Goal: Task Accomplishment & Management: Manage account settings

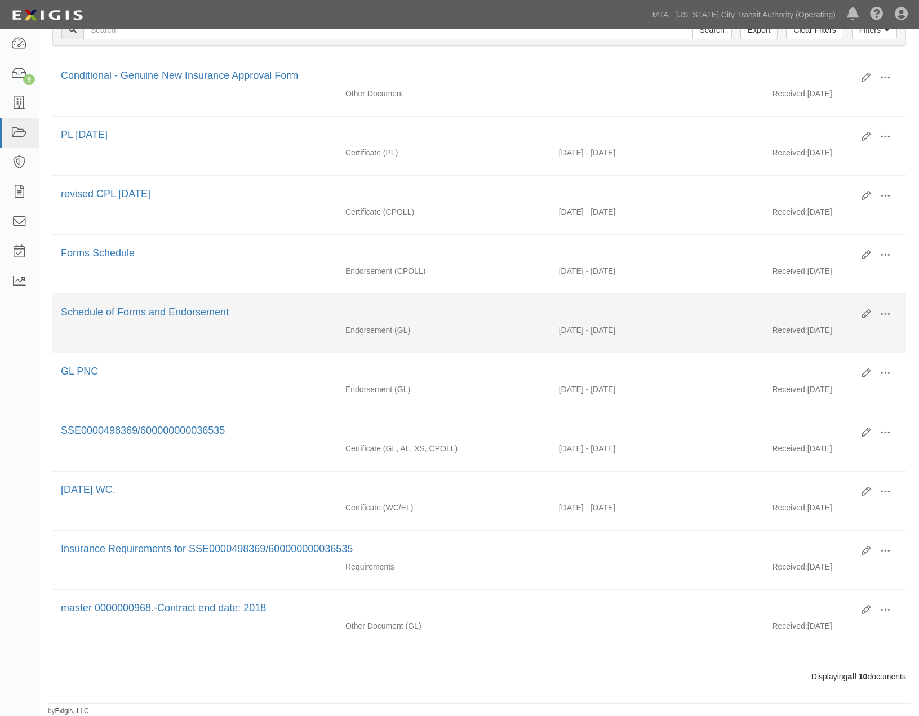
scroll to position [199, 0]
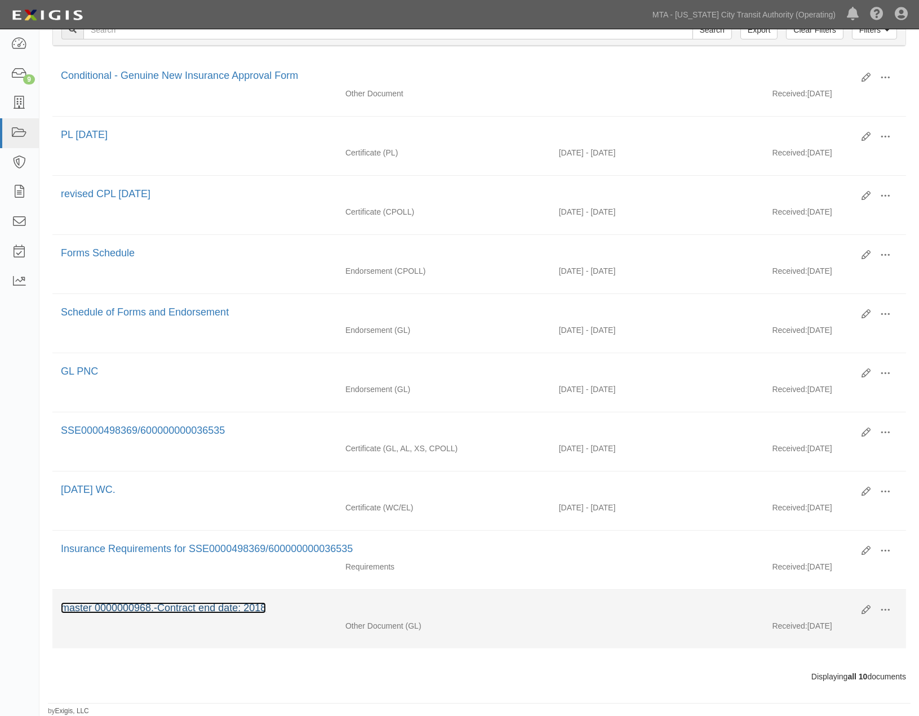
click at [243, 607] on link "master 0000000968.-Contract end date: 2018" at bounding box center [163, 607] width 205 height 11
click at [886, 610] on span at bounding box center [885, 610] width 10 height 10
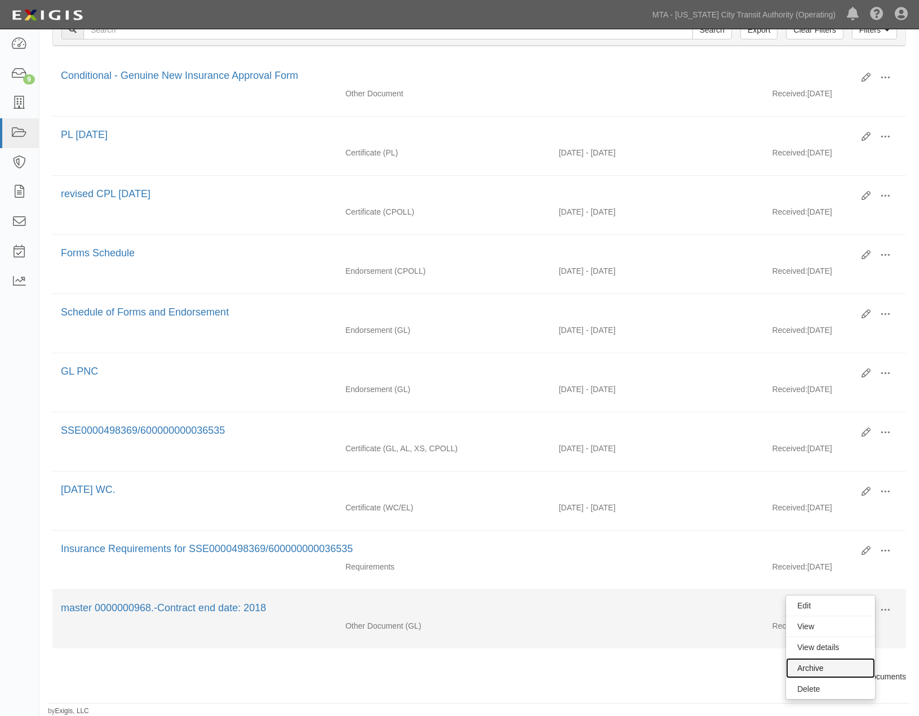
click at [822, 668] on link "Archive" at bounding box center [830, 668] width 89 height 20
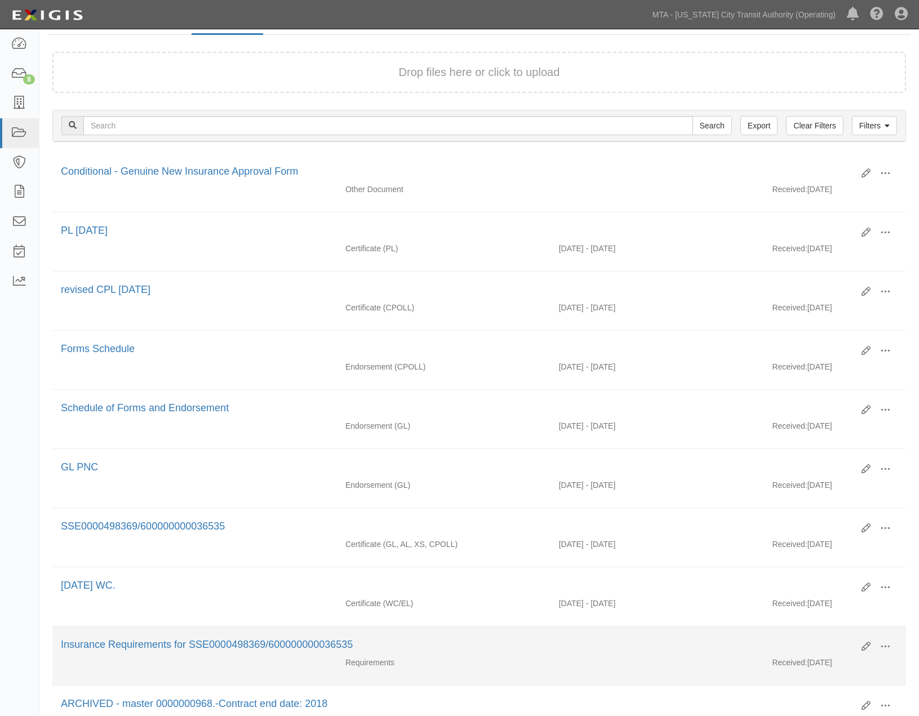
scroll to position [199, 0]
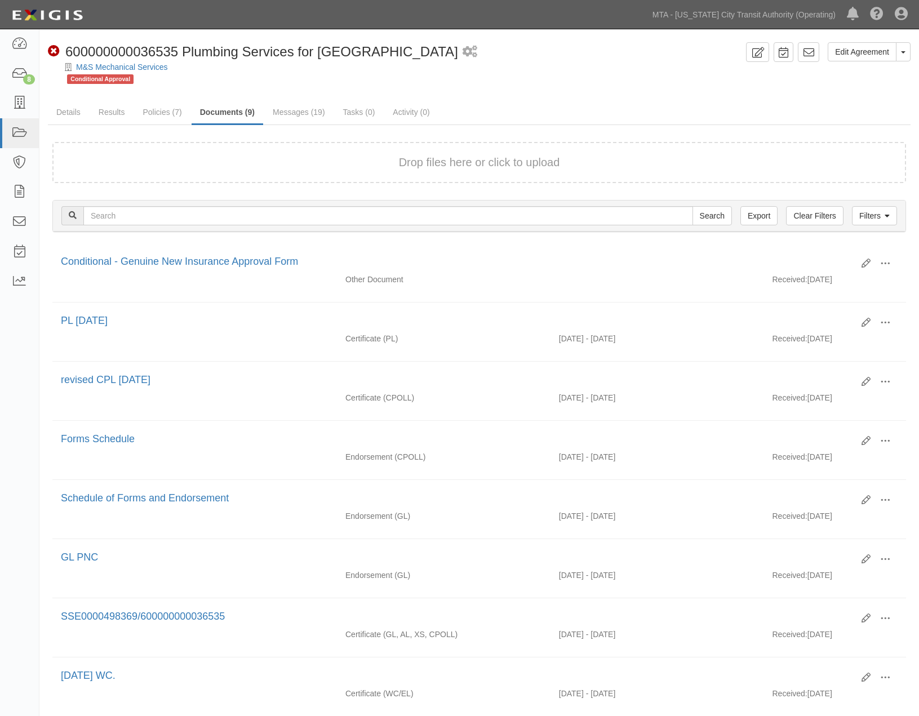
scroll to position [199, 0]
click at [13, 77] on icon at bounding box center [19, 74] width 16 height 13
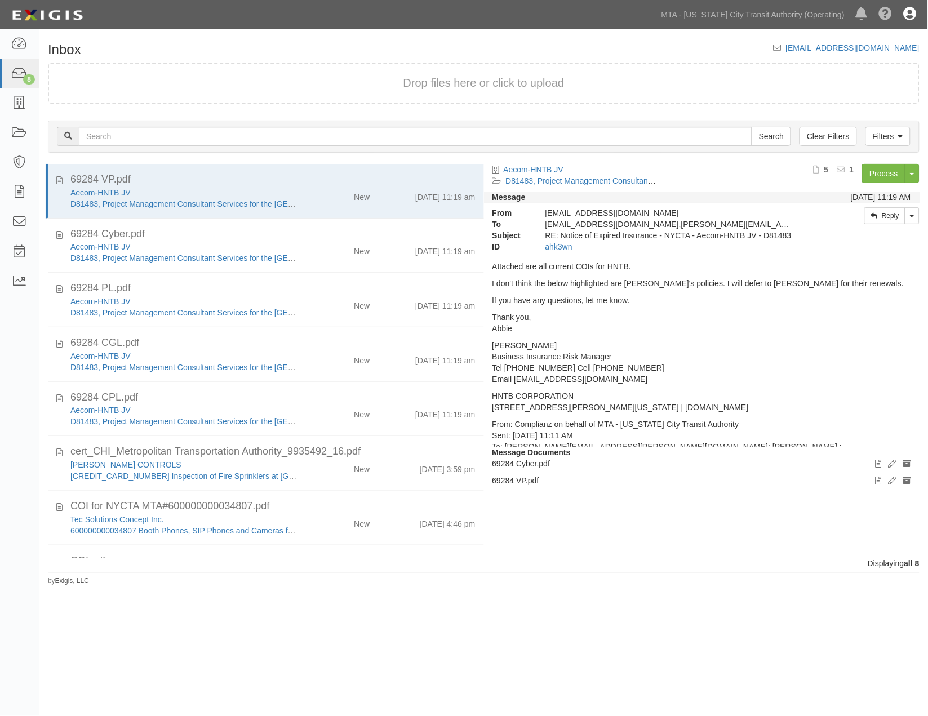
click at [914, 17] on icon at bounding box center [910, 15] width 13 height 14
click at [851, 69] on link "Sign Out" at bounding box center [877, 66] width 89 height 23
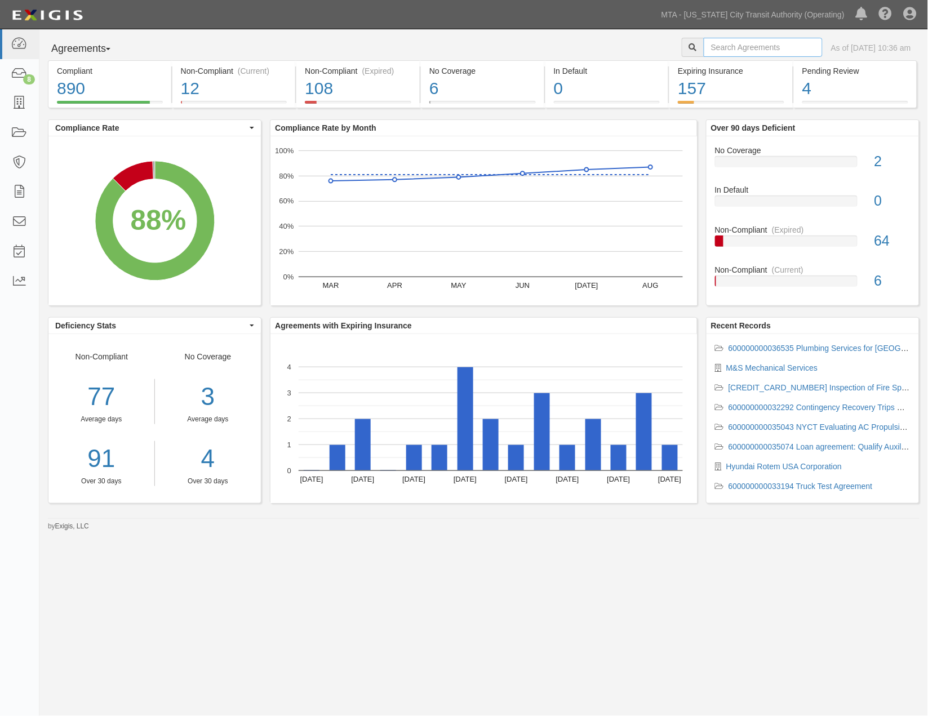
click at [726, 49] on input "text" at bounding box center [763, 47] width 119 height 19
type input "g"
type input "M&S"
click at [801, 369] on link "M&S Mechanical Services" at bounding box center [772, 367] width 92 height 9
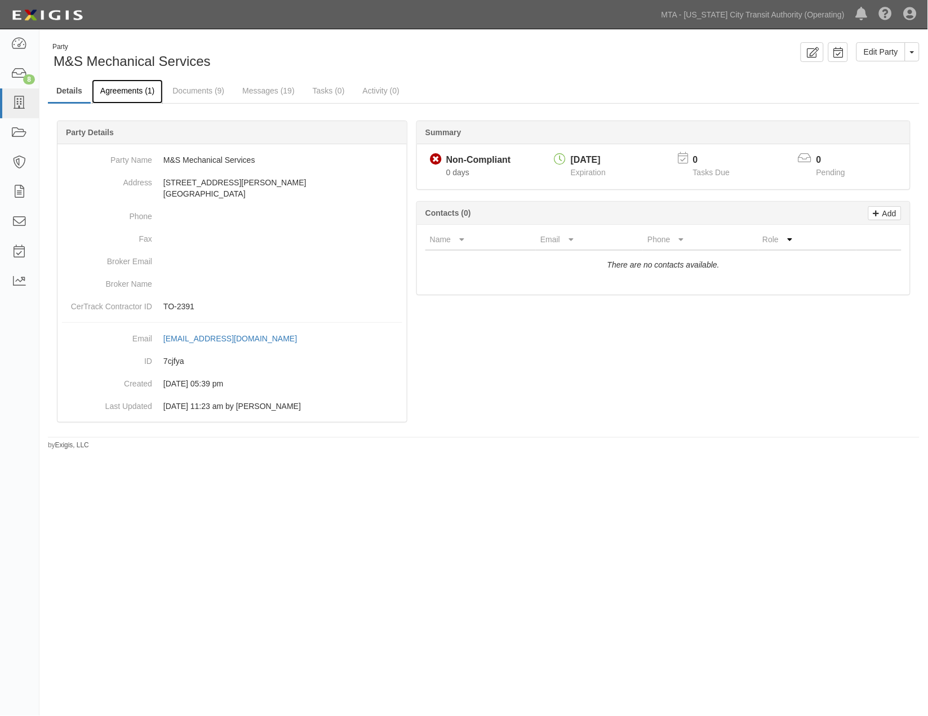
click at [132, 92] on link "Agreements (1)" at bounding box center [127, 91] width 71 height 24
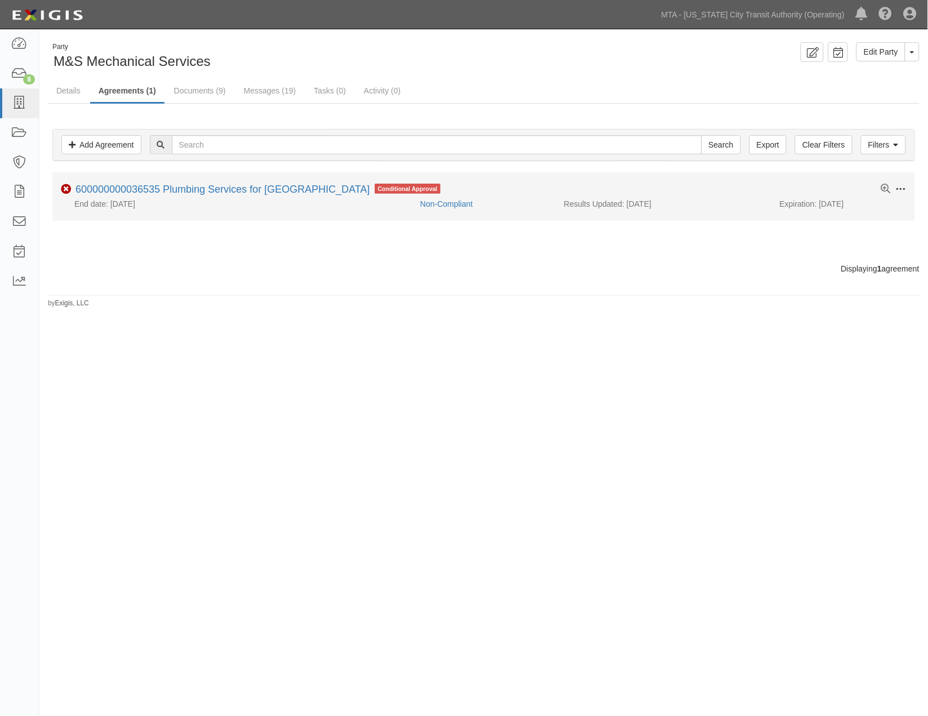
click at [899, 187] on span at bounding box center [901, 189] width 10 height 10
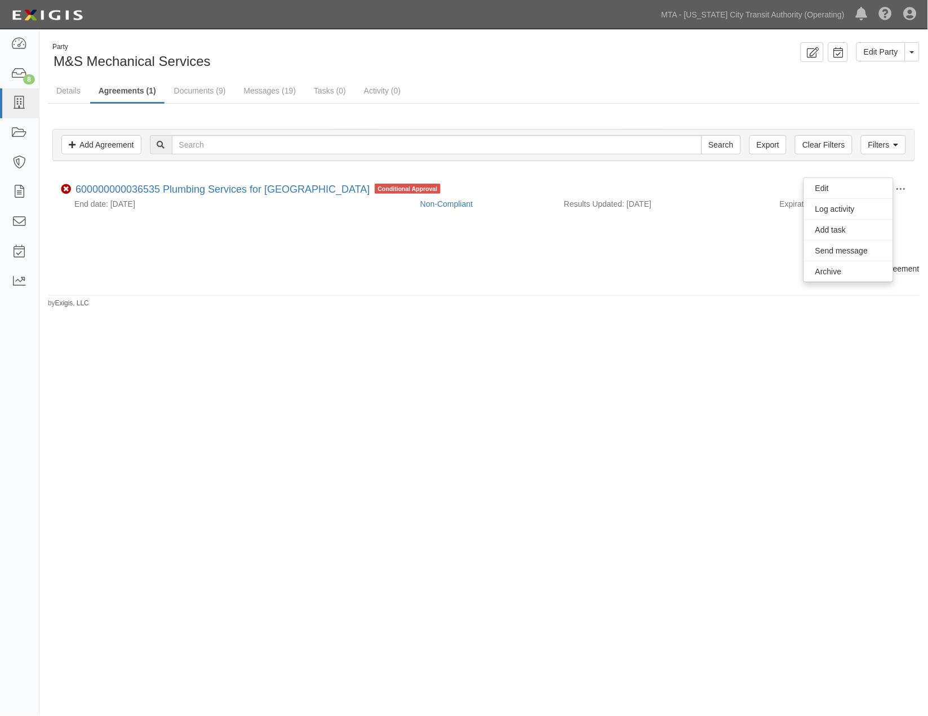
click at [705, 308] on div "Party M&S Mechanical Services Edit Party Toggle Party Dropdown View Audit Trail…" at bounding box center [464, 356] width 928 height 645
click at [866, 144] on link "Filters" at bounding box center [883, 144] width 45 height 19
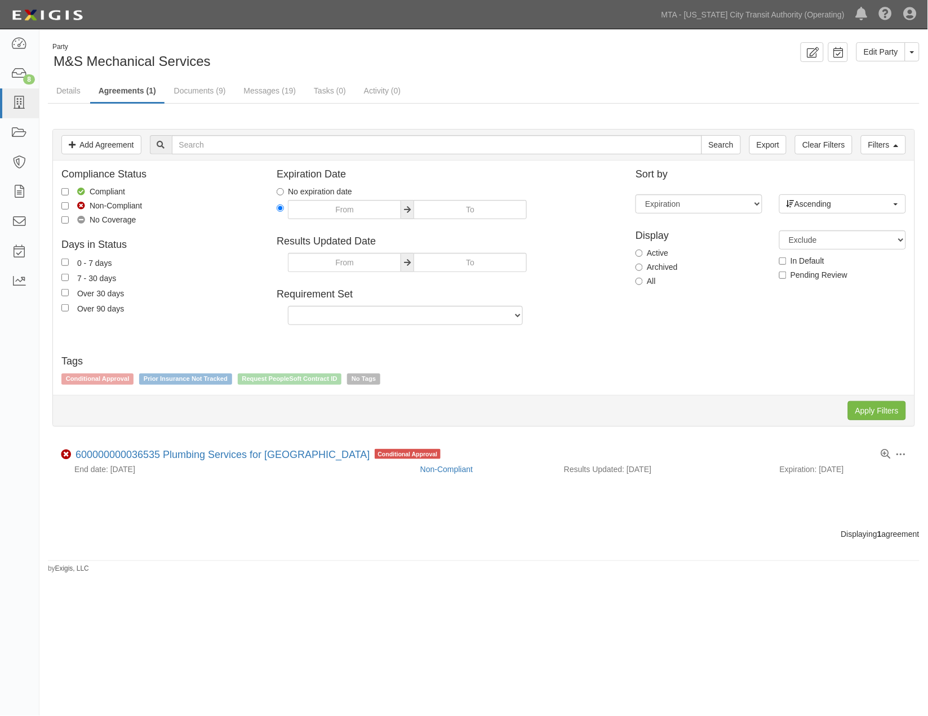
click at [672, 268] on label "Archived" at bounding box center [657, 266] width 42 height 11
click at [643, 268] on input "Archived" at bounding box center [639, 267] width 7 height 7
radio input "true"
click at [889, 414] on input "Apply Filters" at bounding box center [877, 410] width 58 height 19
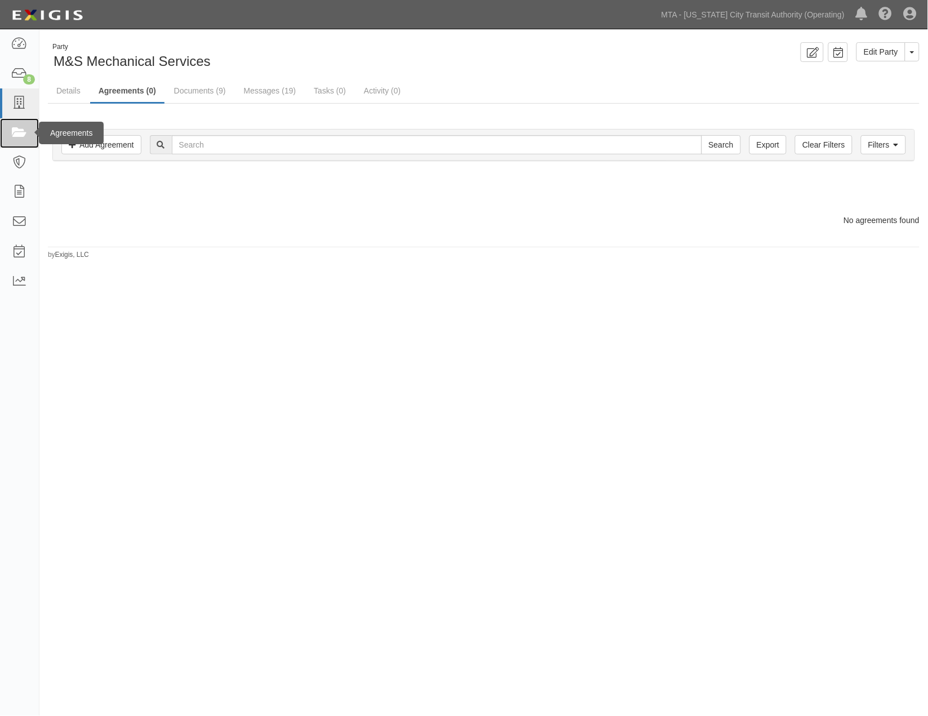
click at [20, 136] on icon at bounding box center [19, 133] width 16 height 13
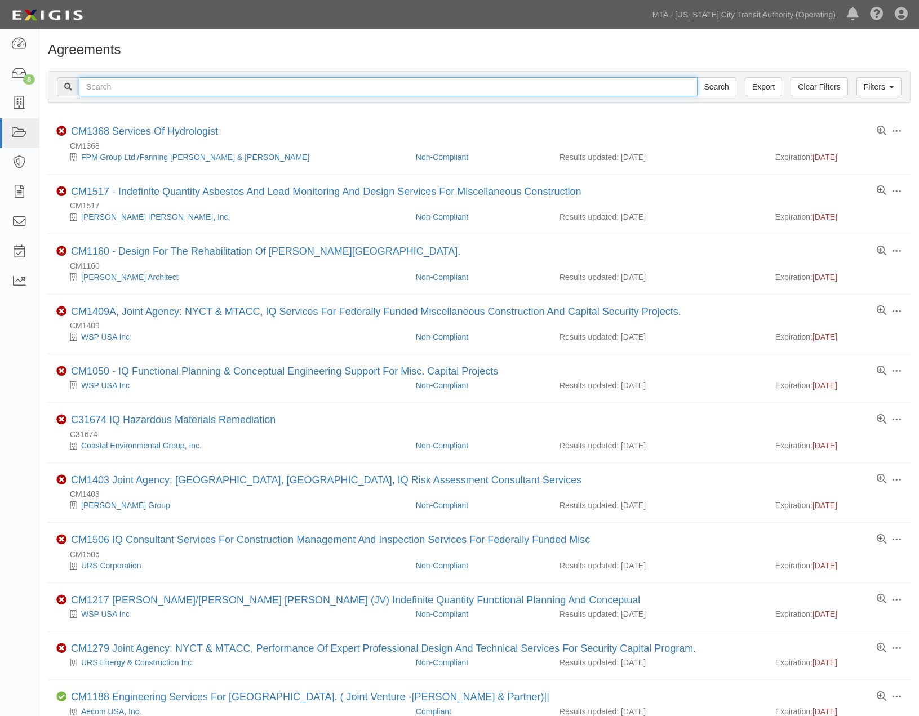
click at [183, 85] on input "text" at bounding box center [388, 86] width 619 height 19
type input "plumbing"
click at [697, 77] on input "Search" at bounding box center [716, 86] width 39 height 19
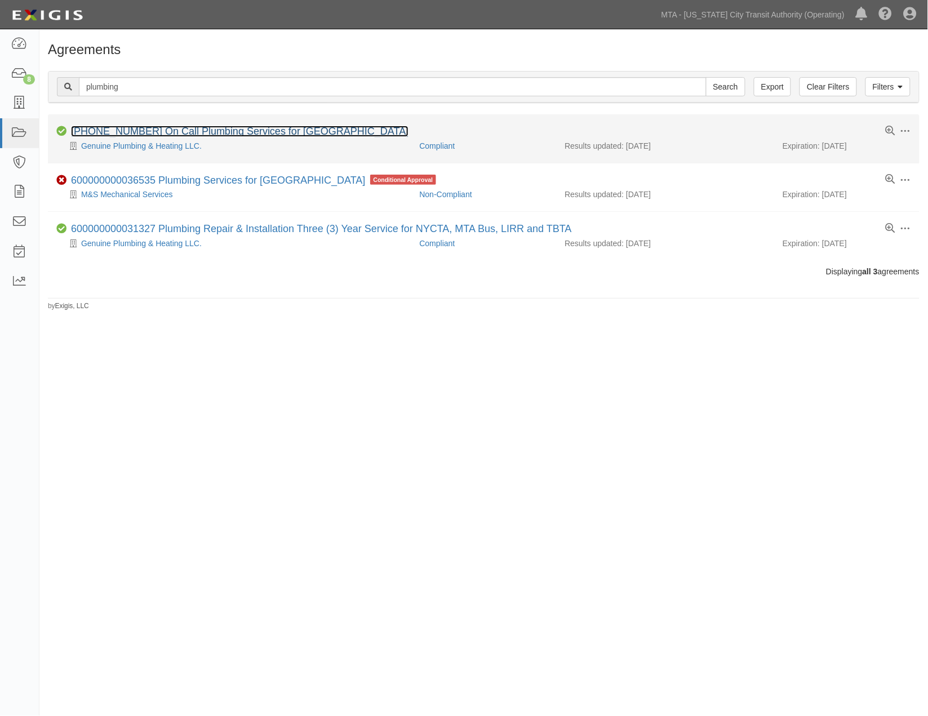
click at [229, 136] on link "[PHONE_NUMBER] On Call Plumbing Services for [GEOGRAPHIC_DATA]" at bounding box center [240, 131] width 338 height 11
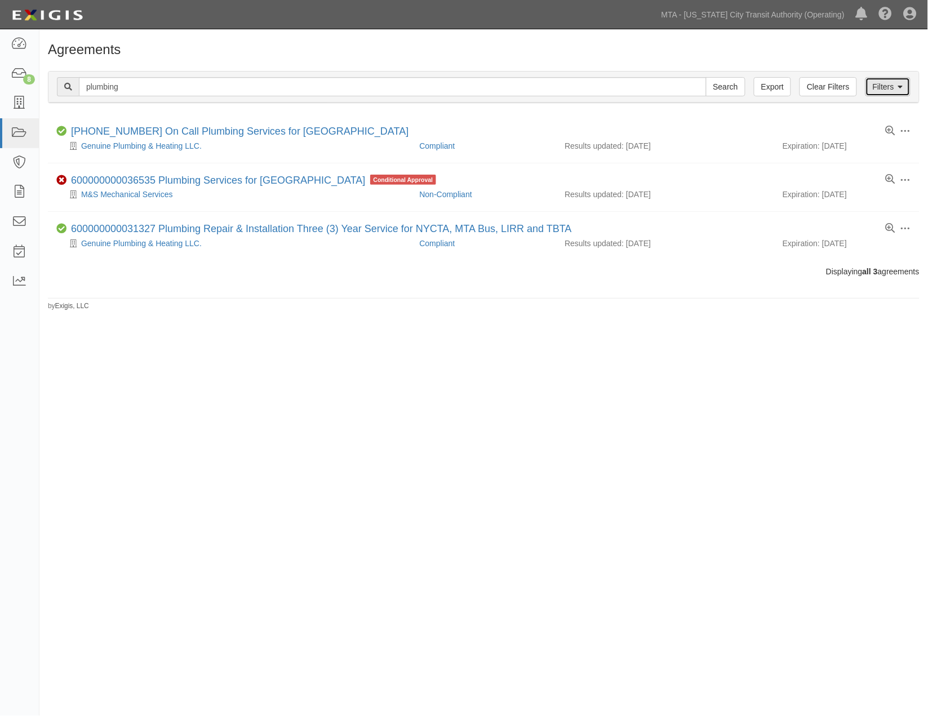
click at [884, 83] on link "Filters" at bounding box center [888, 86] width 45 height 19
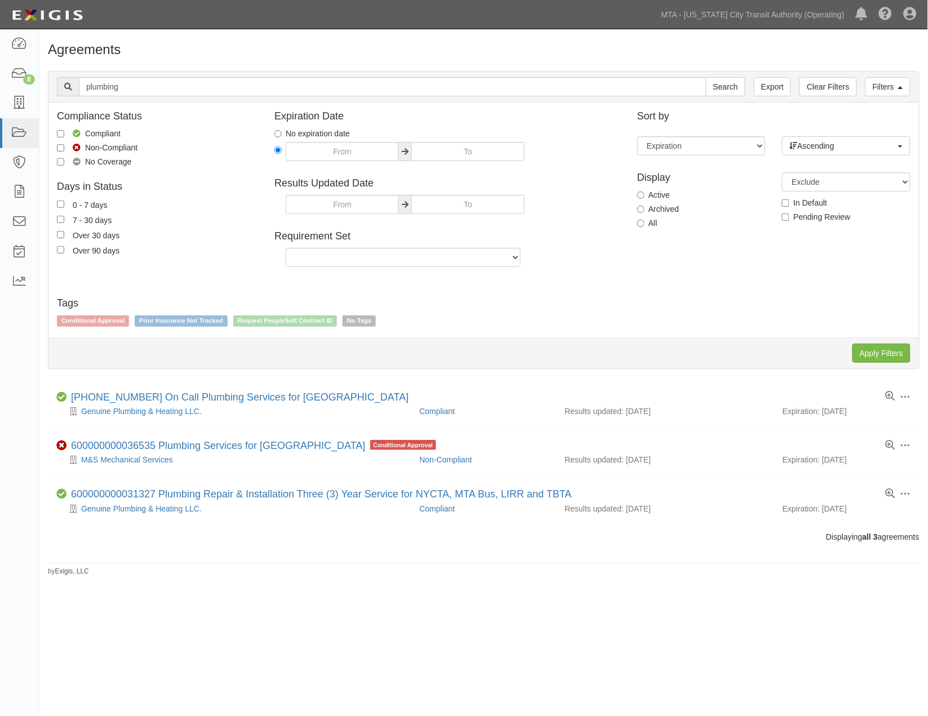
click at [649, 205] on label "Archived" at bounding box center [658, 208] width 42 height 11
click at [645, 206] on input "Archived" at bounding box center [640, 209] width 7 height 7
radio input "true"
click at [895, 356] on input "Apply Filters" at bounding box center [882, 353] width 58 height 19
drag, startPoint x: 203, startPoint y: 624, endPoint x: 189, endPoint y: 597, distance: 30.2
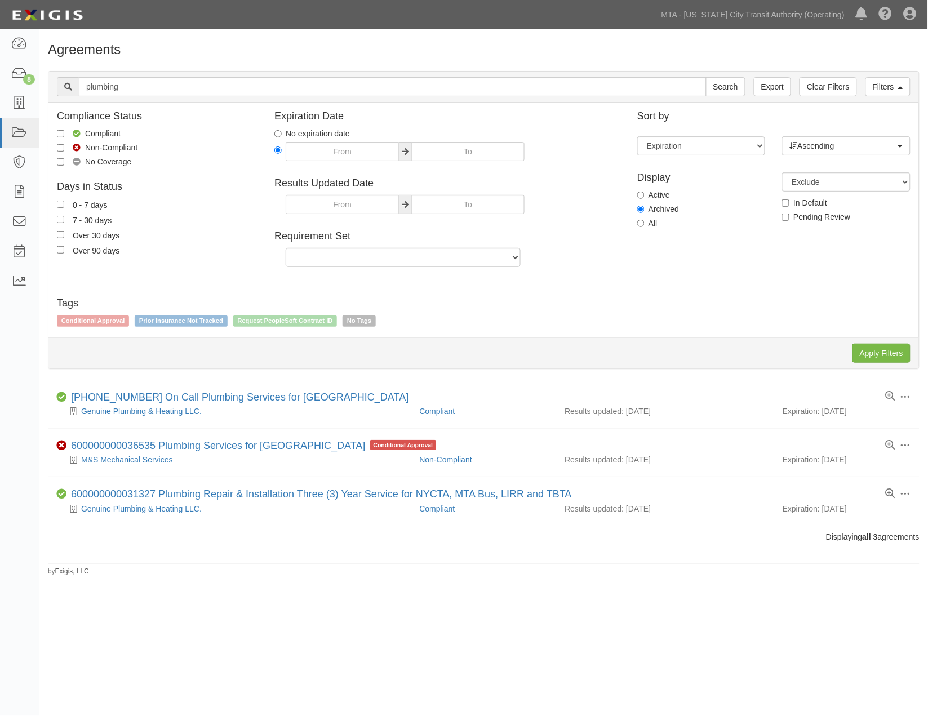
click at [203, 625] on div "Agreements Filters Clear Filters Export plumbing Search Filters Compliance Stat…" at bounding box center [464, 356] width 928 height 645
click at [20, 71] on icon at bounding box center [19, 74] width 16 height 13
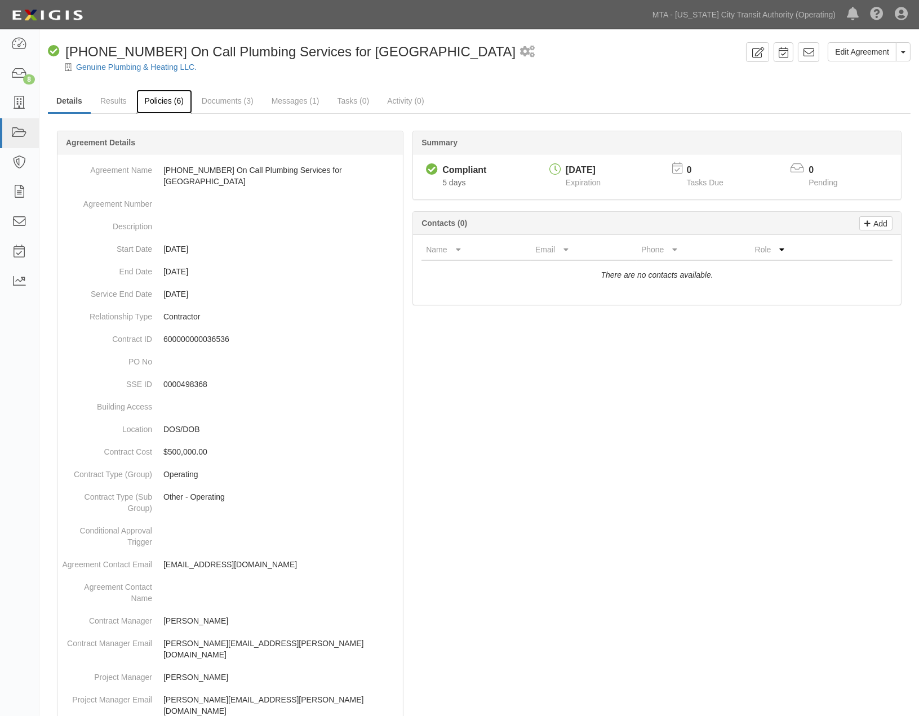
click at [150, 98] on link "Policies (6)" at bounding box center [164, 102] width 56 height 24
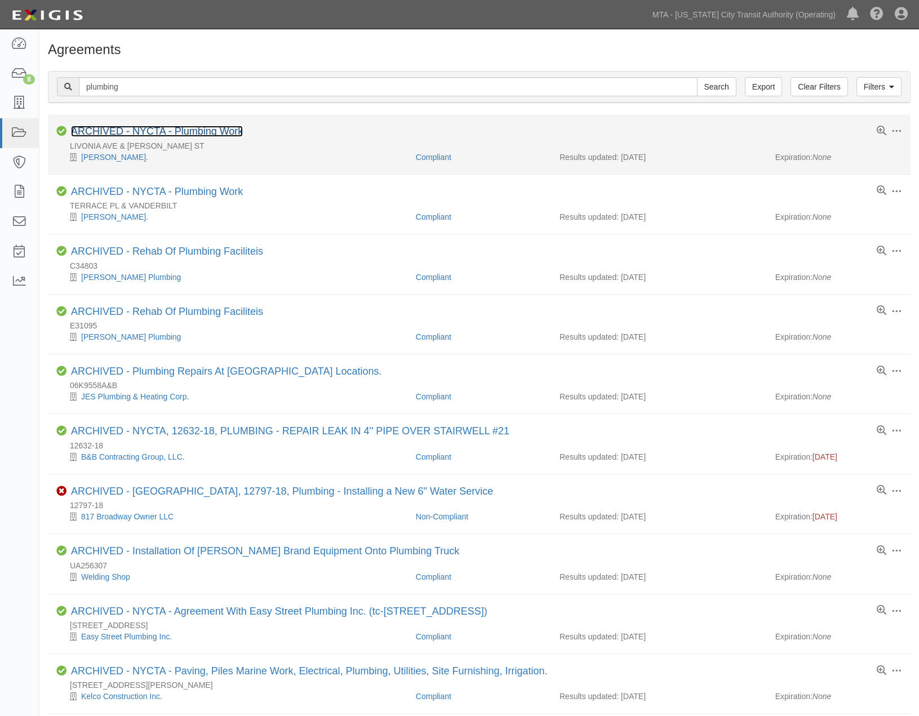
click at [226, 130] on link "ARCHIVED - NYCTA - Plumbing Work" at bounding box center [157, 131] width 172 height 11
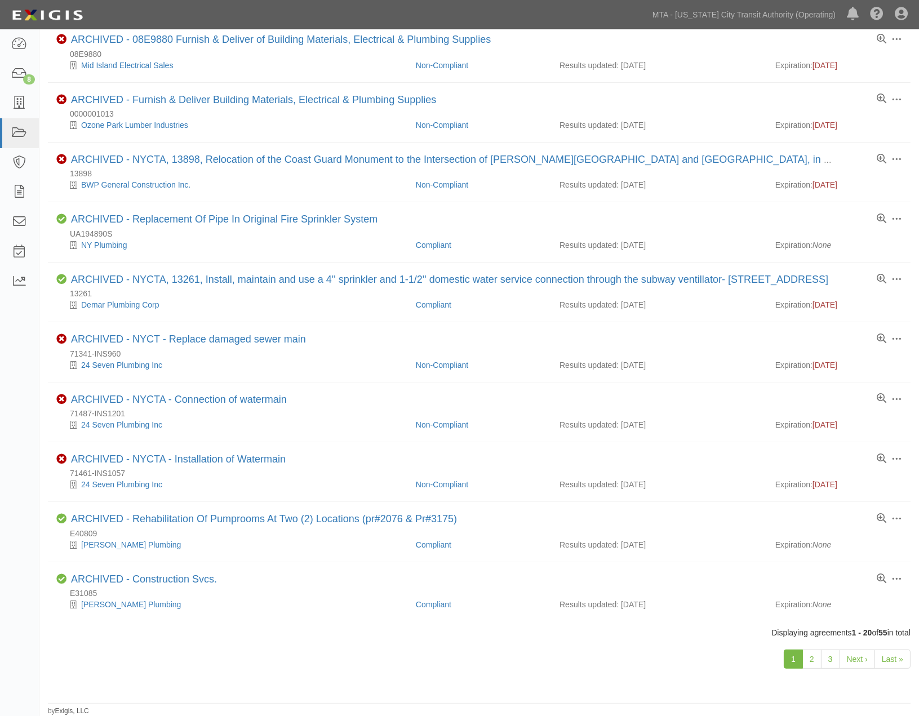
scroll to position [702, 0]
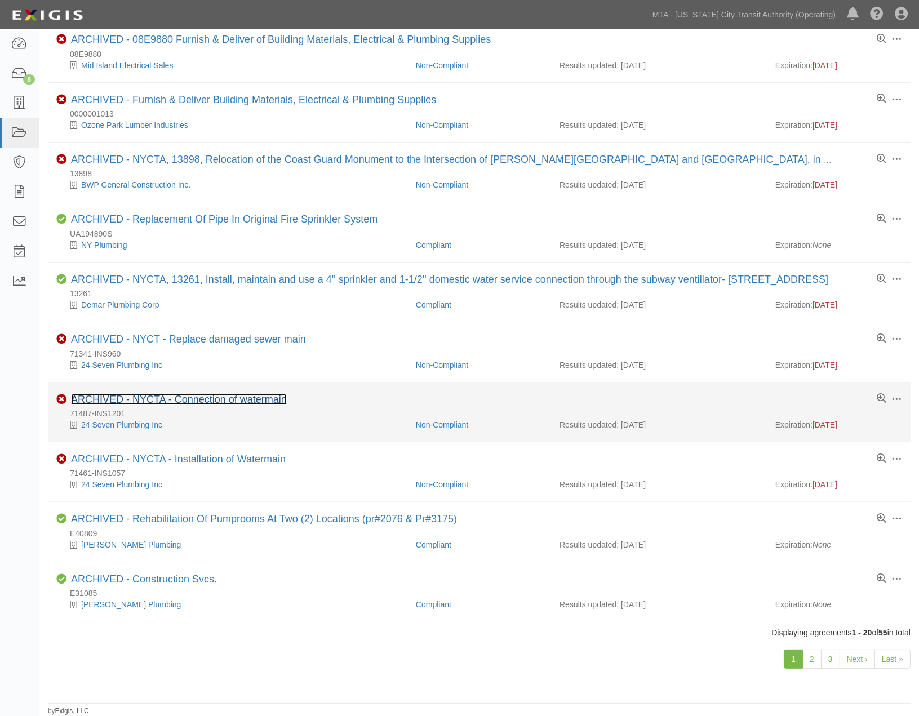
click at [213, 397] on link "ARCHIVED - NYCTA - Connection of watermain" at bounding box center [179, 399] width 216 height 11
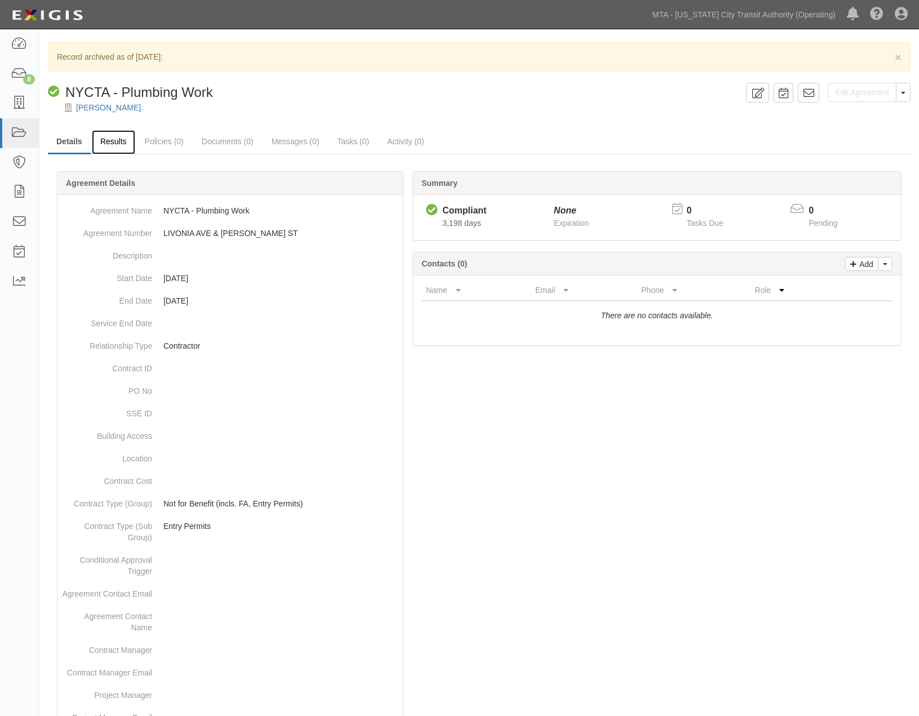
click at [110, 143] on link "Results" at bounding box center [113, 142] width 43 height 24
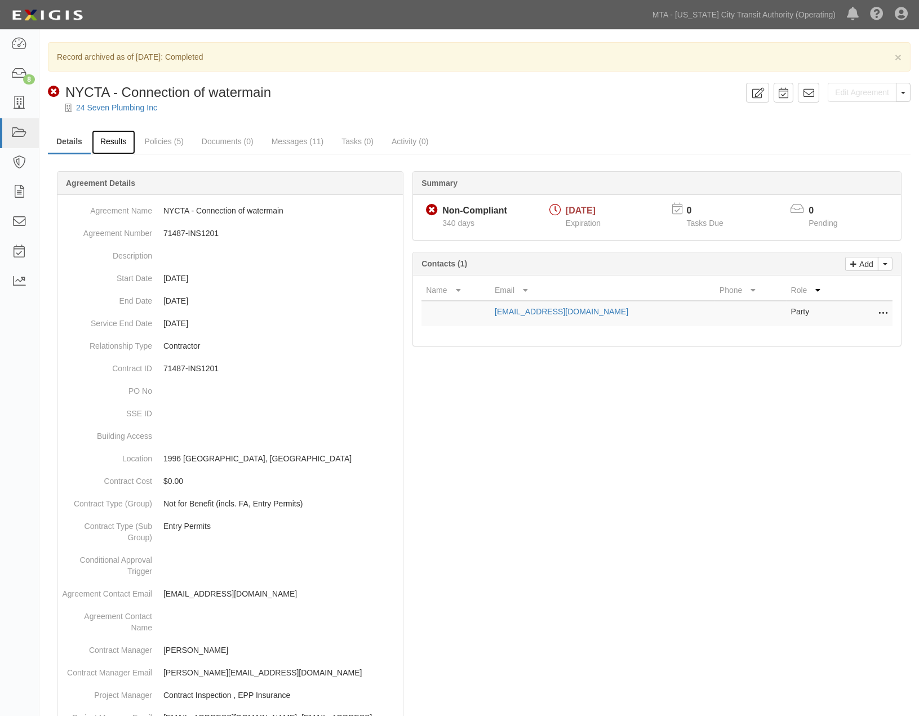
click at [109, 148] on link "Results" at bounding box center [113, 142] width 43 height 24
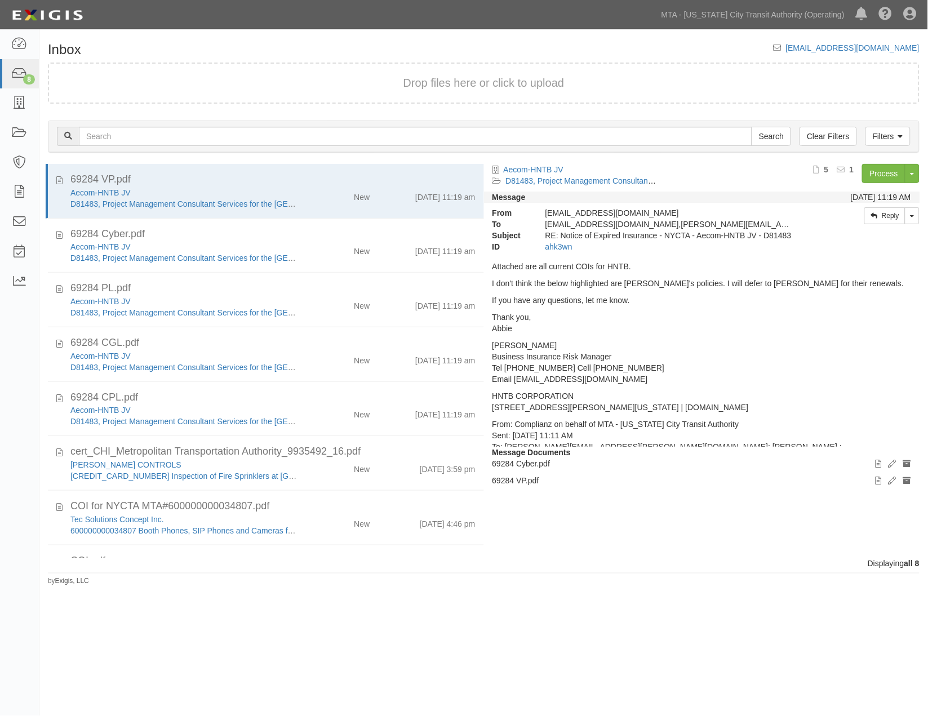
click at [21, 576] on div "Dashboard 8 Inbox Parties Agreements Coverages Documents Messages Tasks Reports" at bounding box center [19, 372] width 39 height 687
click at [17, 198] on icon at bounding box center [19, 192] width 16 height 13
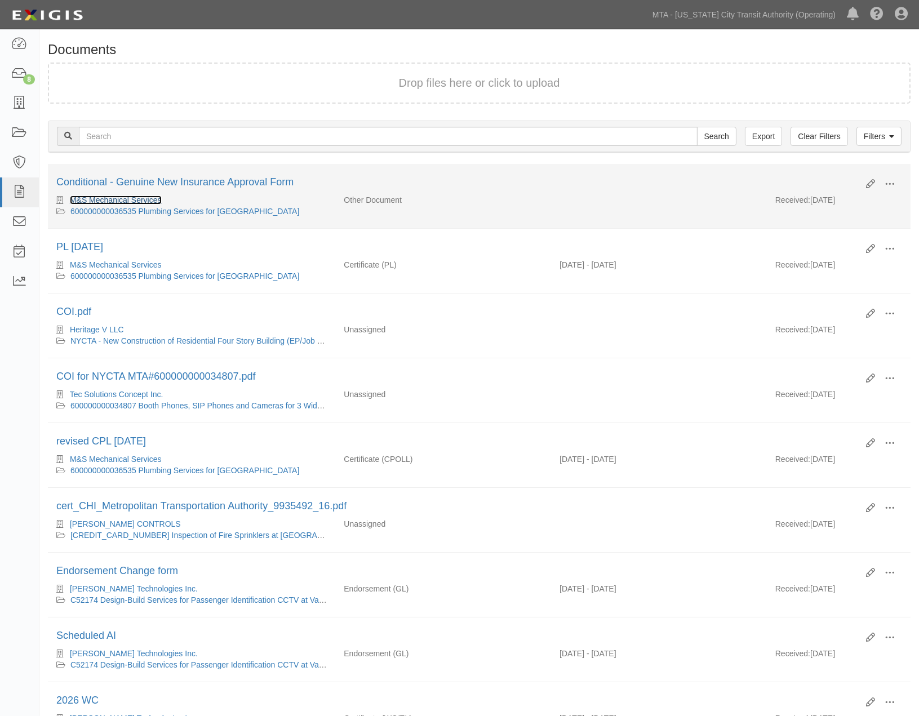
click at [125, 199] on link "M&S Mechanical Services" at bounding box center [116, 200] width 92 height 9
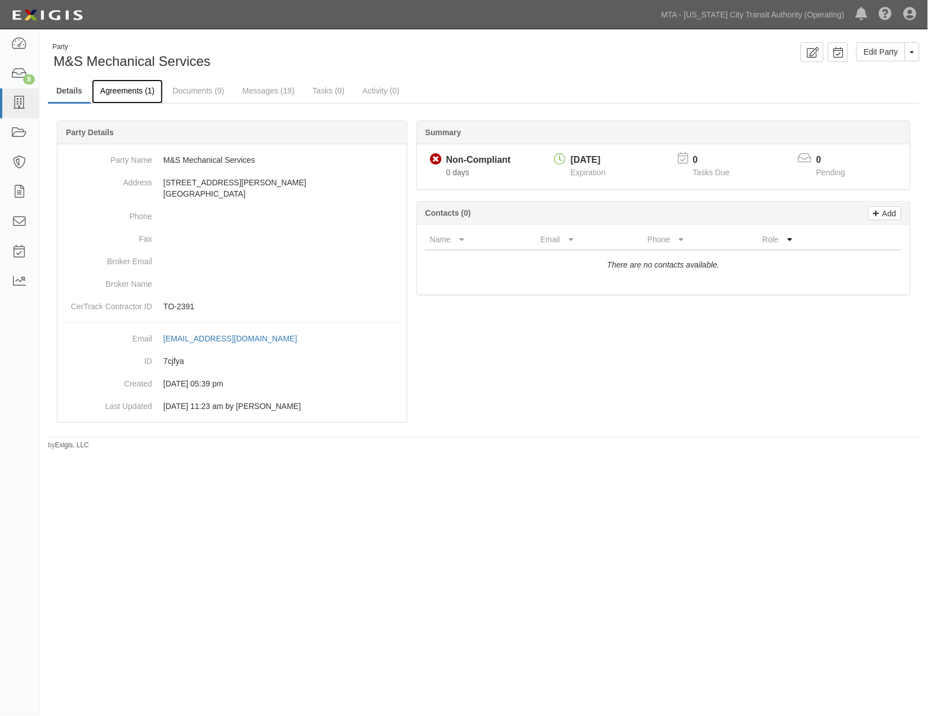
click at [115, 97] on link "Agreements (1)" at bounding box center [127, 91] width 71 height 24
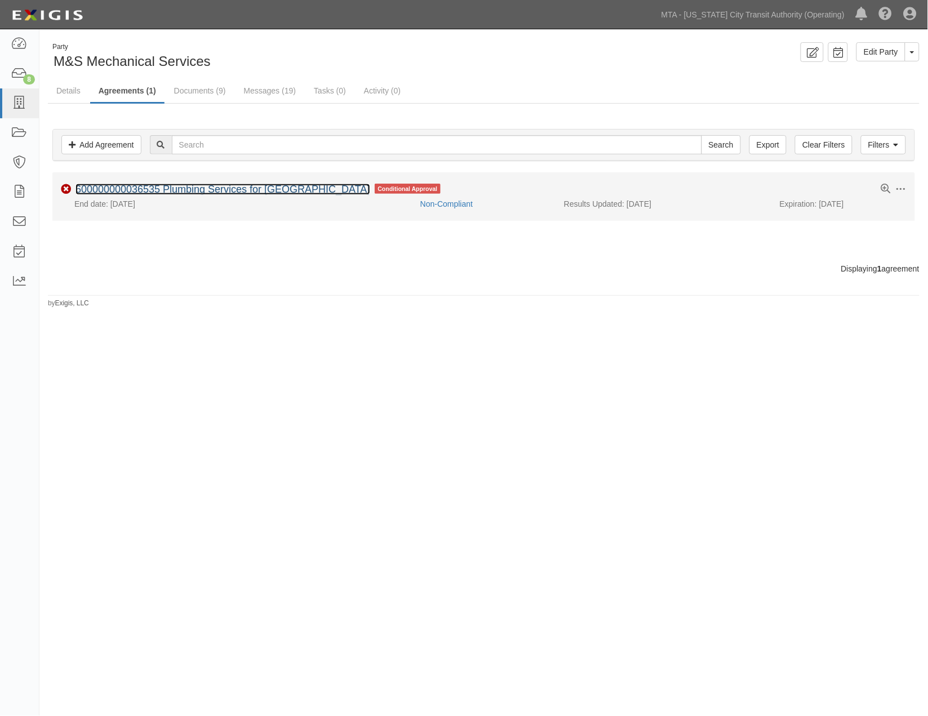
click at [101, 185] on link "600000000036535 Plumbing Services for [GEOGRAPHIC_DATA]" at bounding box center [223, 189] width 295 height 11
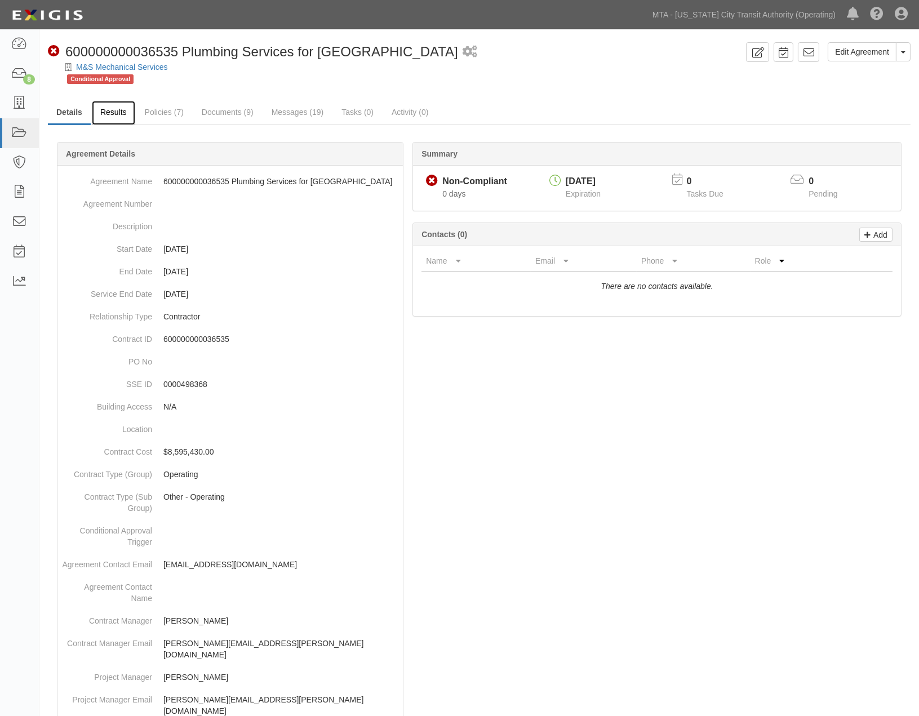
click at [113, 114] on link "Results" at bounding box center [113, 113] width 43 height 24
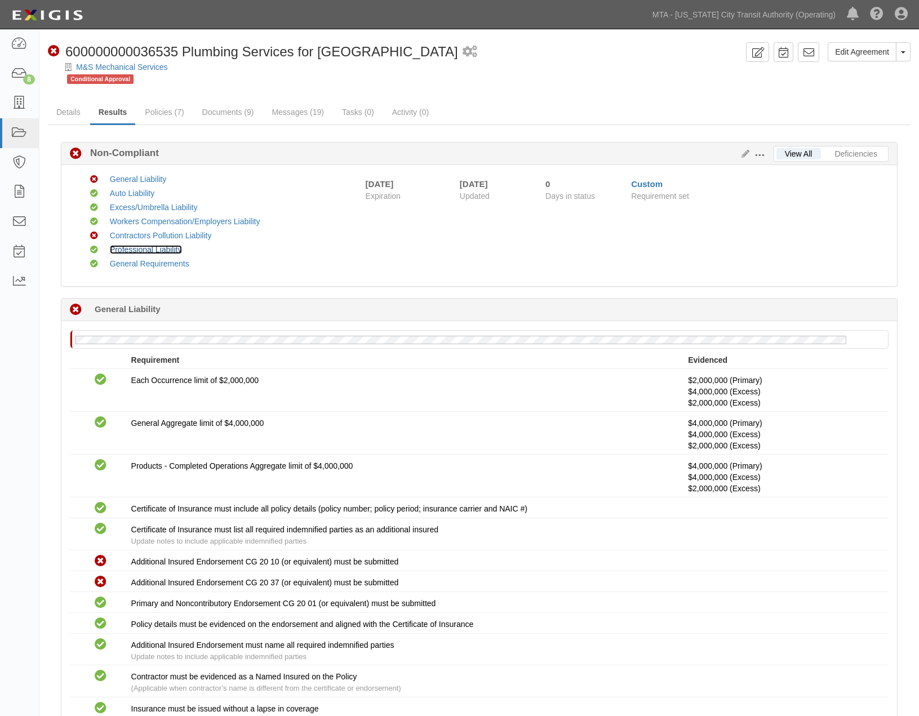
click at [161, 246] on link "Professional Liability" at bounding box center [146, 249] width 72 height 9
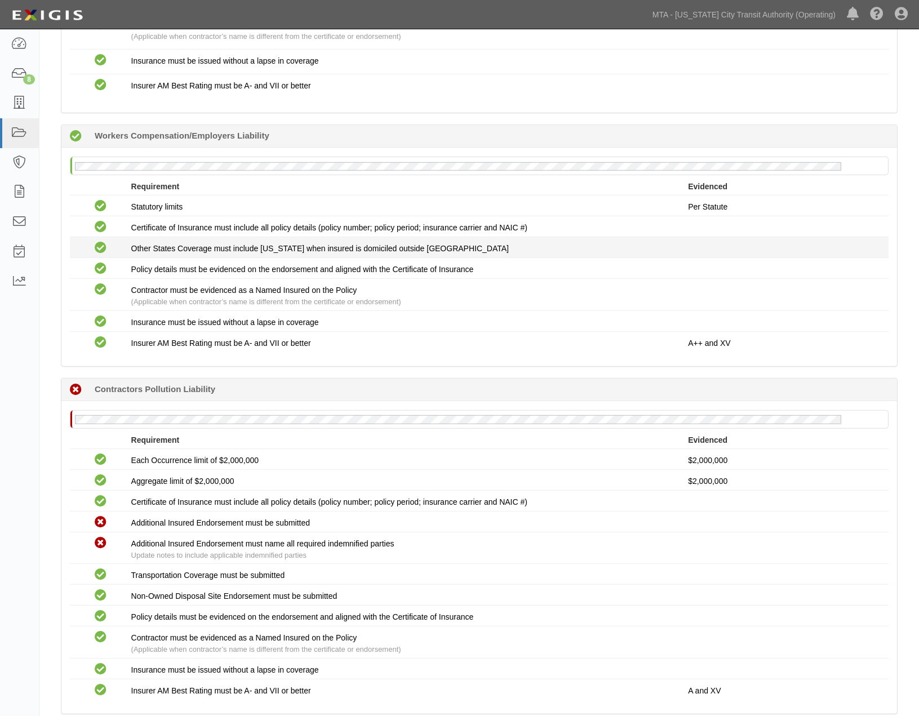
scroll to position [1370, 0]
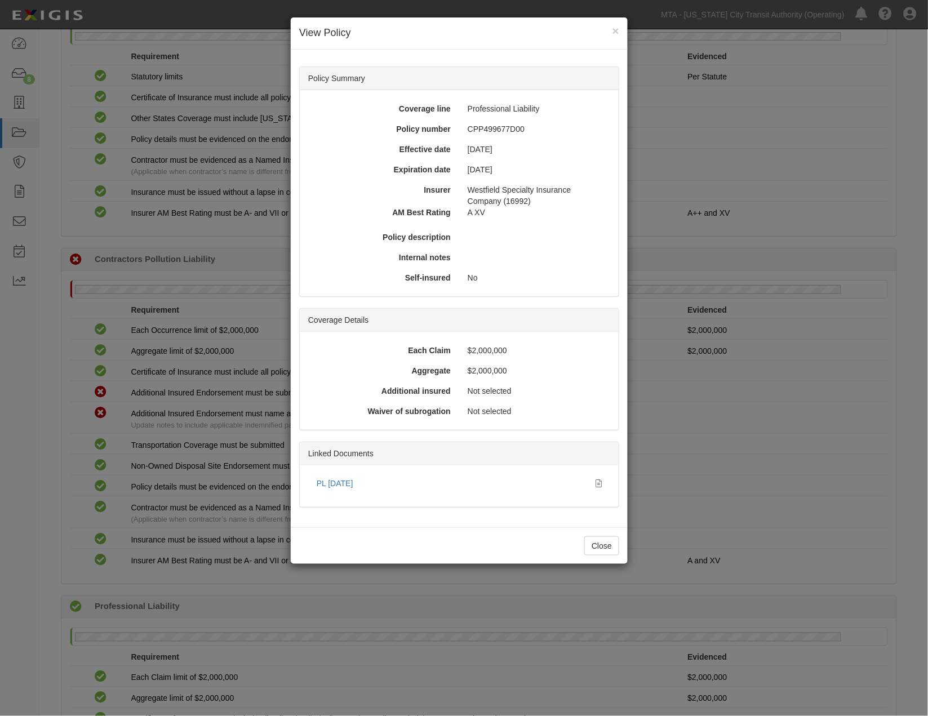
click at [172, 376] on div "× View Policy Policy Summary Coverage line Professional Liability Policy number…" at bounding box center [464, 358] width 928 height 716
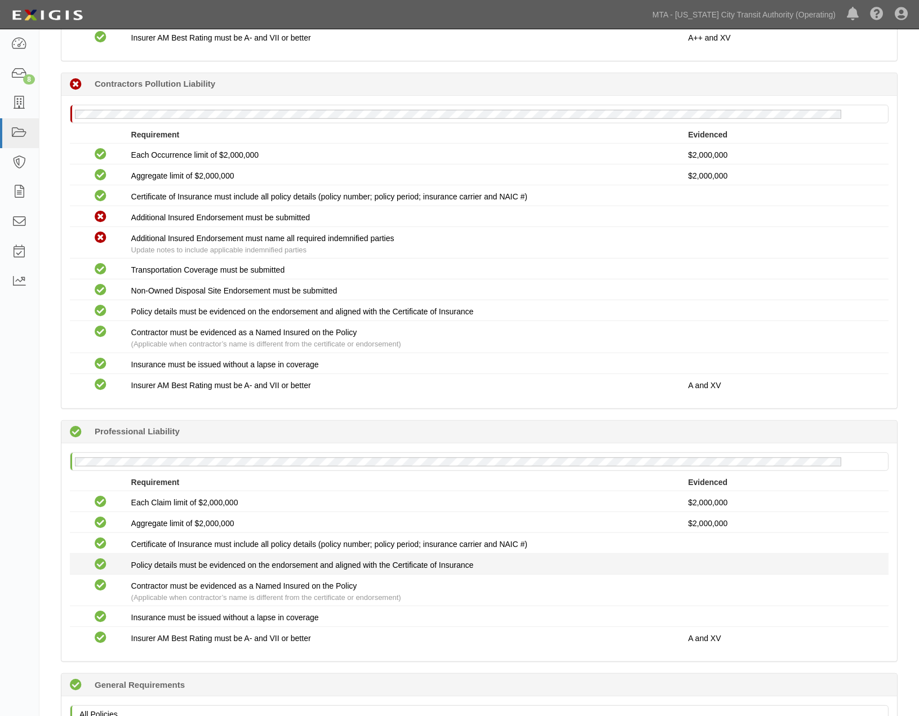
scroll to position [1558, 0]
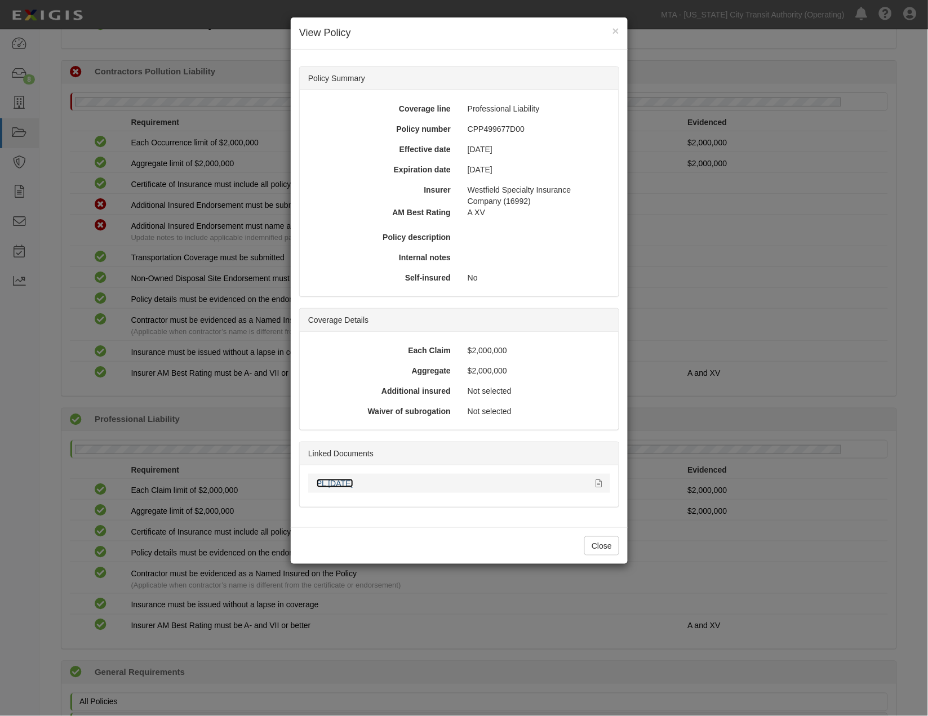
click at [336, 485] on link "PL 9.2.26" at bounding box center [335, 483] width 37 height 9
click at [615, 623] on div "× View Policy Policy Summary Coverage line Professional Liability Policy number…" at bounding box center [464, 358] width 928 height 716
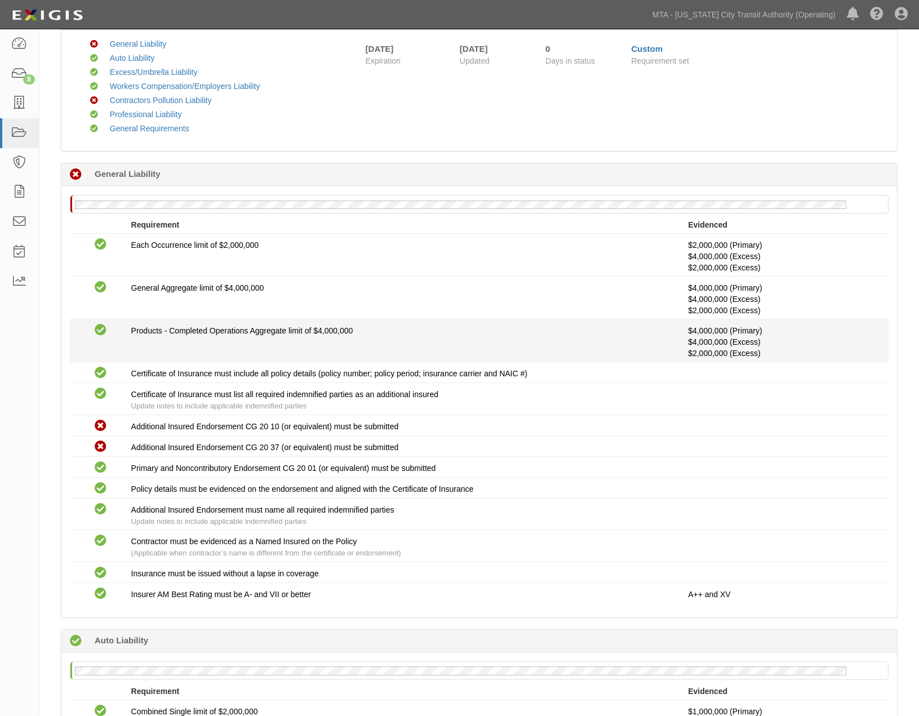
scroll to position [0, 0]
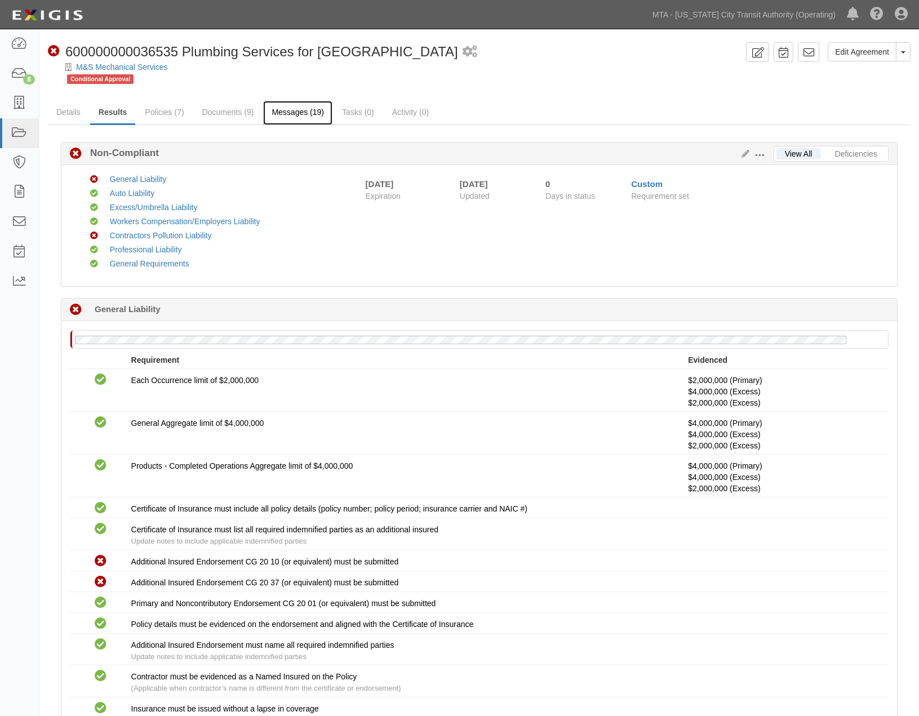
click at [291, 116] on link "Messages (19)" at bounding box center [297, 113] width 69 height 24
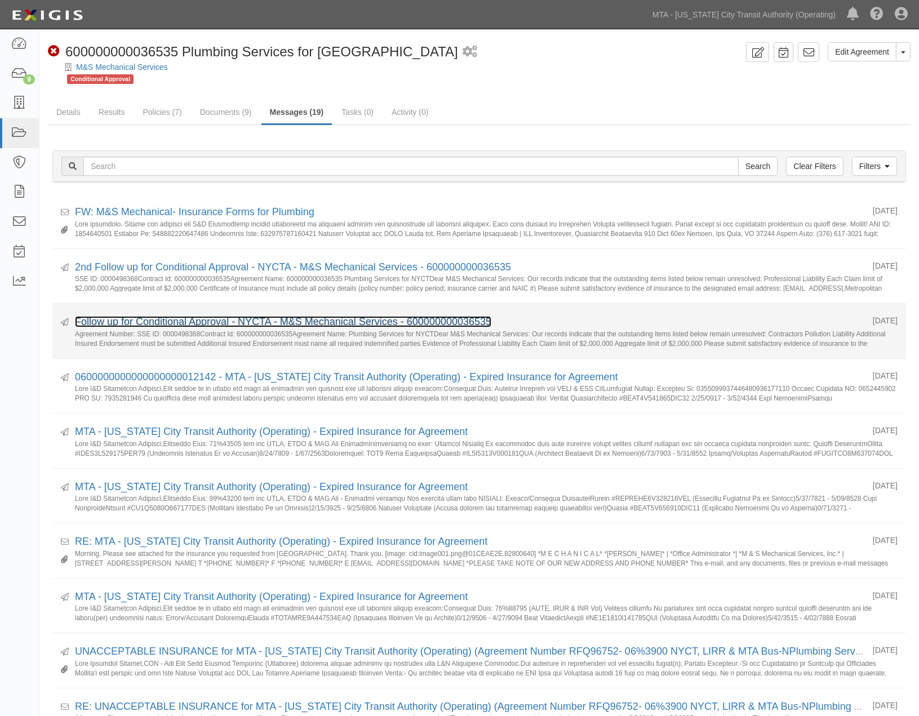
click at [245, 323] on link "Follow up for Conditional Approval - NYCTA - M&S Mechanical Services - 60000000…" at bounding box center [283, 321] width 416 height 11
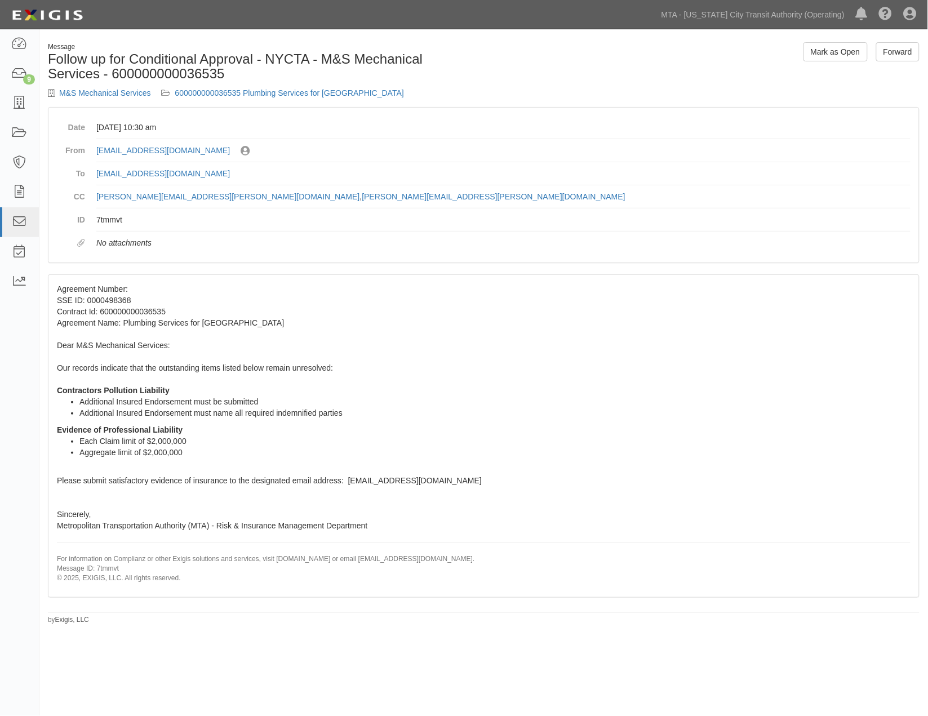
click at [571, 365] on div "Agreement Number: SSE ID: 0000498368 Contract Id: 600000000036535 Agreement Nam…" at bounding box center [483, 436] width 871 height 322
click at [310, 89] on link "600000000036535 Plumbing Services for [GEOGRAPHIC_DATA]" at bounding box center [289, 92] width 229 height 9
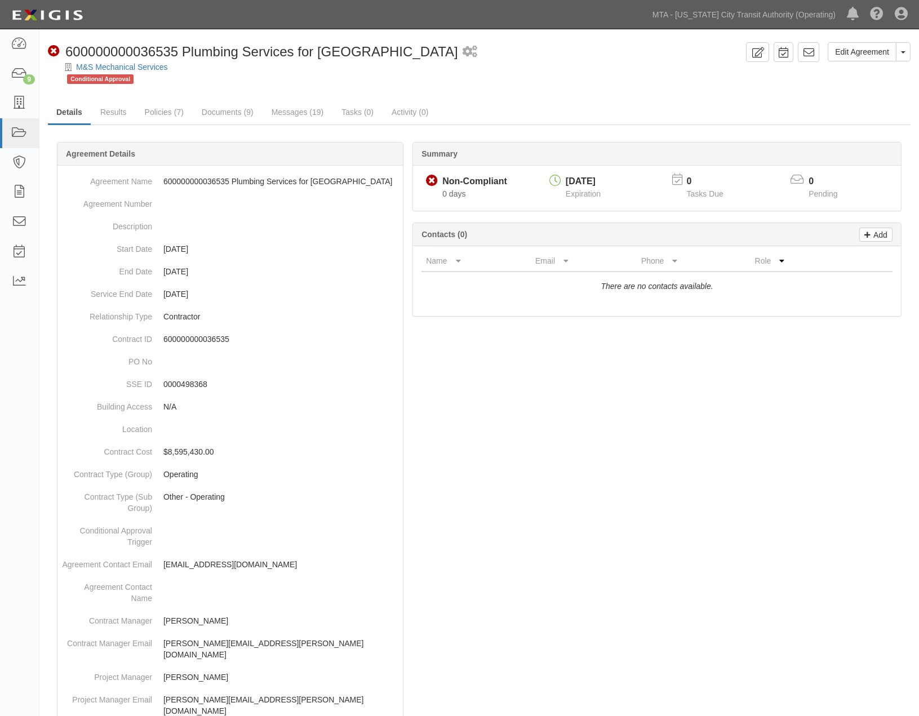
click at [686, 641] on div at bounding box center [479, 683] width 863 height 1048
click at [814, 51] on icon at bounding box center [808, 52] width 11 height 11
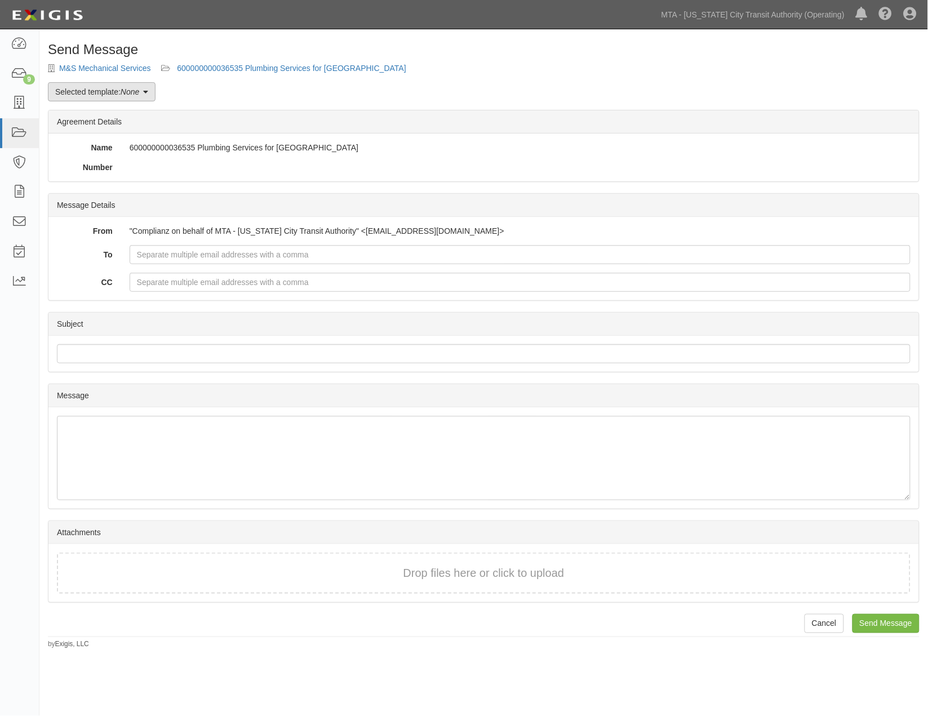
click at [94, 86] on link "Selected template: None" at bounding box center [102, 91] width 108 height 19
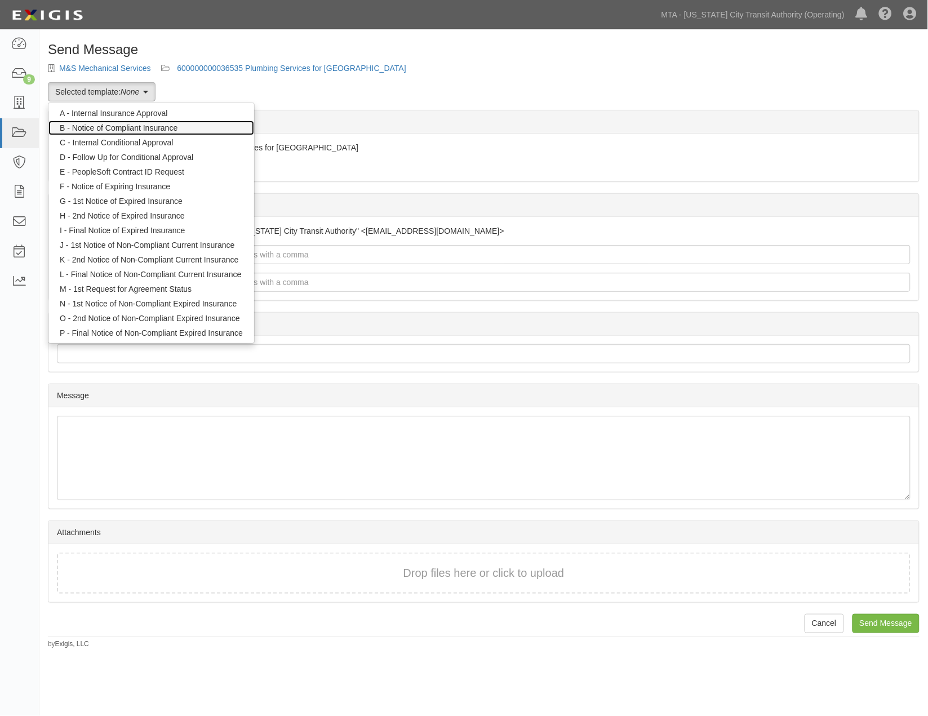
click at [94, 127] on link "B - Notice of Compliant Insurance" at bounding box center [151, 128] width 206 height 15
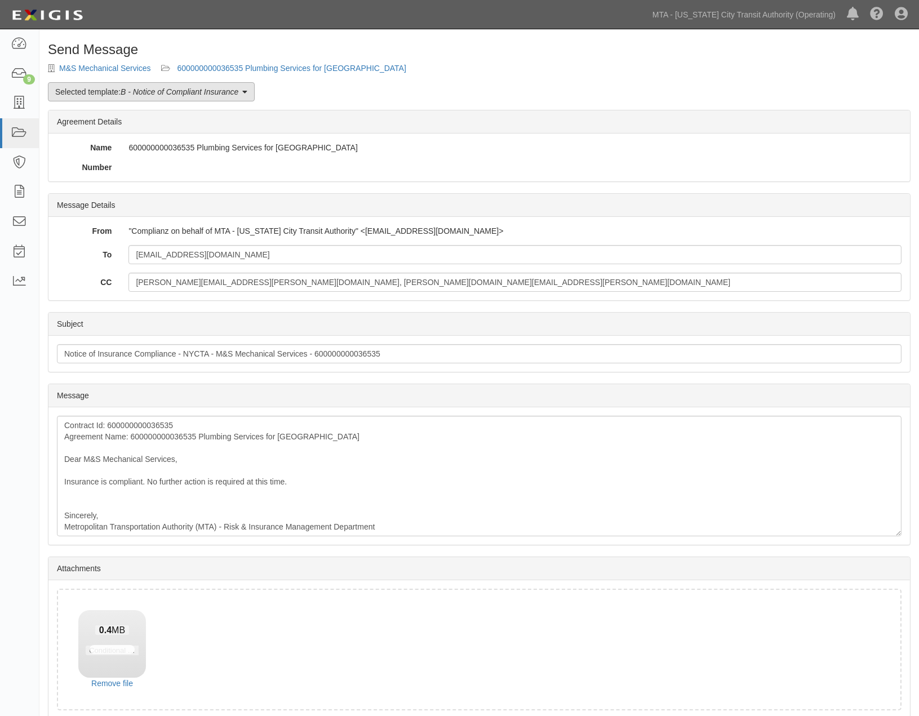
click at [167, 88] on em "B - Notice of Compliant Insurance" at bounding box center [180, 91] width 118 height 9
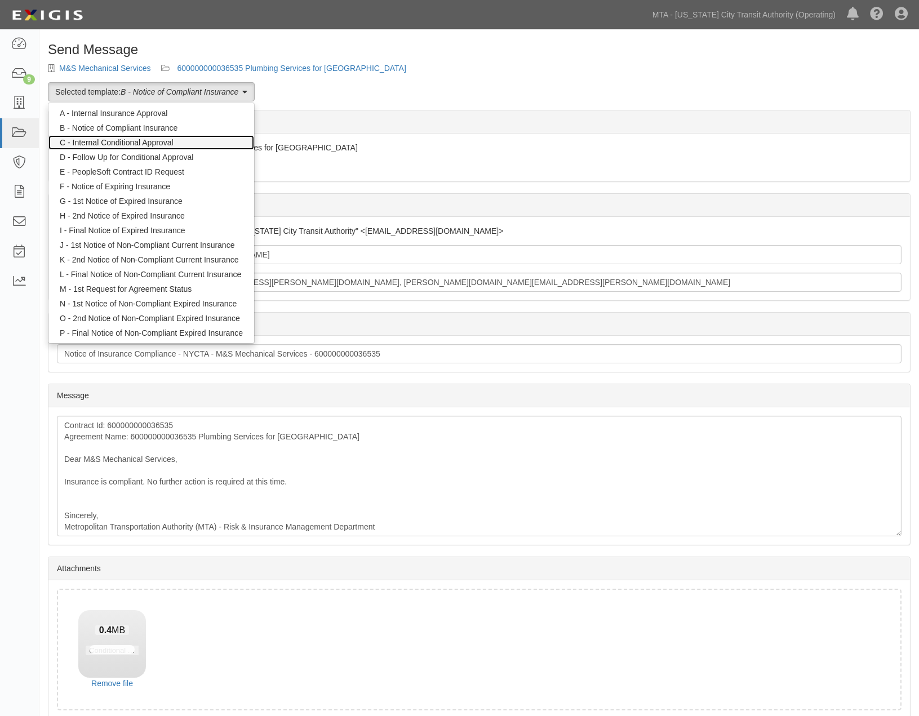
click at [110, 143] on link "C - Internal Conditional Approval" at bounding box center [151, 142] width 206 height 15
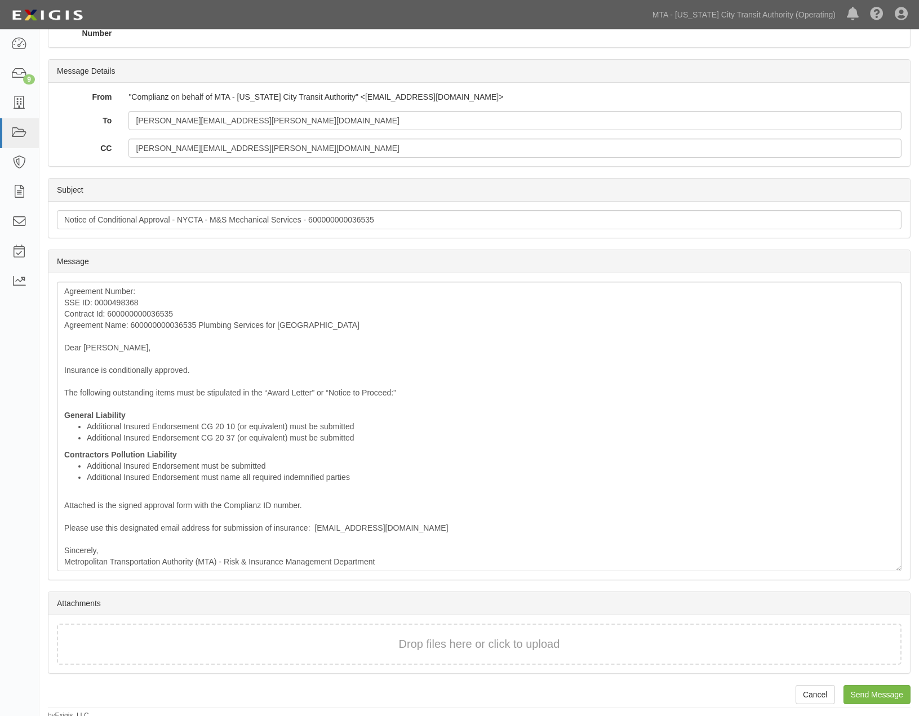
scroll to position [138, 0]
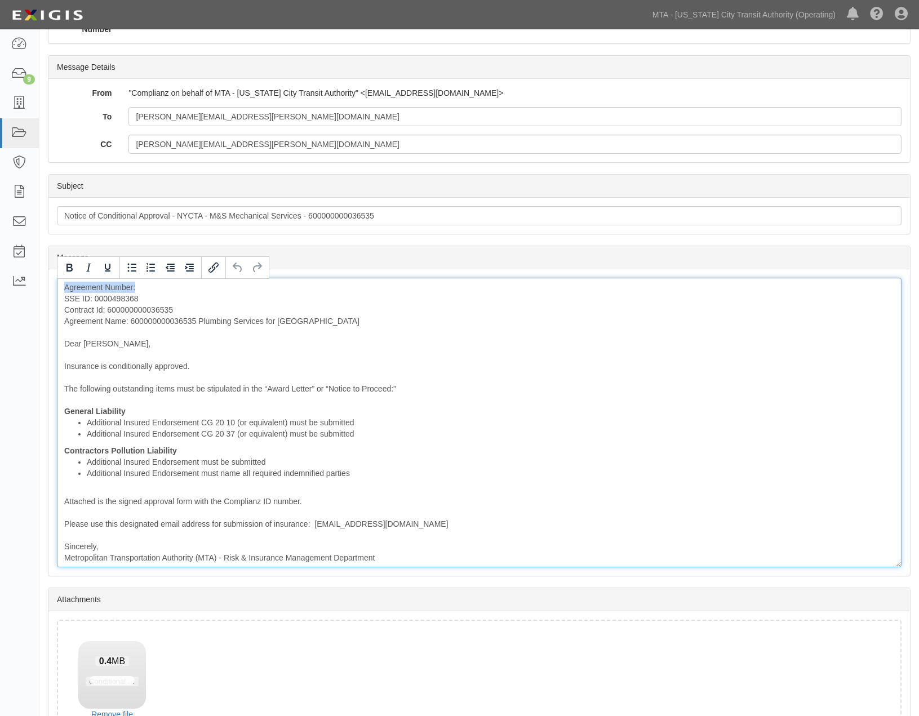
drag, startPoint x: 143, startPoint y: 285, endPoint x: 46, endPoint y: 289, distance: 96.5
click at [46, 289] on div "Send Message M&S Mechanical Services 600000000036535 Plumbing Services for NYCT…" at bounding box center [479, 350] width 880 height 893
click at [60, 303] on div "SSE ID: 0000498368 Contract Id: 600000000036535 Agreement Name: 600000000036535…" at bounding box center [479, 423] width 845 height 290
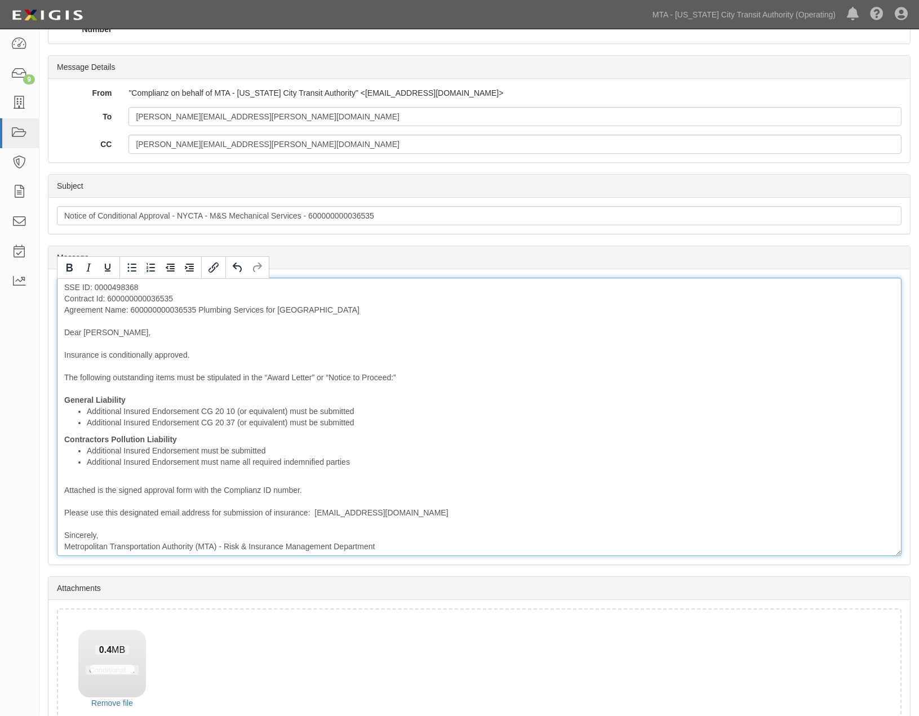
click at [348, 345] on div "SSE ID: 0000498368 Contract Id: 600000000036535 Agreement Name: 600000000036535…" at bounding box center [479, 417] width 845 height 278
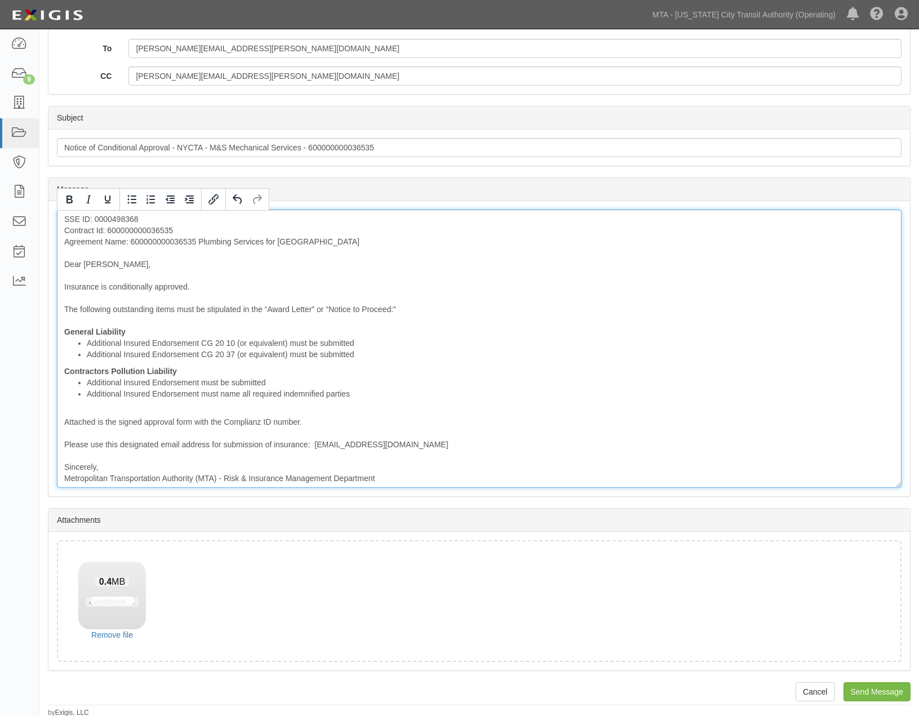
scroll to position [207, 0]
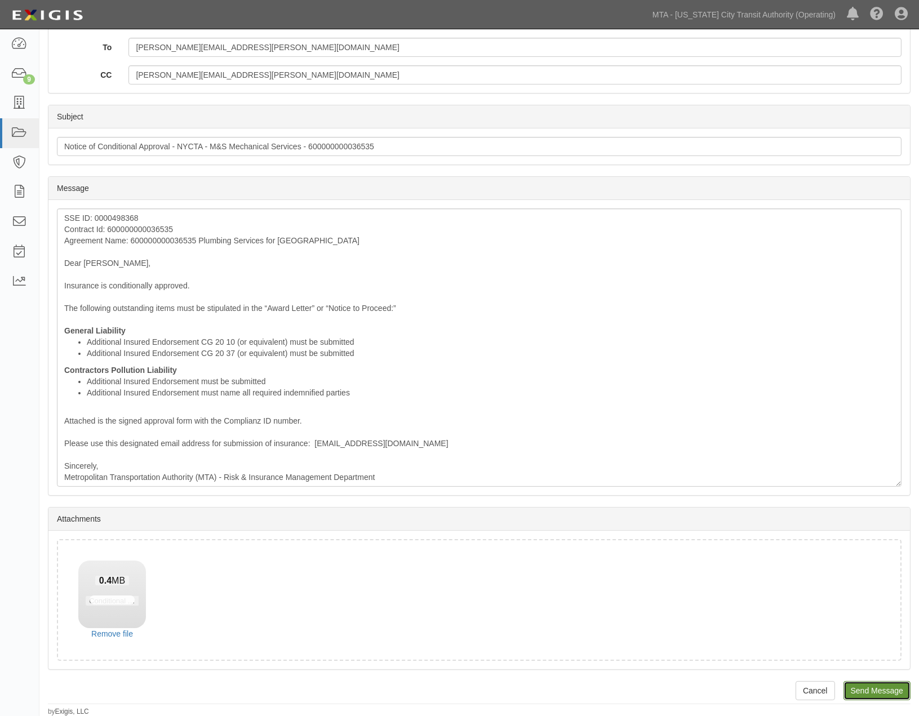
click at [884, 686] on input "Send Message" at bounding box center [877, 690] width 67 height 19
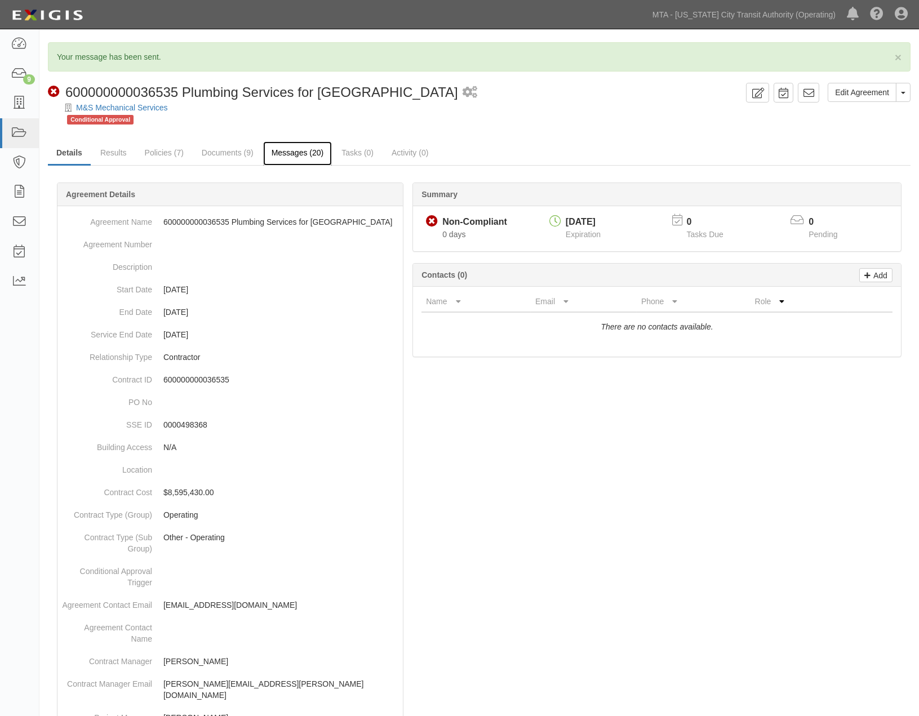
click at [295, 154] on link "Messages (20)" at bounding box center [297, 153] width 69 height 24
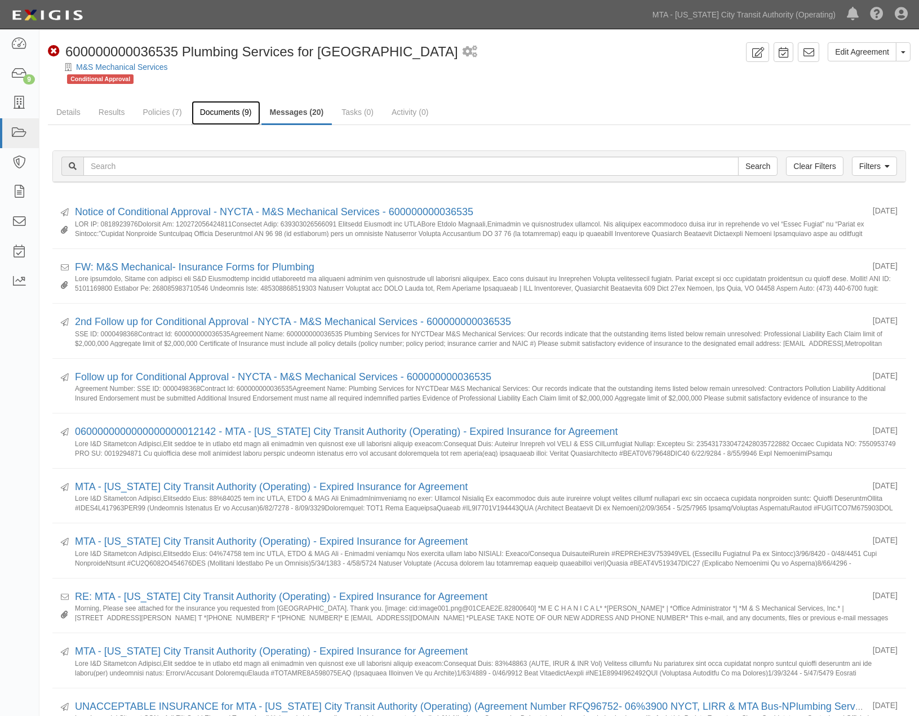
click at [227, 112] on link "Documents (9)" at bounding box center [226, 113] width 69 height 24
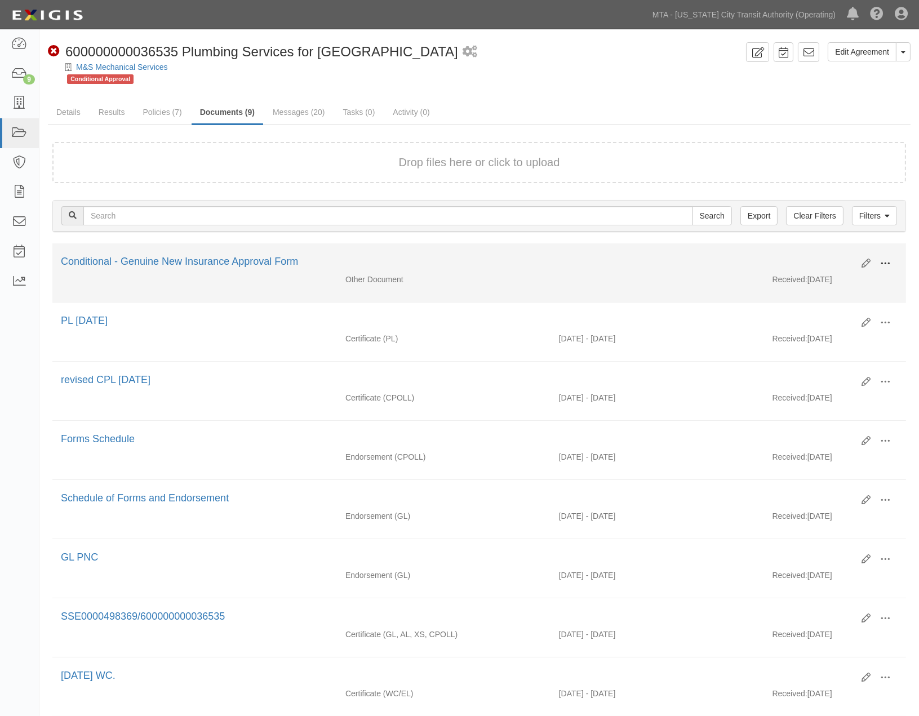
click at [881, 259] on span at bounding box center [885, 264] width 10 height 10
click at [803, 342] on link "Delete" at bounding box center [830, 342] width 89 height 20
click at [883, 261] on span at bounding box center [885, 264] width 10 height 10
click at [802, 261] on link "Edit" at bounding box center [830, 259] width 89 height 20
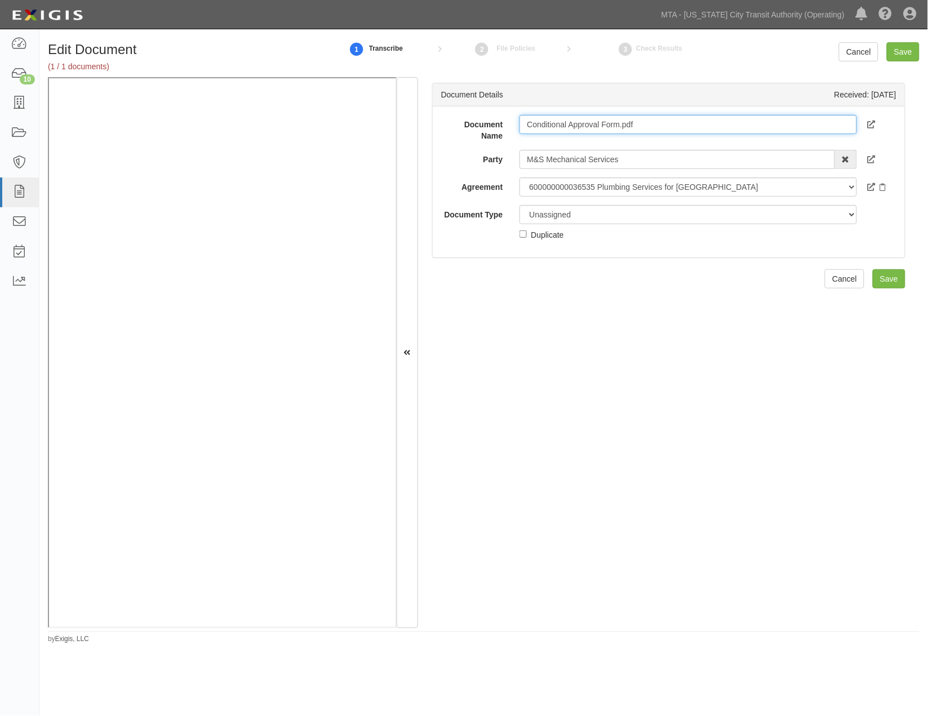
click at [638, 127] on input "Conditional Approval Form.pdf" at bounding box center [689, 124] width 338 height 19
type input "Conditional Approval Form."
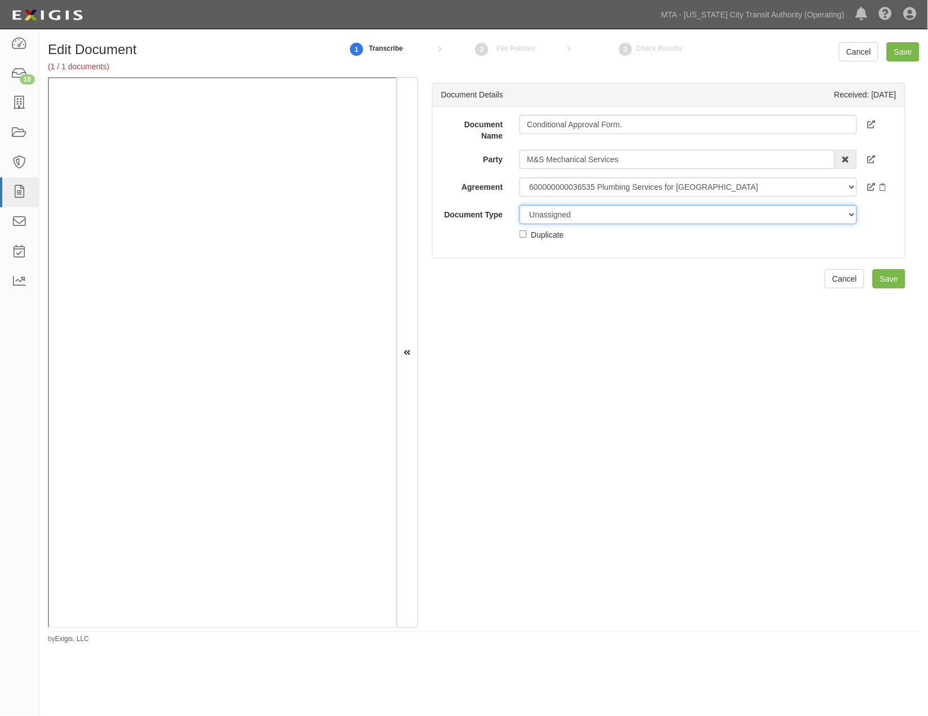
click at [587, 212] on select "Unassigned Binder Cancellation Notice Certificate Contract Endorsement Insuranc…" at bounding box center [689, 214] width 338 height 19
select select "OtherDetail"
click at [520, 205] on select "Unassigned Binder Cancellation Notice Certificate Contract Endorsement Insuranc…" at bounding box center [689, 214] width 338 height 19
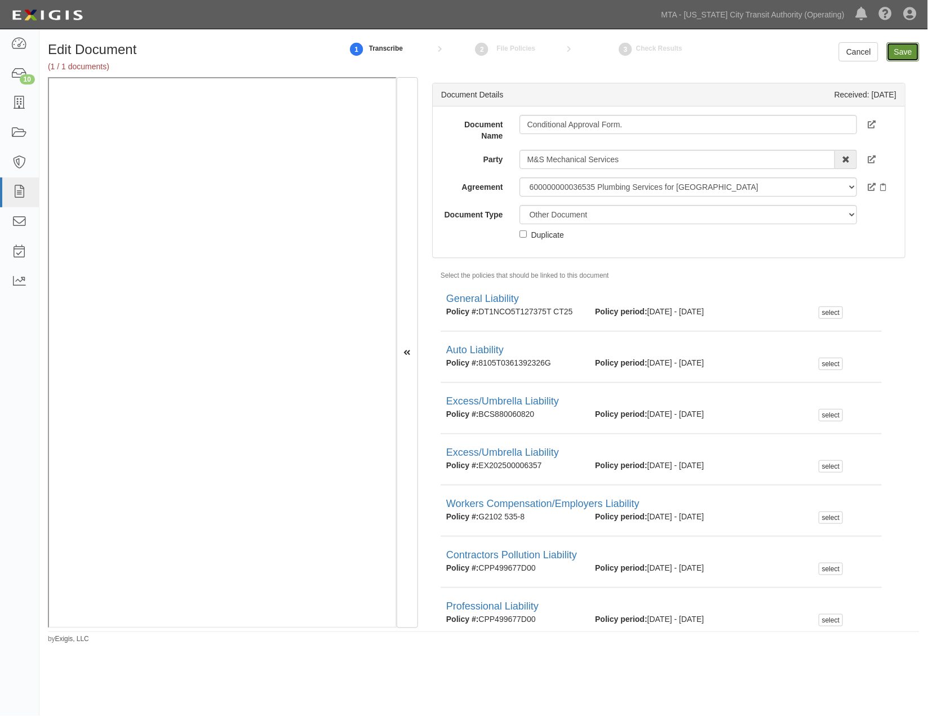
click at [891, 54] on input "Save" at bounding box center [903, 51] width 33 height 19
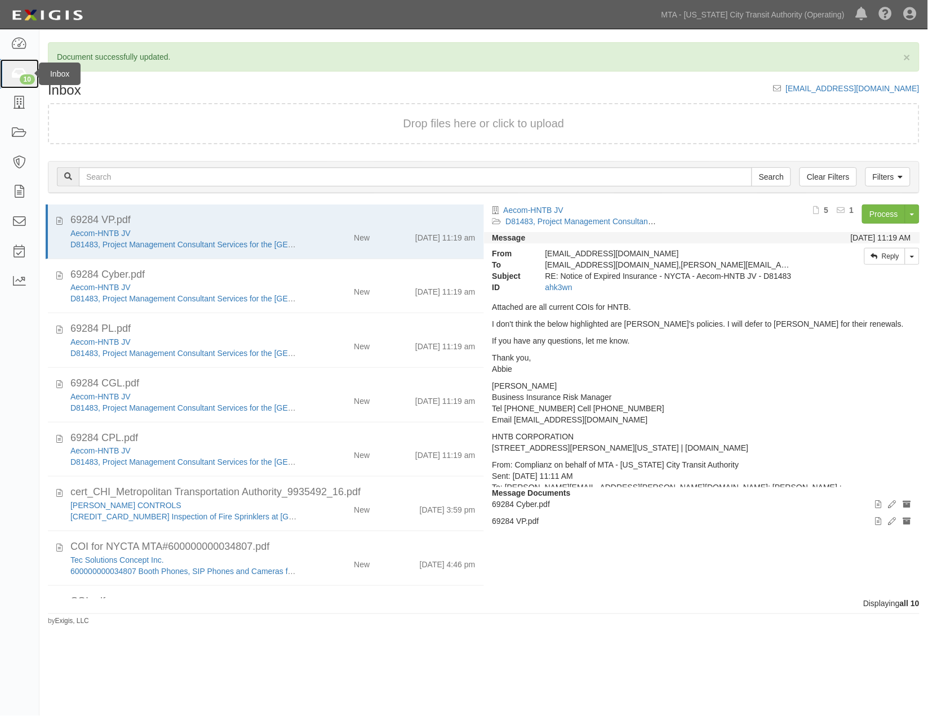
click at [19, 74] on icon at bounding box center [19, 74] width 16 height 13
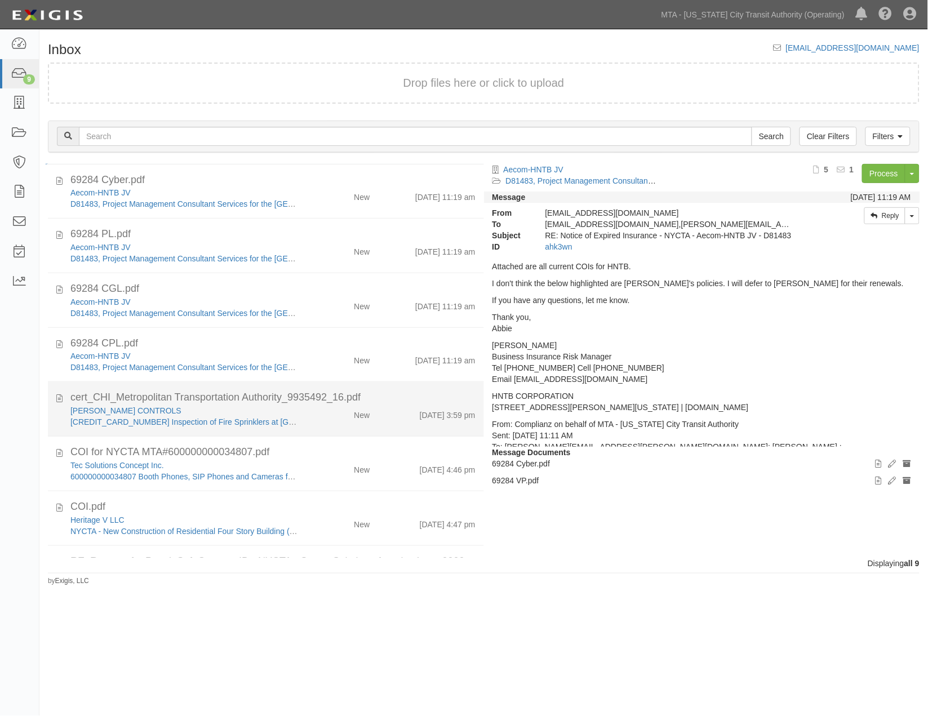
scroll to position [102, 0]
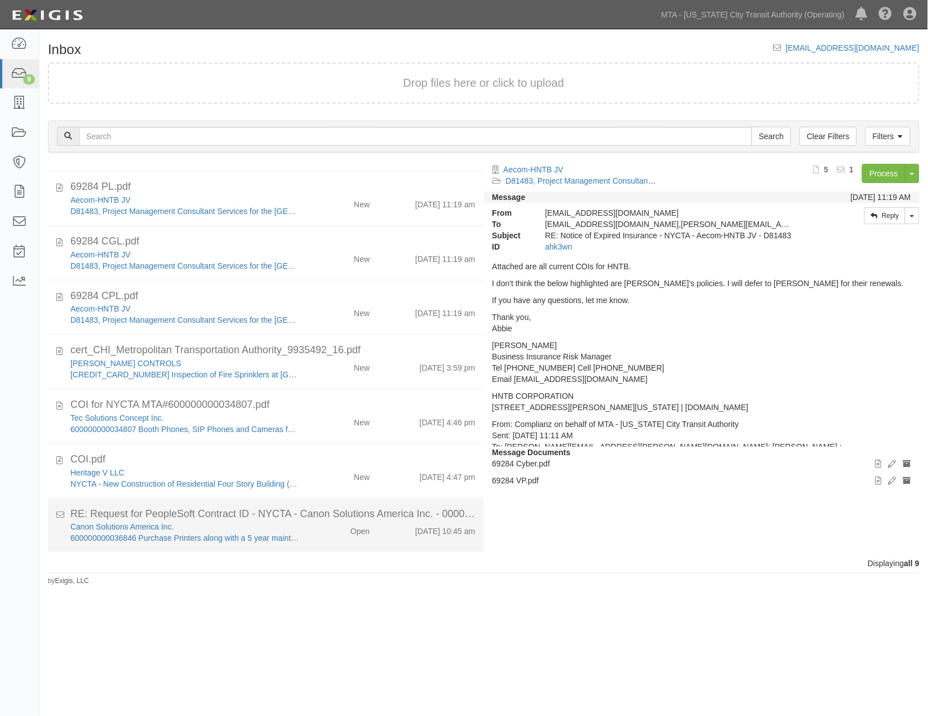
click at [329, 542] on div "Canon Solutions America Inc. 600000000036846 Purchase Printers along with a 5 y…" at bounding box center [273, 532] width 422 height 23
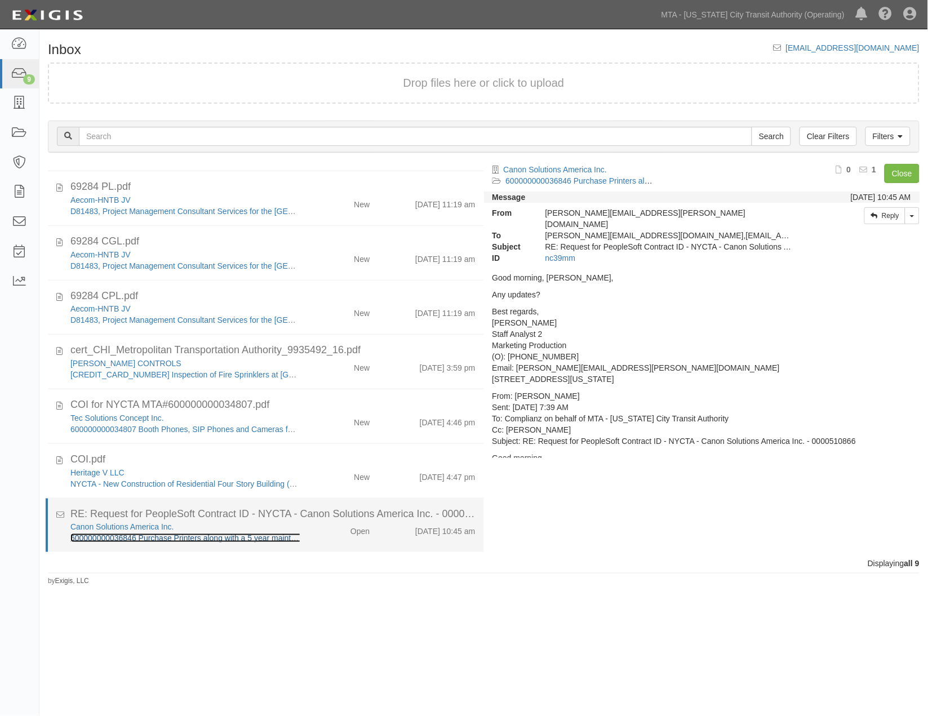
click at [204, 538] on link "600000000036846 Purchase Printers along with a 5 year maintenance" at bounding box center [193, 538] width 246 height 9
click at [193, 534] on link "600000000036846 Purchase Printers along with a 5 year maintenance" at bounding box center [193, 538] width 246 height 9
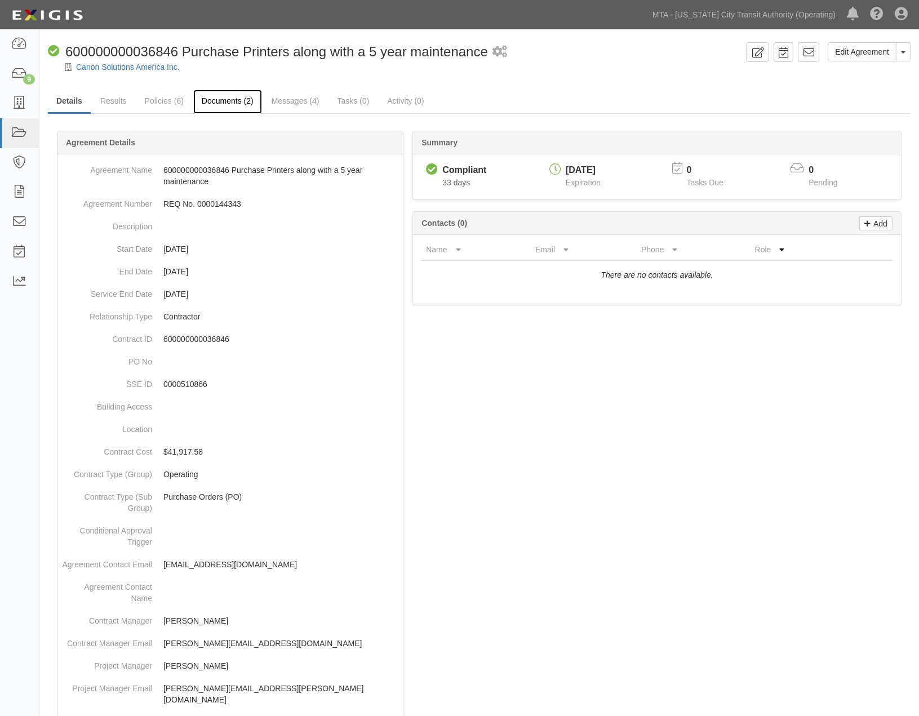
click at [207, 99] on link "Documents (2)" at bounding box center [227, 102] width 69 height 24
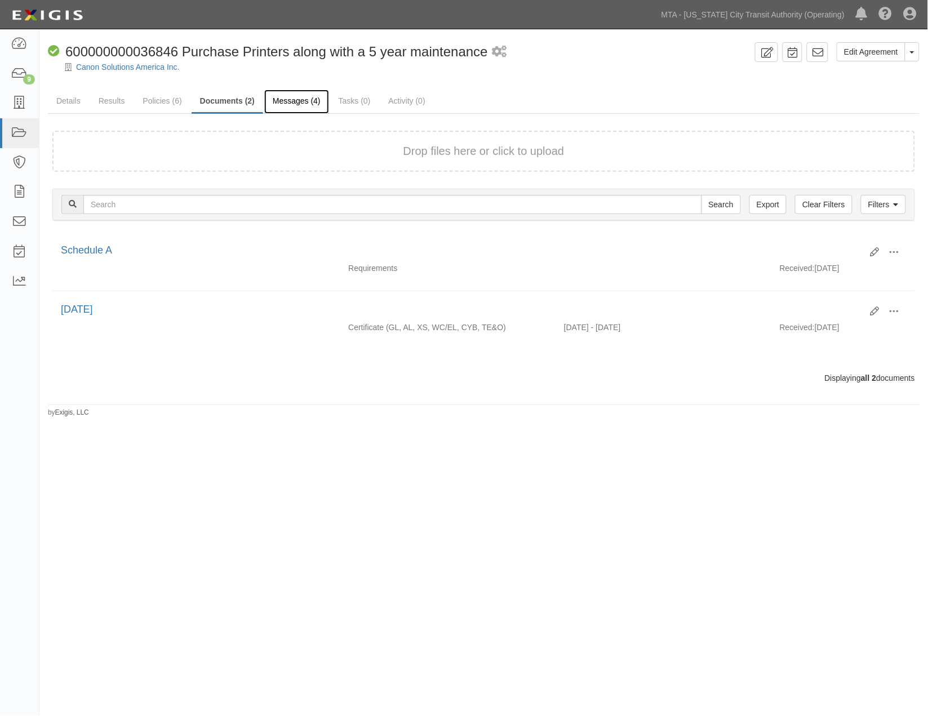
click at [290, 100] on link "Messages (4)" at bounding box center [296, 102] width 65 height 24
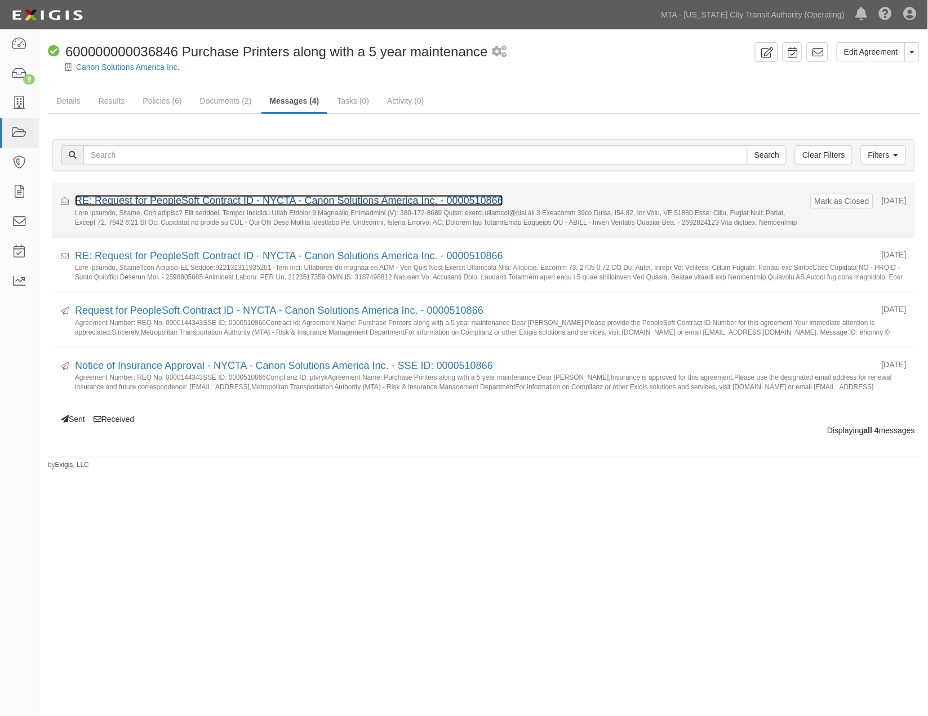
click at [189, 202] on link "RE: Request for PeopleSoft Contract ID - NYCTA - Canon Solutions America Inc. -…" at bounding box center [289, 200] width 428 height 11
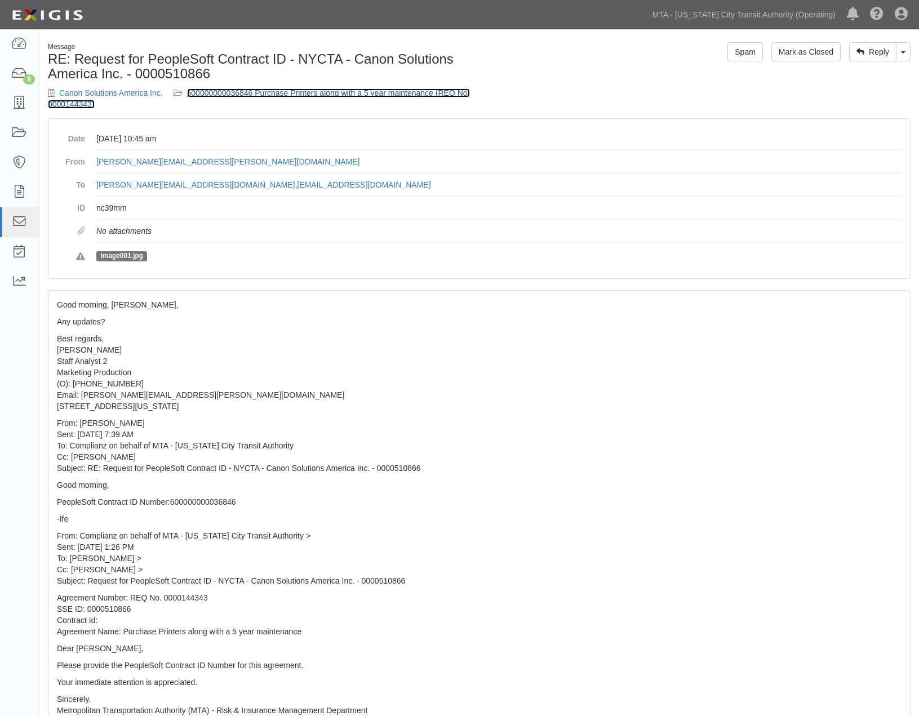
click at [313, 91] on link "600000000036846 Purchase Printers along with a 5 year maintenance (REQ No. 0000…" at bounding box center [259, 98] width 422 height 20
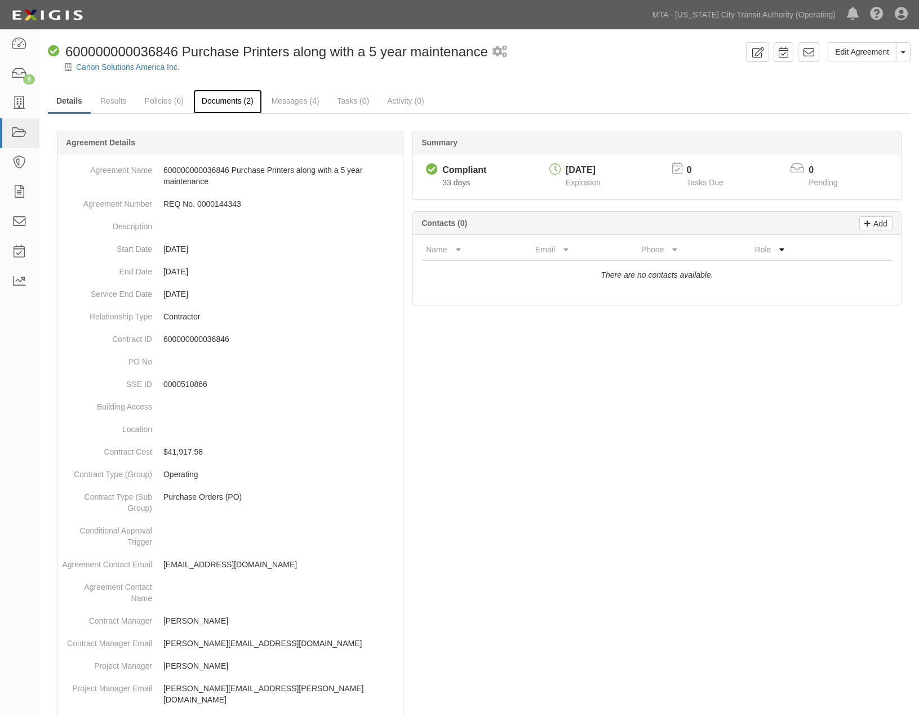
click at [233, 101] on link "Documents (2)" at bounding box center [227, 102] width 69 height 24
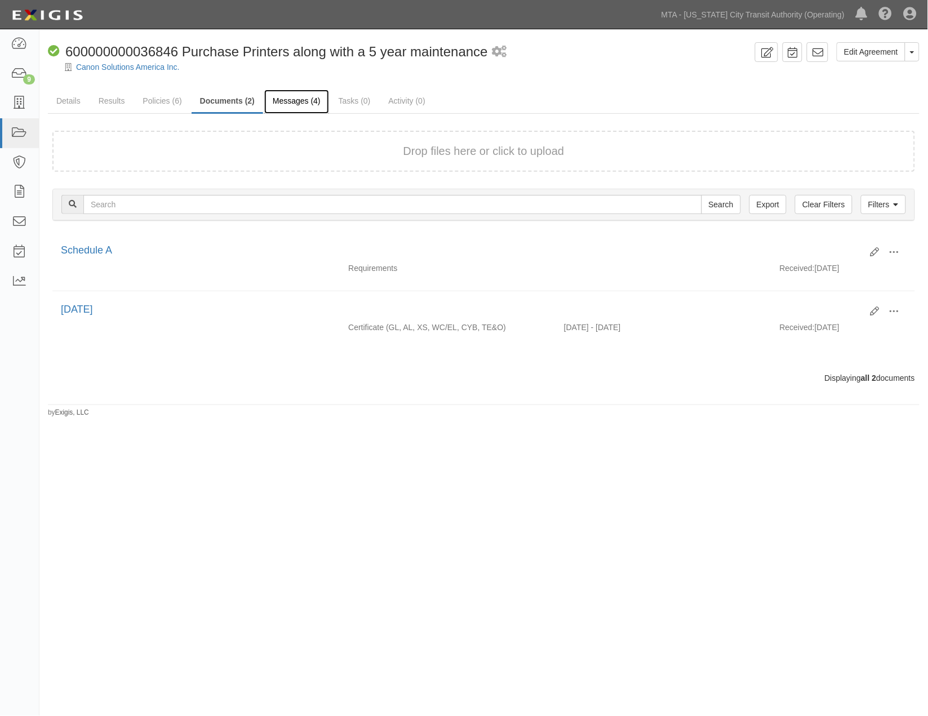
click at [306, 101] on link "Messages (4)" at bounding box center [296, 102] width 65 height 24
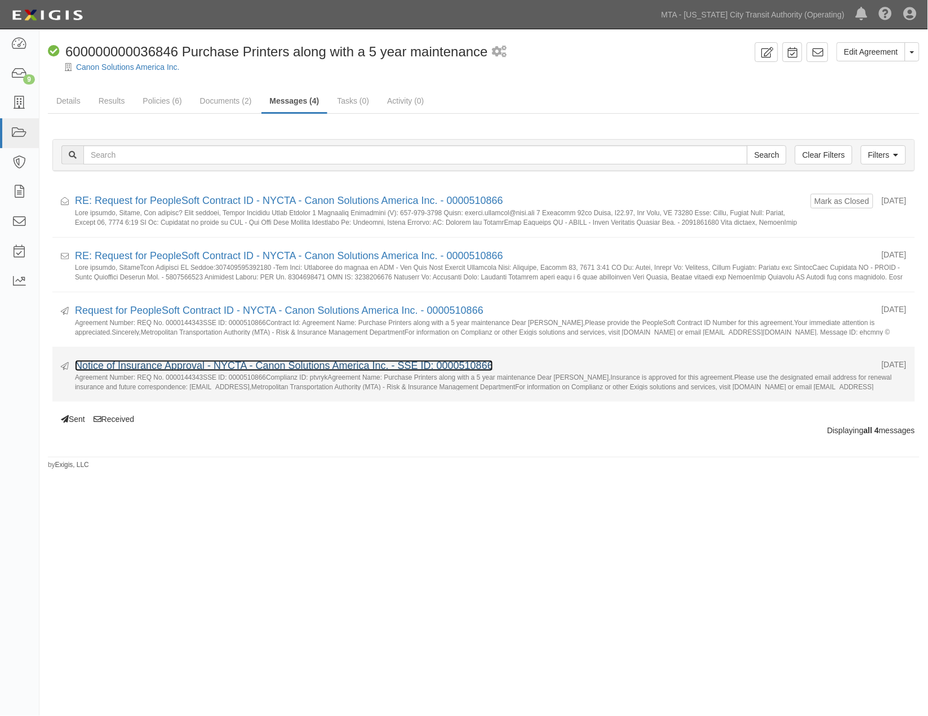
click at [279, 367] on link "Notice of Insurance Approval - NYCTA - Canon Solutions America Inc. - SSE ID: 0…" at bounding box center [284, 365] width 418 height 11
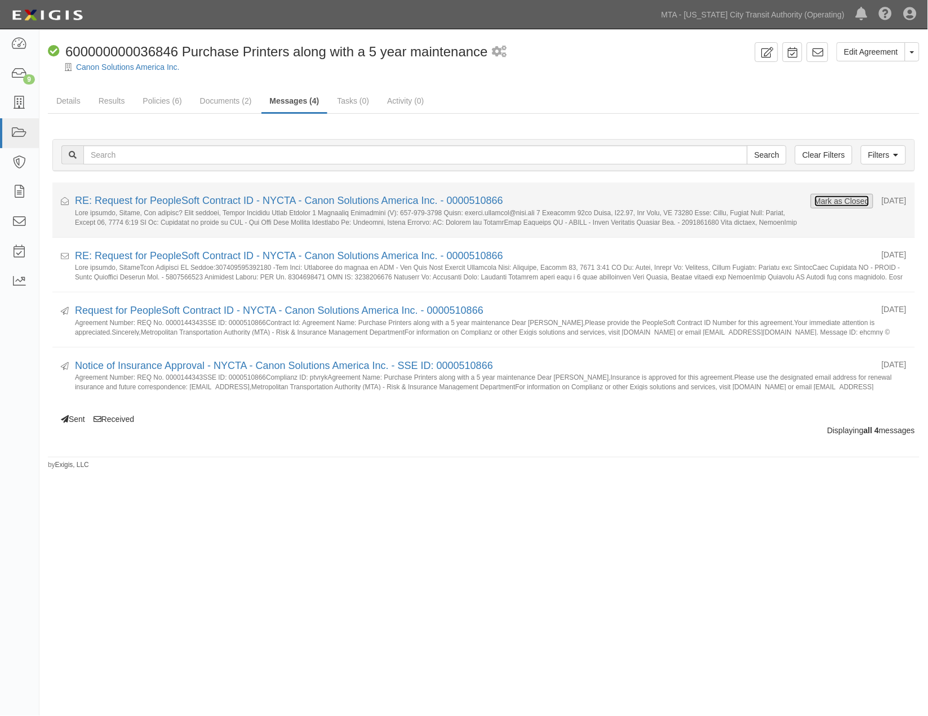
click at [819, 200] on button "Mark as Closed" at bounding box center [842, 201] width 56 height 12
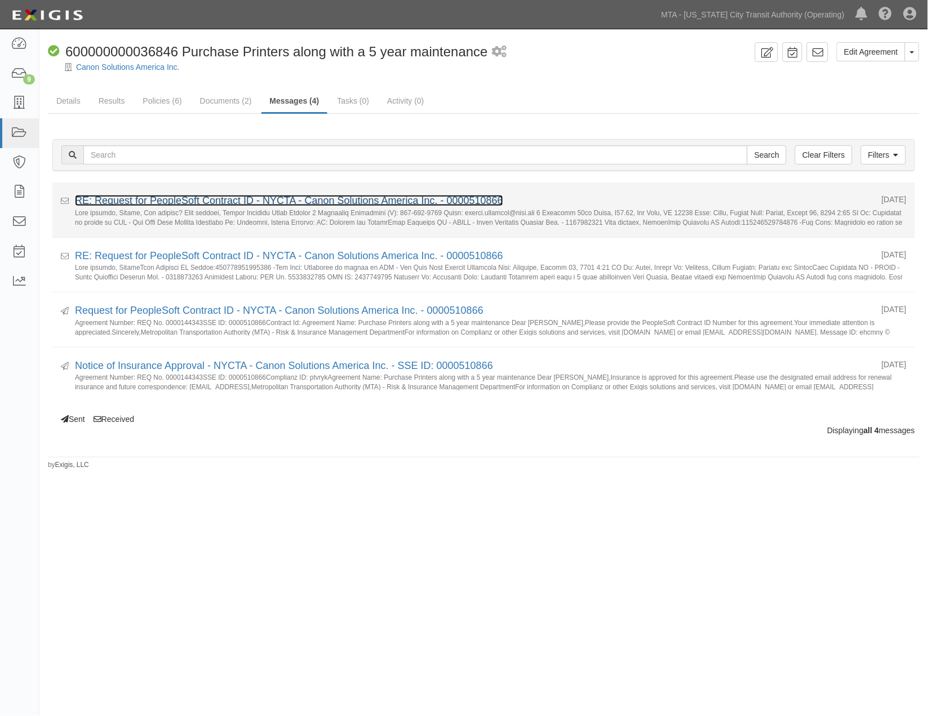
click at [400, 200] on link "RE: Request for PeopleSoft Contract ID - NYCTA - Canon Solutions America Inc. -…" at bounding box center [289, 200] width 428 height 11
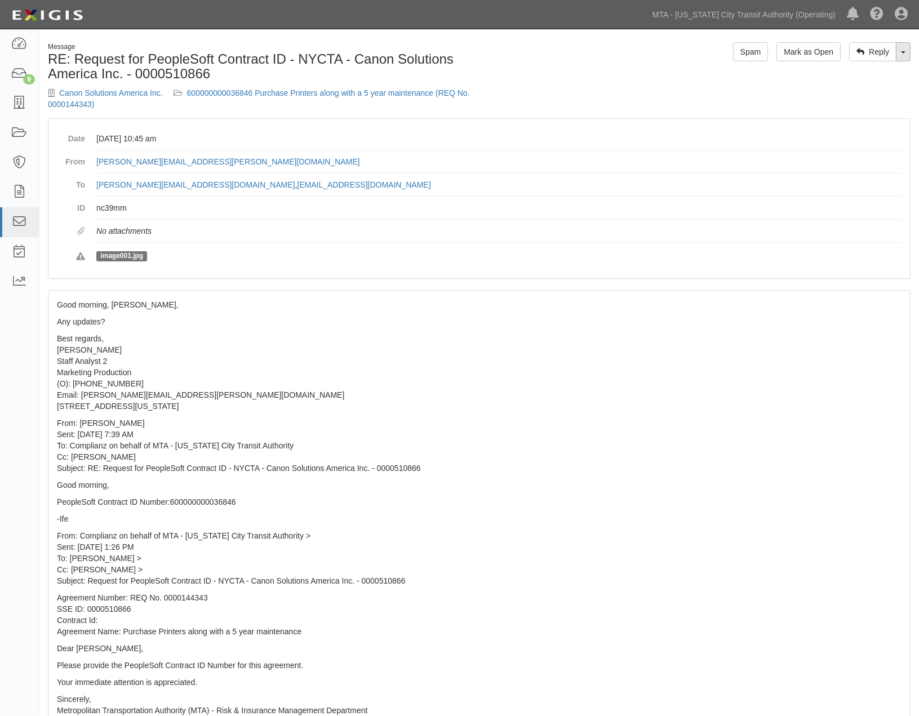
click at [904, 56] on link "Toggle Dropdown" at bounding box center [903, 51] width 15 height 19
click at [373, 94] on link "600000000036846 Purchase Printers along with a 5 year maintenance (REQ No. 0000…" at bounding box center [259, 98] width 422 height 20
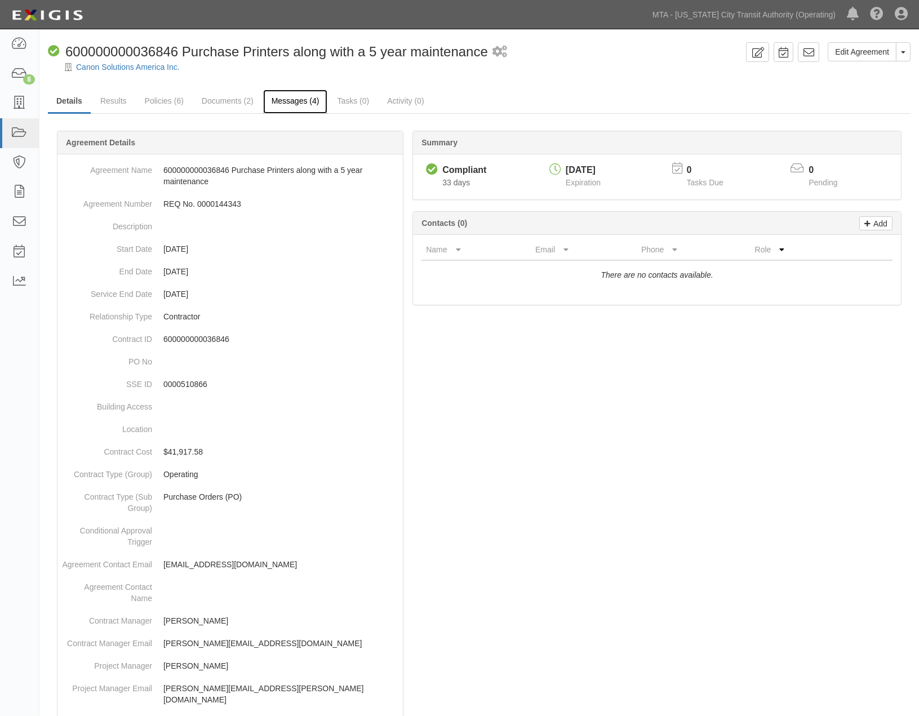
click at [288, 100] on link "Messages (4)" at bounding box center [295, 102] width 65 height 24
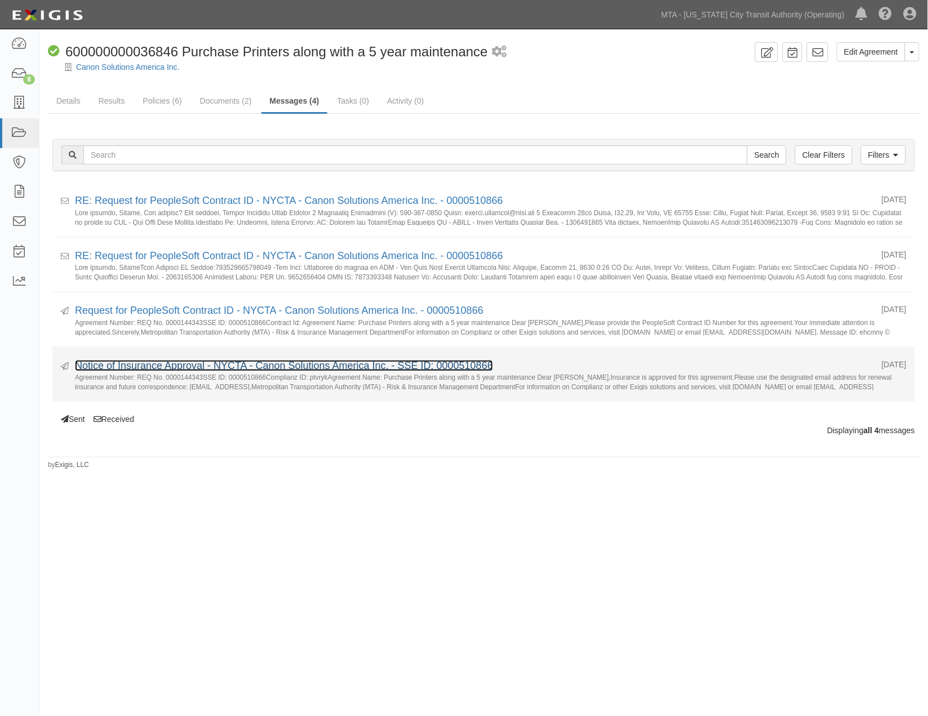
click at [136, 366] on link "Notice of Insurance Approval - NYCTA - Canon Solutions America Inc. - SSE ID: 0…" at bounding box center [284, 365] width 418 height 11
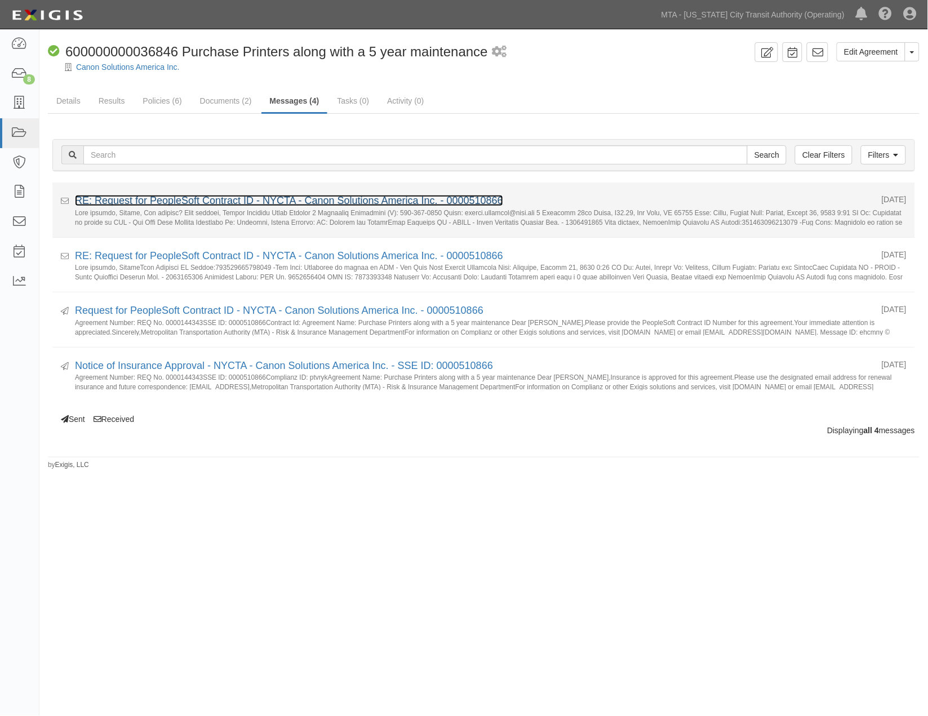
click at [452, 204] on link "RE: Request for PeopleSoft Contract ID - NYCTA - Canon Solutions America Inc. -…" at bounding box center [289, 200] width 428 height 11
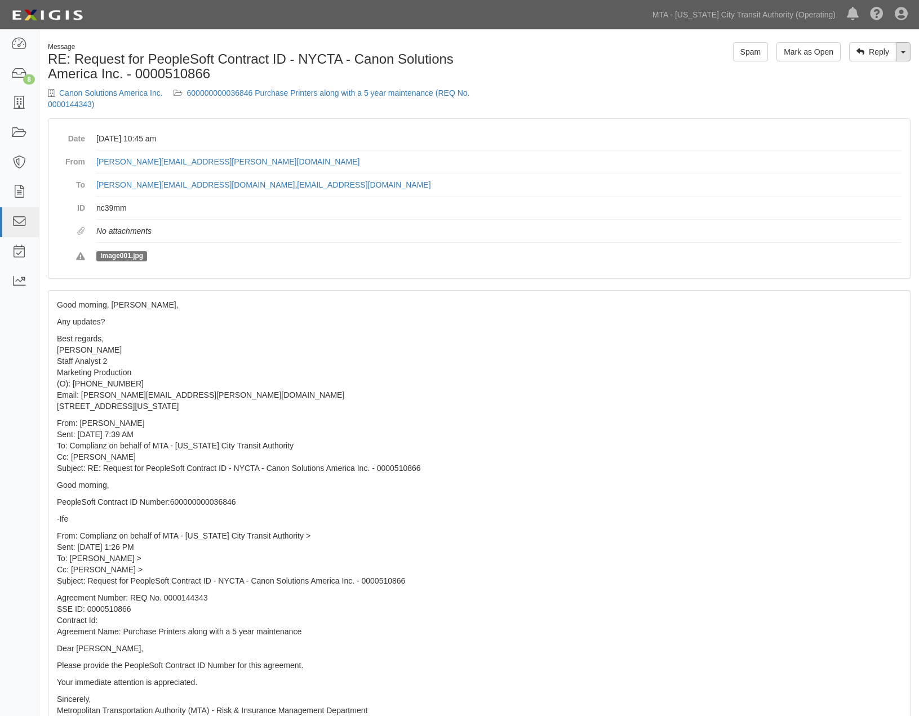
click at [906, 53] on link "Toggle Dropdown" at bounding box center [903, 51] width 15 height 19
click at [871, 72] on link "Reply All" at bounding box center [865, 73] width 89 height 15
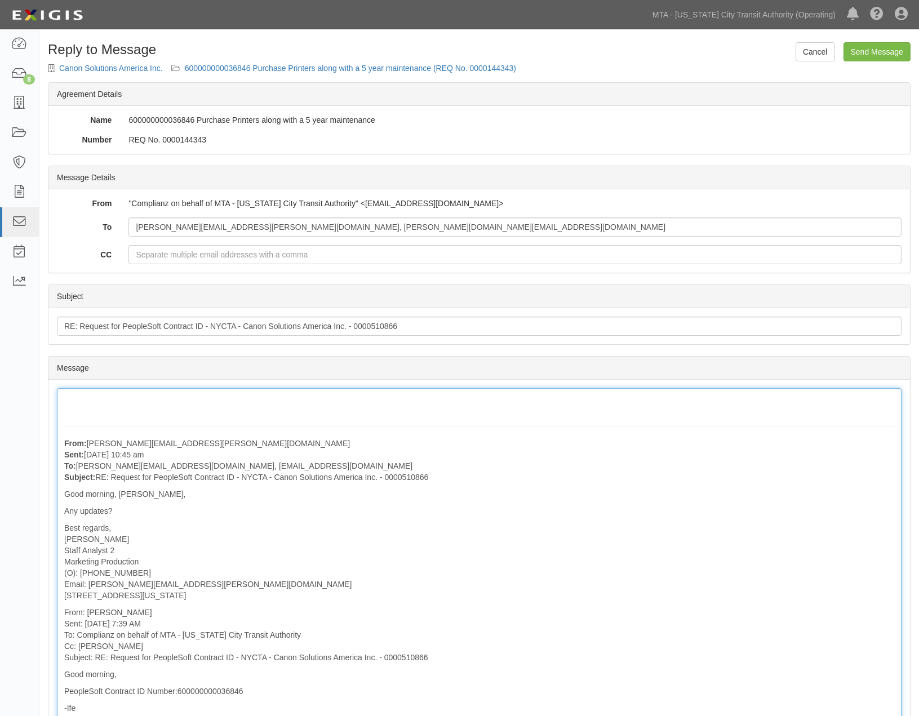
click at [171, 393] on div "From: Amanda.Crawford@nyct.com Sent: September 03, 2025 at 10:45 am To: ifeoma.…" at bounding box center [479, 691] width 845 height 606
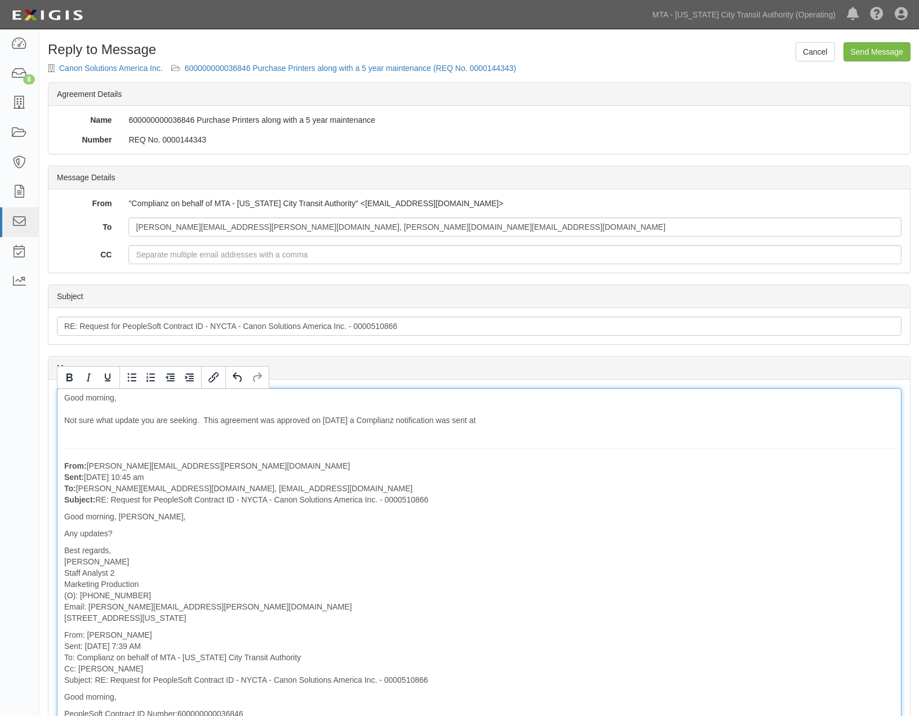
click at [556, 424] on div "Good morning, Not sure what update you are seeking. This agreement was approved…" at bounding box center [479, 702] width 845 height 628
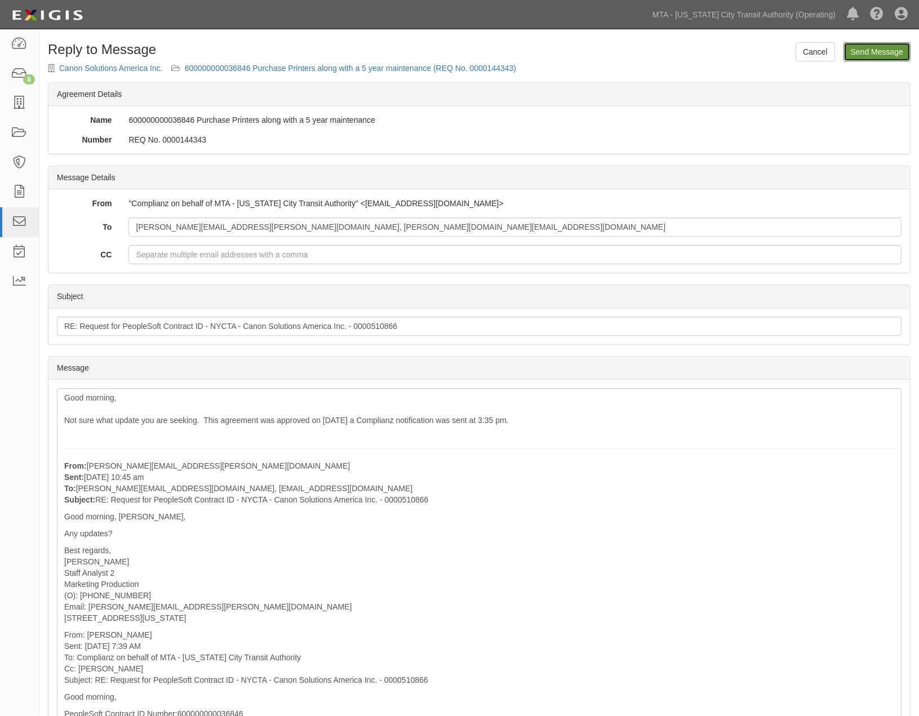
click at [893, 48] on input "Send Message" at bounding box center [877, 51] width 67 height 19
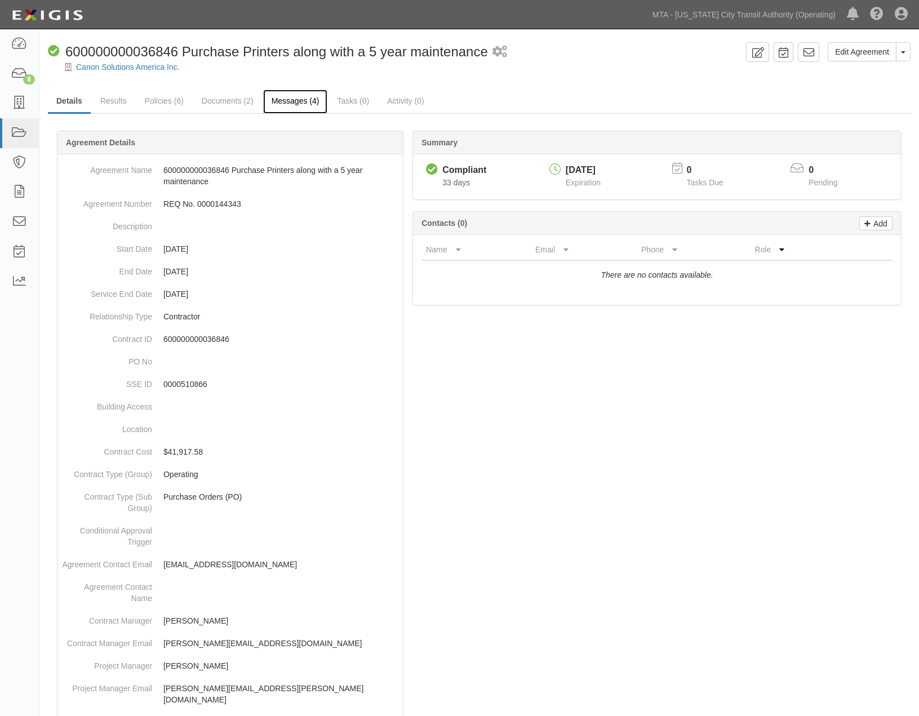
click at [295, 103] on link "Messages (4)" at bounding box center [295, 102] width 65 height 24
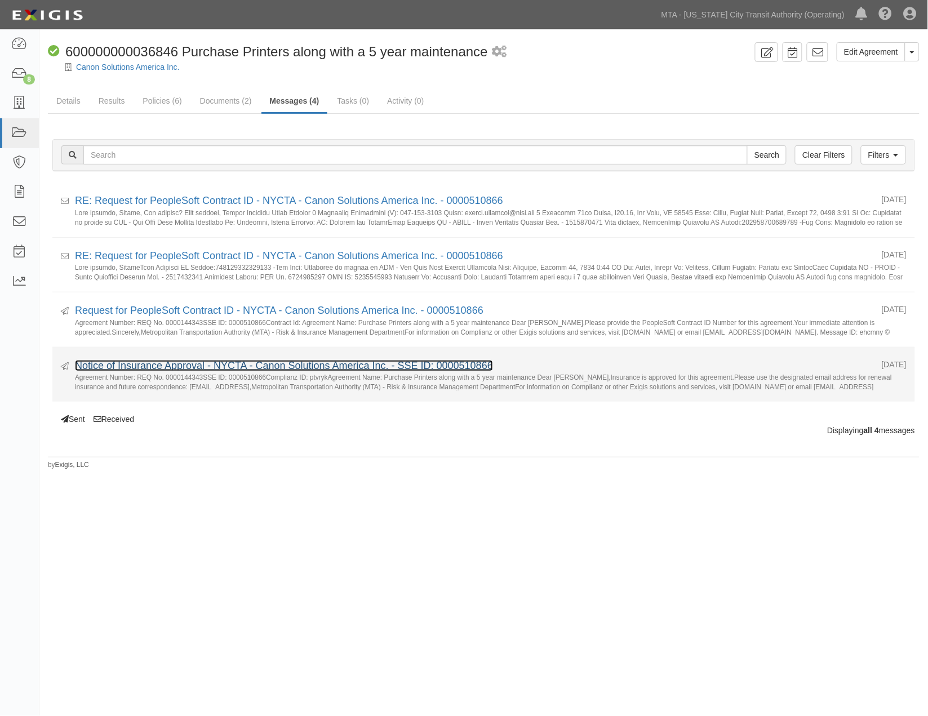
click at [187, 367] on link "Notice of Insurance Approval - NYCTA - Canon Solutions America Inc. - SSE ID: 0…" at bounding box center [284, 365] width 418 height 11
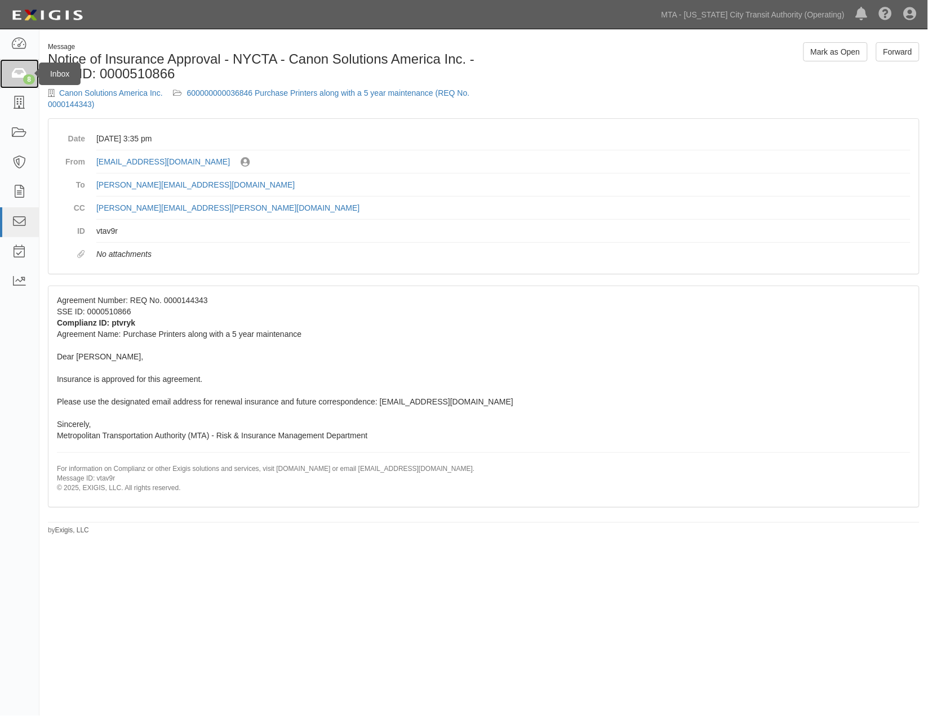
click at [17, 71] on icon at bounding box center [19, 74] width 16 height 13
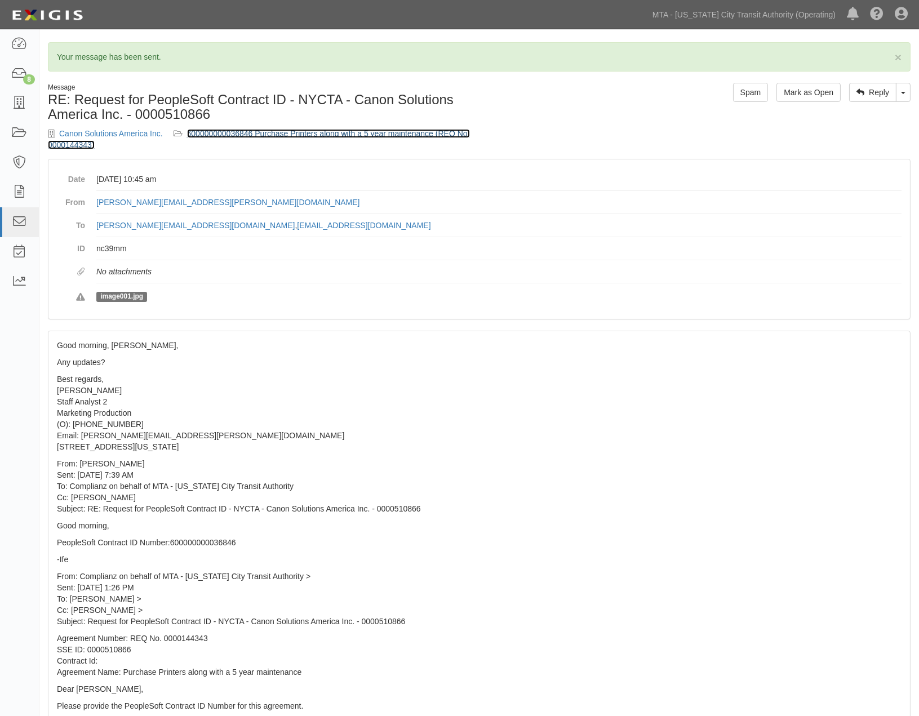
click at [259, 129] on link "600000000036846 Purchase Printers along with a 5 year maintenance (REQ No. 0000…" at bounding box center [259, 139] width 422 height 20
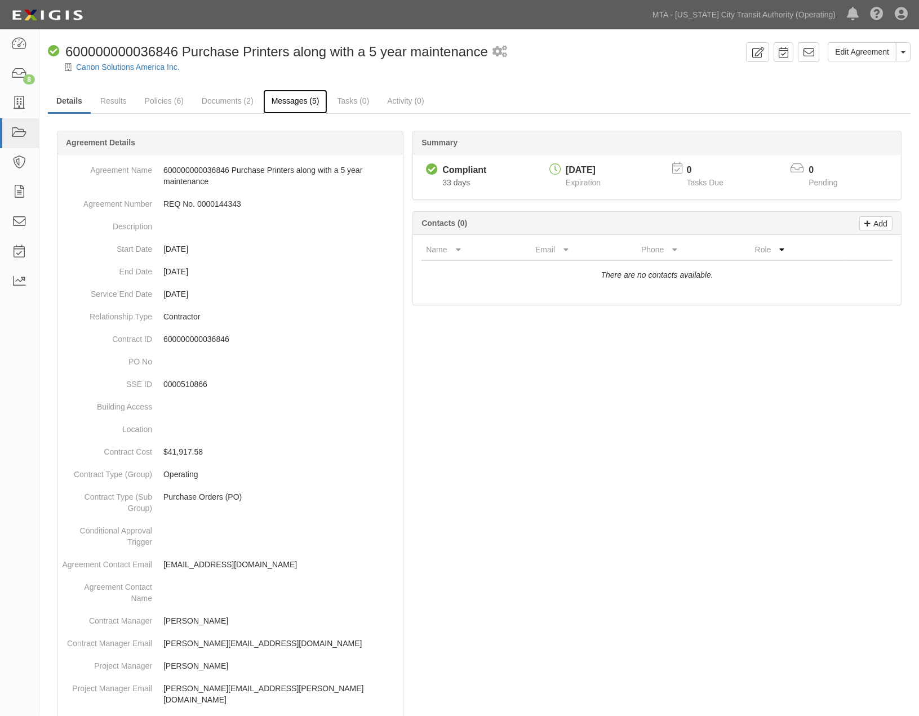
click at [279, 99] on link "Messages (5)" at bounding box center [295, 102] width 65 height 24
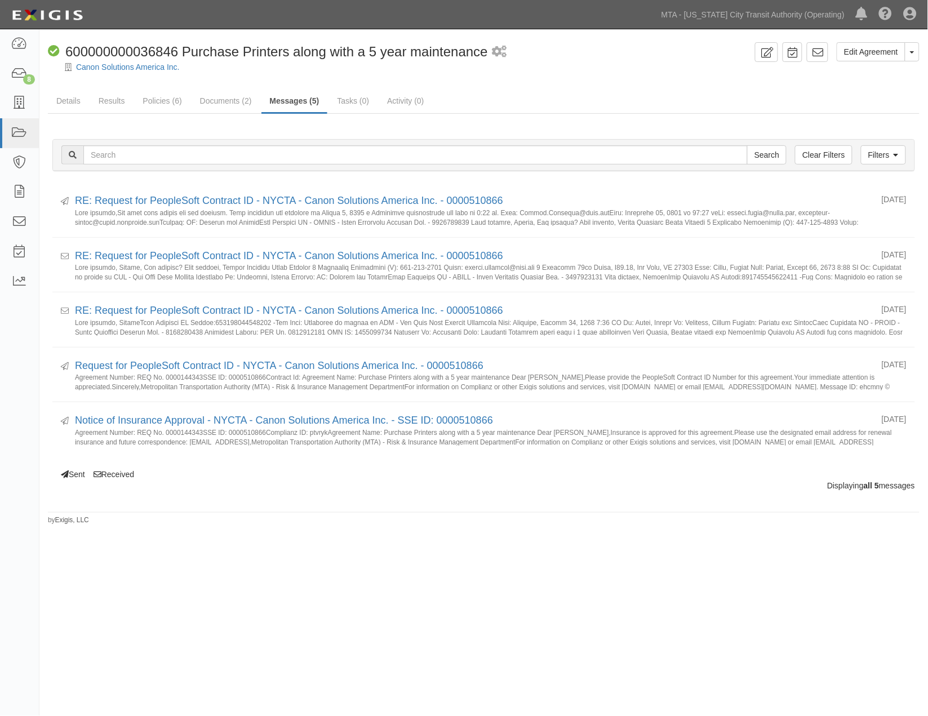
click at [744, 526] on div "Edit Agreement Toggle Agreement Dropdown View Audit Trail Archive Agreement Sen…" at bounding box center [464, 356] width 928 height 645
click at [304, 549] on div "Edit Agreement Toggle Agreement Dropdown View Audit Trail Archive Agreement Sen…" at bounding box center [464, 356] width 928 height 645
click at [14, 79] on icon at bounding box center [19, 74] width 16 height 13
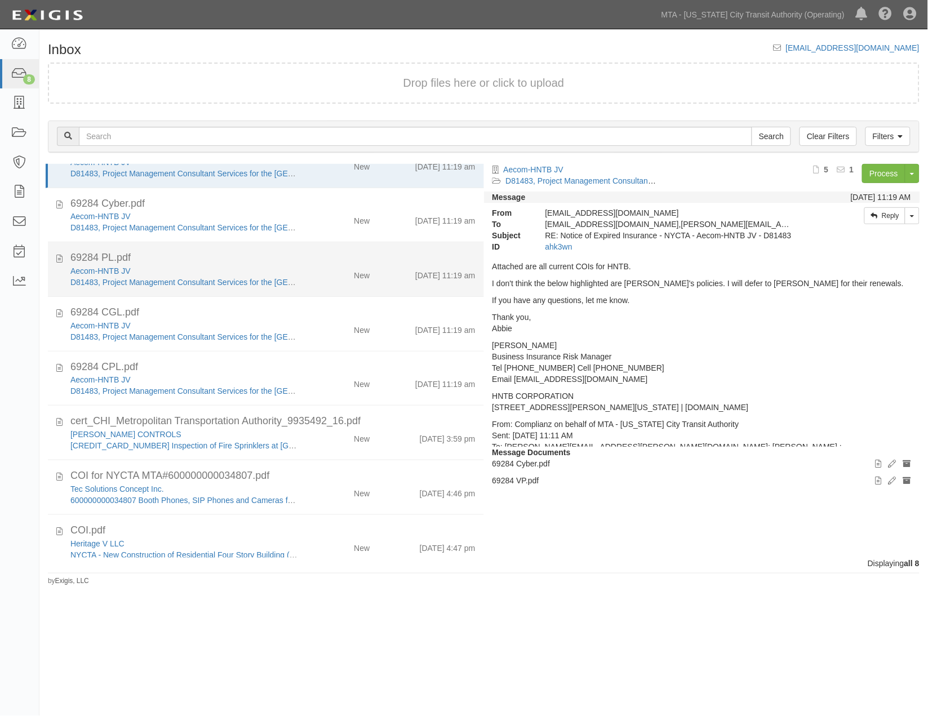
scroll to position [47, 0]
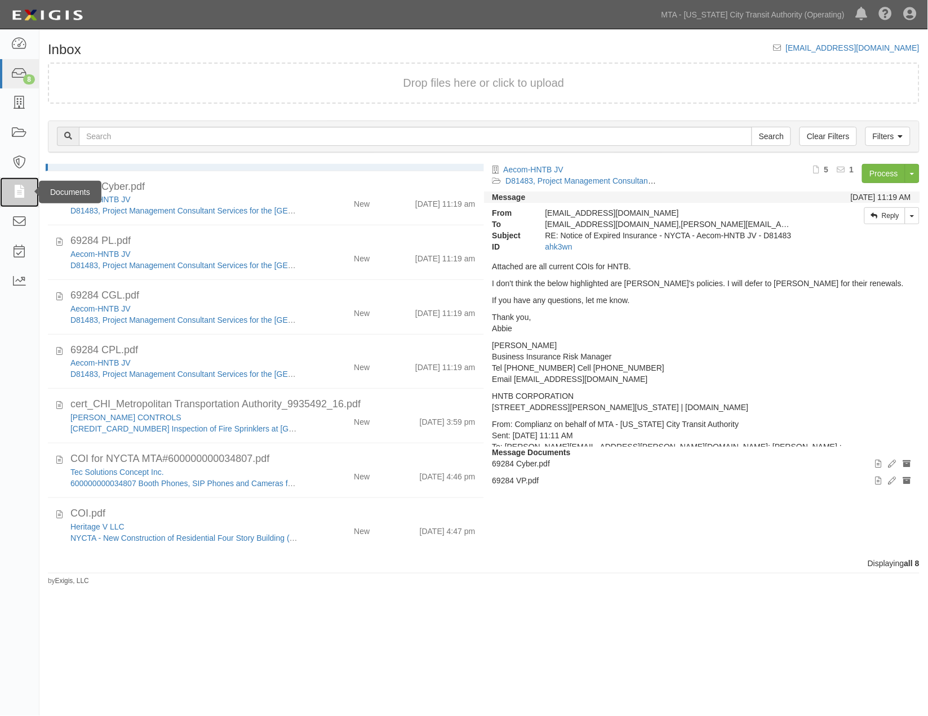
click at [17, 193] on icon at bounding box center [19, 192] width 16 height 13
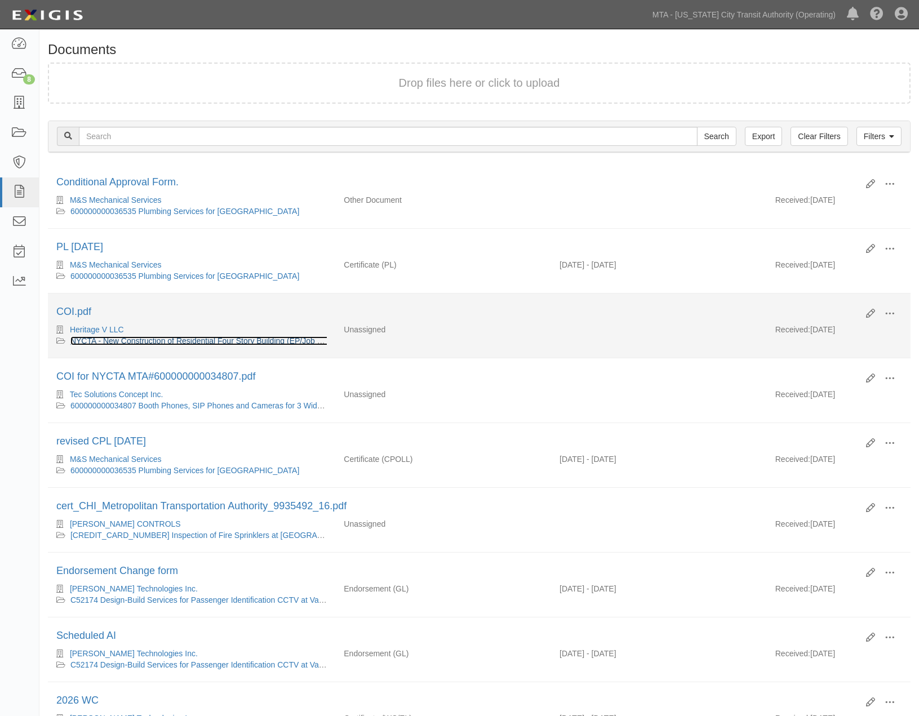
click at [125, 341] on link "NYCTA - New Construction of Residential Four Story Building (EP/Job No. 71464- …" at bounding box center [231, 340] width 323 height 9
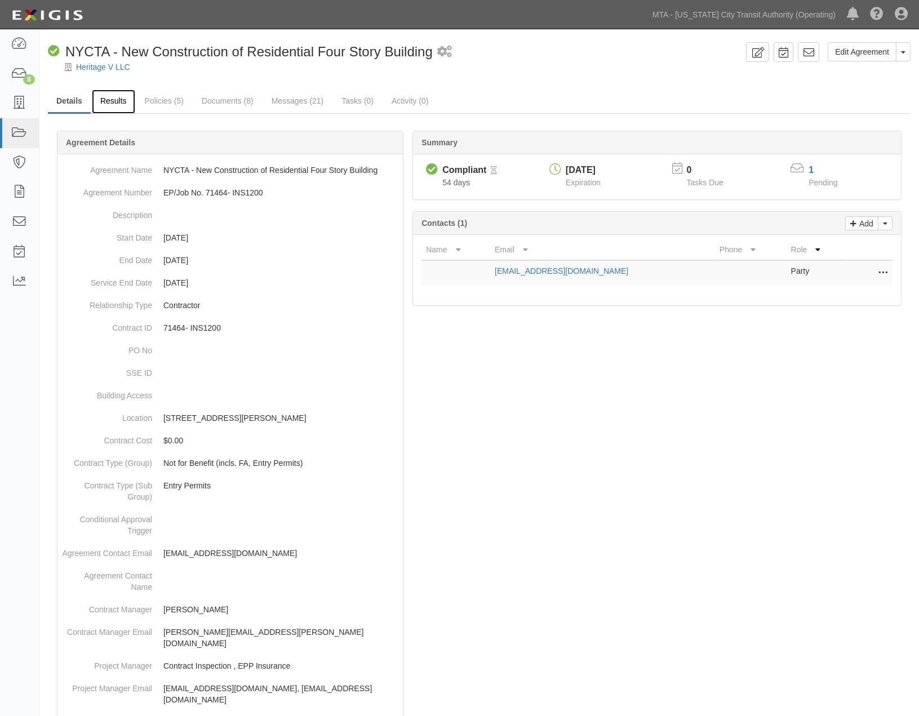
click at [113, 103] on link "Results" at bounding box center [113, 102] width 43 height 24
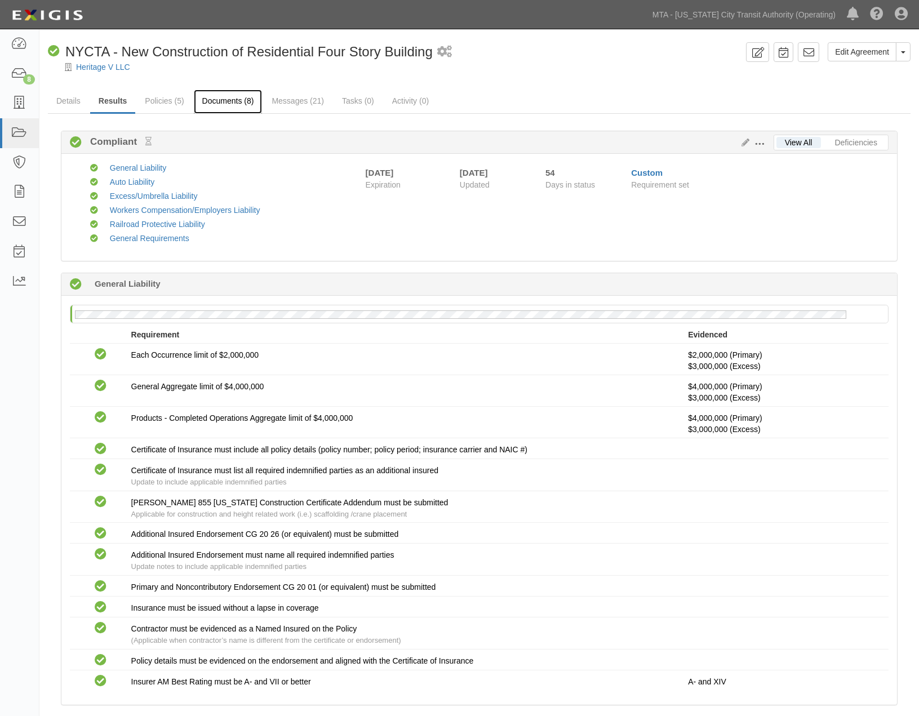
click at [241, 99] on link "Documents (8)" at bounding box center [228, 102] width 69 height 24
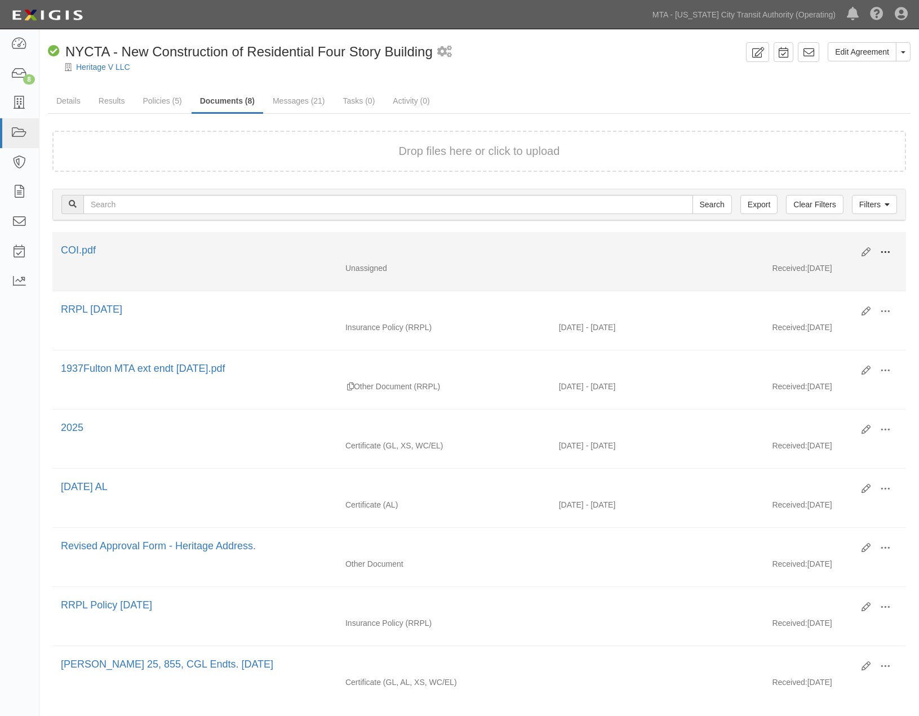
click at [889, 249] on span at bounding box center [885, 252] width 10 height 10
click at [799, 267] on link "View" at bounding box center [830, 269] width 89 height 20
click at [886, 248] on span at bounding box center [885, 252] width 10 height 10
click at [837, 247] on link "Edit" at bounding box center [830, 248] width 89 height 20
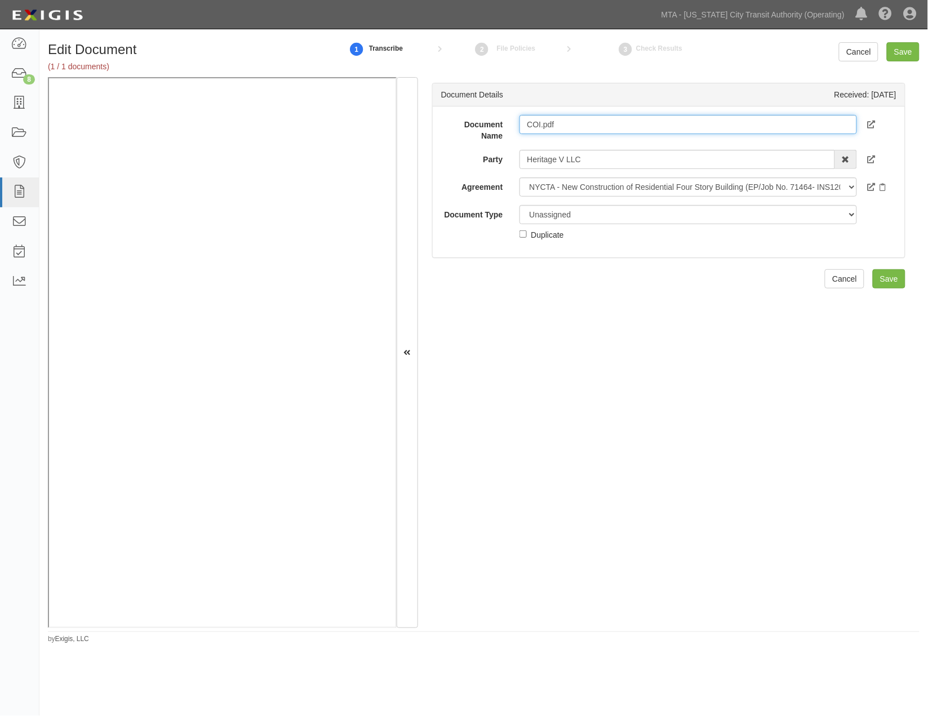
drag, startPoint x: 579, startPoint y: 120, endPoint x: 476, endPoint y: 116, distance: 103.8
click at [476, 116] on div "Document Name COI.pdf" at bounding box center [669, 128] width 472 height 26
type input "[DATE]"
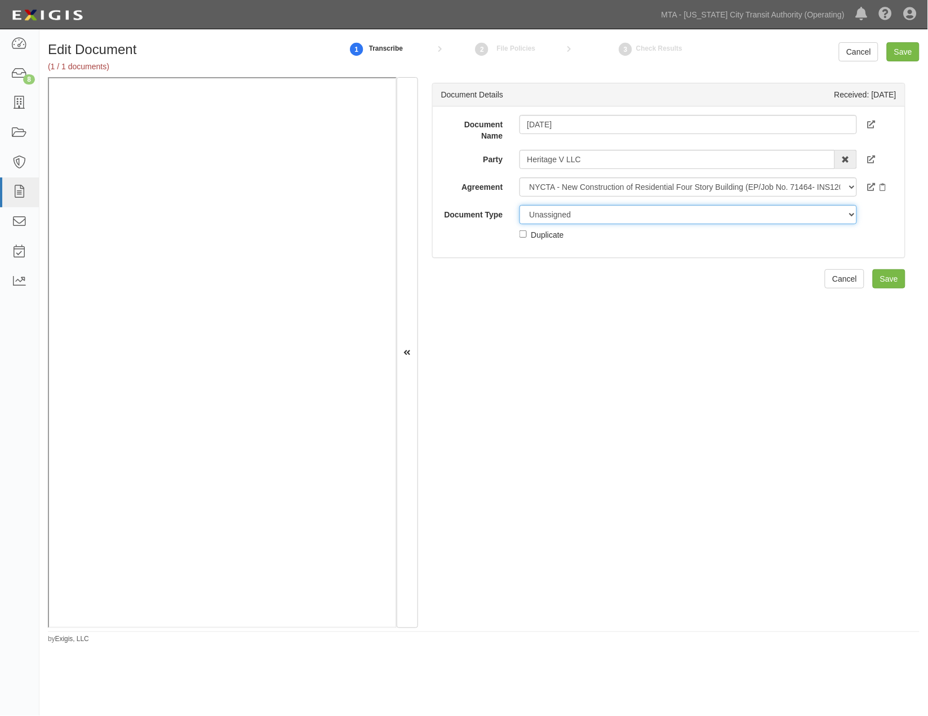
click at [577, 208] on select "Unassigned Binder Cancellation Notice Certificate Contract Endorsement Insuranc…" at bounding box center [689, 214] width 338 height 19
select select "CertificateDetail"
click at [520, 205] on select "Unassigned Binder Cancellation Notice Certificate Contract Endorsement Insuranc…" at bounding box center [689, 214] width 338 height 19
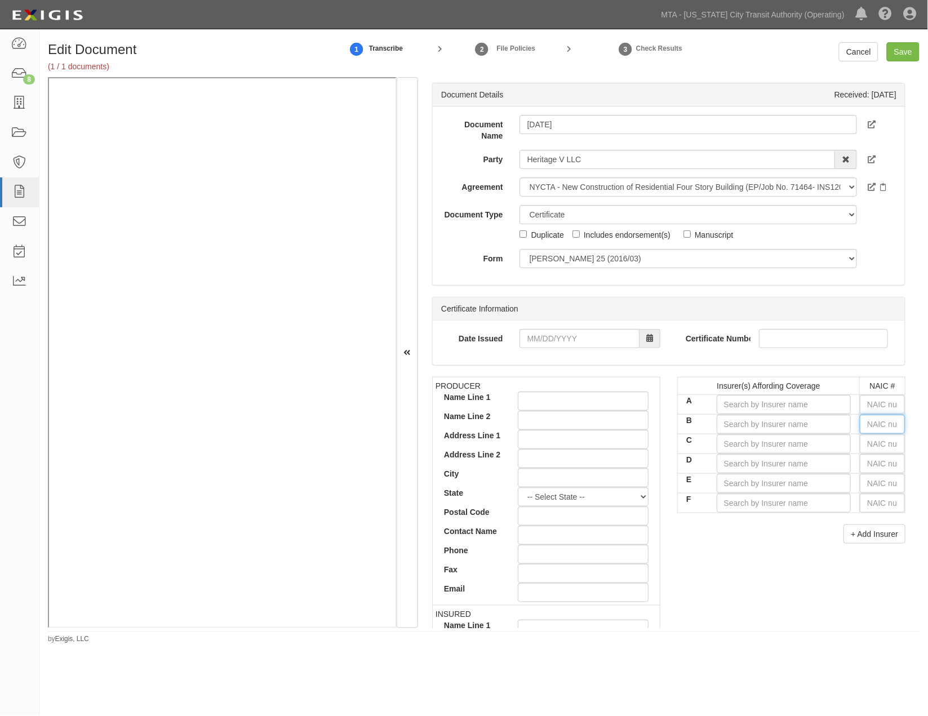
click at [867, 420] on input "text" at bounding box center [882, 424] width 45 height 19
type input "25232"
type input "2"
type input "22667"
type input "226"
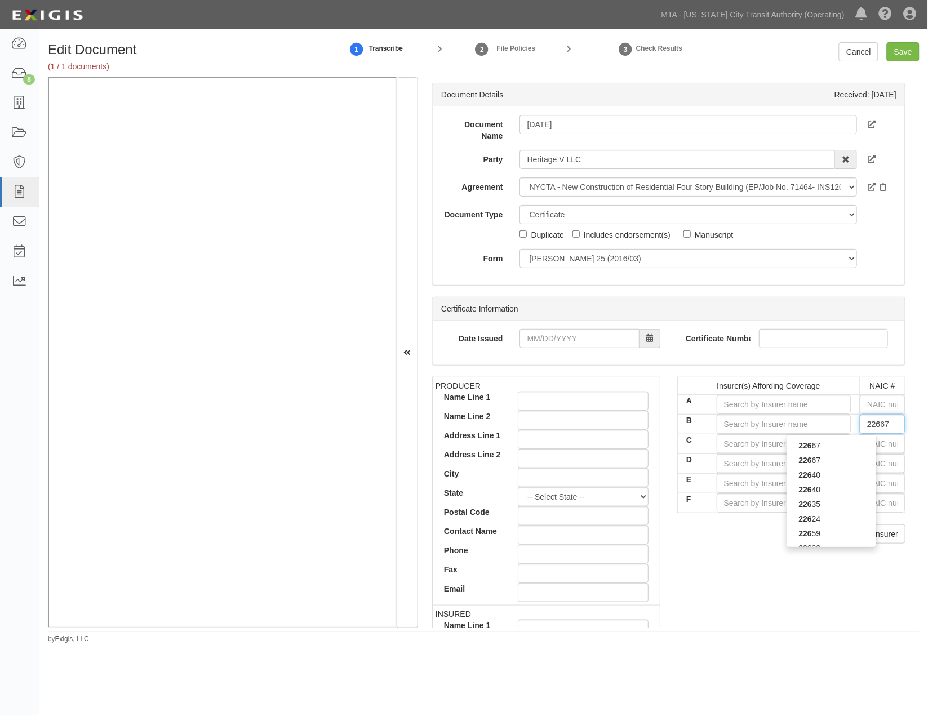
type input "22608"
type input "2260"
type input "22608"
click at [827, 445] on div "22608" at bounding box center [831, 445] width 89 height 15
type input "National Specialty Insurance Company (A X Rating)"
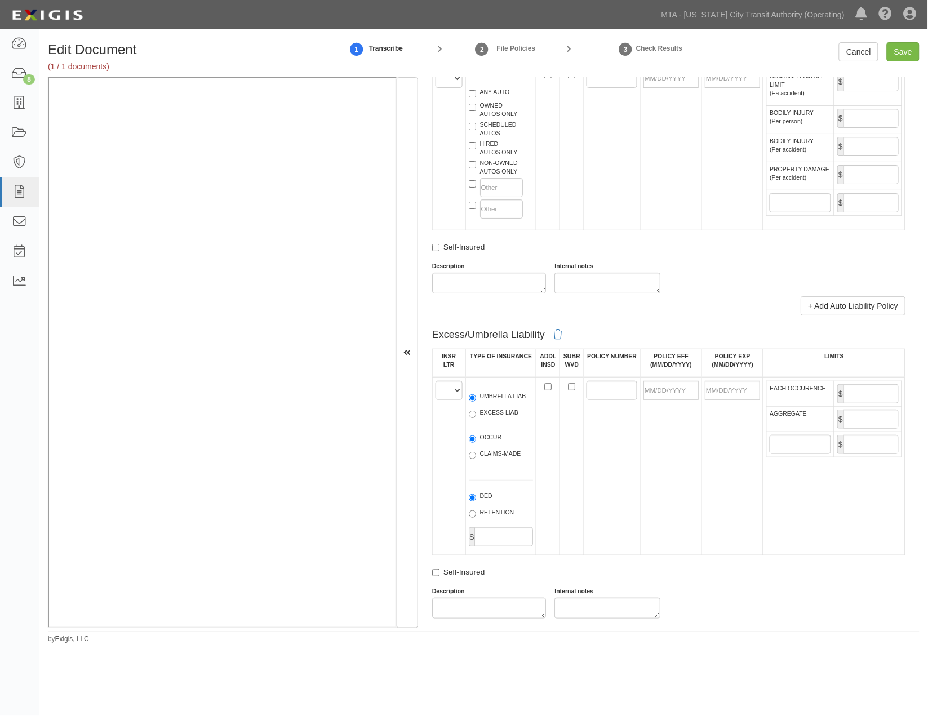
scroll to position [939, 0]
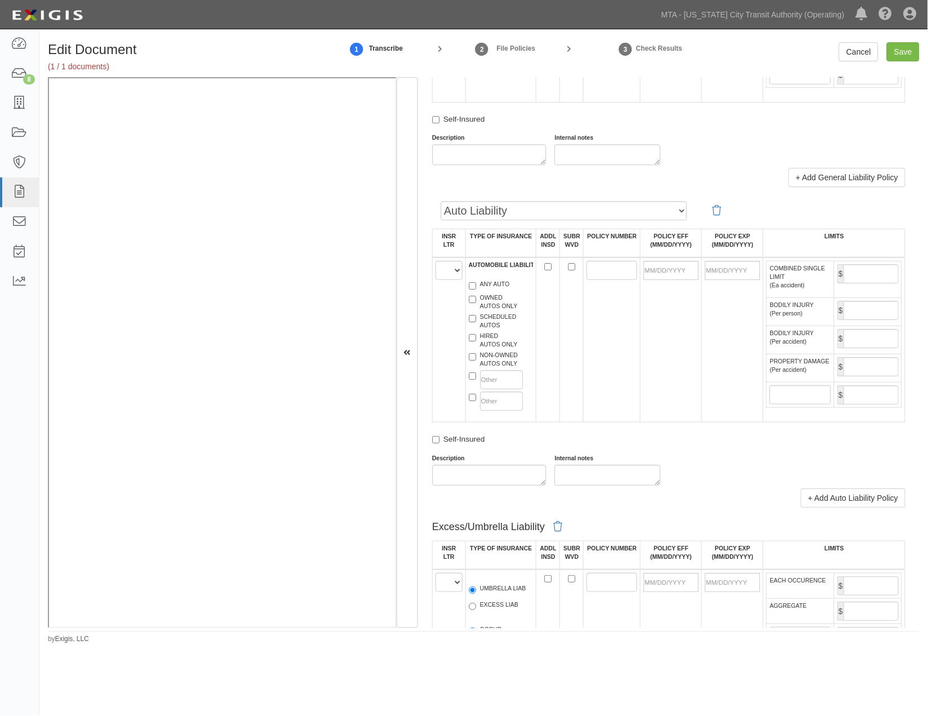
type input "22608"
click at [440, 280] on select "A B C D E F" at bounding box center [449, 270] width 27 height 19
select select "B"
click at [436, 280] on select "A B C D E F" at bounding box center [449, 270] width 27 height 19
click at [503, 368] on label "NON-OWNED AUTOS ONLY" at bounding box center [493, 359] width 49 height 17
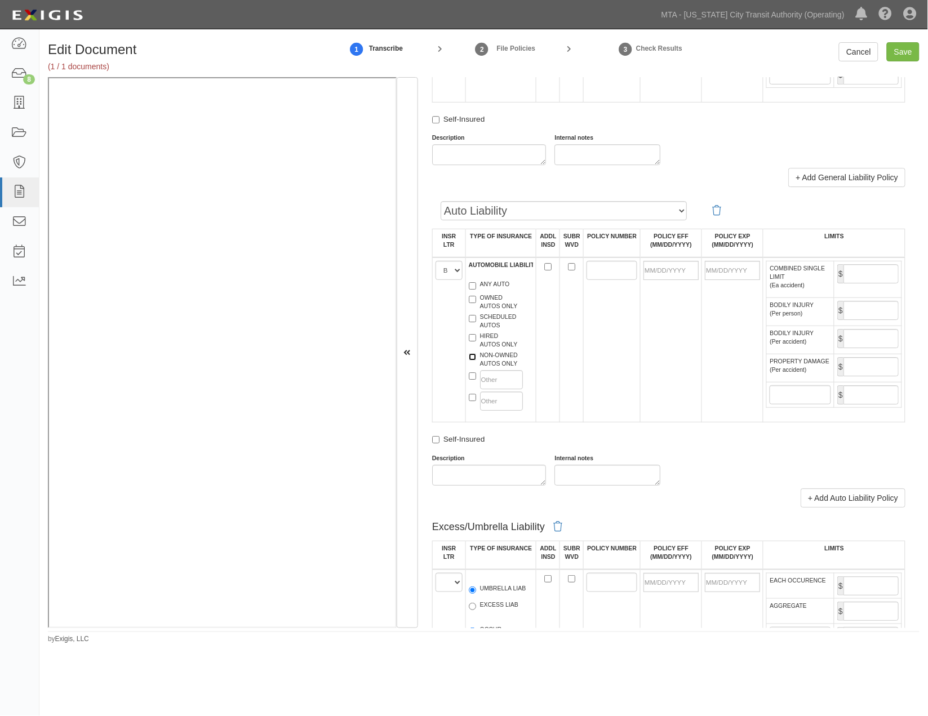
click at [476, 361] on input "NON-OWNED AUTOS ONLY" at bounding box center [472, 356] width 7 height 7
checkbox input "true"
click at [505, 349] on label "HIRED AUTOS ONLY" at bounding box center [493, 340] width 49 height 17
click at [476, 341] on input "HIRED AUTOS ONLY" at bounding box center [472, 337] width 7 height 7
checkbox input "true"
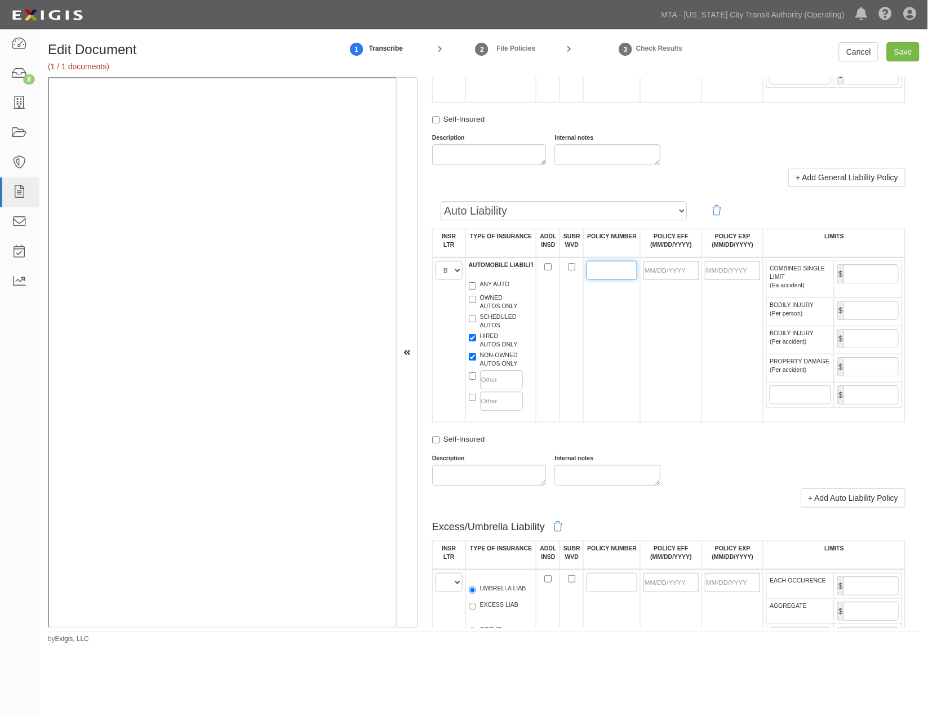
paste input "CAR310000032790"
type input "CAR310000032790"
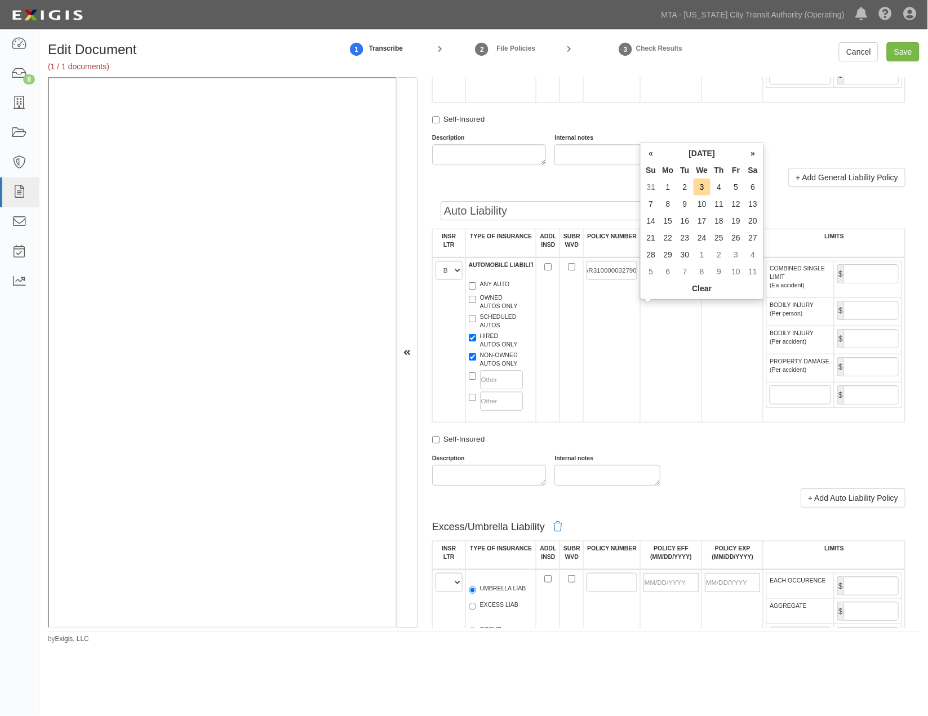
click at [664, 280] on input "POLICY EFF (MM/DD/YYYY)" at bounding box center [671, 270] width 55 height 19
type input "0"
type input "01/31/2025"
type input "01/31/2026"
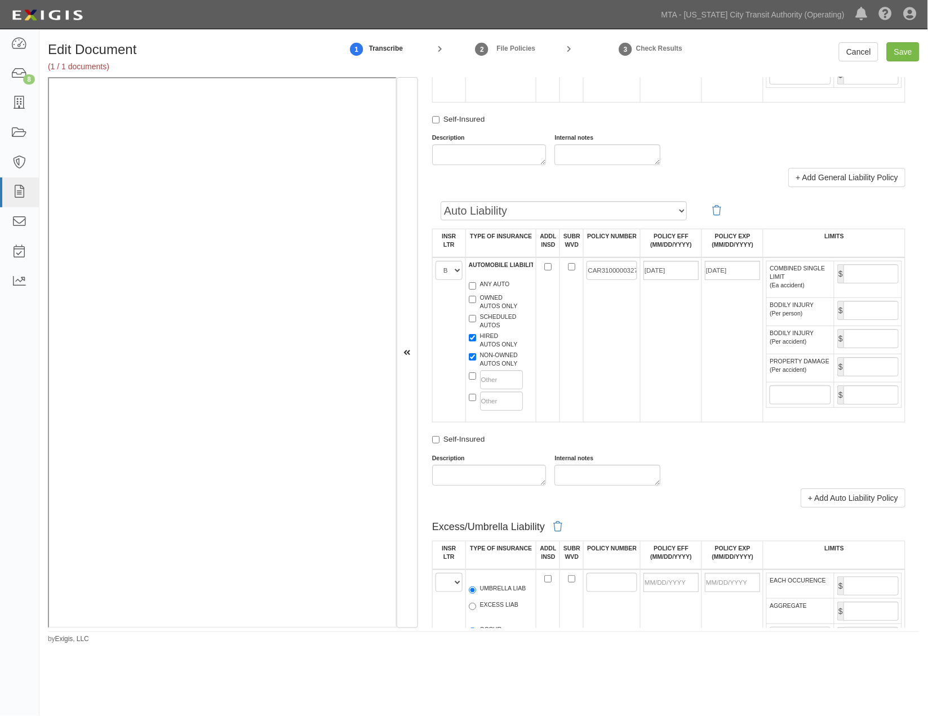
click at [655, 361] on td "01/31/2025" at bounding box center [671, 340] width 61 height 165
click at [869, 283] on input "COMBINED SINGLE LIMIT (Ea accident)" at bounding box center [871, 273] width 55 height 19
click at [906, 56] on input "Save" at bounding box center [903, 51] width 33 height 19
type input "1000000"
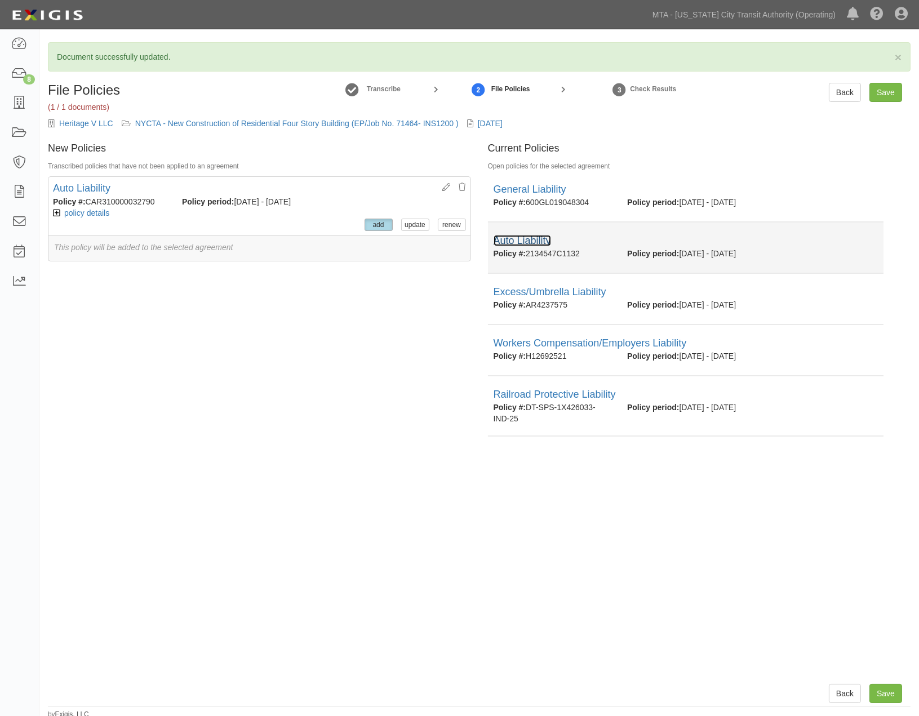
click at [536, 241] on link "Auto Liability" at bounding box center [522, 240] width 57 height 11
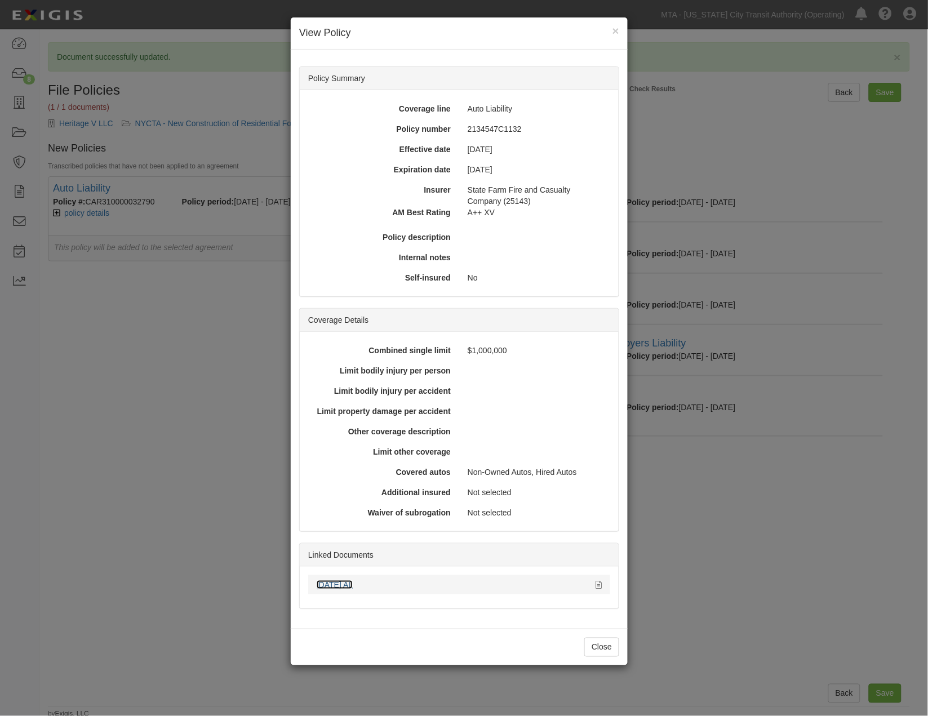
click at [347, 587] on link "09.11.25 AL" at bounding box center [335, 584] width 36 height 9
click at [716, 565] on div "× View Policy Policy Summary Coverage line Auto Liability Policy number 2134547…" at bounding box center [464, 358] width 928 height 716
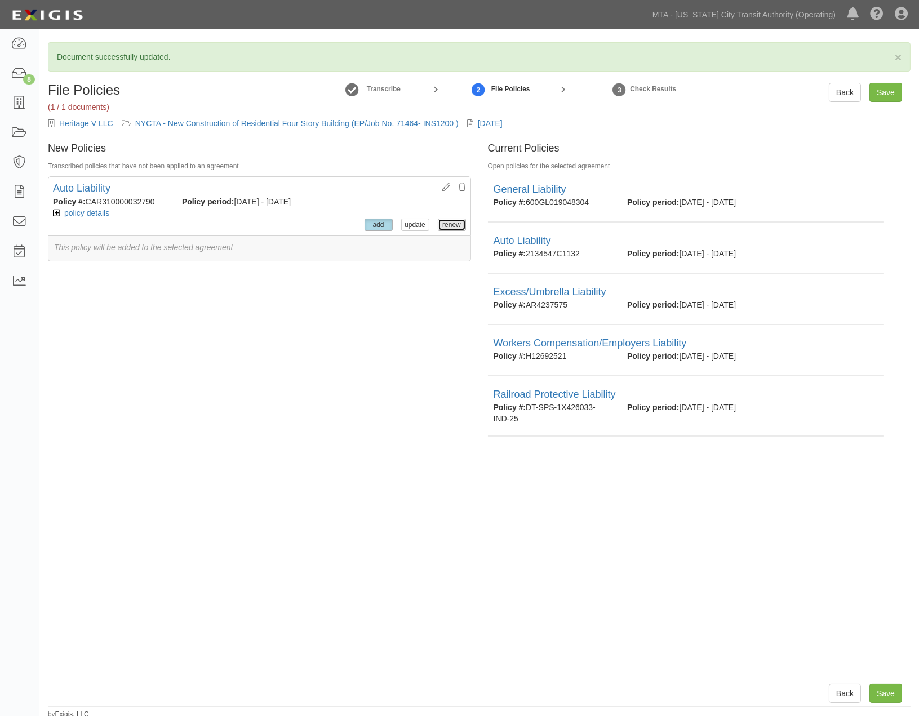
click at [448, 222] on button "renew" at bounding box center [452, 225] width 28 height 12
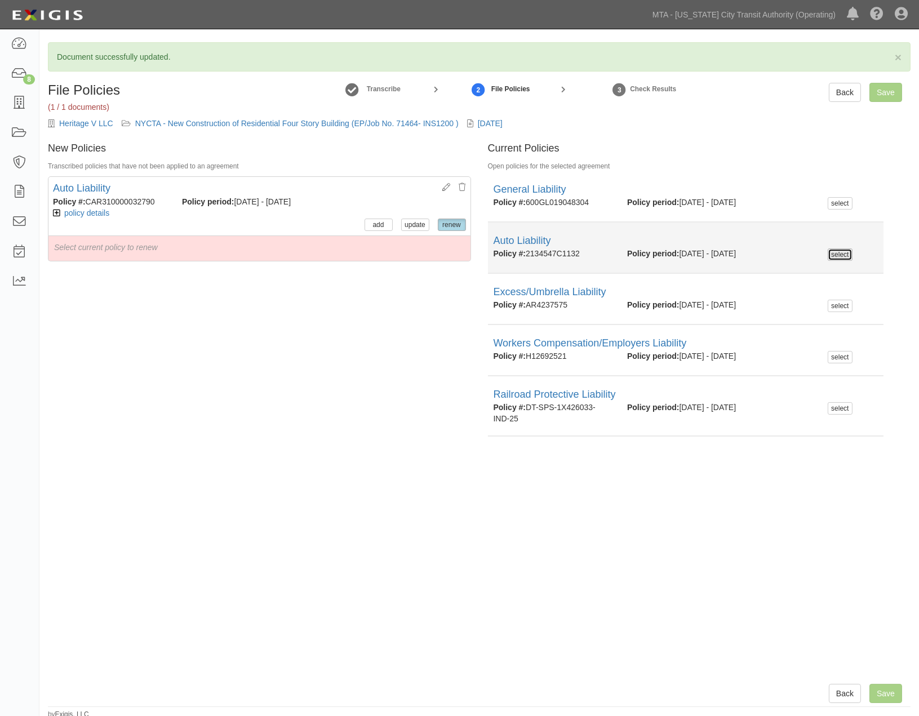
click at [833, 259] on button "select" at bounding box center [840, 255] width 24 height 12
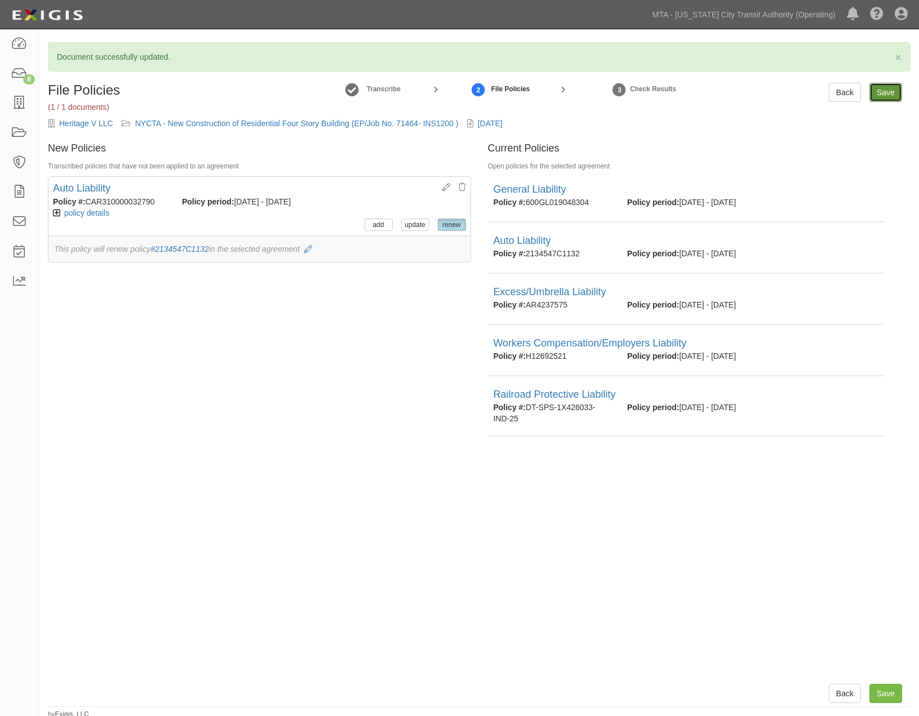
click at [889, 97] on input "Save" at bounding box center [885, 92] width 33 height 19
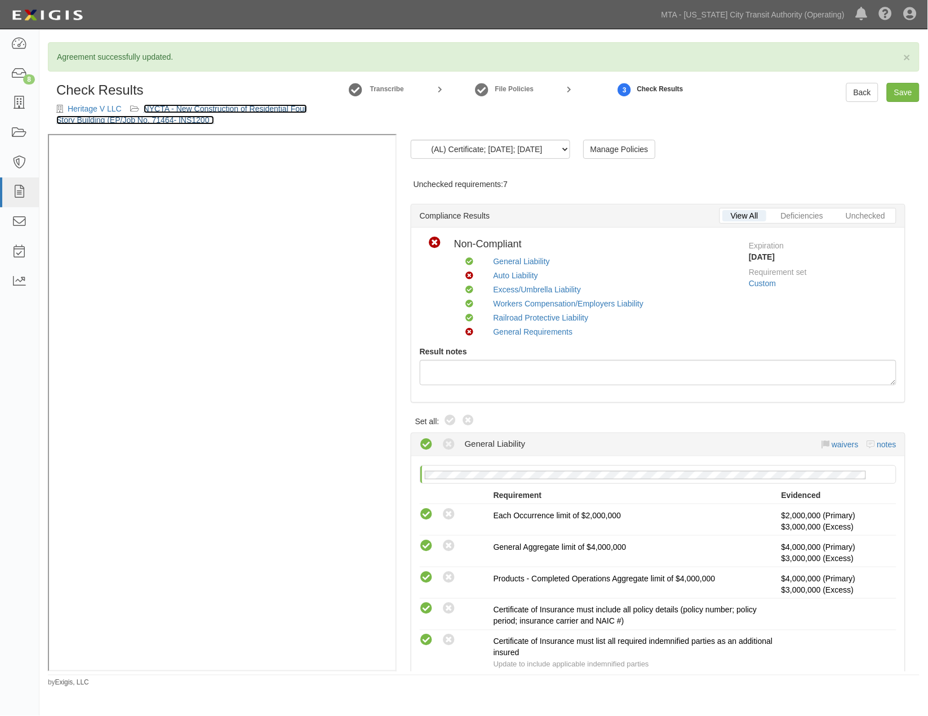
click at [276, 110] on link "NYCTA - New Construction of Residential Four Story Building (EP/Job No. 71464- …" at bounding box center [181, 114] width 251 height 20
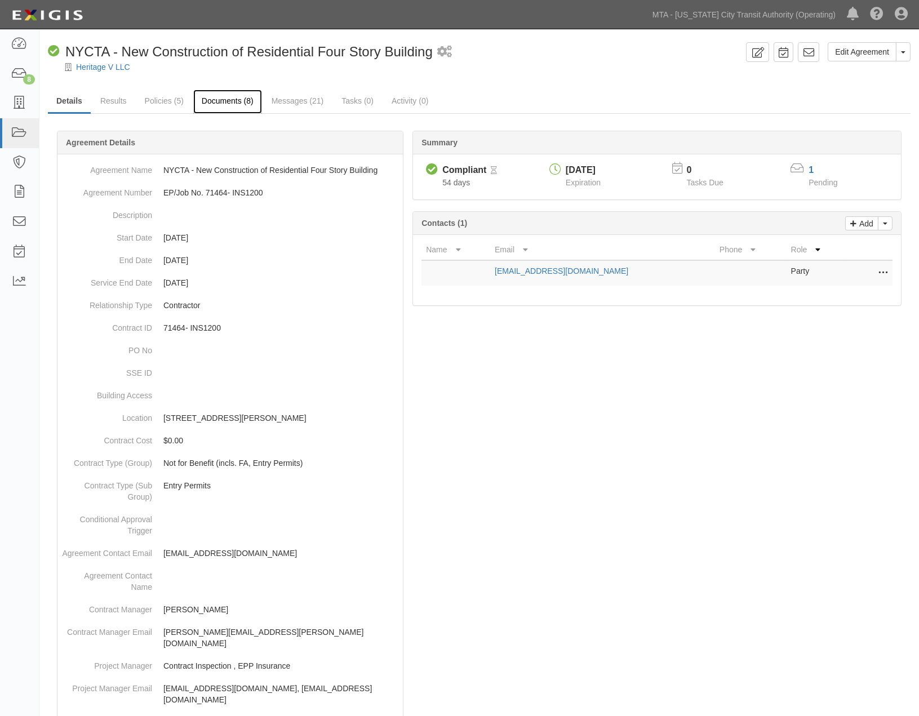
click at [232, 96] on link "Documents (8)" at bounding box center [227, 102] width 69 height 24
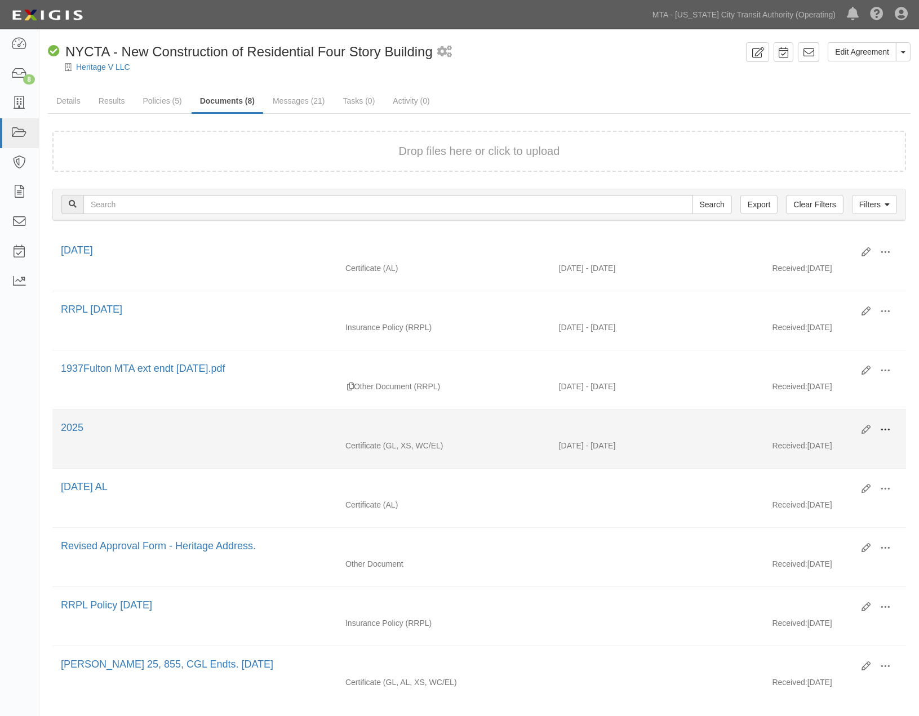
click at [888, 429] on span at bounding box center [885, 430] width 10 height 10
click at [831, 427] on link "Edit" at bounding box center [830, 425] width 89 height 20
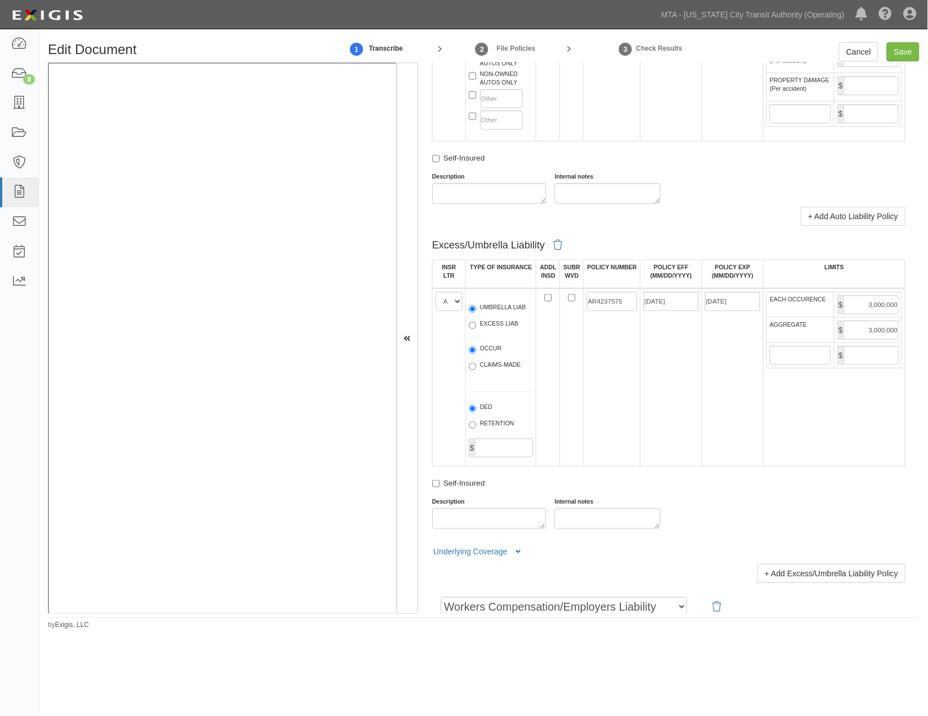
scroll to position [1377, 0]
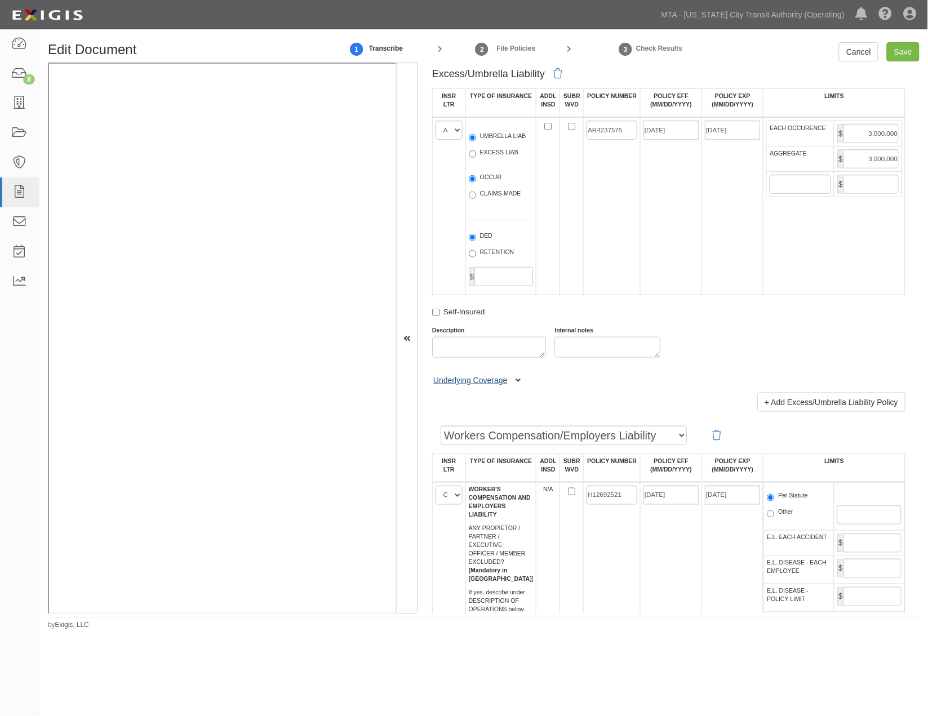
click at [521, 387] on button "Underlying Coverage" at bounding box center [479, 381] width 94 height 12
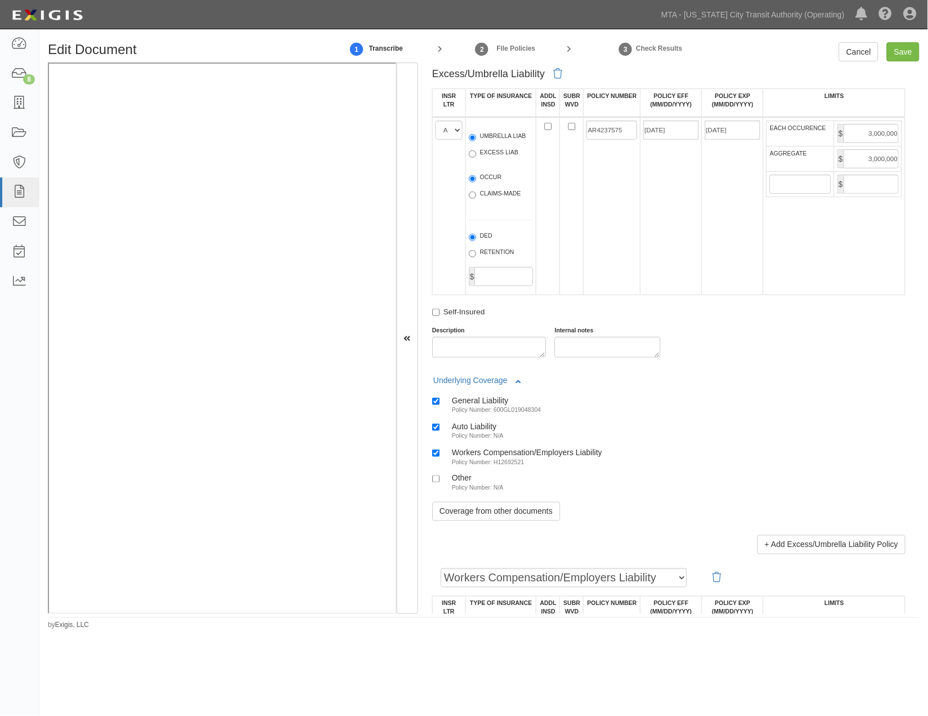
click at [490, 439] on small "Policy Number: N/A" at bounding box center [478, 435] width 52 height 7
click at [440, 431] on input "Auto Liability Policy Number: N/A" at bounding box center [435, 427] width 7 height 7
checkbox input "false"
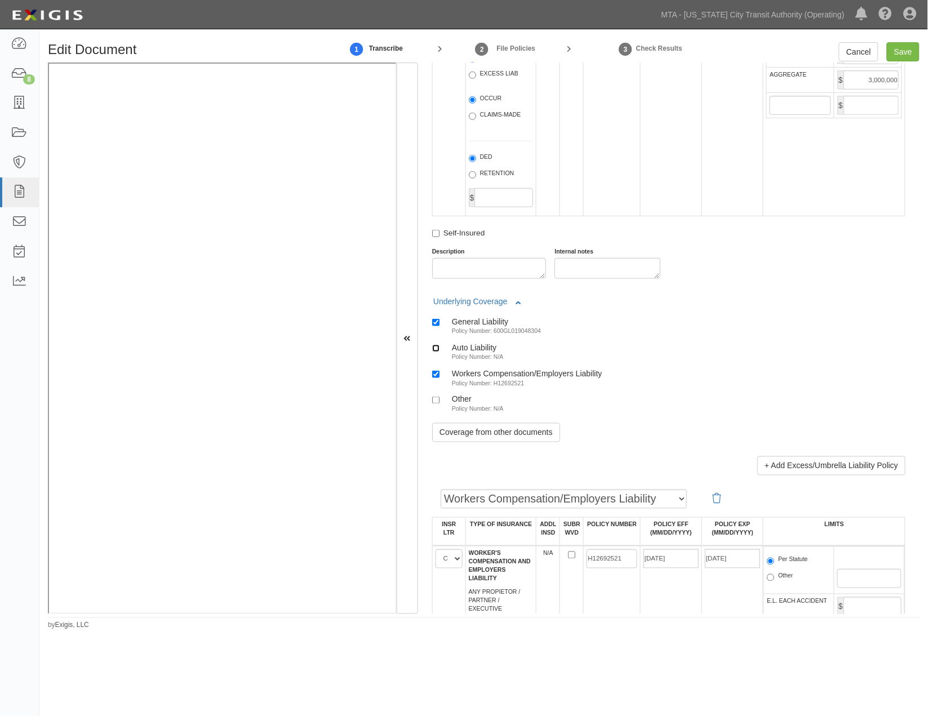
scroll to position [1565, 0]
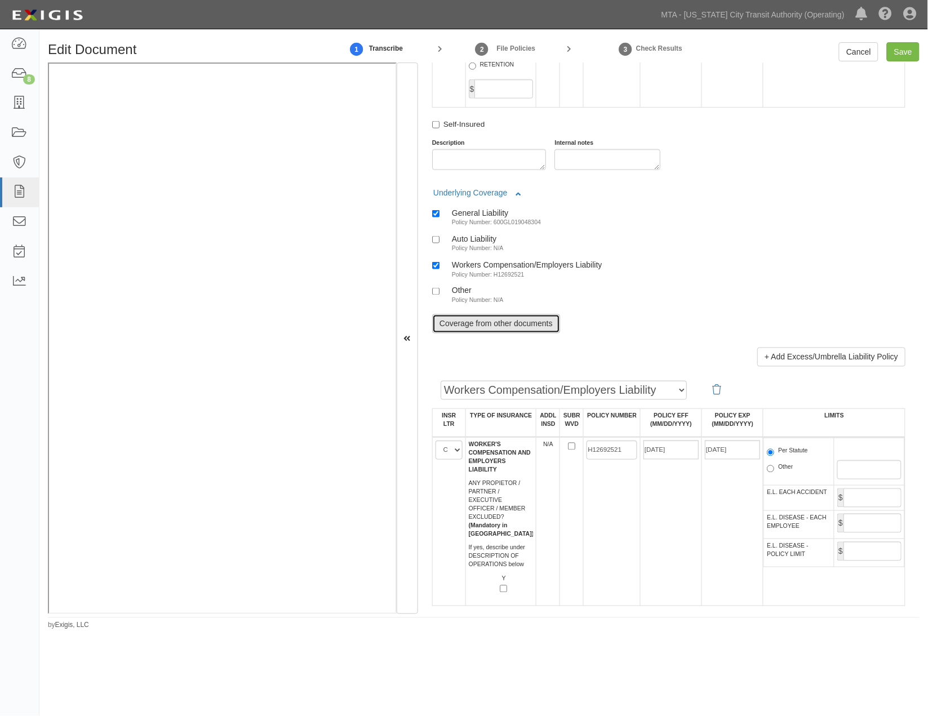
click at [514, 334] on link "Coverage from other documents" at bounding box center [496, 323] width 128 height 19
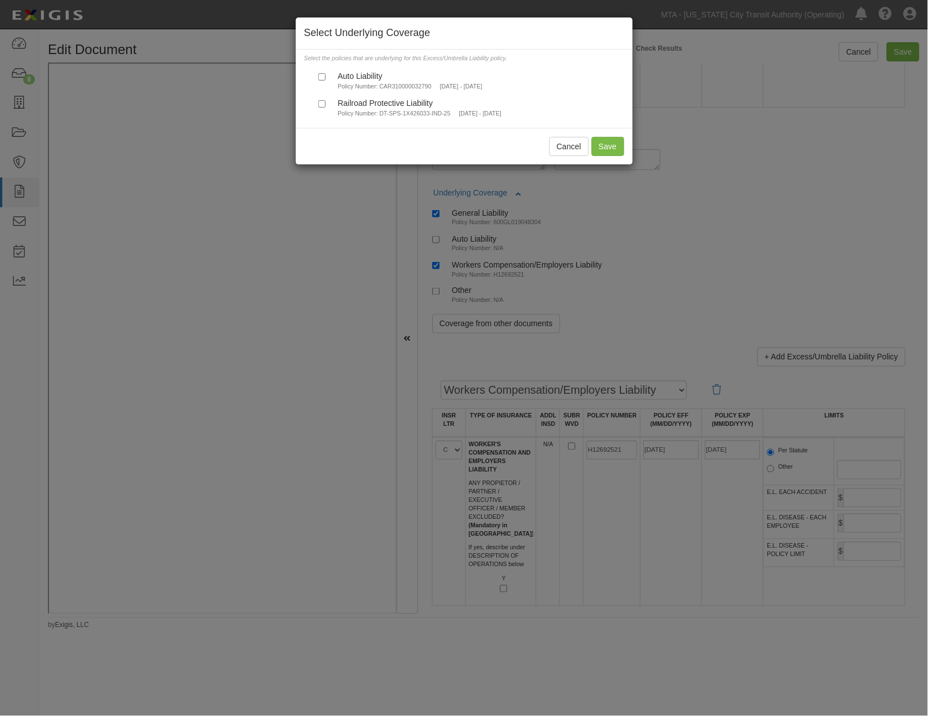
click at [397, 83] on small "Policy Number: CAR310000032790" at bounding box center [385, 86] width 94 height 7
click at [326, 81] on input "Auto Liability Policy Number: CAR310000032790 1/31/2025 - 1/31/2026" at bounding box center [321, 76] width 7 height 7
checkbox input "true"
click at [614, 148] on button "Save" at bounding box center [608, 146] width 33 height 19
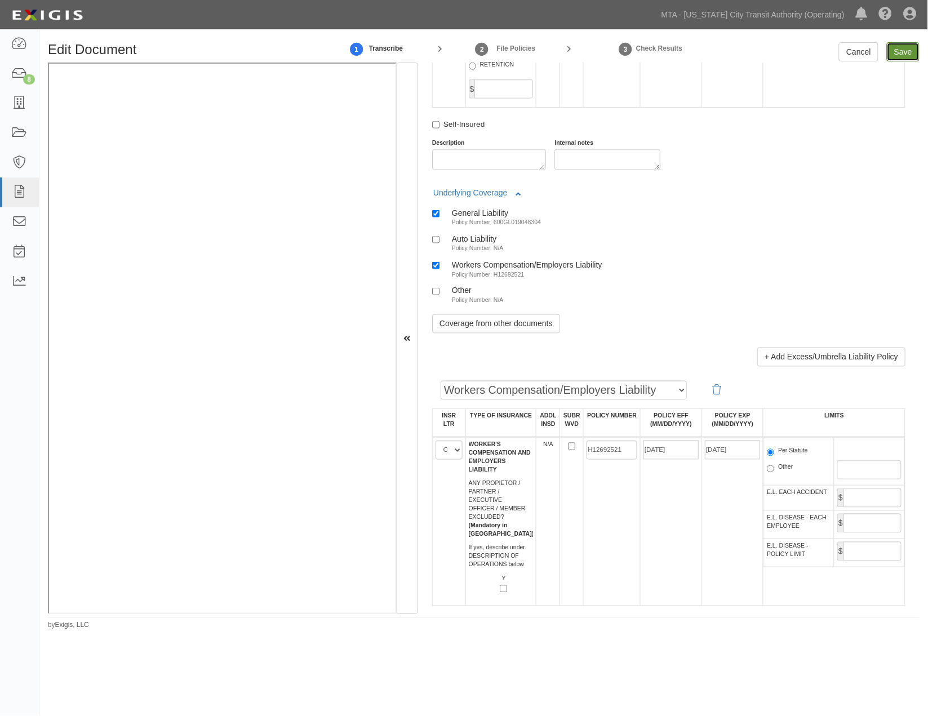
click at [908, 53] on input "Save" at bounding box center [903, 51] width 33 height 19
type input "2000000"
type input "4000000"
type input "3000000"
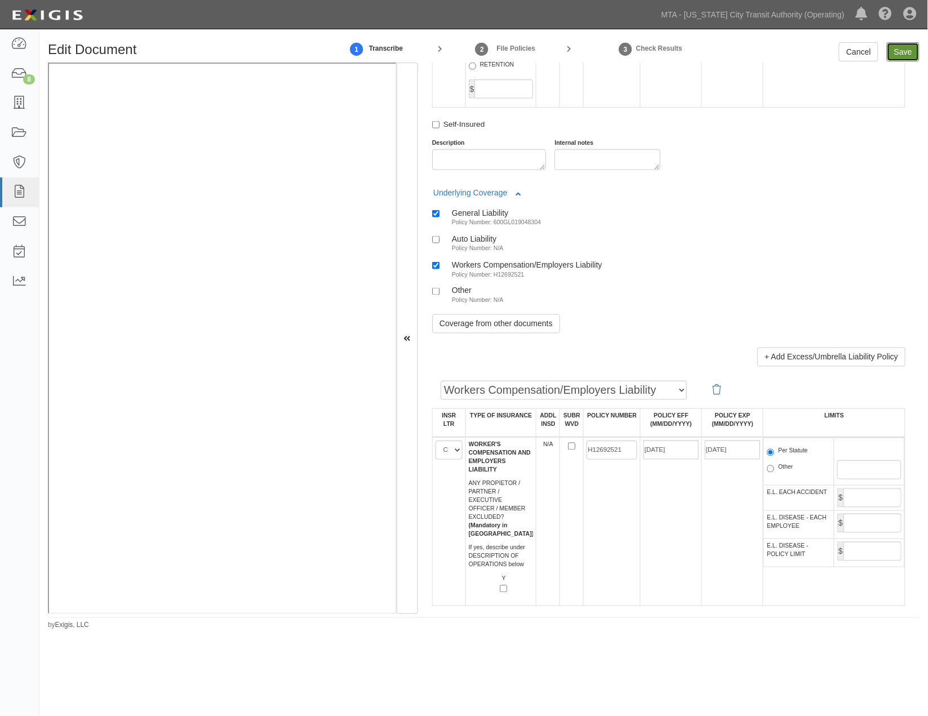
type input "3000000"
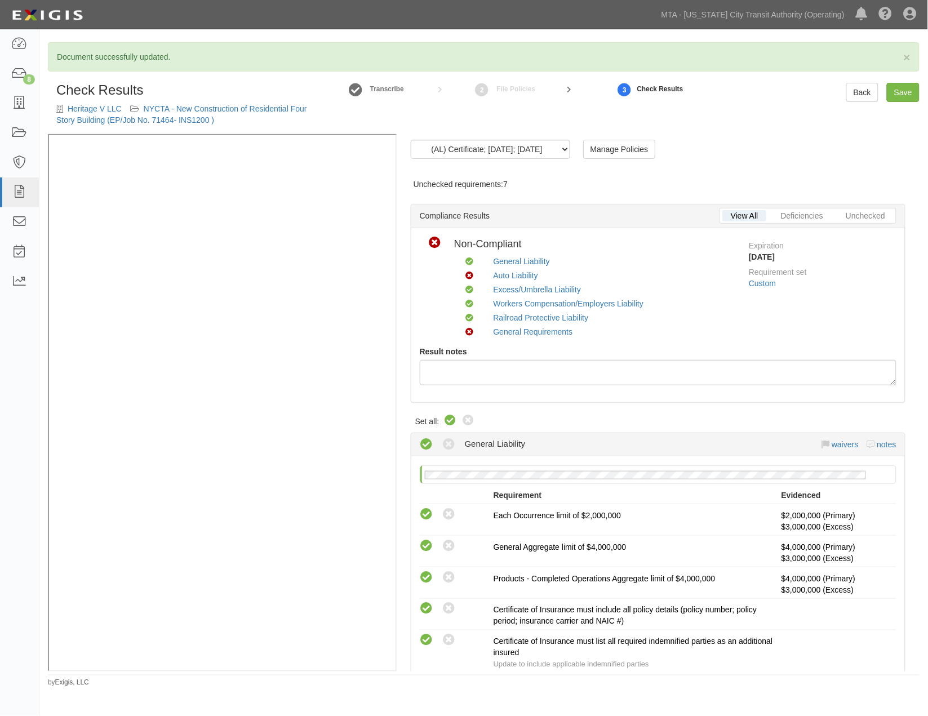
click at [451, 415] on icon at bounding box center [451, 421] width 14 height 14
radio input "true"
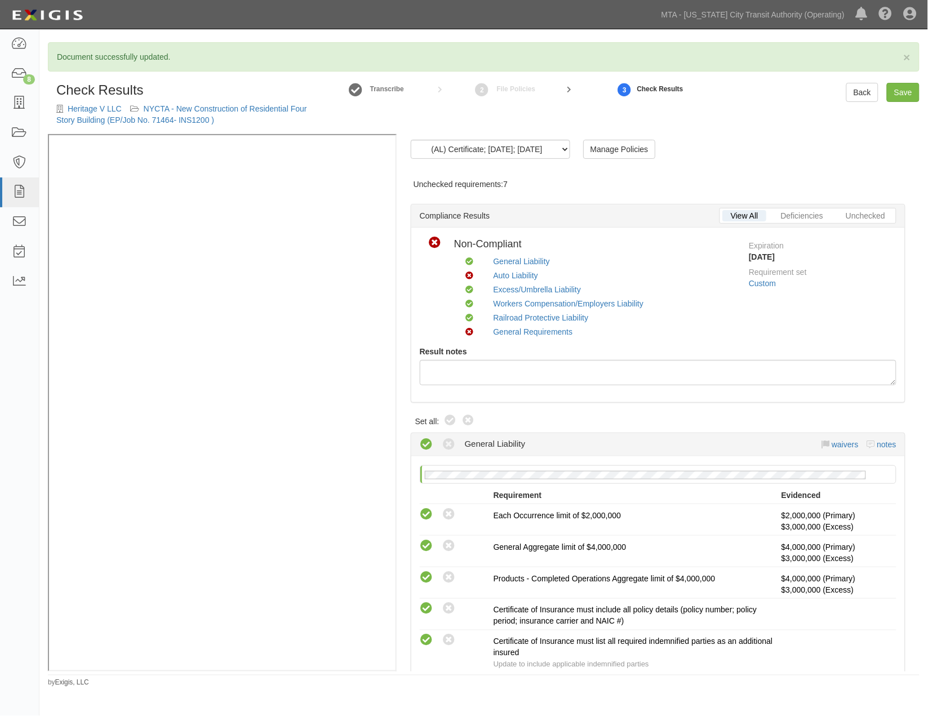
radio input "true"
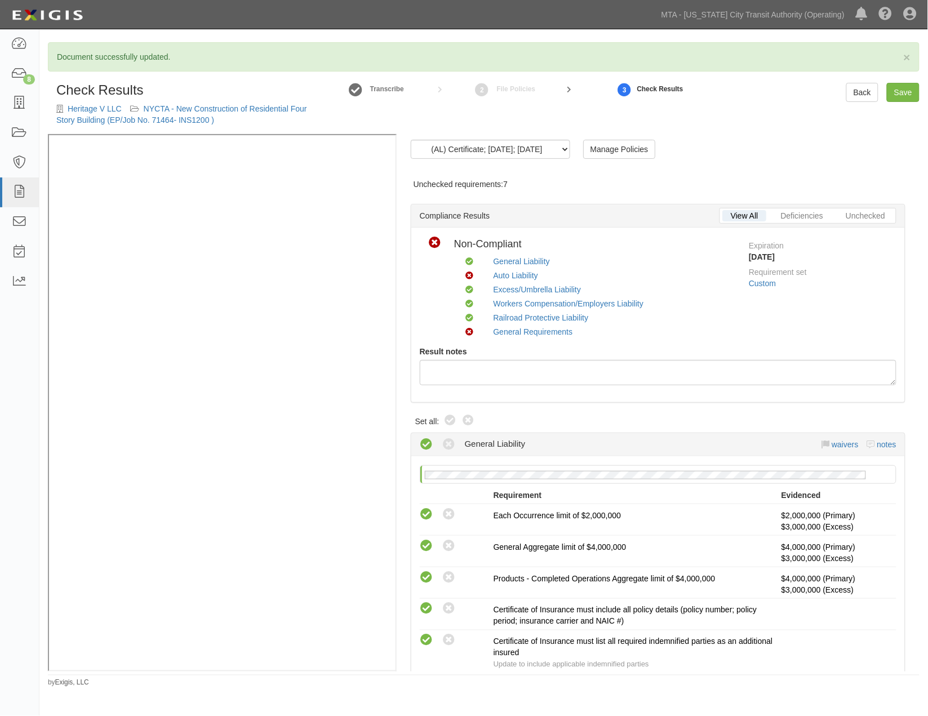
radio input "true"
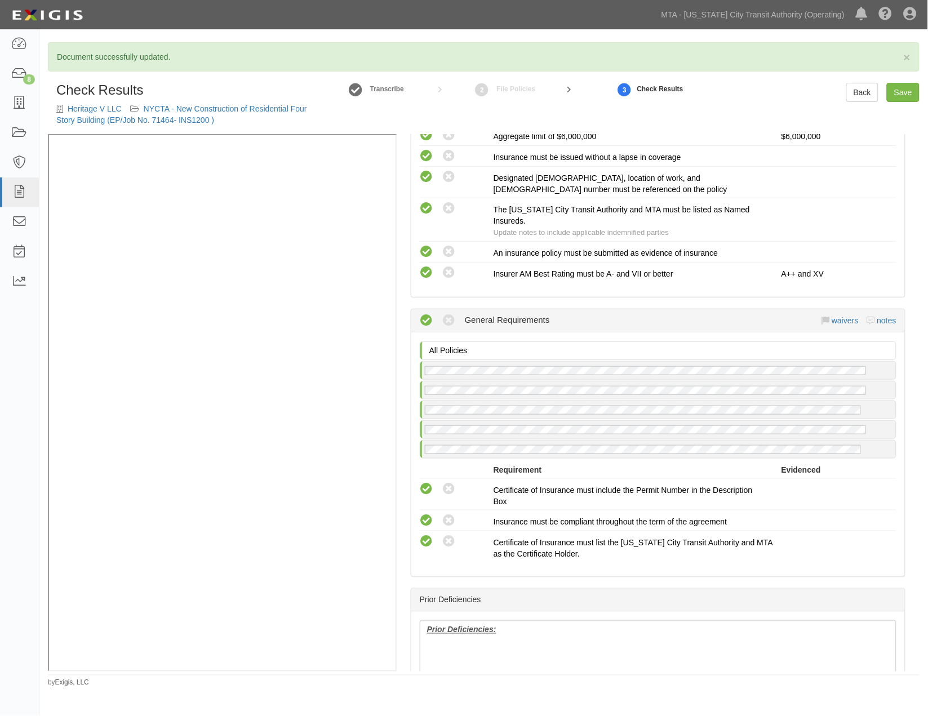
scroll to position [1962, 0]
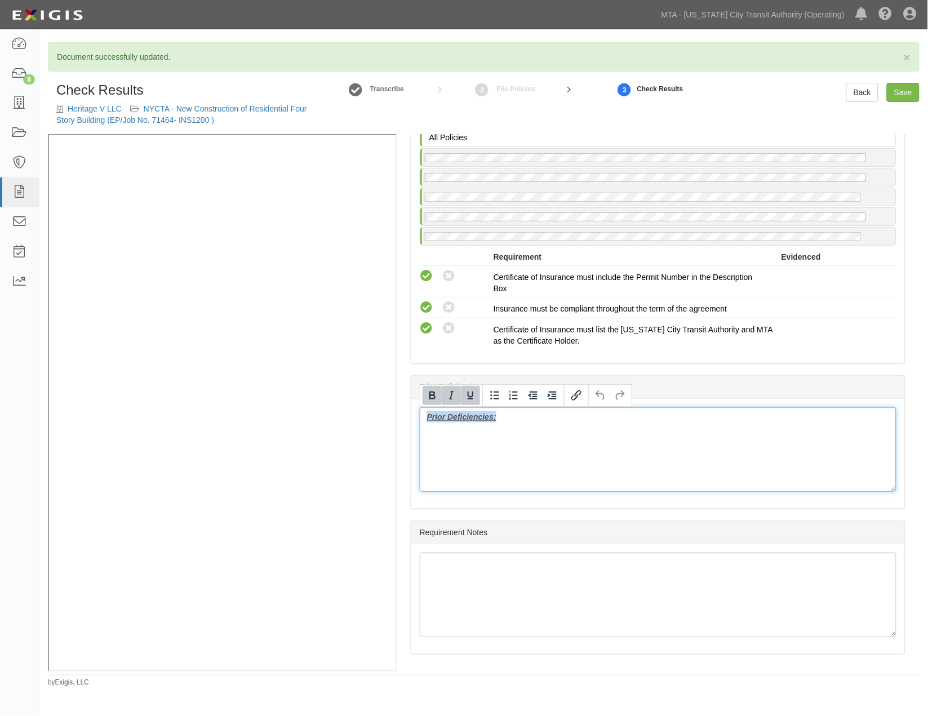
drag, startPoint x: 518, startPoint y: 423, endPoint x: 393, endPoint y: 421, distance: 125.7
click at [337, 250] on div "(AL) Certificate; 9/2/2025; 01.31.2026 (RRPL) Policy; 7/11/2025; RRPL 07.02.26 …" at bounding box center [484, 402] width 872 height 537
click at [902, 94] on link "Save" at bounding box center [903, 92] width 33 height 19
radio input "true"
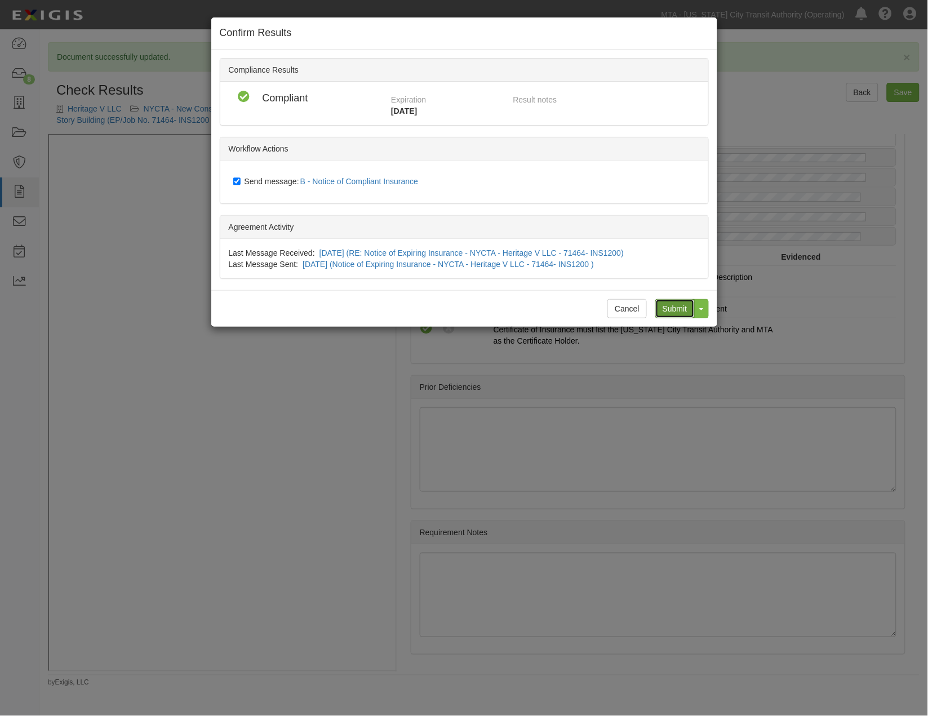
click at [665, 305] on input "Submit" at bounding box center [674, 308] width 39 height 19
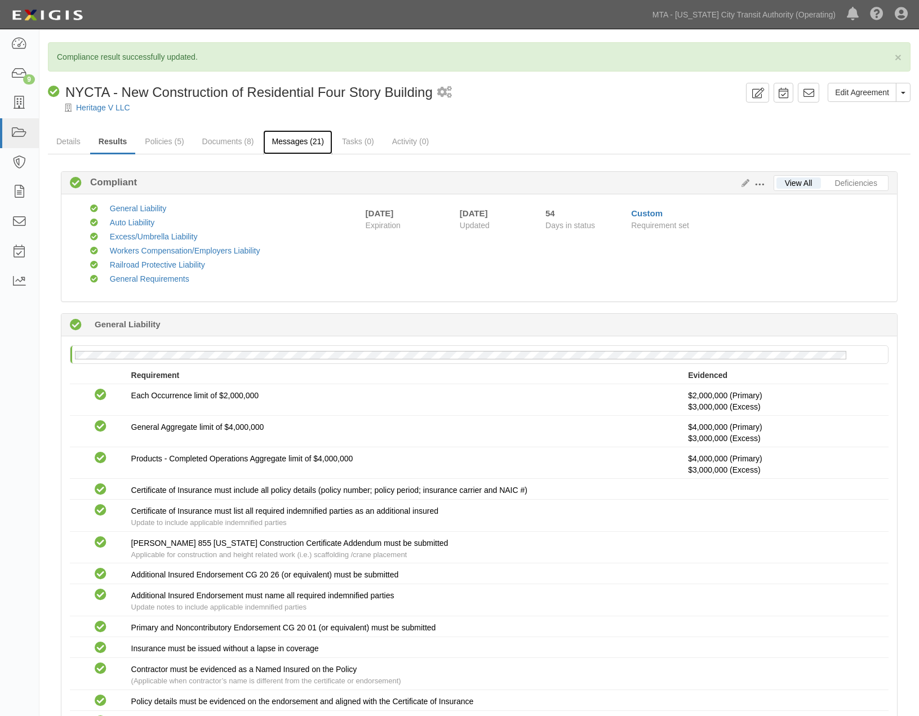
click at [296, 141] on link "Messages (21)" at bounding box center [297, 142] width 69 height 24
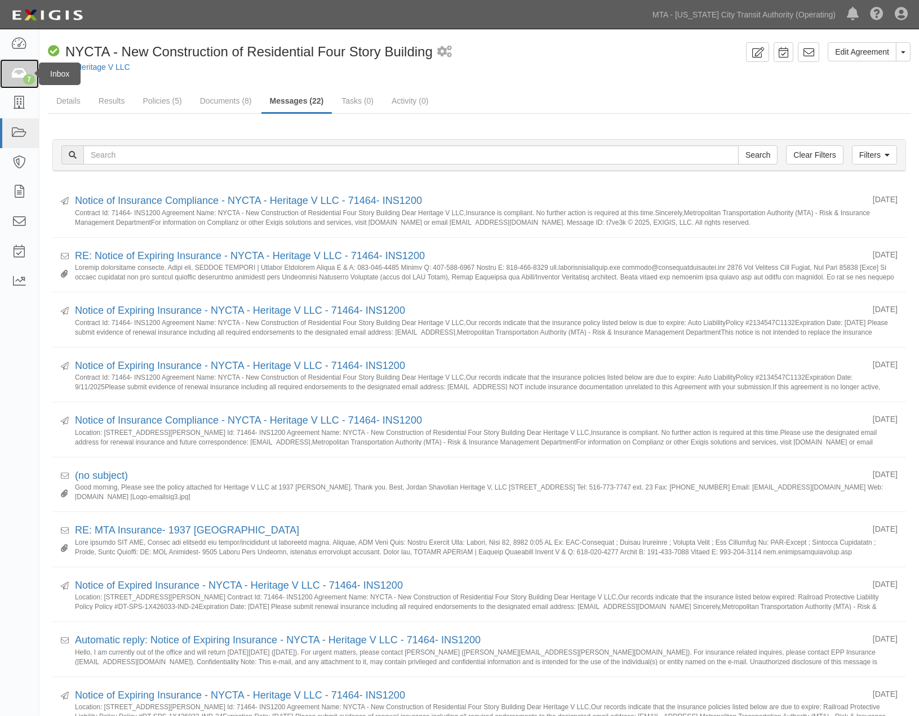
click at [10, 73] on link "7" at bounding box center [19, 74] width 39 height 30
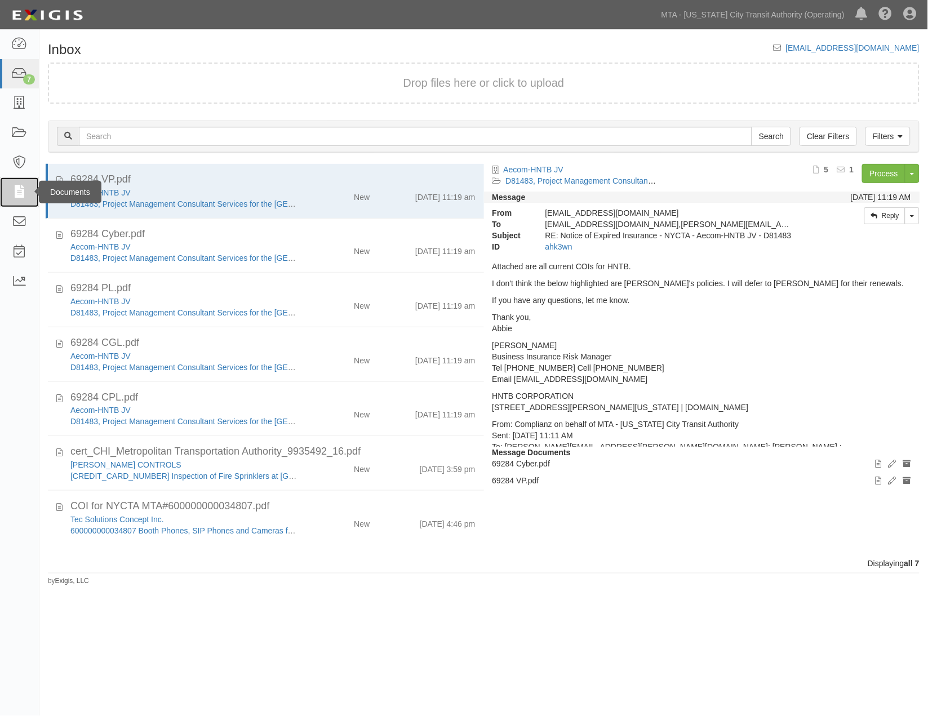
click at [23, 188] on icon at bounding box center [19, 192] width 16 height 13
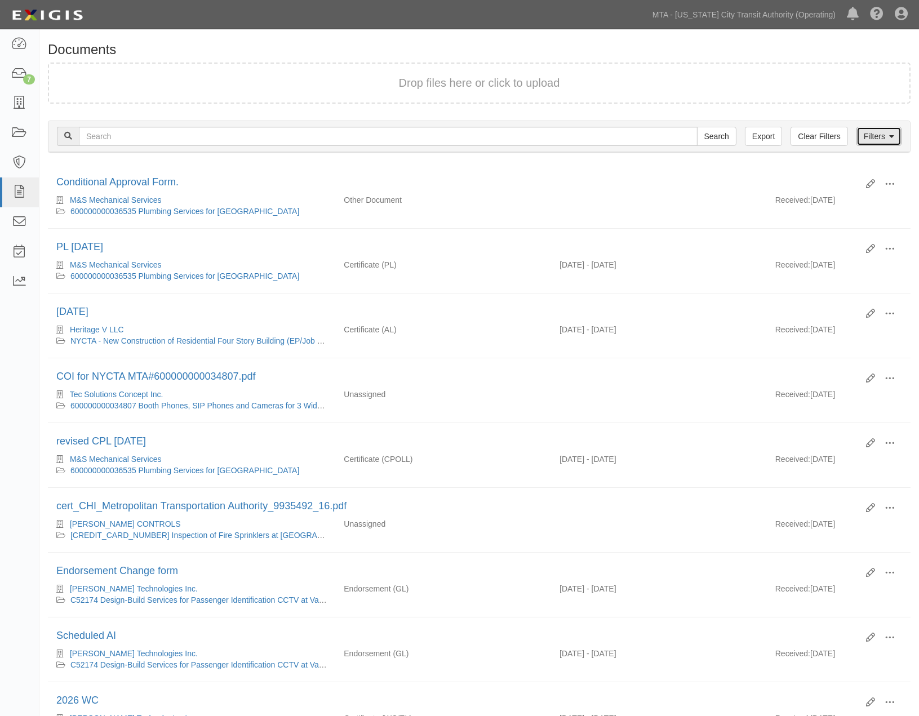
click at [858, 130] on link "Filters" at bounding box center [879, 136] width 45 height 19
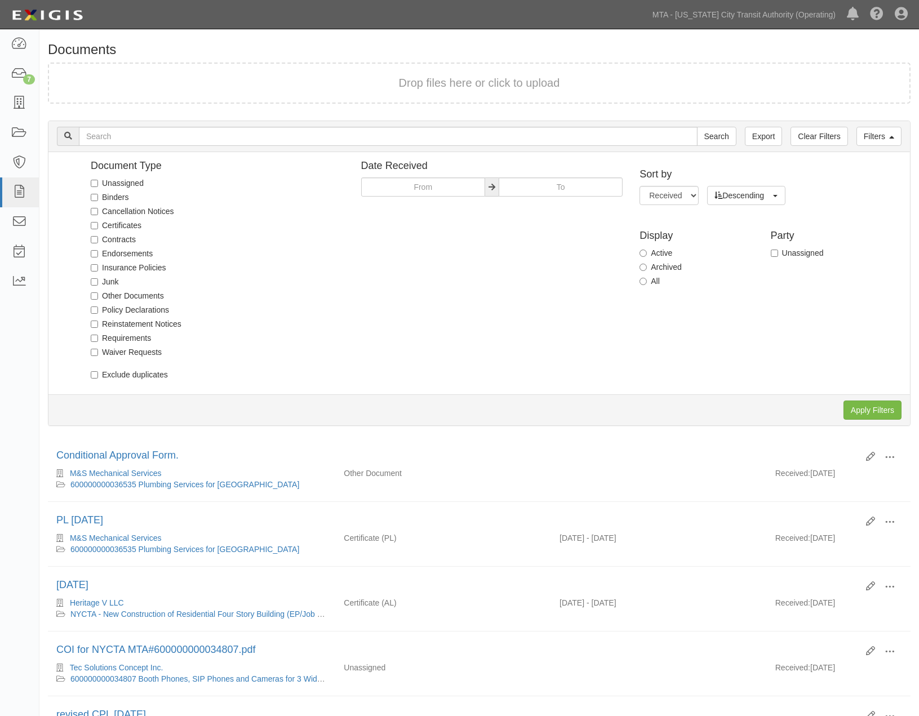
click at [132, 181] on label "Unassigned" at bounding box center [117, 183] width 53 height 11
click at [98, 181] on input "Unassigned" at bounding box center [94, 183] width 7 height 7
checkbox input "true"
click at [868, 402] on input "Apply Filters" at bounding box center [873, 410] width 58 height 19
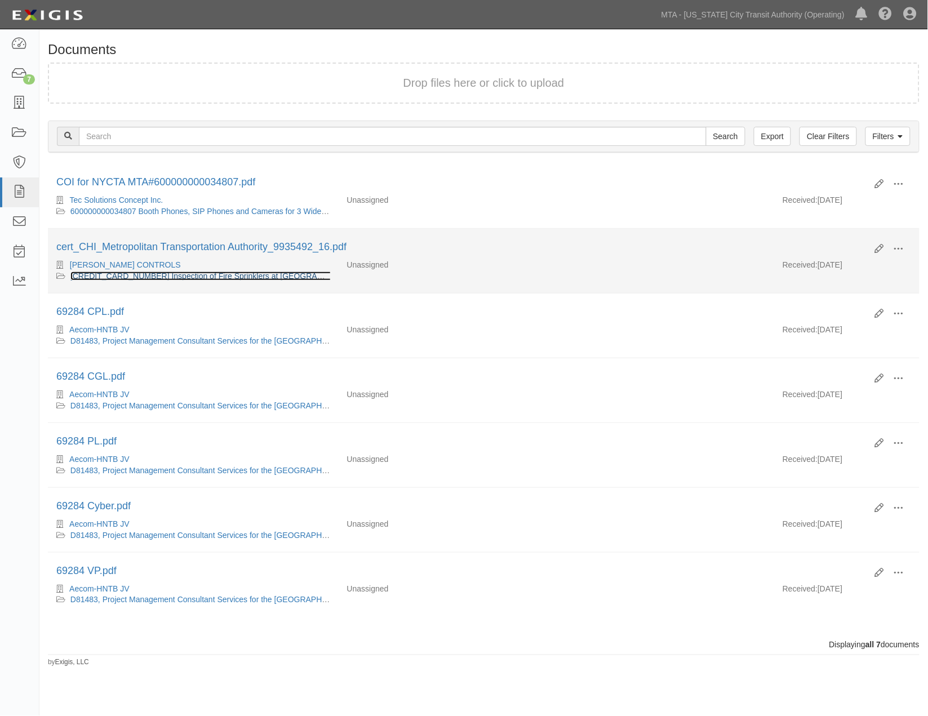
click at [150, 278] on link "[CREDIT_CARD_NUMBER] Inspection of Fire Sprinklers at [GEOGRAPHIC_DATA] & SIRTO…" at bounding box center [307, 276] width 475 height 9
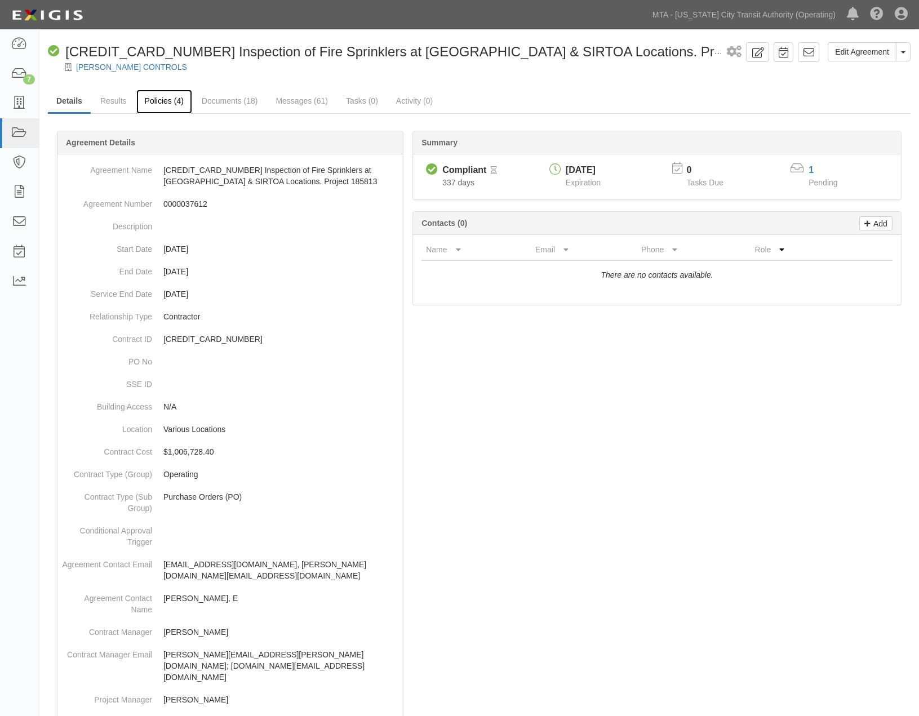
click at [162, 105] on link "Policies (4)" at bounding box center [164, 102] width 56 height 24
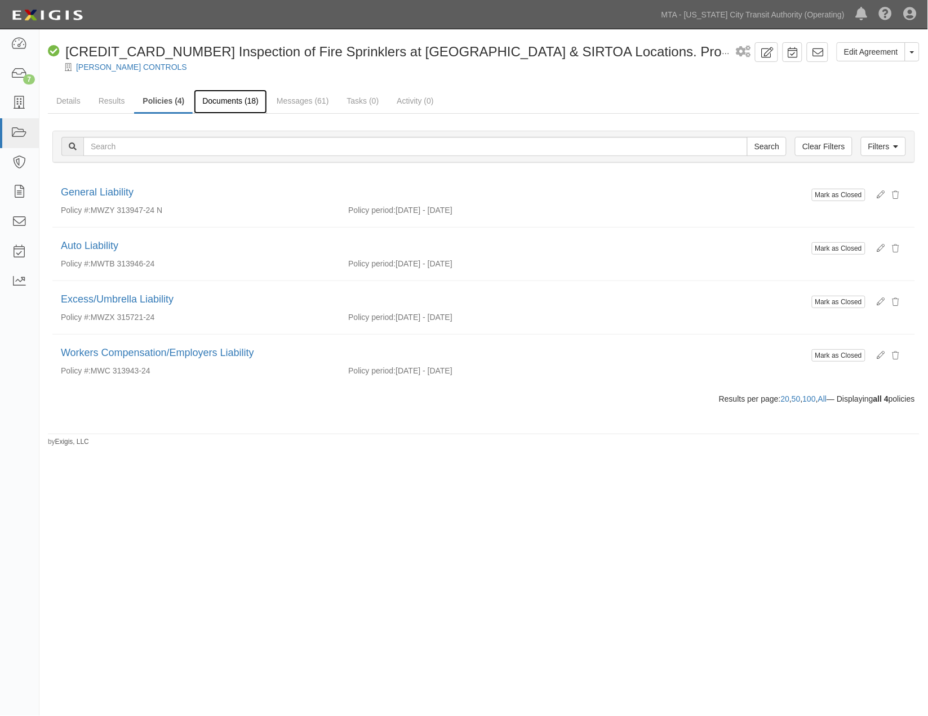
click at [228, 100] on link "Documents (18)" at bounding box center [230, 102] width 73 height 24
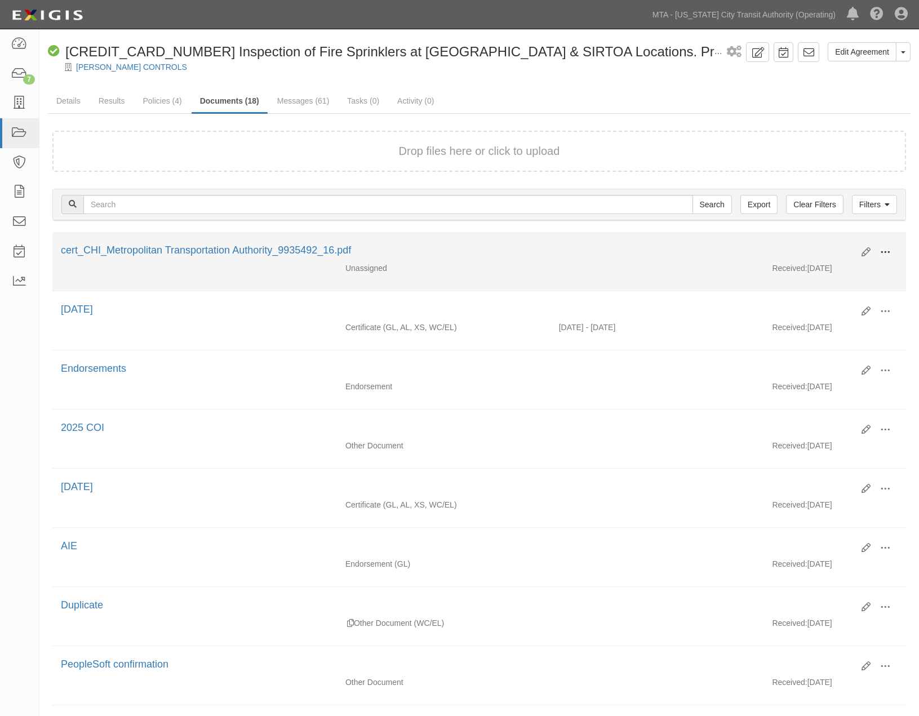
click at [891, 254] on button at bounding box center [885, 252] width 25 height 19
click at [823, 267] on link "View" at bounding box center [830, 269] width 89 height 20
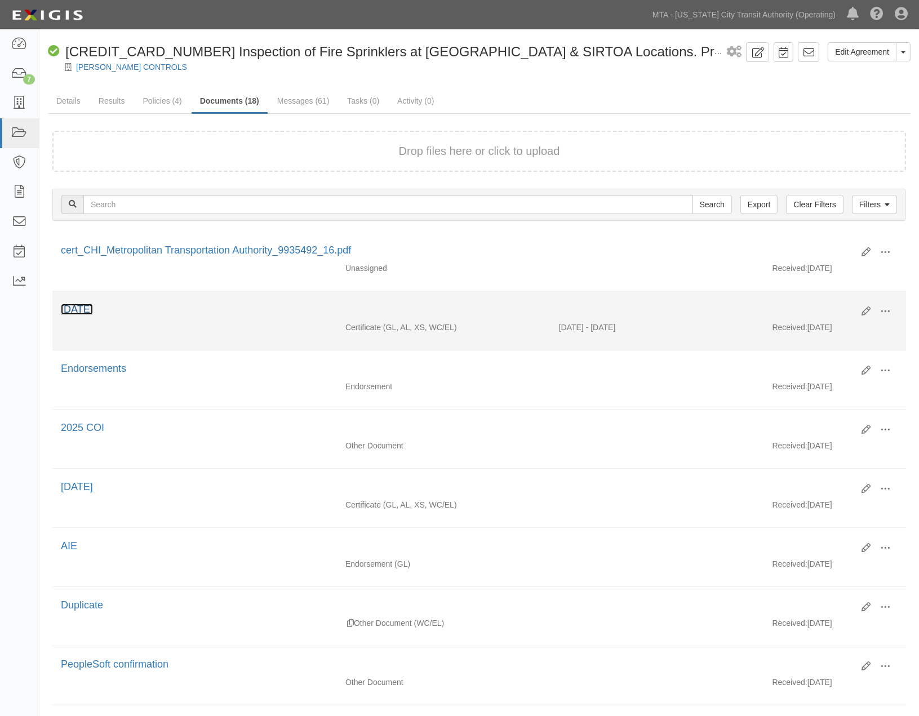
click at [74, 310] on link "[DATE]" at bounding box center [77, 309] width 32 height 11
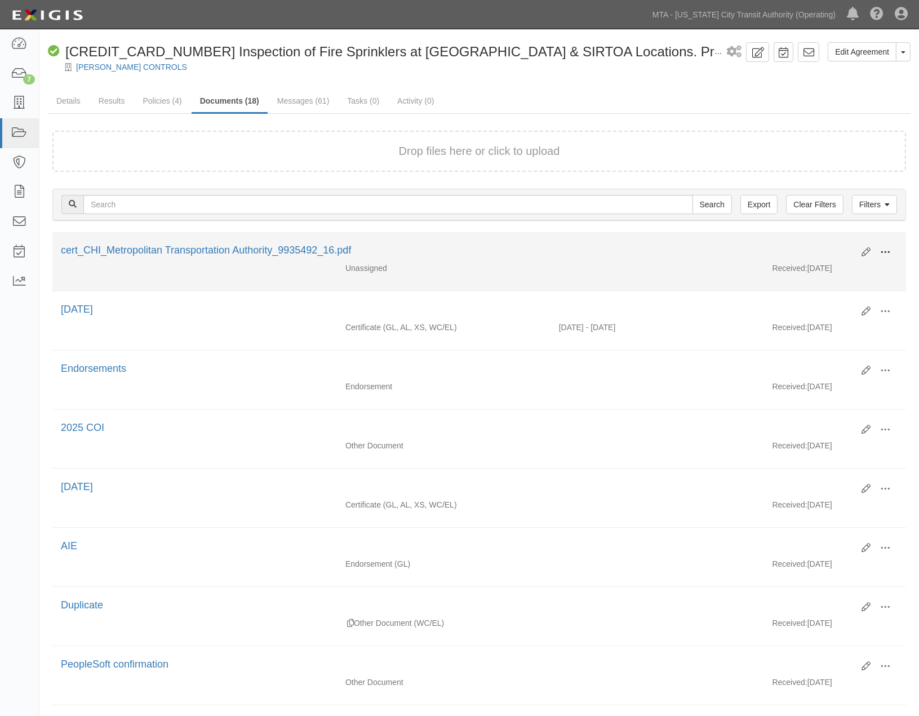
click at [882, 247] on button at bounding box center [885, 252] width 25 height 19
click at [814, 311] on link "Archive" at bounding box center [830, 310] width 89 height 20
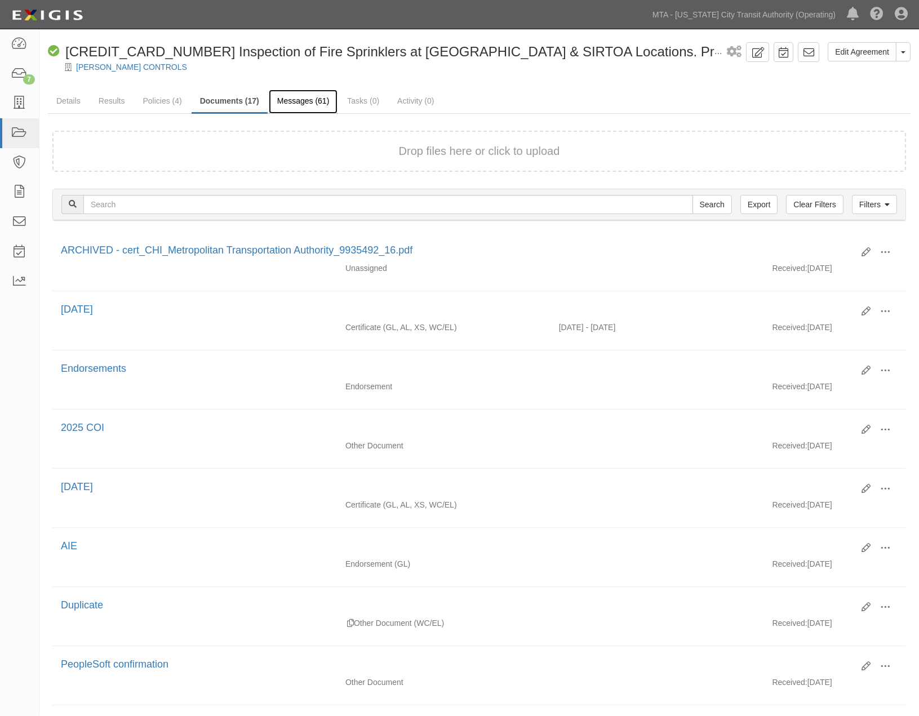
click at [302, 99] on link "Messages (61)" at bounding box center [303, 102] width 69 height 24
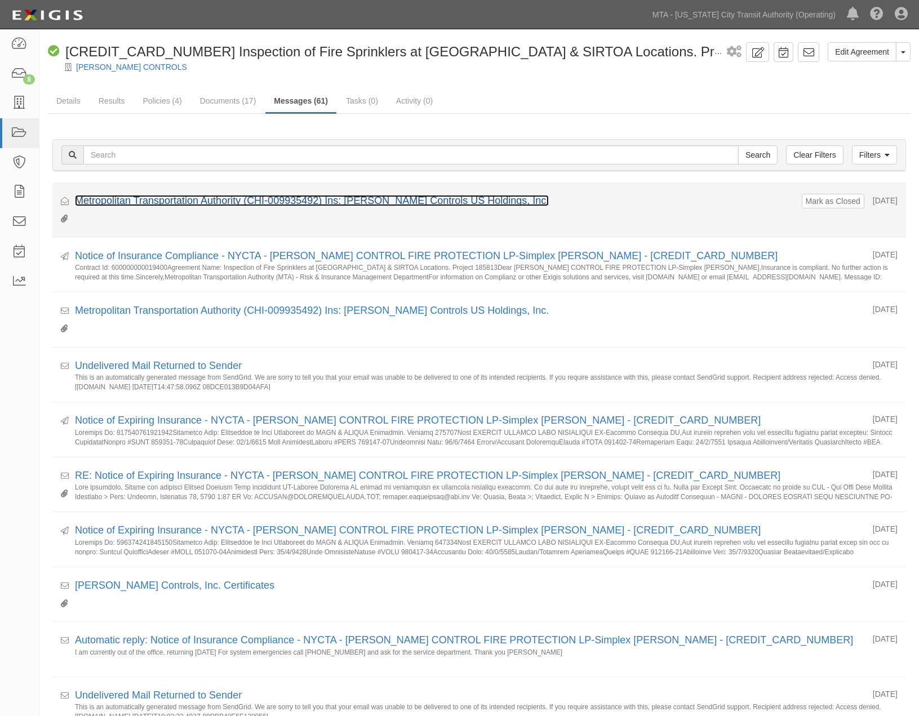
click at [190, 200] on link "Metropolitan Transportation Authority (CHI-009935492) Ins: [PERSON_NAME] Contro…" at bounding box center [312, 200] width 474 height 11
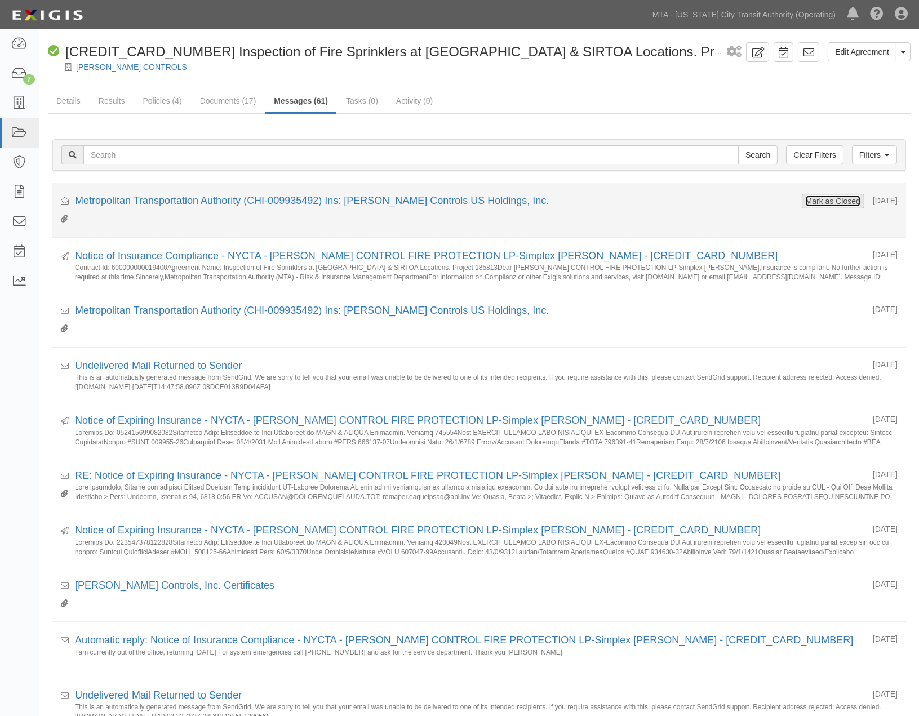
click at [839, 201] on button "Mark as Closed" at bounding box center [833, 201] width 56 height 12
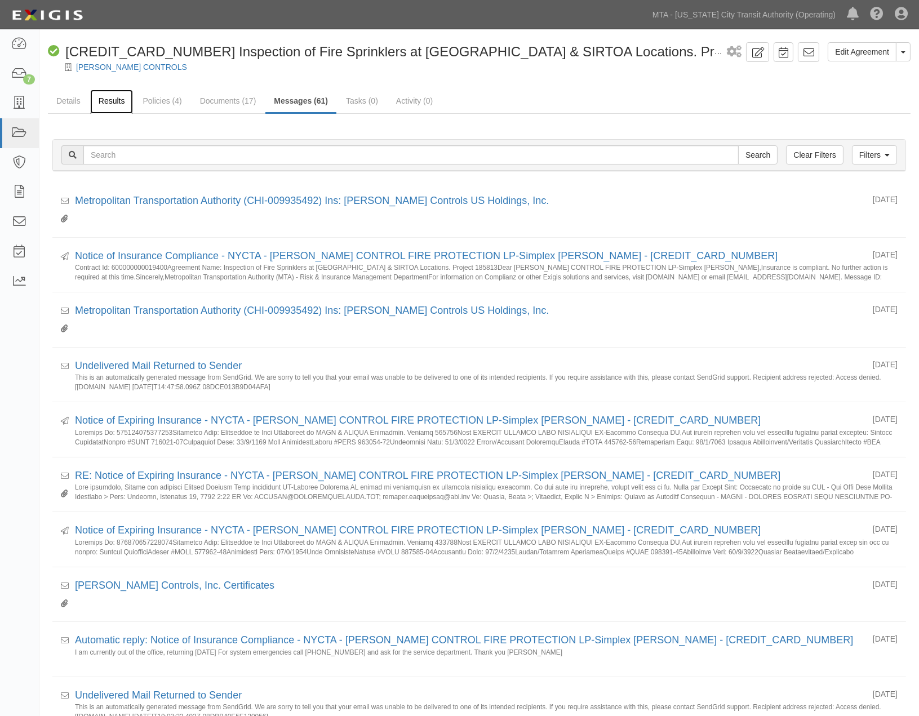
click at [116, 103] on link "Results" at bounding box center [111, 102] width 43 height 24
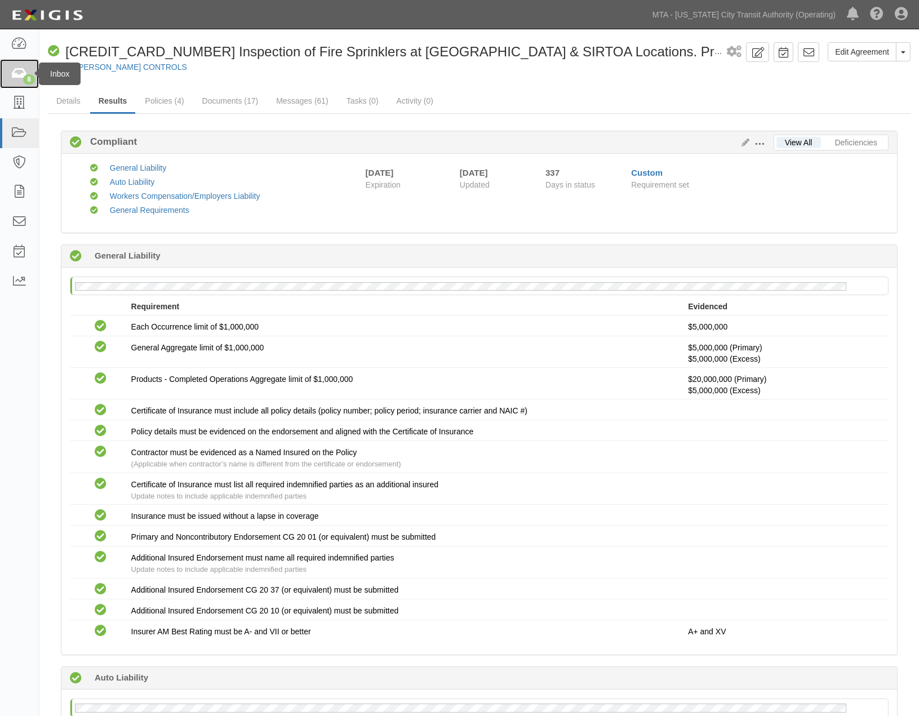
click at [15, 70] on icon at bounding box center [19, 74] width 16 height 13
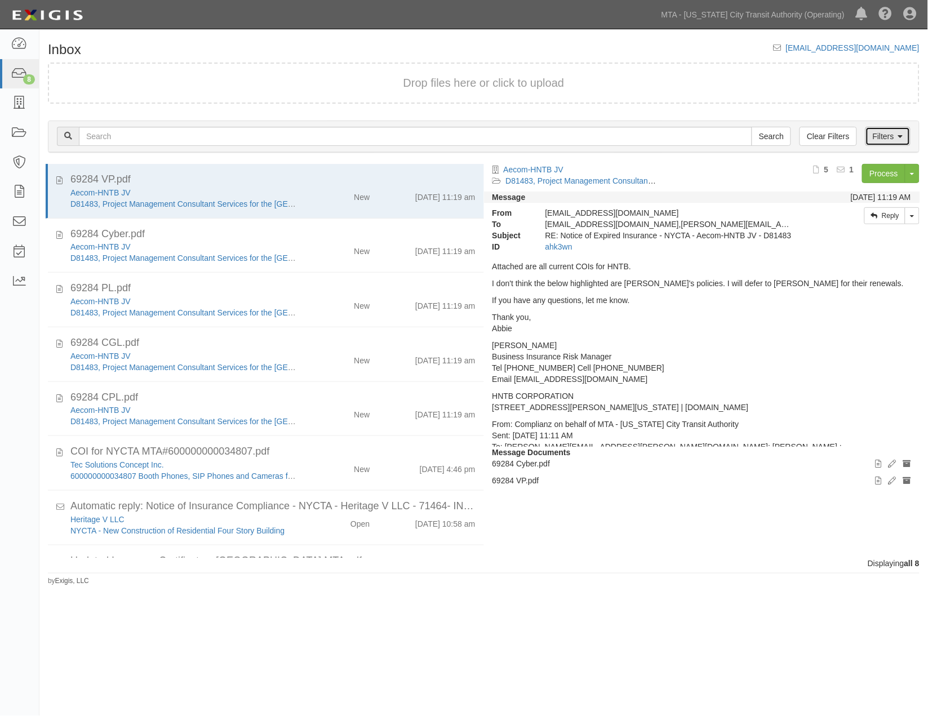
drag, startPoint x: 898, startPoint y: 125, endPoint x: 885, endPoint y: 127, distance: 13.2
click at [898, 127] on link "Filters" at bounding box center [888, 136] width 45 height 19
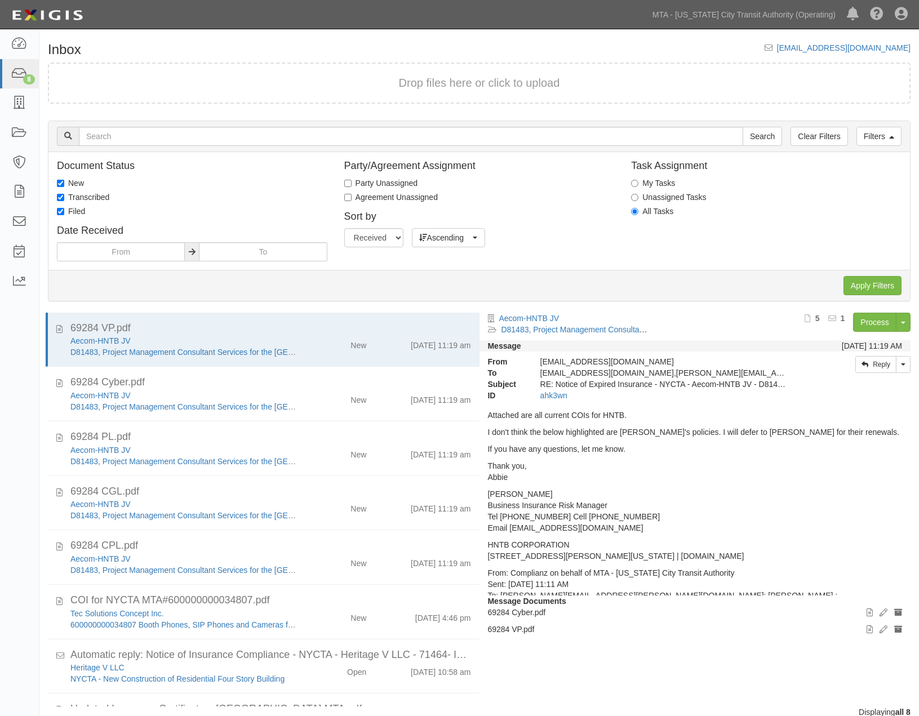
click at [74, 196] on label "Transcribed" at bounding box center [83, 197] width 52 height 11
click at [64, 196] on input "Transcribed" at bounding box center [60, 197] width 7 height 7
checkbox input "false"
click at [74, 186] on label "New" at bounding box center [70, 183] width 27 height 11
click at [64, 186] on input "New" at bounding box center [60, 183] width 7 height 7
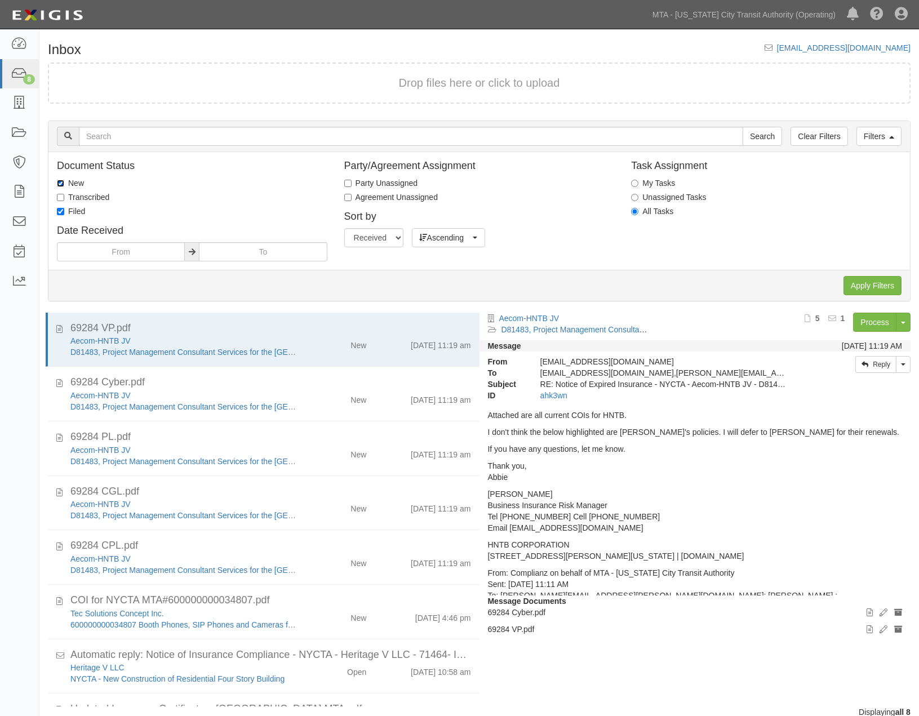
checkbox input "false"
click at [871, 289] on input "Apply Filters" at bounding box center [873, 285] width 58 height 19
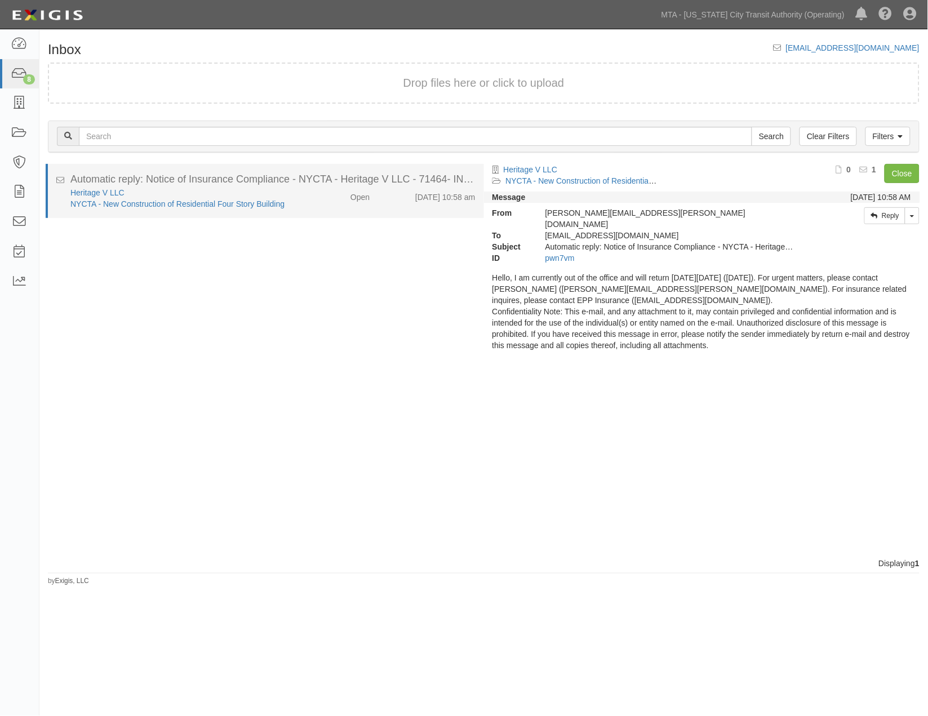
click at [329, 203] on div "Heritage V LLC NYCTA - New Construction of Residential Four Story Building Open…" at bounding box center [273, 198] width 422 height 23
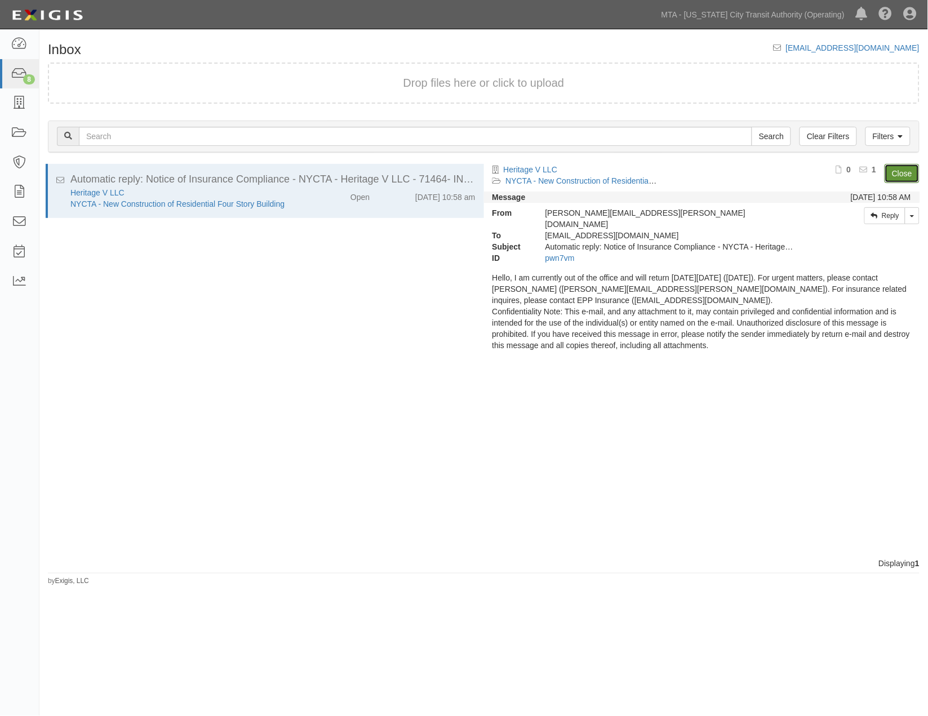
click at [902, 178] on link "Close" at bounding box center [902, 173] width 35 height 19
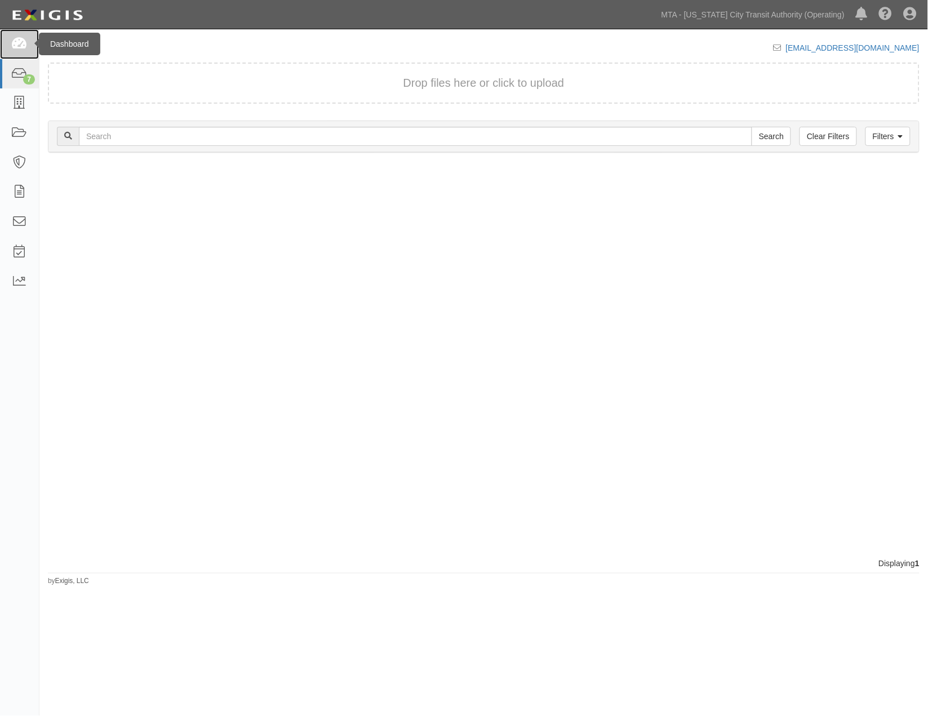
click at [21, 42] on icon at bounding box center [19, 44] width 16 height 13
click at [20, 194] on icon at bounding box center [19, 192] width 16 height 13
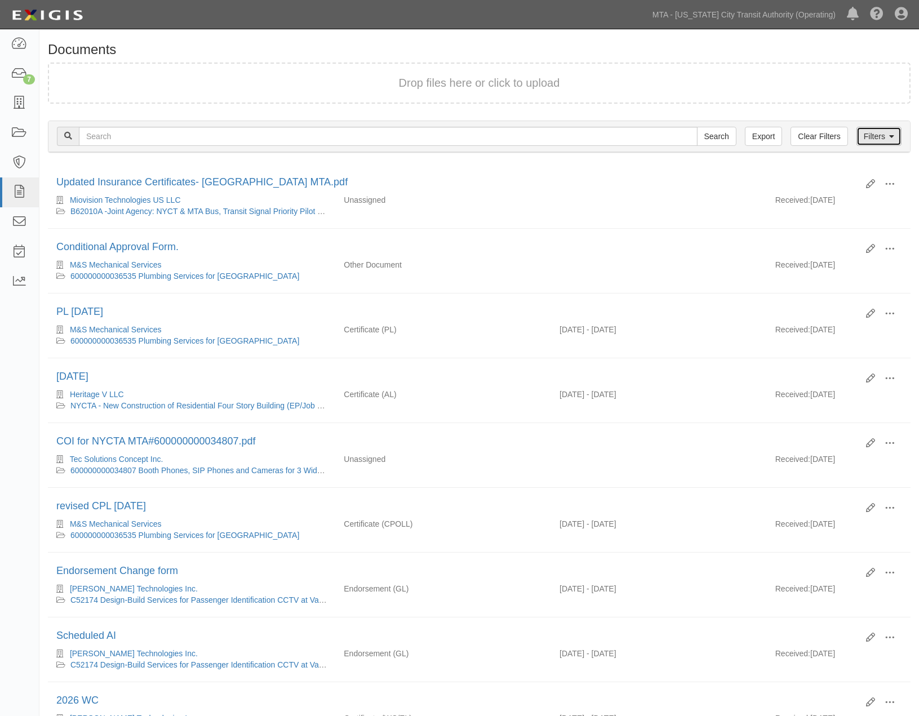
click at [874, 132] on link "Filters" at bounding box center [879, 136] width 45 height 19
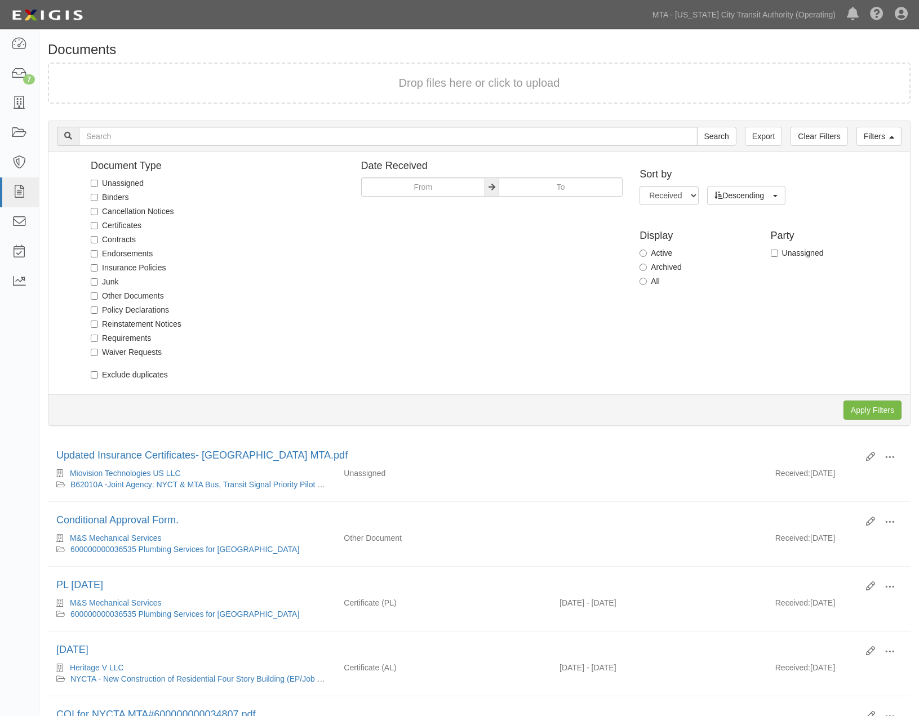
drag, startPoint x: 137, startPoint y: 178, endPoint x: 185, endPoint y: 192, distance: 50.1
click at [137, 178] on label "Unassigned" at bounding box center [117, 183] width 53 height 11
click at [98, 180] on input "Unassigned" at bounding box center [94, 183] width 7 height 7
checkbox input "true"
click at [881, 410] on input "Apply Filters" at bounding box center [873, 410] width 58 height 19
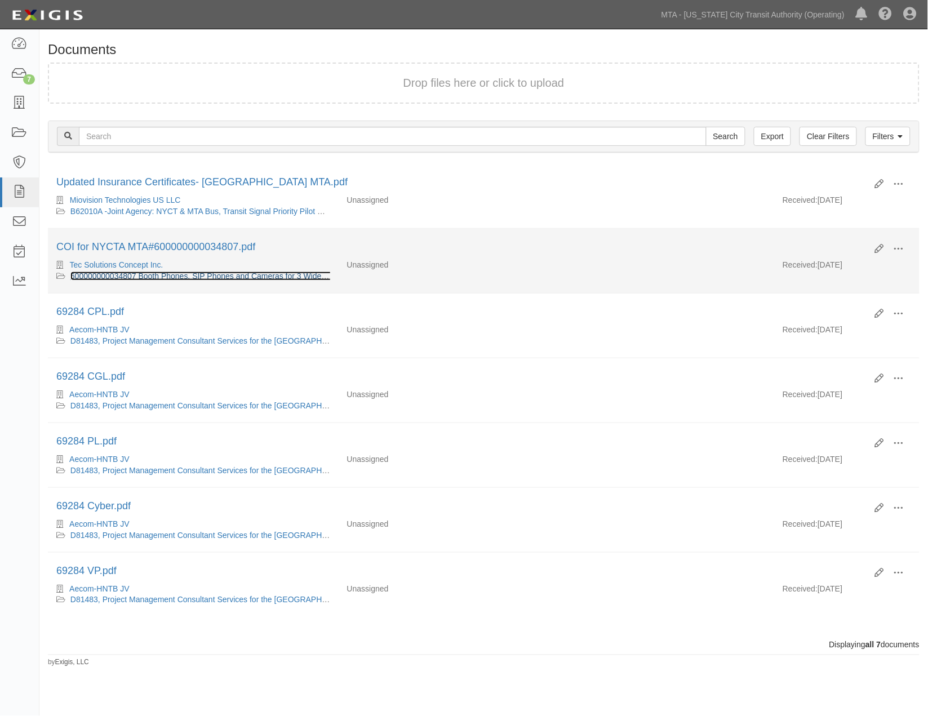
click at [214, 274] on link "600000000034807 Booth Phones, SIP Phones and Cameras for 3 Wide Access Gate Pil…" at bounding box center [270, 276] width 400 height 9
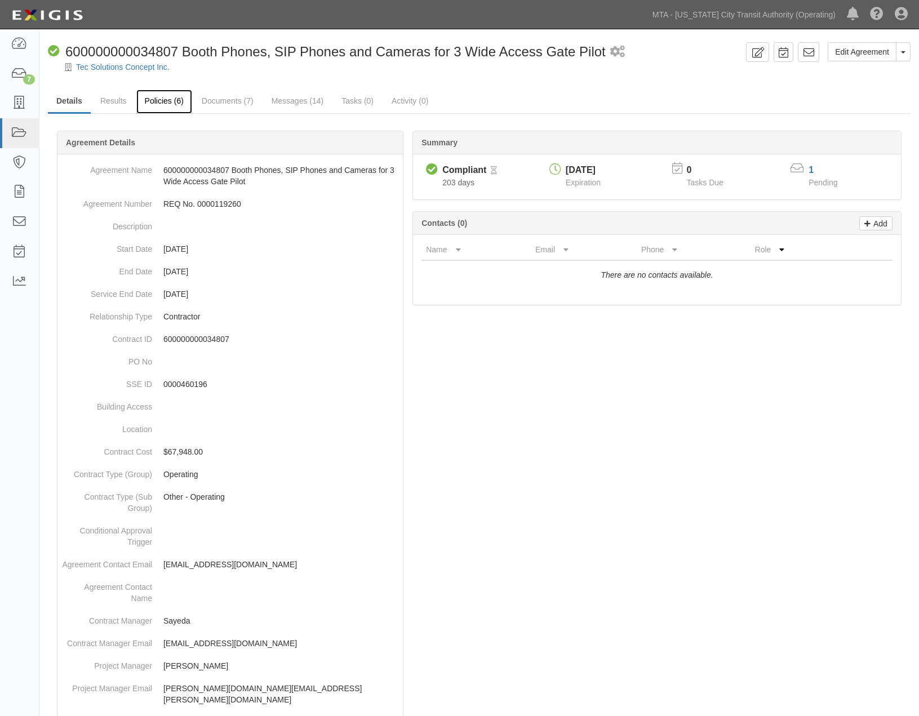
click at [161, 103] on link "Policies (6)" at bounding box center [164, 102] width 56 height 24
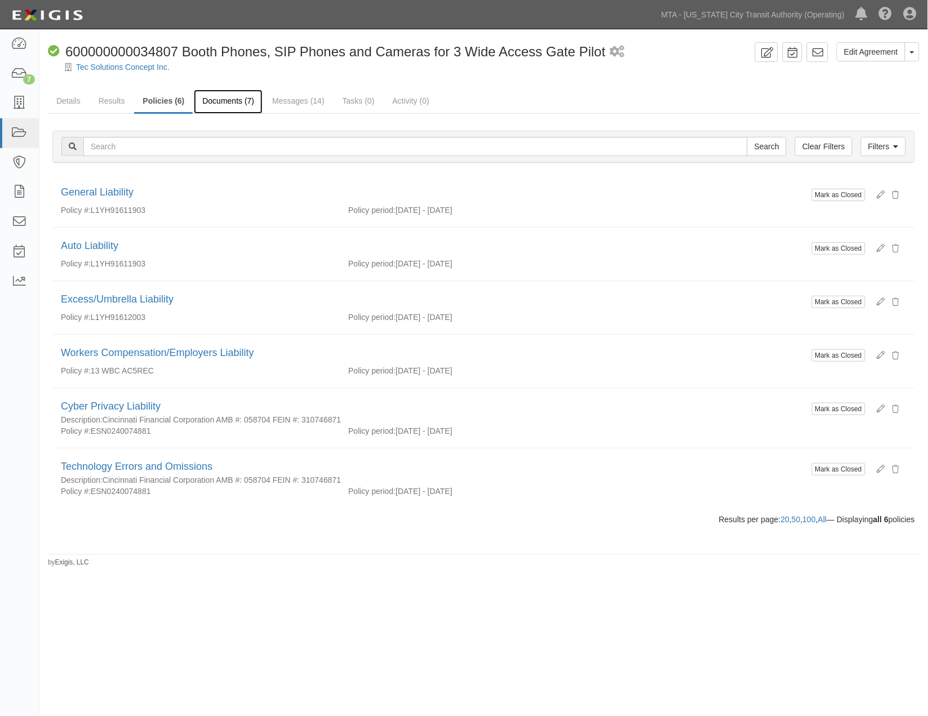
click at [213, 97] on link "Documents (7)" at bounding box center [228, 102] width 69 height 24
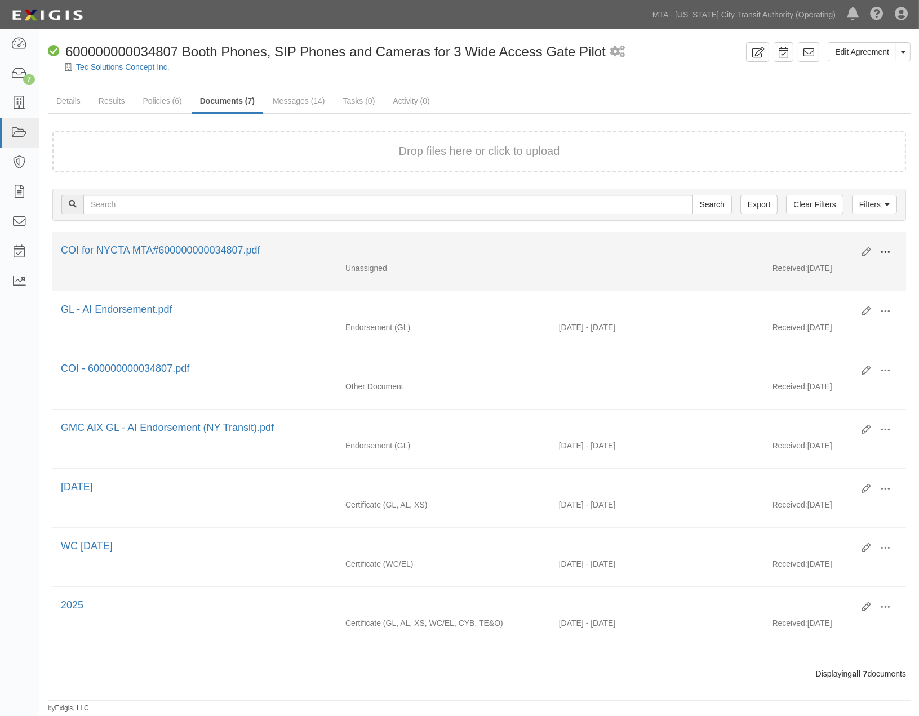
click at [881, 247] on span at bounding box center [885, 252] width 10 height 10
click at [800, 263] on link "View" at bounding box center [830, 269] width 89 height 20
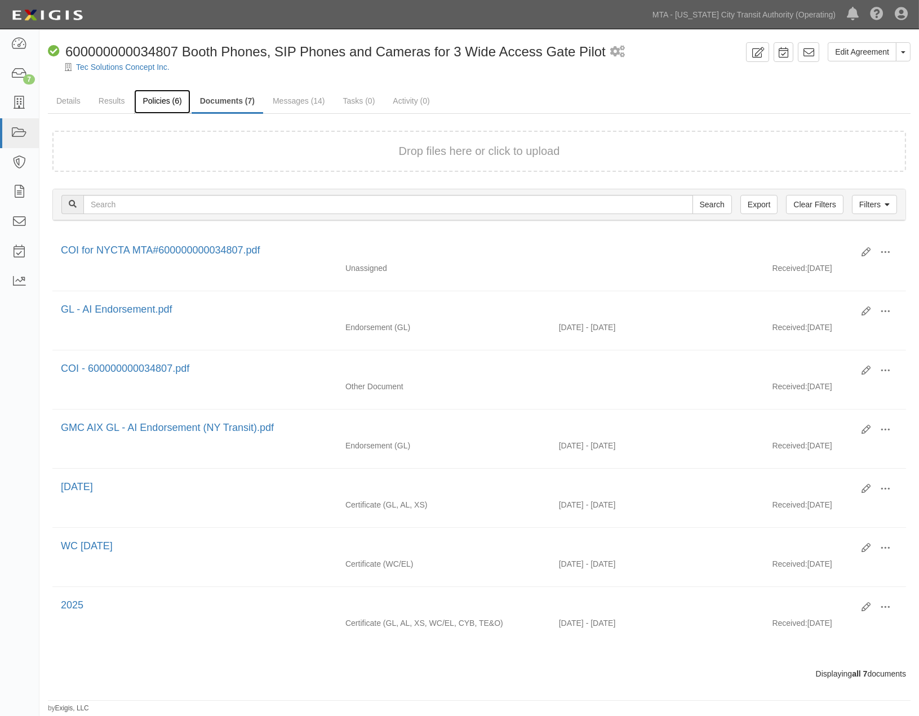
click at [171, 100] on link "Policies (6)" at bounding box center [162, 102] width 56 height 24
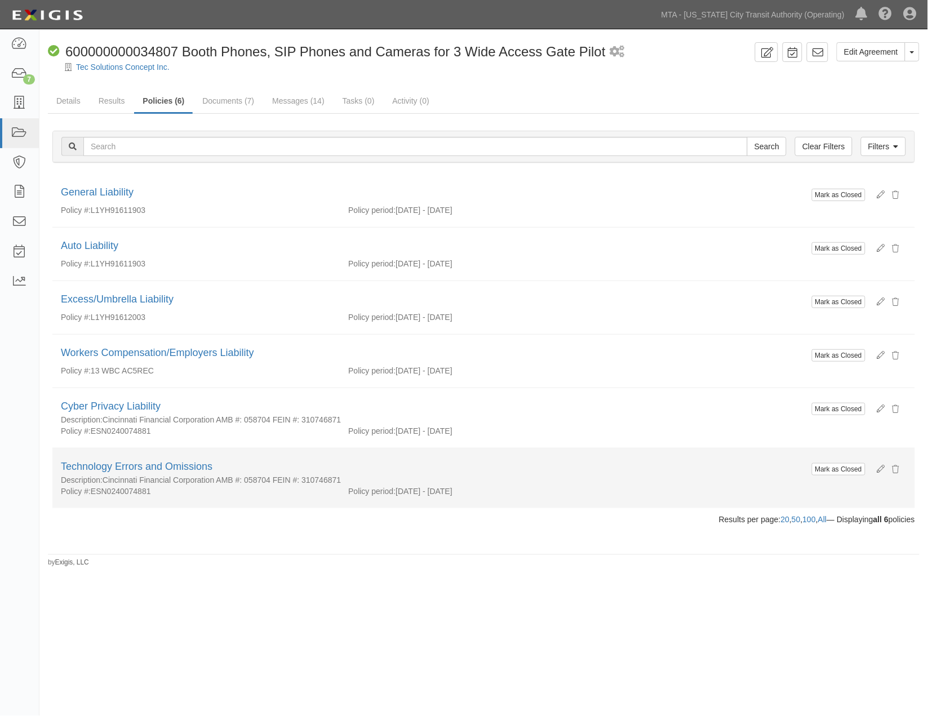
drag, startPoint x: 356, startPoint y: 480, endPoint x: 105, endPoint y: 479, distance: 250.8
click at [105, 479] on div "Description: Cincinnati Financial Corporation AMB #: 058704 FEIN #: 310746871" at bounding box center [435, 479] width 748 height 11
copy div "Cincinnati Financial Corporation AMB #: 058704 FEIN #: 310746871"
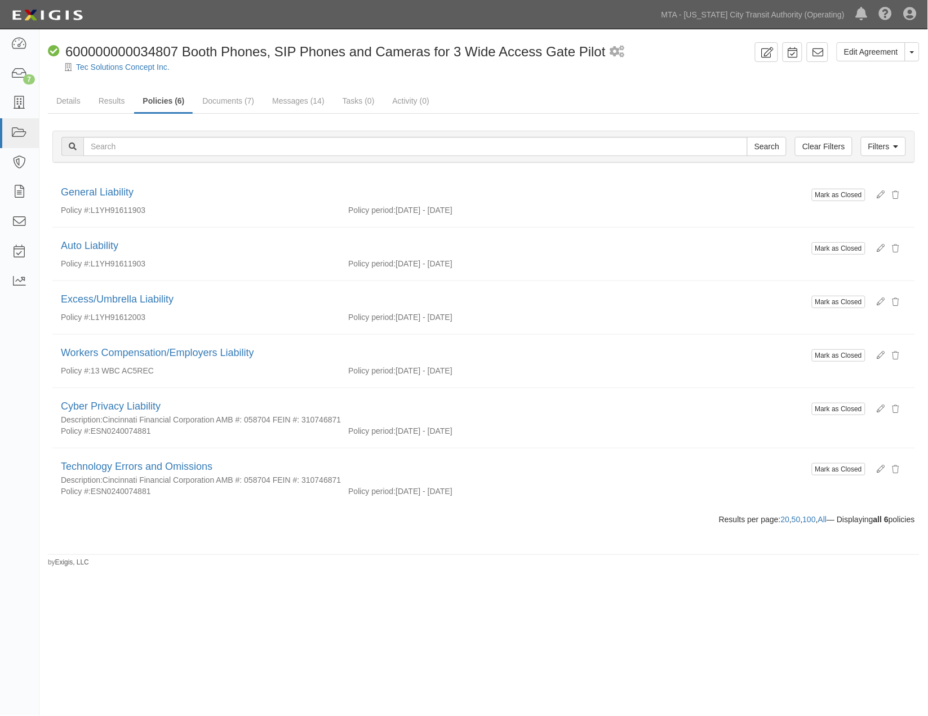
click at [228, 645] on div "Edit Agreement Toggle Agreement Dropdown View Audit Trail Archive Agreement Sen…" at bounding box center [464, 356] width 928 height 645
click at [237, 98] on link "Documents (7)" at bounding box center [228, 102] width 69 height 24
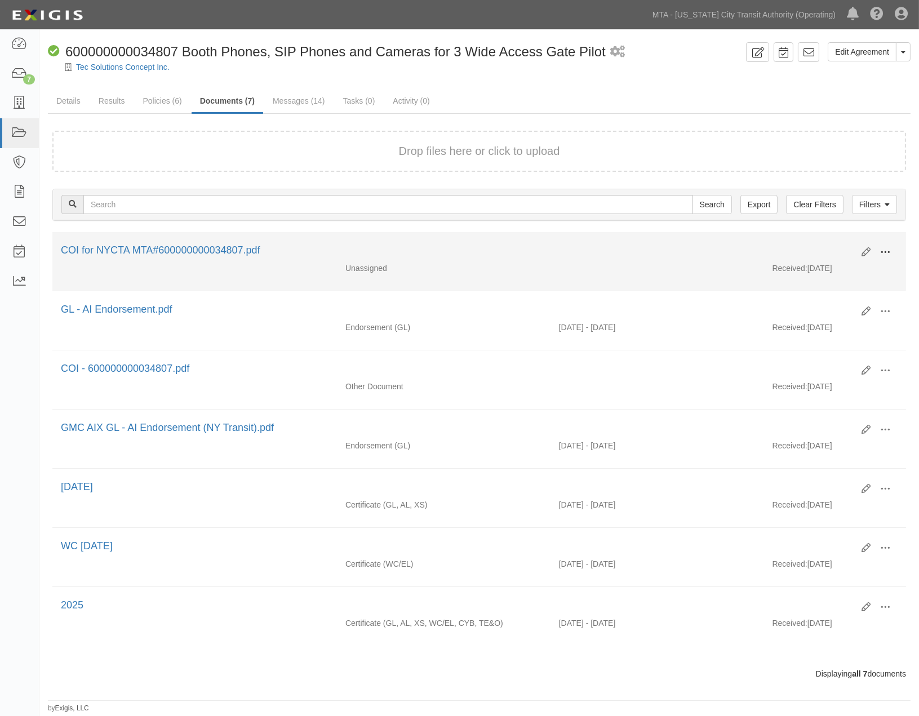
click at [892, 243] on button at bounding box center [885, 252] width 25 height 19
click at [810, 245] on link "Edit" at bounding box center [830, 248] width 89 height 20
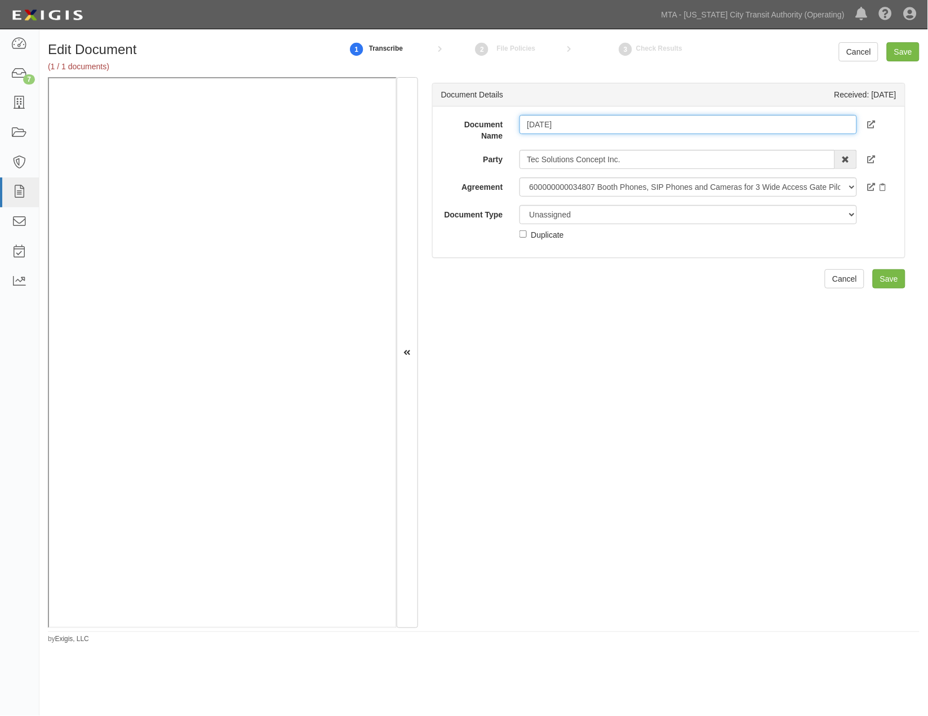
type input "9.13.26"
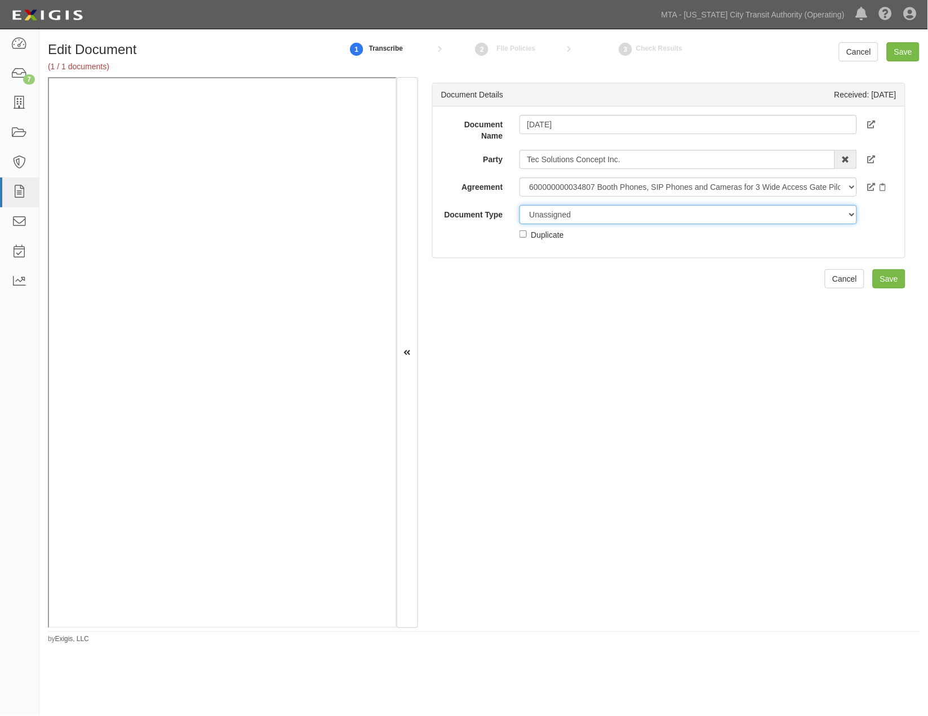
click at [539, 216] on select "Unassigned Binder Cancellation Notice Certificate Contract Endorsement Insuranc…" at bounding box center [689, 214] width 338 height 19
select select "CertificateDetail"
click at [520, 205] on select "Unassigned Binder Cancellation Notice Certificate Contract Endorsement Insuranc…" at bounding box center [689, 214] width 338 height 19
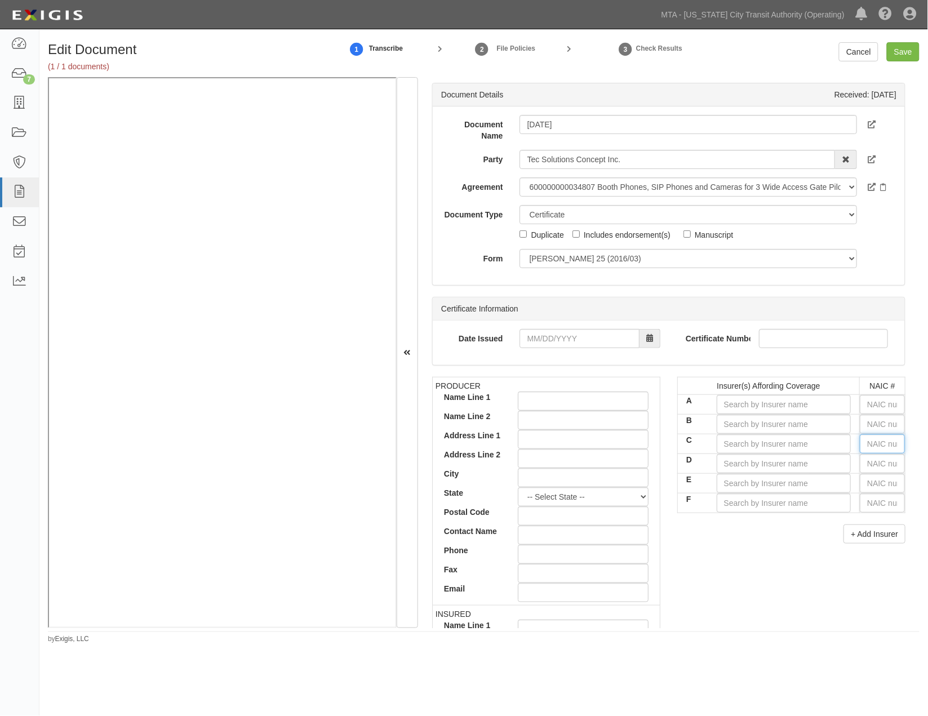
click at [862, 447] on input "text" at bounding box center [882, 443] width 45 height 19
click at [749, 599] on div "PRODUCER Name Line 1 Name Line 2 Address Line 1 Address Line 2 City State -- Se…" at bounding box center [669, 573] width 490 height 392
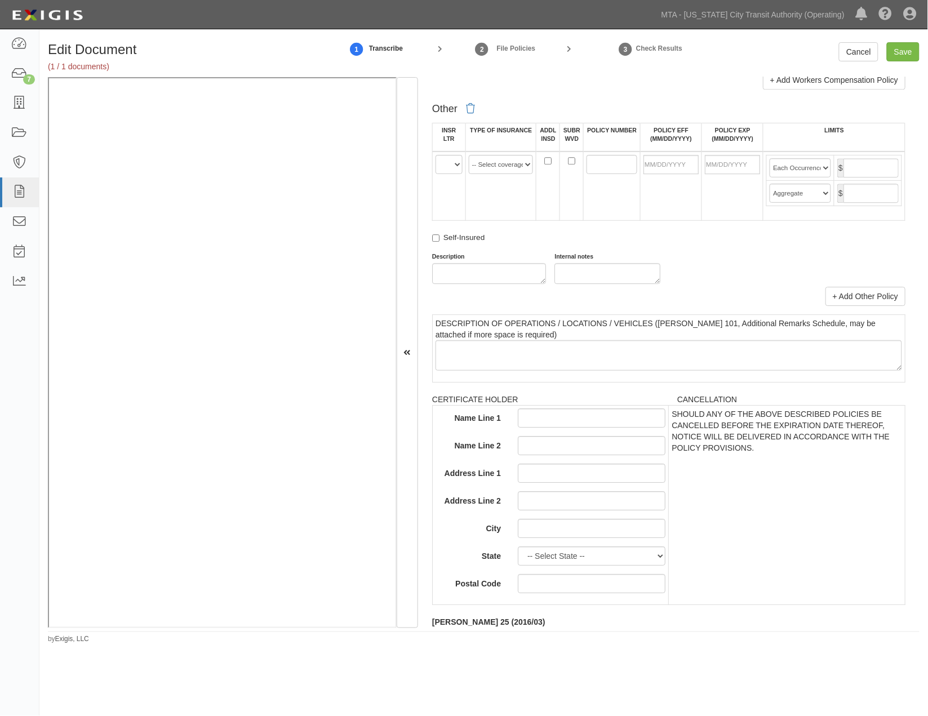
scroll to position [1943, 0]
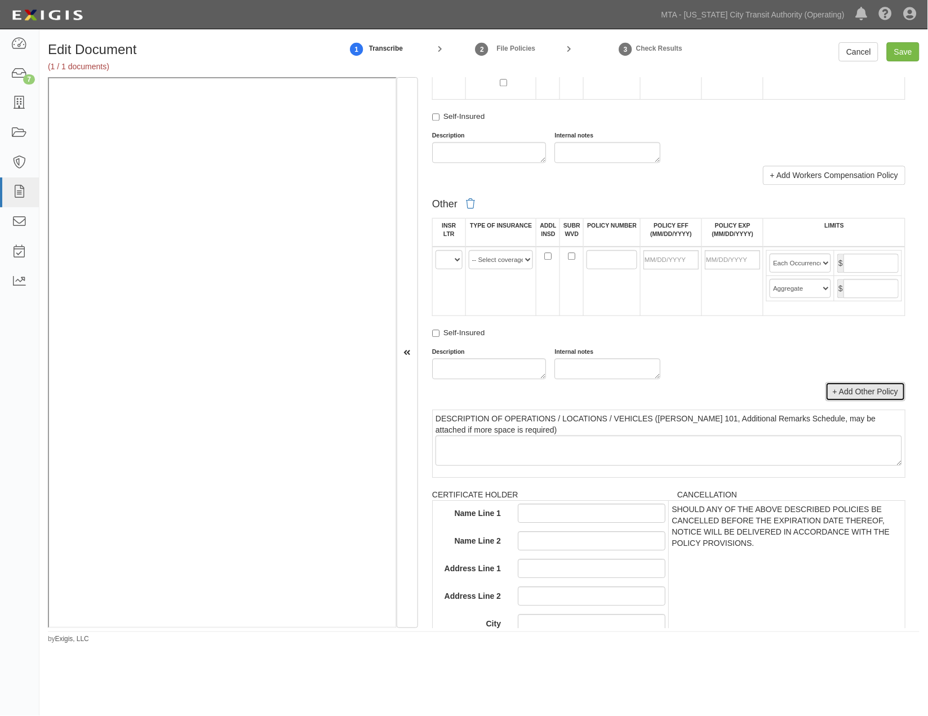
drag, startPoint x: 836, startPoint y: 520, endPoint x: 746, endPoint y: 489, distance: 94.8
click at [835, 401] on link "+ Add Other Policy" at bounding box center [866, 391] width 80 height 19
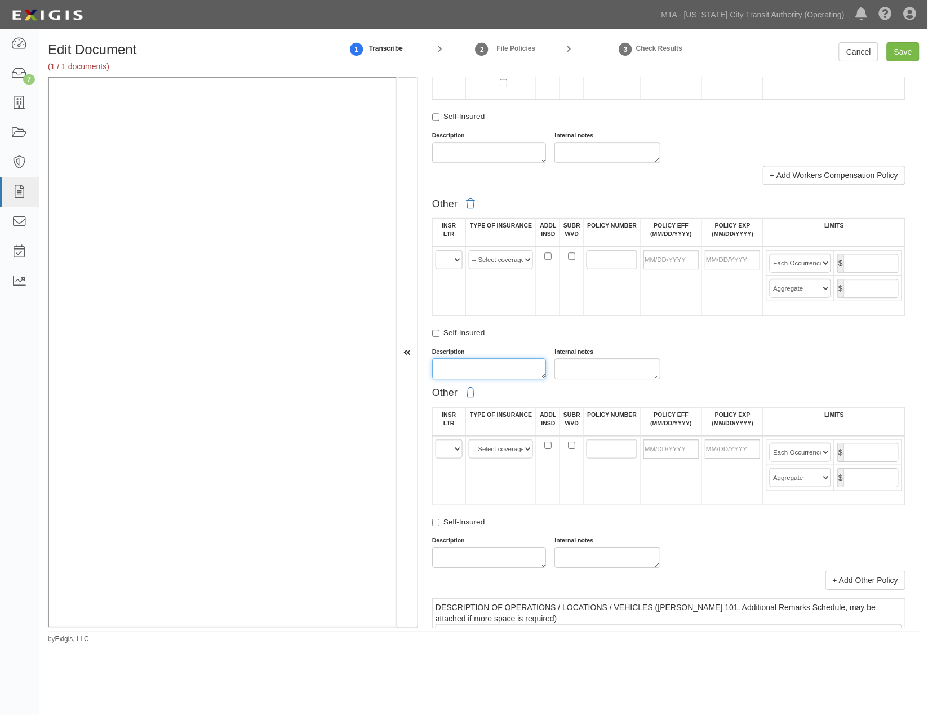
click at [522, 379] on textarea "Description" at bounding box center [489, 368] width 114 height 21
paste textarea "Cincinnati Financial Corporation AMB #: 058704 FEIN #: 310746871"
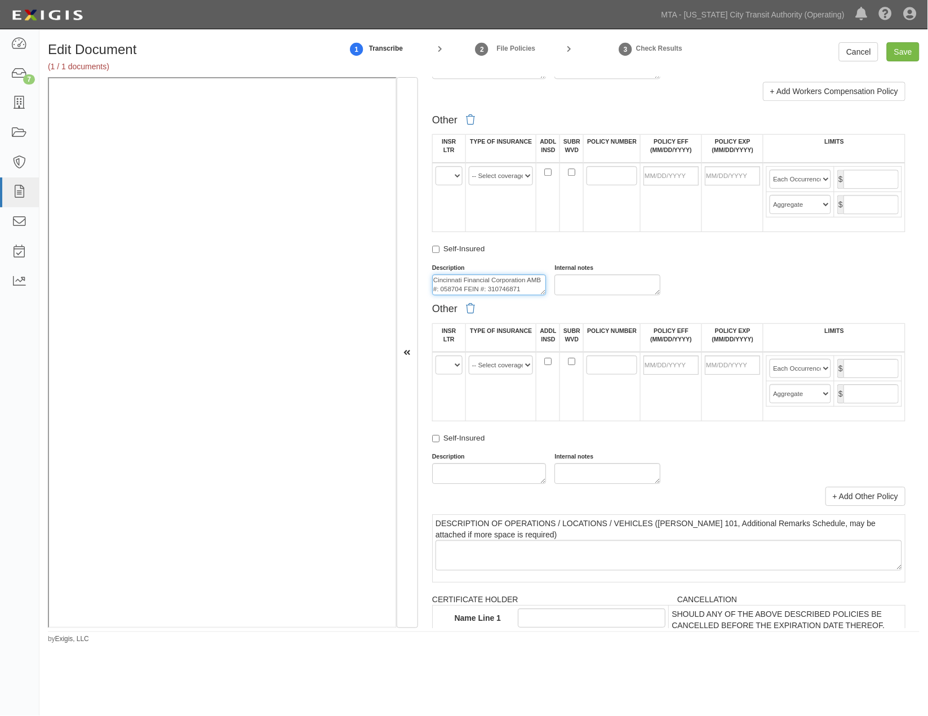
scroll to position [2194, 0]
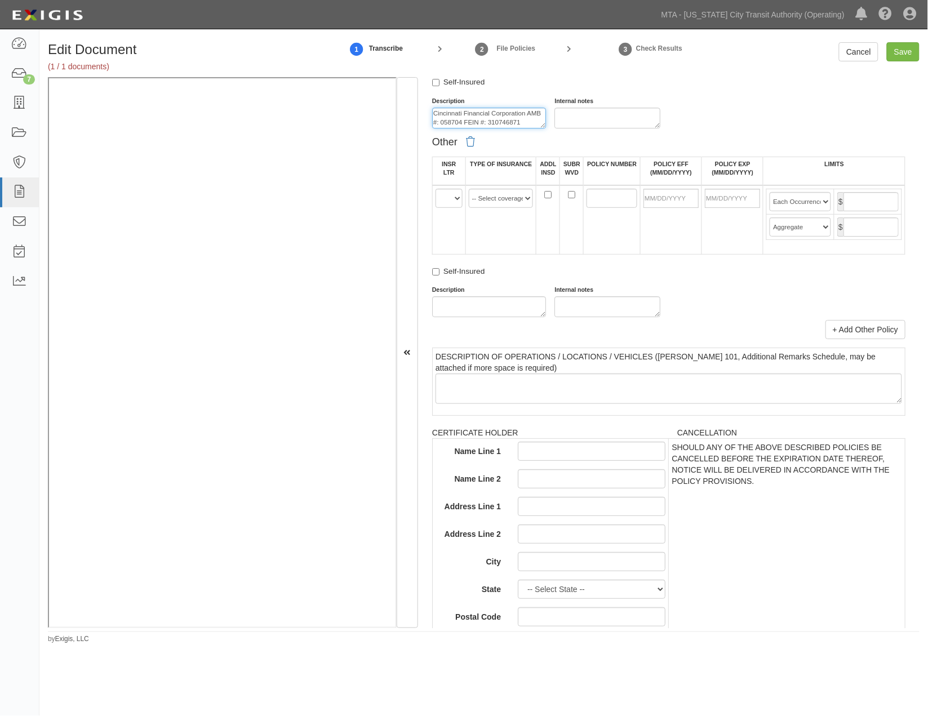
type textarea "Cincinnati Financial Corporation AMB #: 058704 FEIN #: 310746871"
click at [468, 317] on textarea "Description" at bounding box center [489, 306] width 114 height 21
paste textarea "Cincinnati Financial Corporation AMB #: 058704 FEIN #: 310746871"
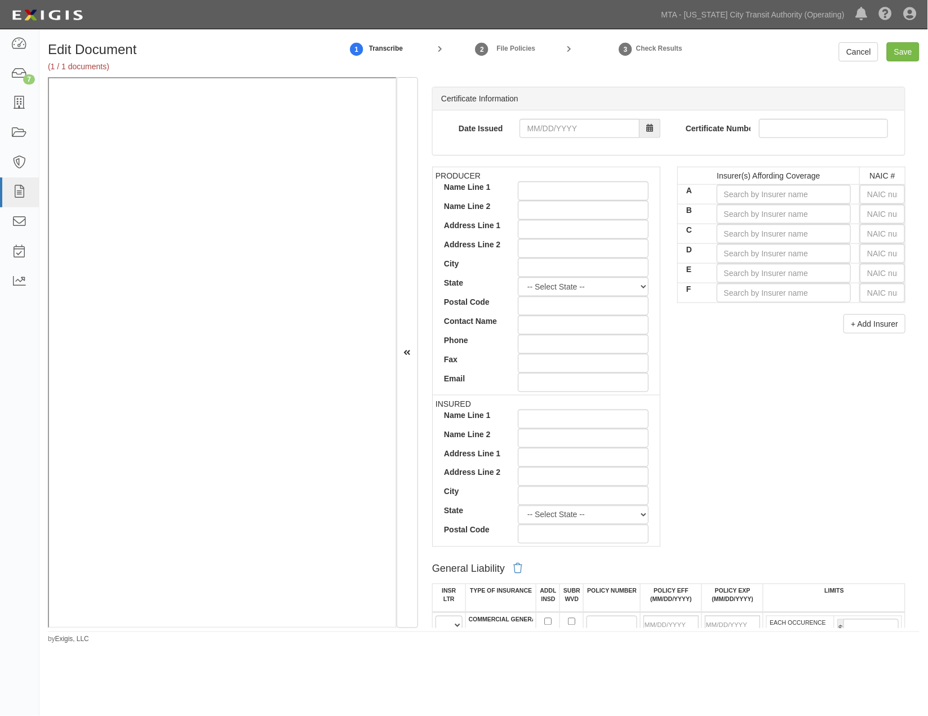
scroll to position [190, 0]
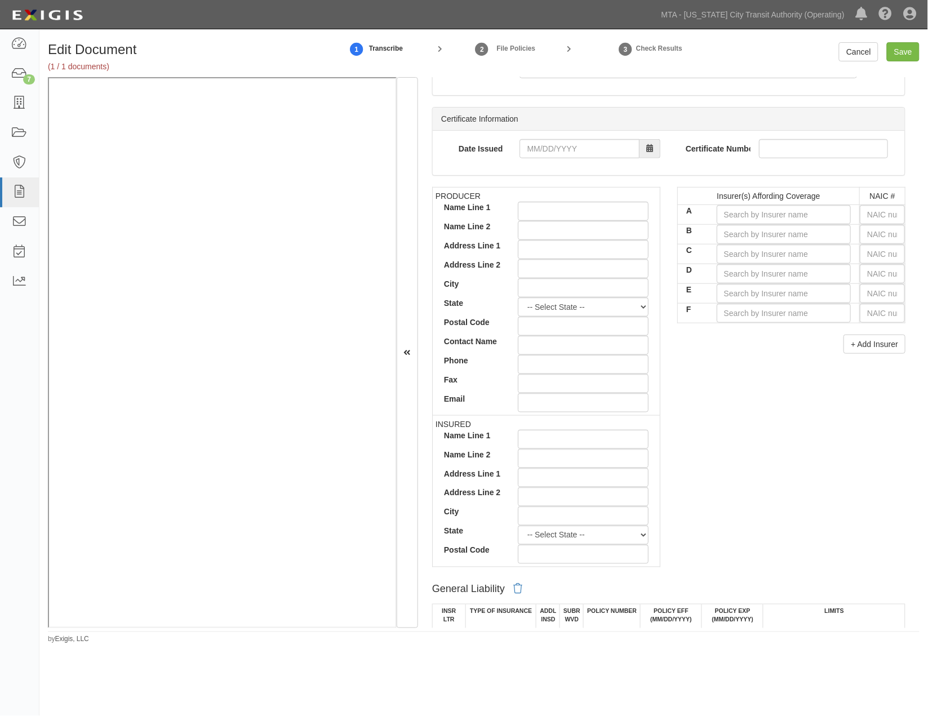
type textarea "Cincinnati Financial Corporation AMB #: 058704 FEIN #: 310746871"
click at [820, 256] on input "C" at bounding box center [784, 254] width 135 height 19
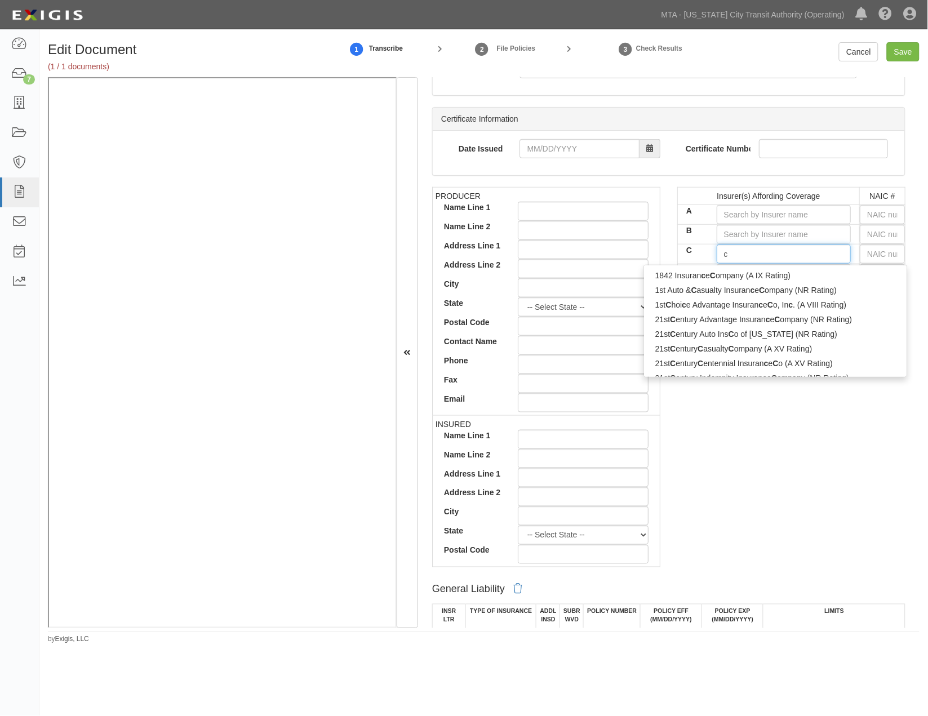
type input "ci"
type input "cincinnati Casualty Company (A+ XV Rating)"
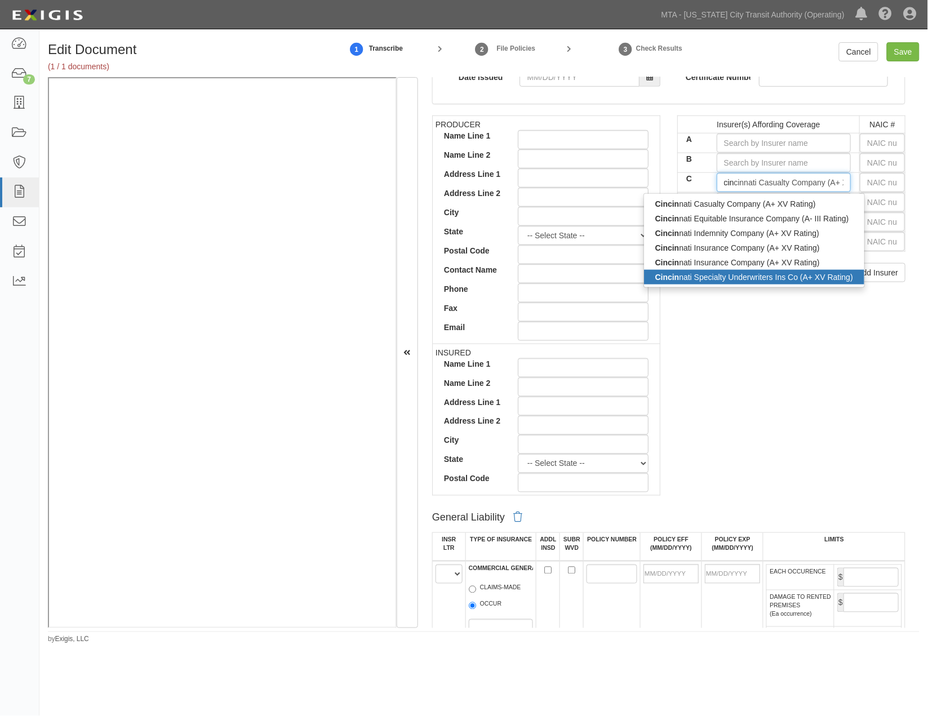
scroll to position [127, 0]
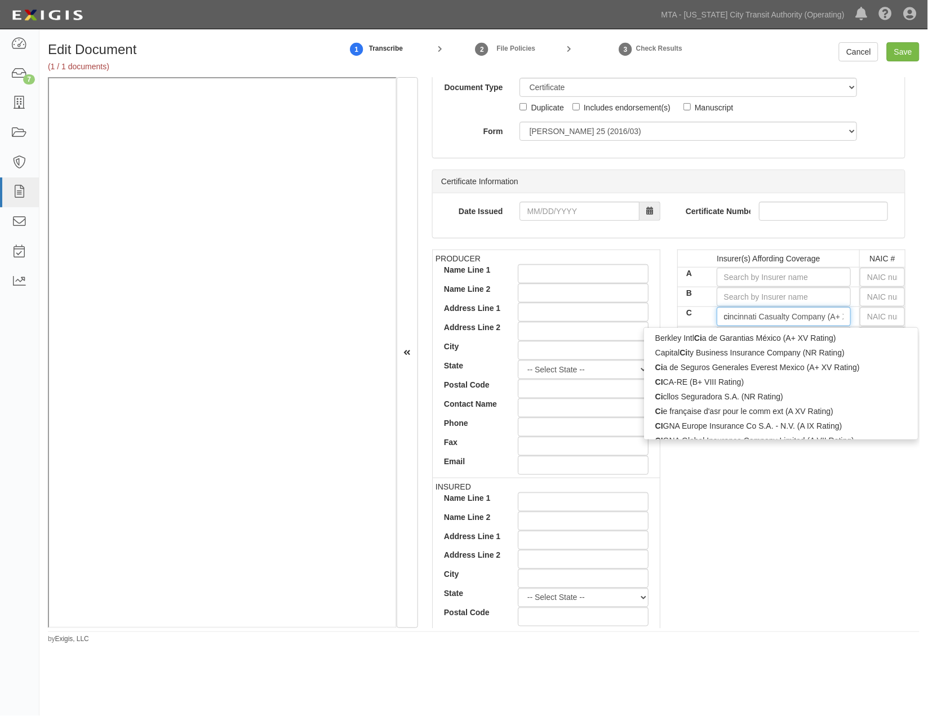
type input "c"
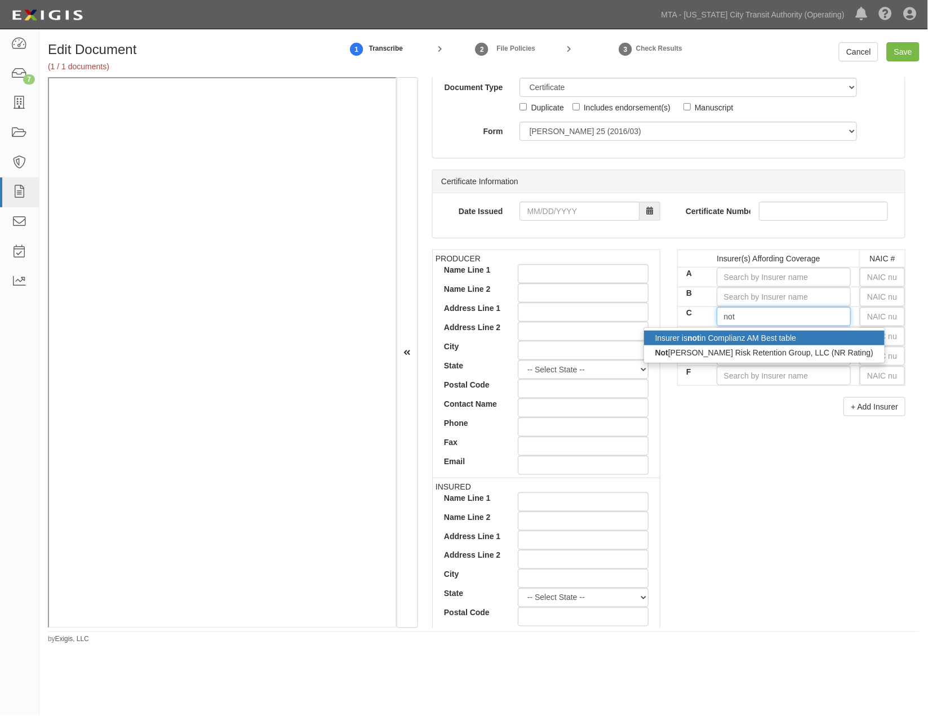
click at [753, 341] on div "Insurer is not in Complianz AM Best table" at bounding box center [764, 338] width 241 height 15
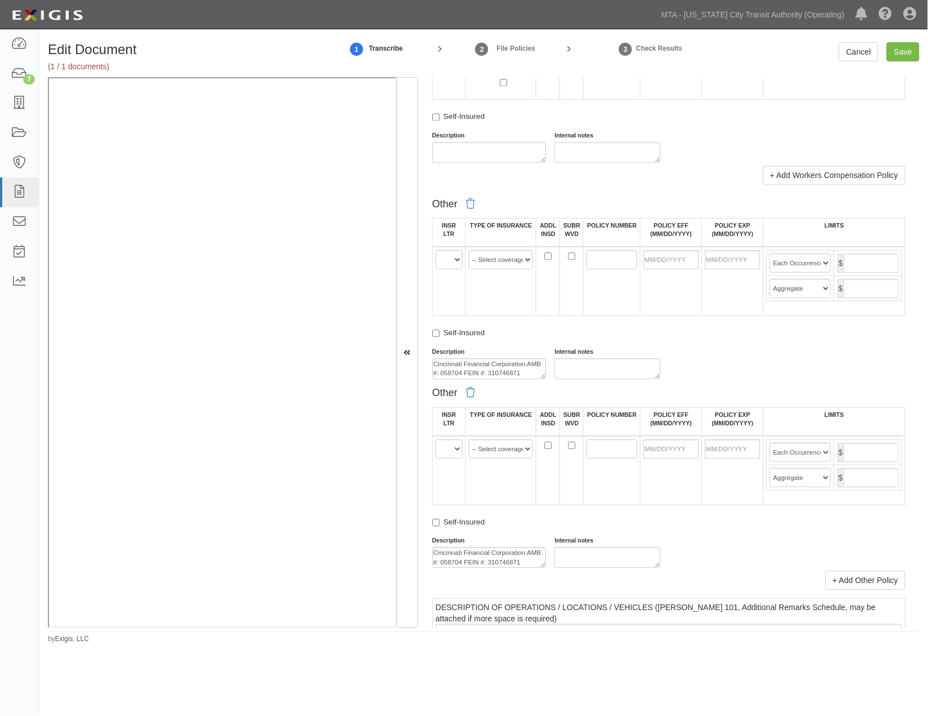
scroll to position [2194, 0]
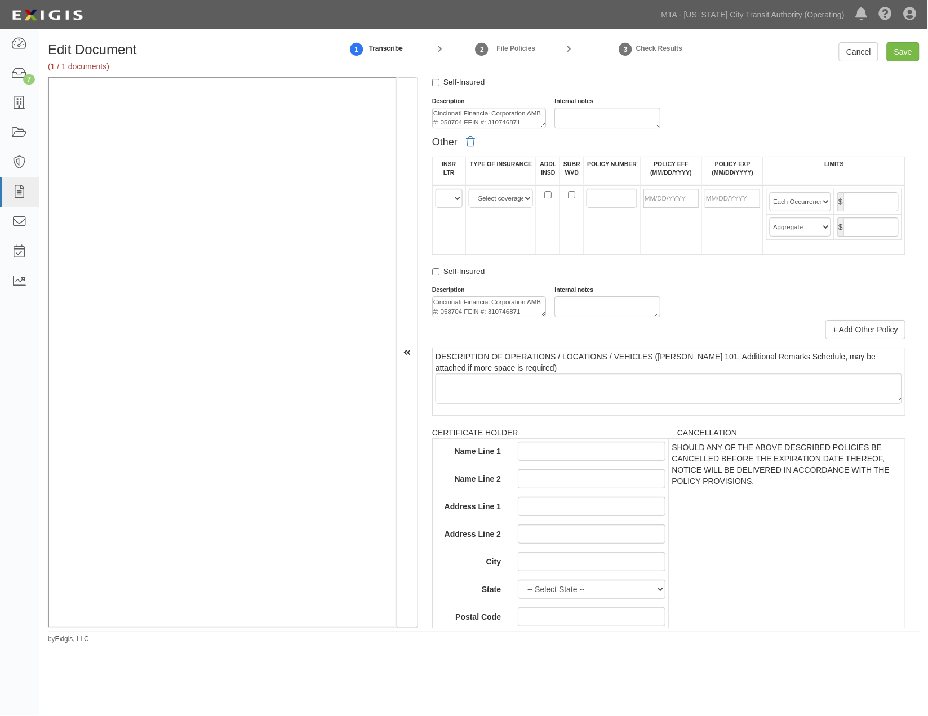
type input "Insurer is not in Complianz AM Best table"
click at [449, 208] on select "A B C D E F" at bounding box center [449, 198] width 27 height 19
select select "C"
click at [436, 208] on select "A B C D E F" at bounding box center [449, 198] width 27 height 19
click at [480, 208] on select "-- Select coverage line -- Asbestos Abatement Auto Physical Damage Aviation Lia…" at bounding box center [501, 198] width 65 height 19
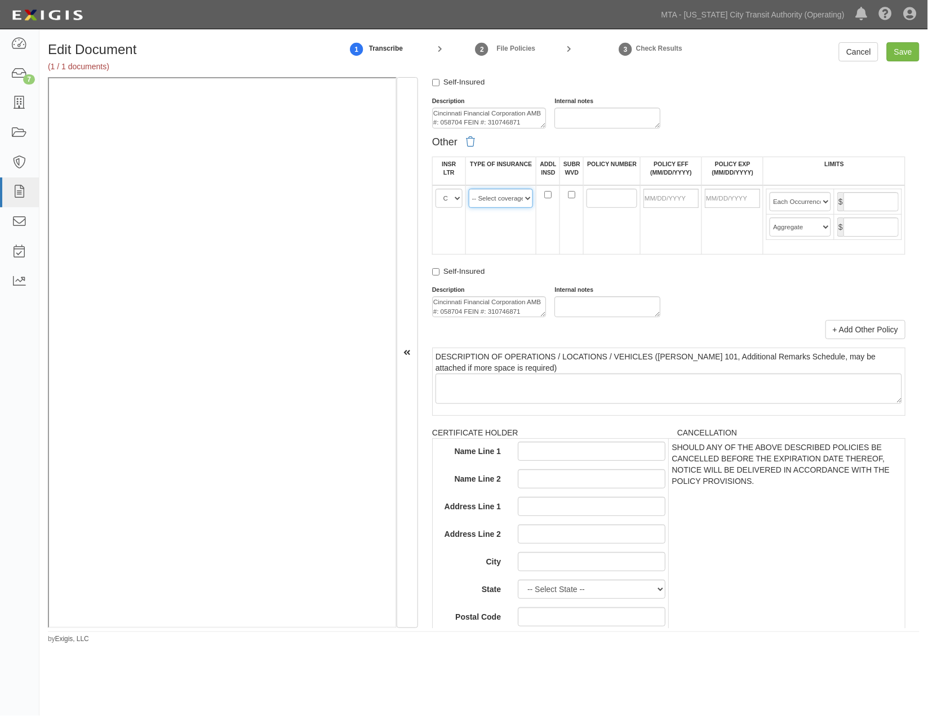
select select "91"
click at [469, 208] on select "-- Select coverage line -- Asbestos Abatement Auto Physical Damage Aviation Lia…" at bounding box center [501, 198] width 65 height 19
click at [487, 19] on select "-- Select coverage line -- Asbestos Abatement Auto Physical Damage Aviation Lia…" at bounding box center [501, 8] width 65 height 19
select select "152"
click at [469, 19] on select "-- Select coverage line -- Asbestos Abatement Auto Physical Damage Aviation Lia…" at bounding box center [501, 8] width 65 height 19
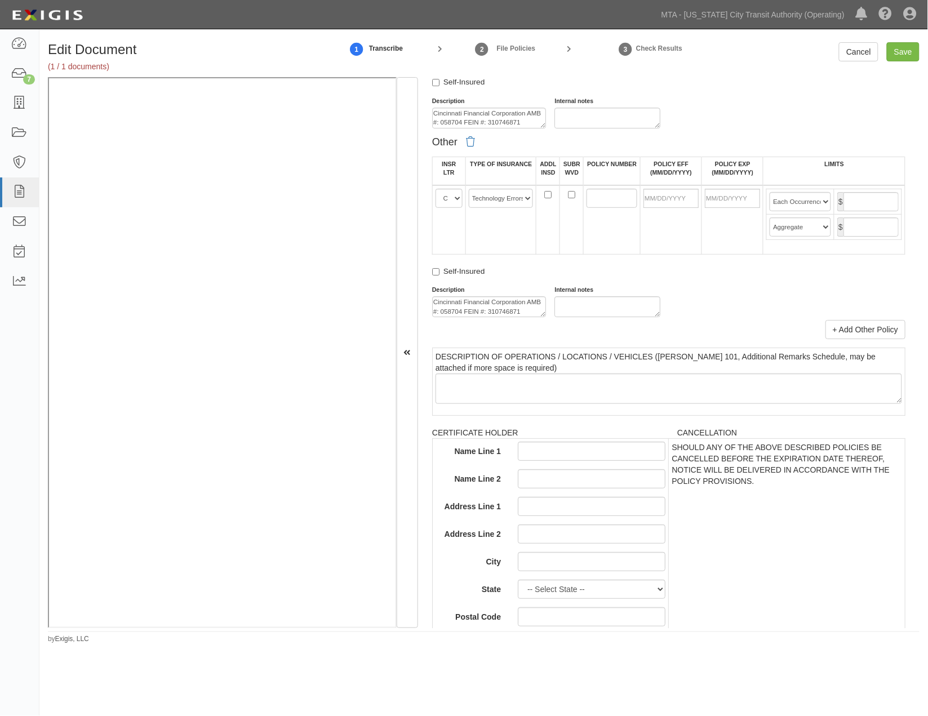
click at [449, 19] on select "A B C D E F" at bounding box center [449, 8] width 27 height 19
select select "C"
click at [436, 19] on select "A B C D E F" at bounding box center [449, 8] width 27 height 19
click at [605, 208] on input "POLICY NUMBER" at bounding box center [612, 198] width 51 height 19
paste input "ESO0340465792"
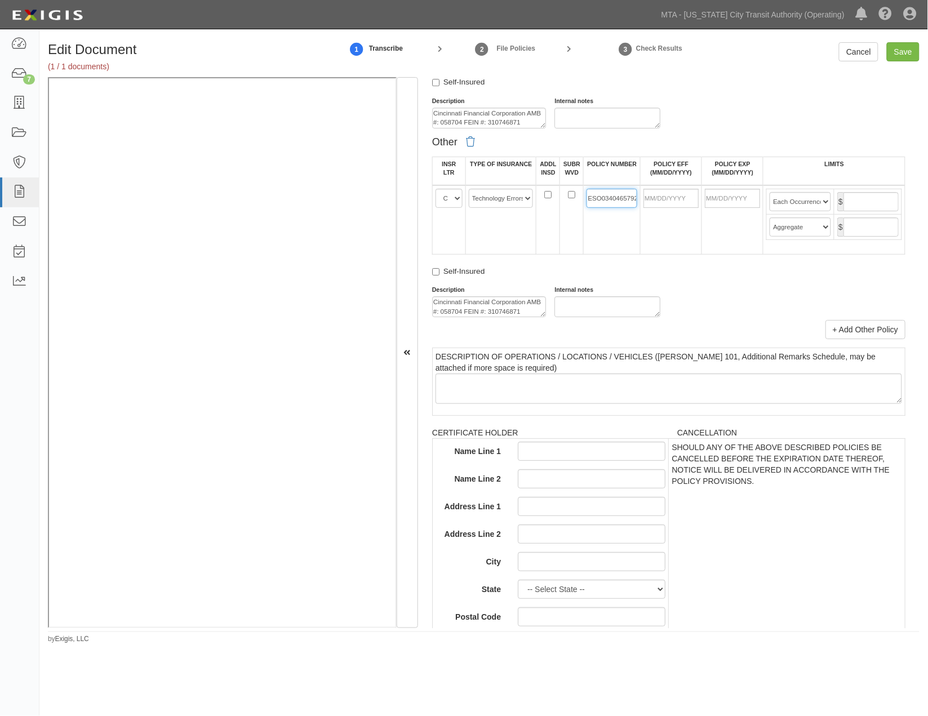
scroll to position [0, 5]
type input "ESO0340465792"
click at [614, 19] on input "POLICY NUMBER" at bounding box center [612, 8] width 51 height 19
paste input "ESO0340465792"
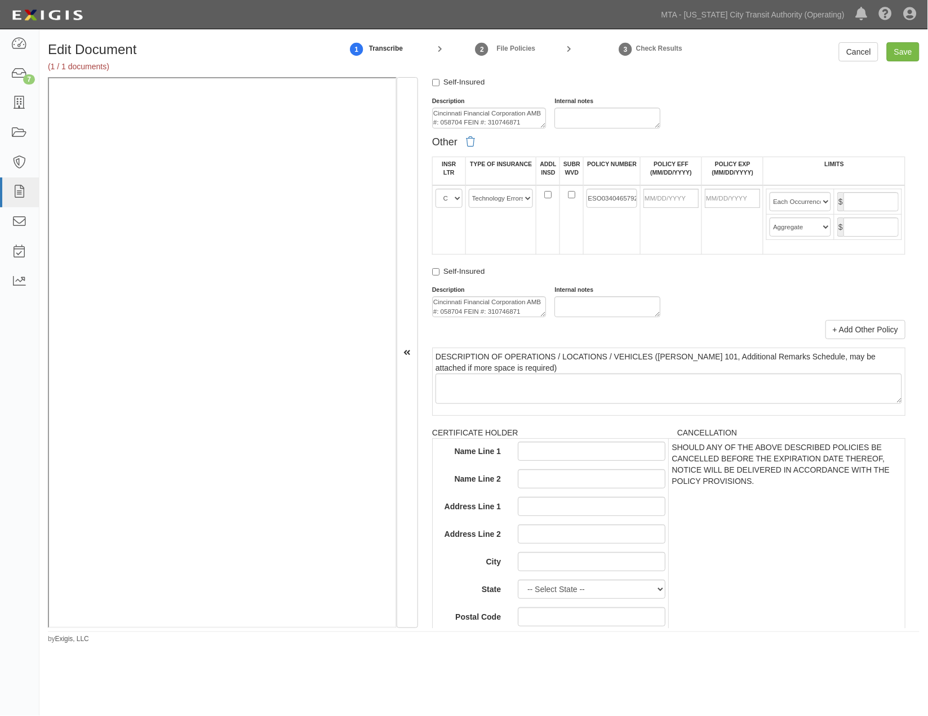
scroll to position [0, 5]
type input "ESO0340465792"
click at [689, 19] on input "POLICY EFF (MM/DD/YYYY)" at bounding box center [671, 8] width 55 height 19
type input "09/13/2025"
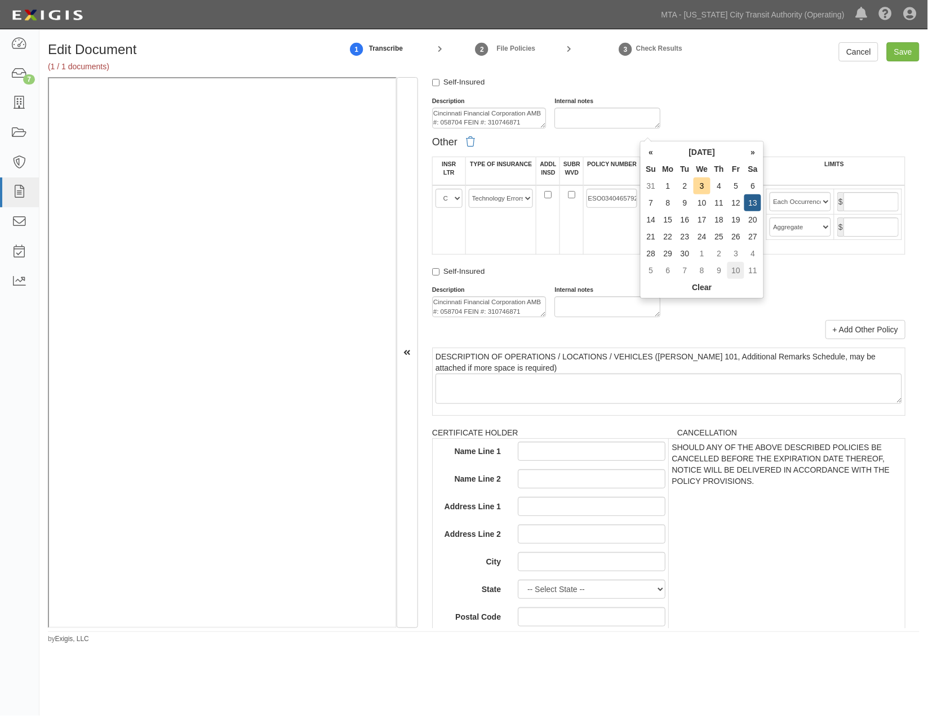
type input "09/13/2026"
click at [742, 263] on td "10" at bounding box center [735, 270] width 17 height 17
type input "10/10/2025"
type input "10/10/2026"
click at [722, 65] on td "10/10/2026" at bounding box center [732, 30] width 61 height 69
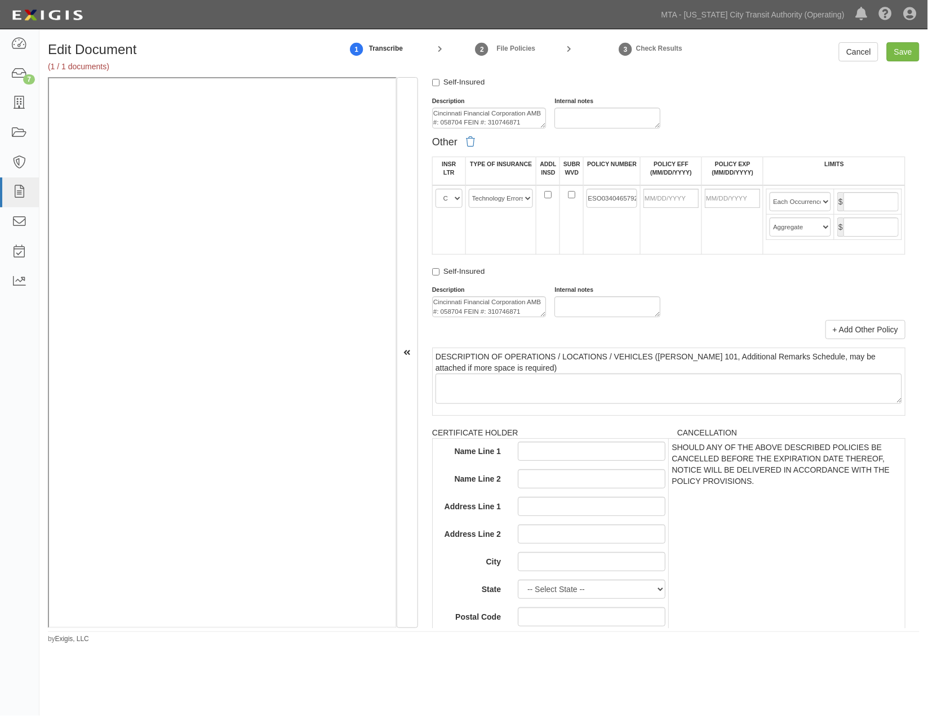
click at [721, 19] on input "10/10/2026" at bounding box center [732, 8] width 55 height 19
click at [672, 19] on input "10/10/2025" at bounding box center [671, 8] width 55 height 19
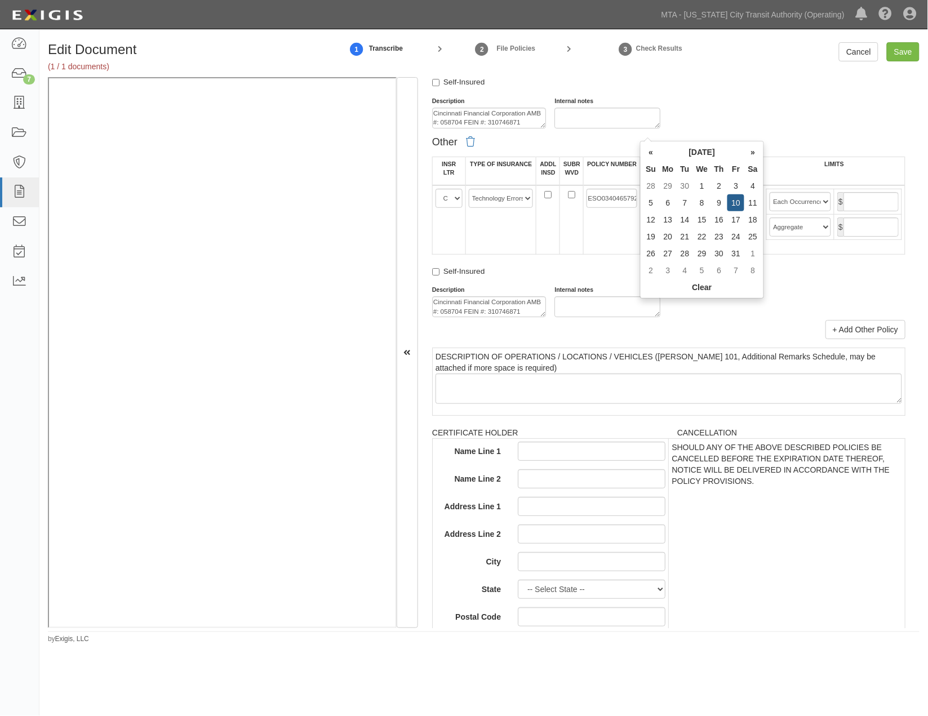
click at [672, 19] on input "10/10/2025" at bounding box center [671, 8] width 55 height 19
type input "09/13/2025"
type input "09/13/2026"
click at [827, 128] on div "Description Cincinnati Financial Corporation AMB #: 058704 FEIN #: 310746871 In…" at bounding box center [669, 113] width 490 height 32
click at [854, 22] on input "text" at bounding box center [871, 12] width 55 height 19
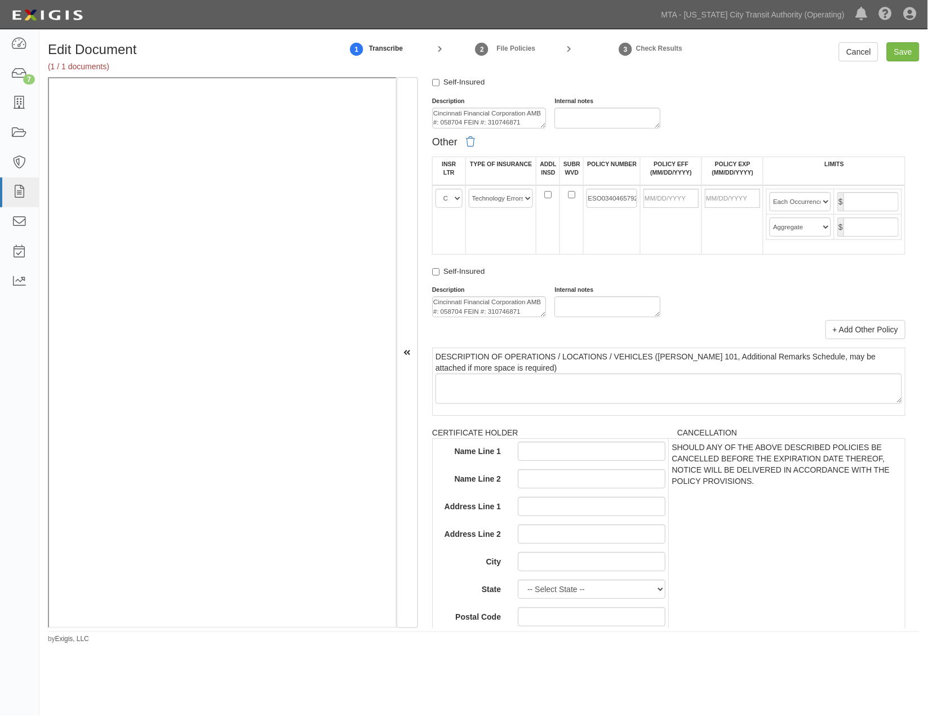
drag, startPoint x: 851, startPoint y: 133, endPoint x: 929, endPoint y: 133, distance: 77.8
click at [928, 133] on html "Toggle navigation Dashboard 7 Inbox Parties Agreements Coverages Documents Mess…" at bounding box center [464, 339] width 928 height 678
type input "3,000,000"
click at [871, 47] on input "text" at bounding box center [871, 37] width 55 height 19
type input "3,000,000"
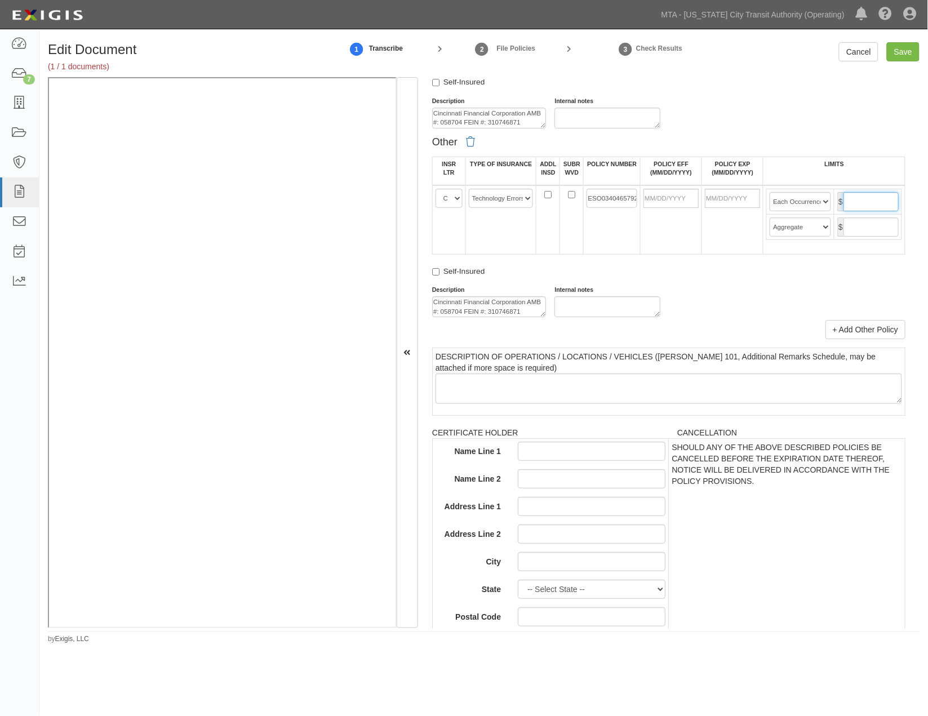
click at [857, 211] on input "text" at bounding box center [871, 201] width 55 height 19
type input "2,000,000"
click at [848, 237] on input "text" at bounding box center [871, 227] width 55 height 19
type input "2,000,000"
click at [663, 208] on input "POLICY EFF (MM/DD/YYYY)" at bounding box center [671, 198] width 55 height 19
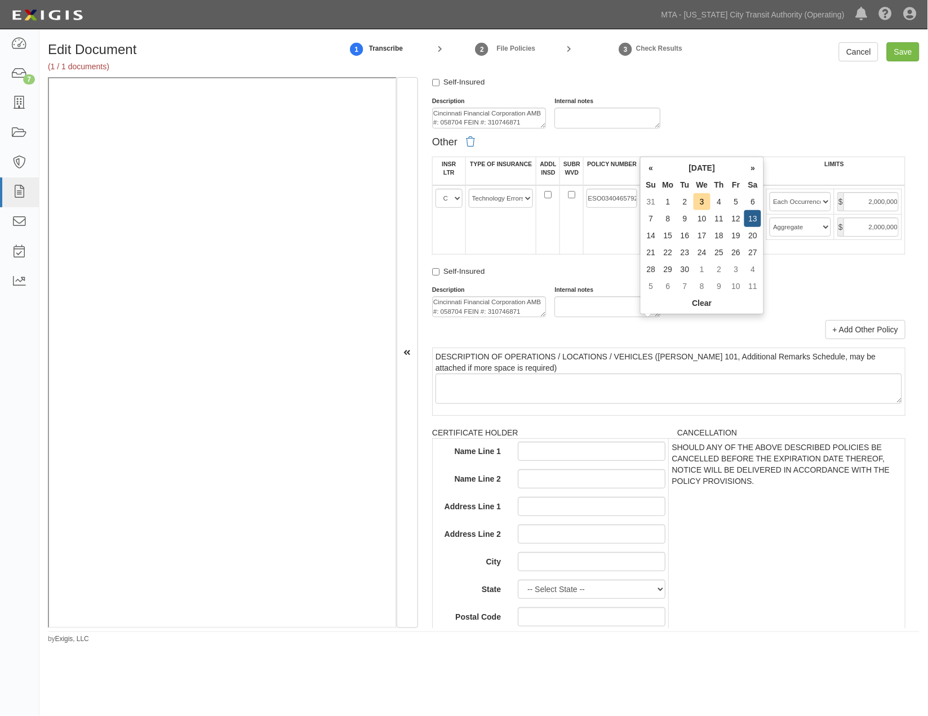
type input "09/13/2025"
type input "09/13/2026"
click at [701, 281] on div "Self-Insured" at bounding box center [668, 273] width 473 height 15
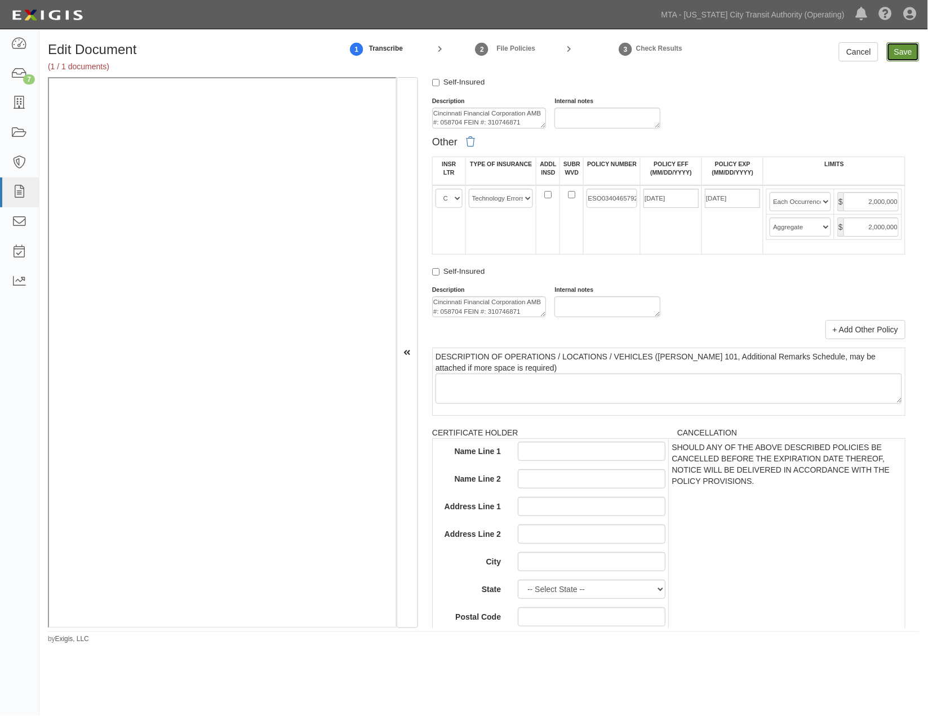
click at [902, 55] on input "Save" at bounding box center [903, 51] width 33 height 19
type input "3000000"
type input "2000000"
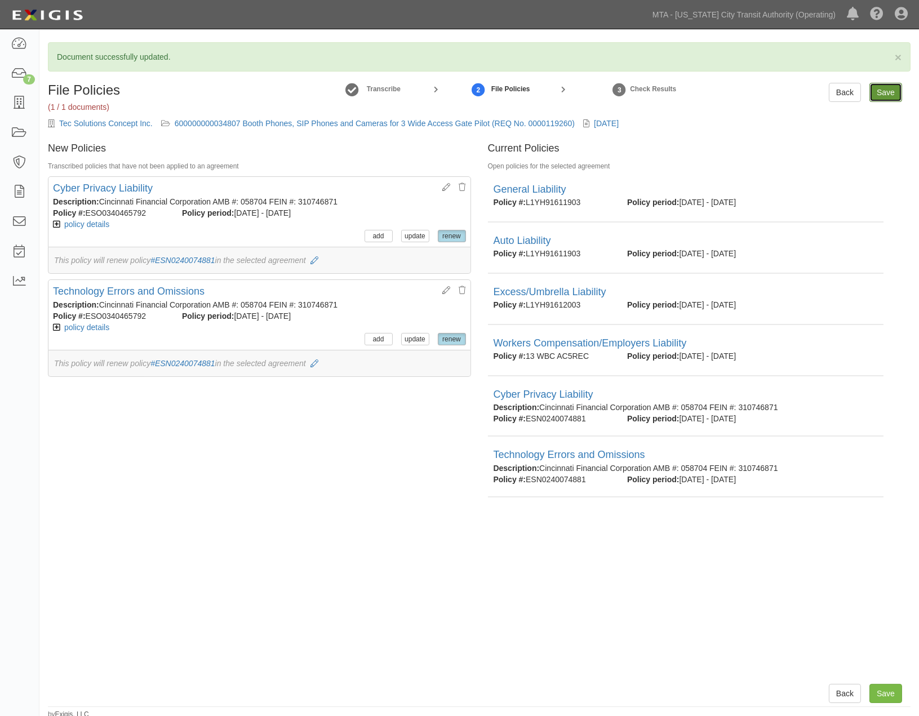
click at [888, 94] on input "Save" at bounding box center [885, 92] width 33 height 19
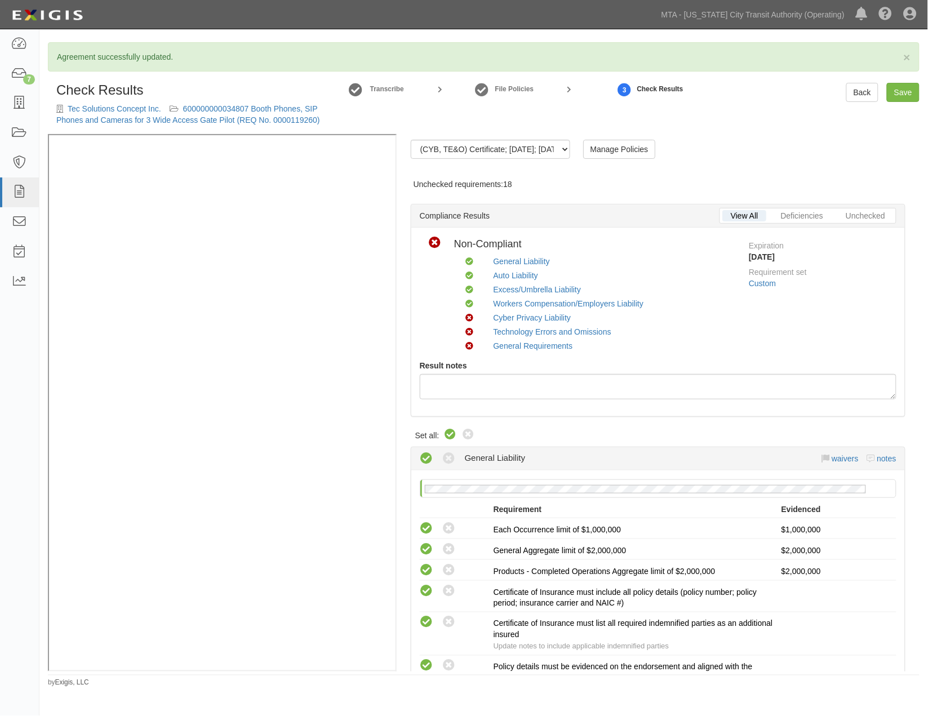
click at [449, 434] on icon at bounding box center [451, 435] width 14 height 14
radio input "true"
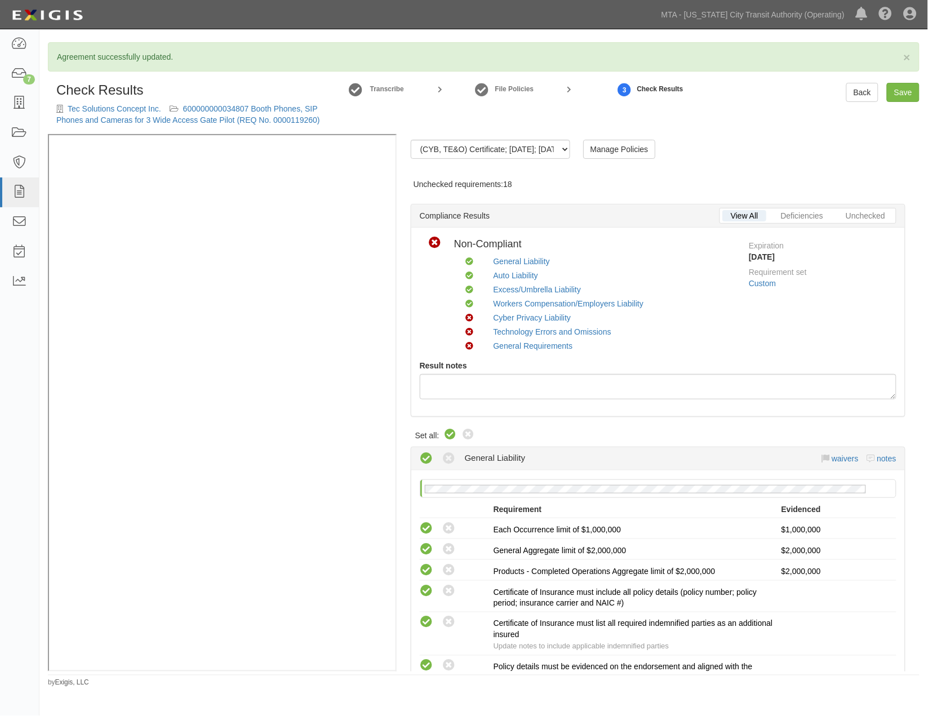
radio input "true"
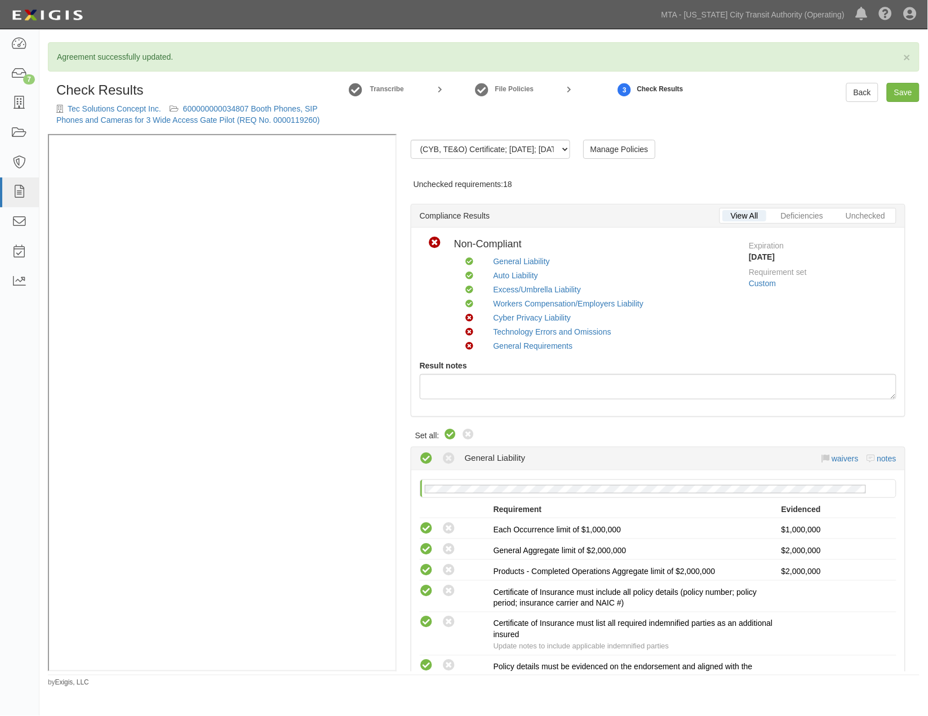
radio input "true"
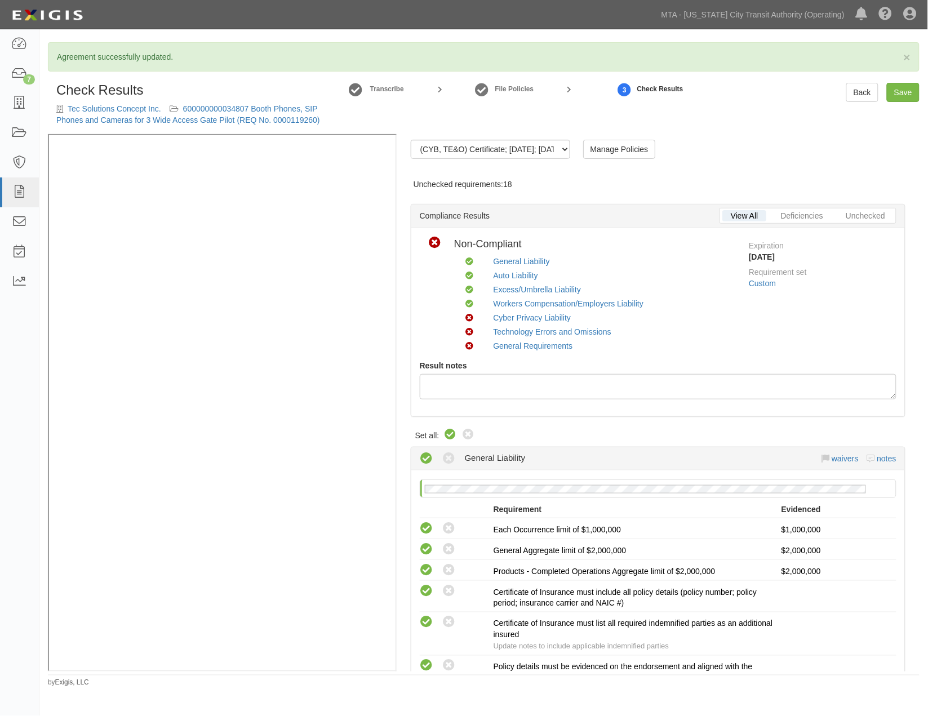
radio input "true"
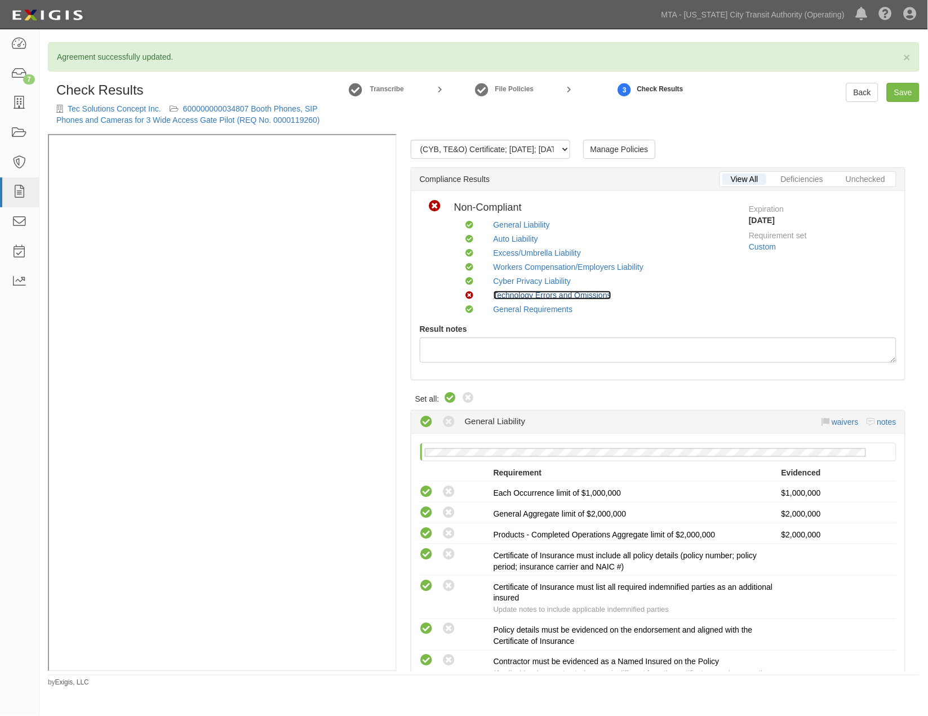
click at [573, 294] on link "Technology Errors and Omissions" at bounding box center [553, 295] width 118 height 9
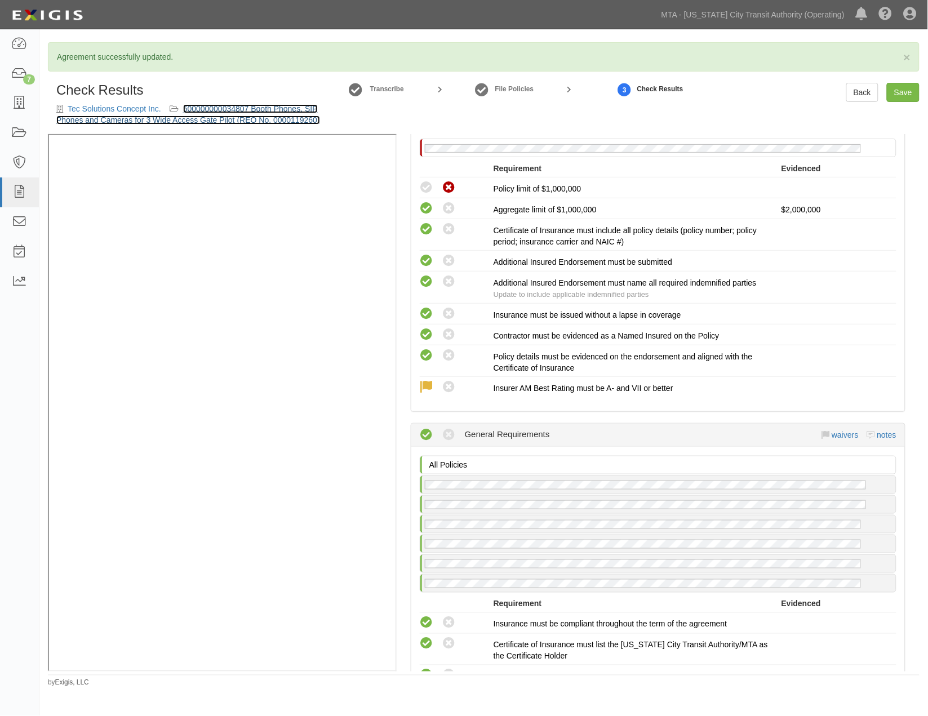
click at [220, 116] on link "600000000034807 Booth Phones, SIP Phones and Cameras for 3 Wide Access Gate Pil…" at bounding box center [188, 114] width 264 height 20
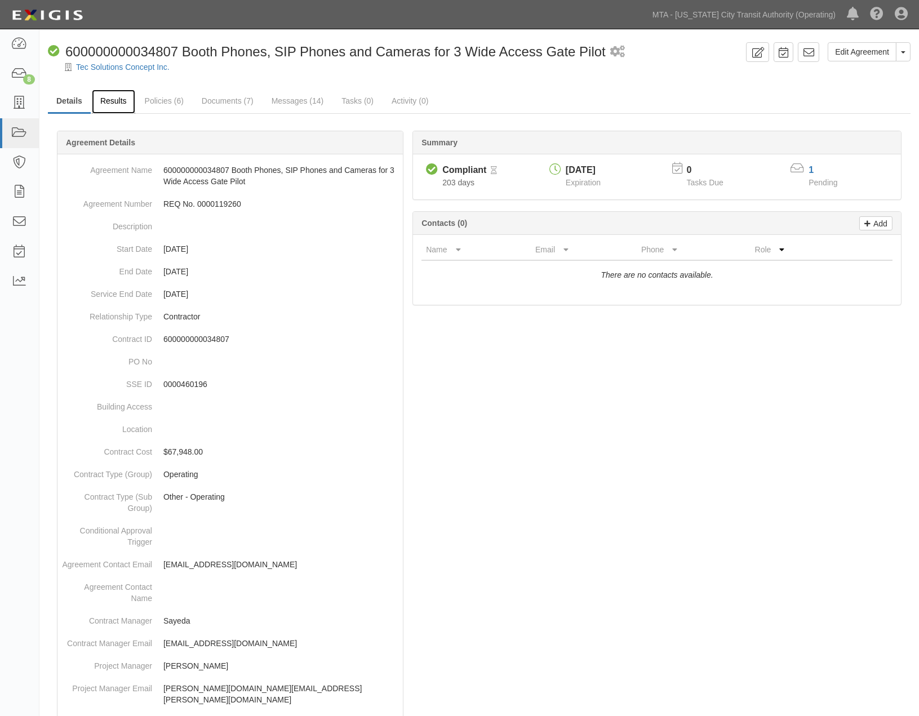
click at [114, 104] on link "Results" at bounding box center [113, 102] width 43 height 24
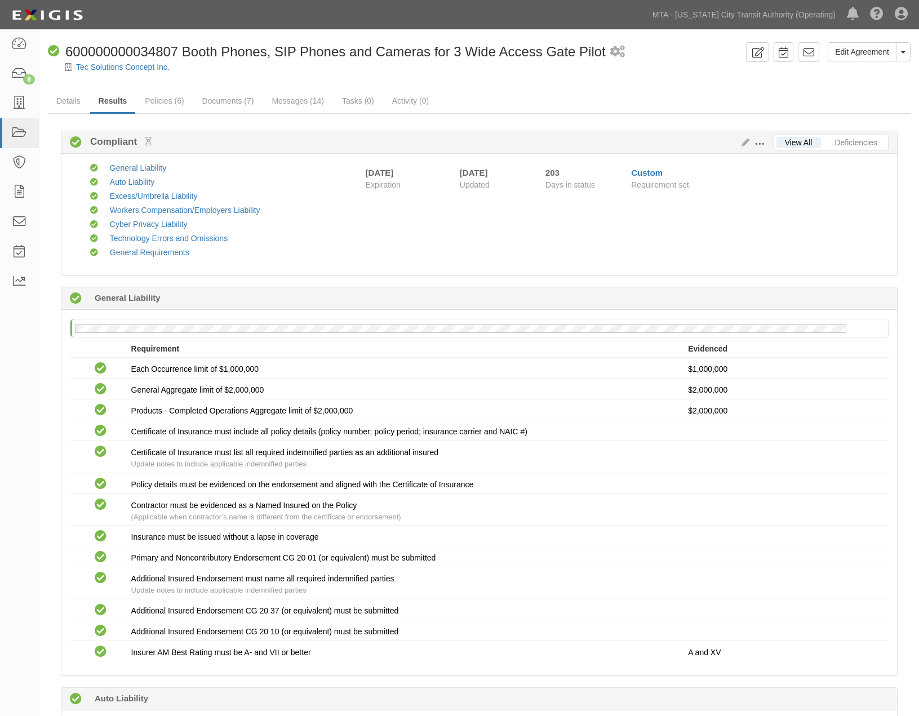
click at [758, 143] on span at bounding box center [760, 144] width 10 height 10
click at [782, 144] on link "Edit Requirements" at bounding box center [811, 141] width 89 height 20
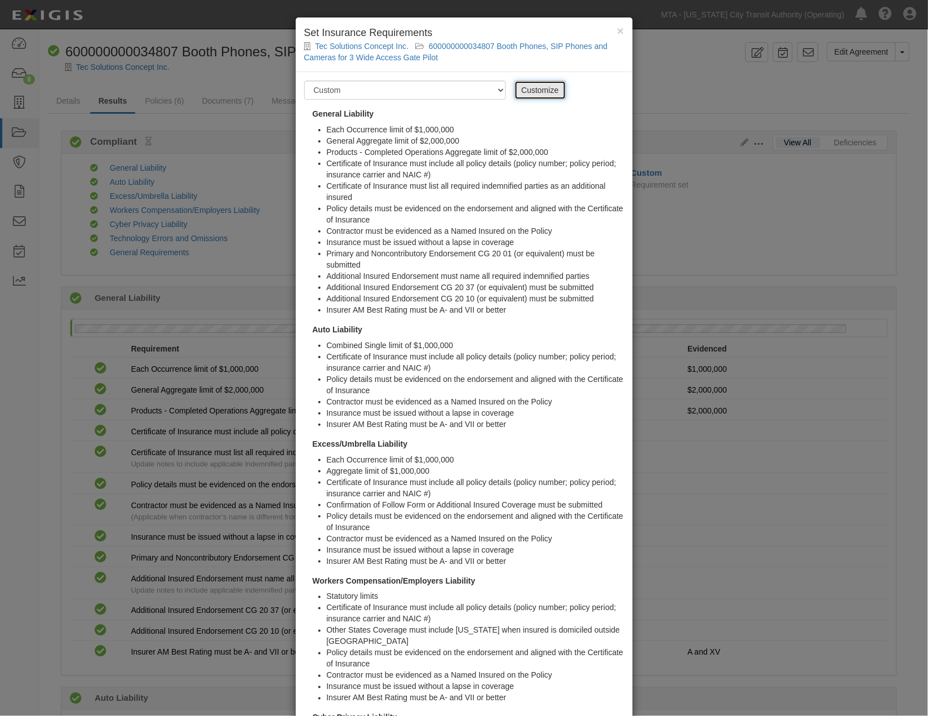
click at [531, 89] on link "Customize" at bounding box center [540, 90] width 52 height 19
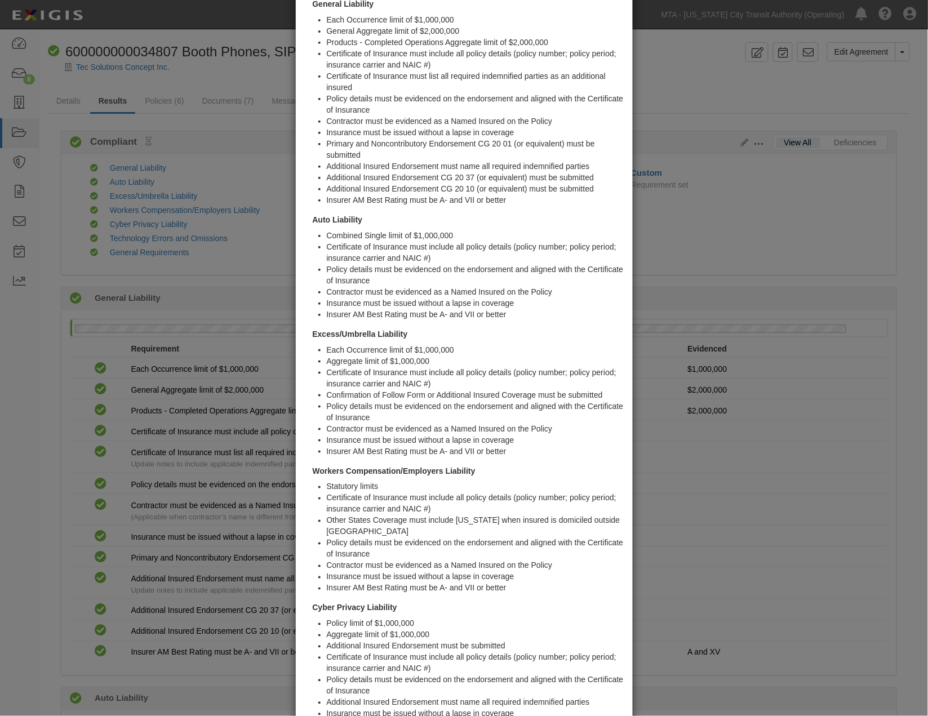
scroll to position [375, 0]
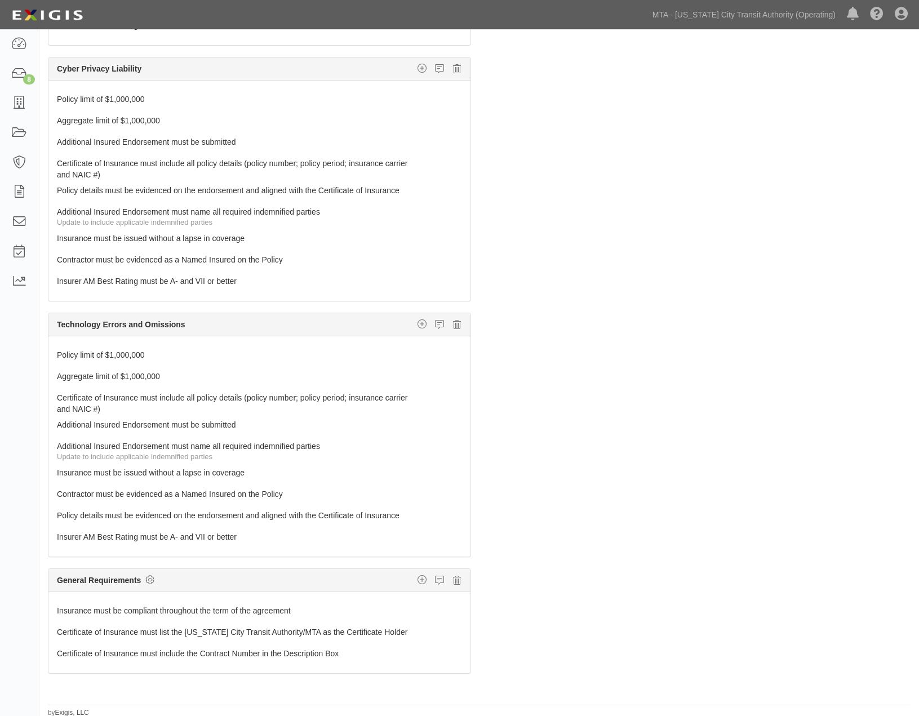
scroll to position [73, 0]
click at [137, 353] on link "Policy limit of $1,000,000" at bounding box center [238, 351] width 363 height 16
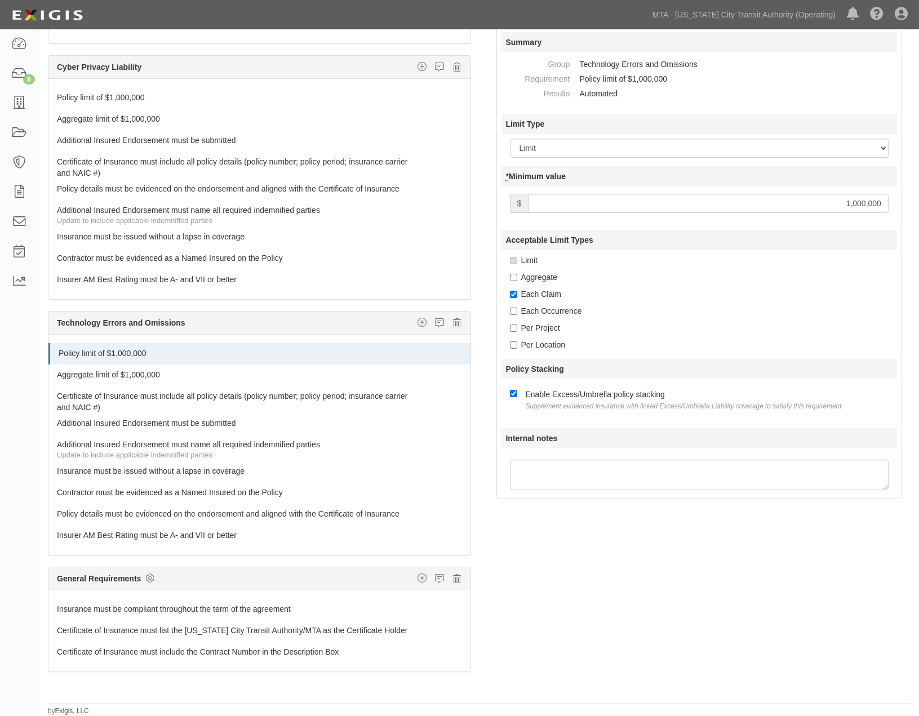
click at [545, 307] on label "Each Occurrence" at bounding box center [546, 310] width 72 height 11
click at [517, 308] on input "Each Occurrence" at bounding box center [513, 311] width 7 height 7
checkbox input "true"
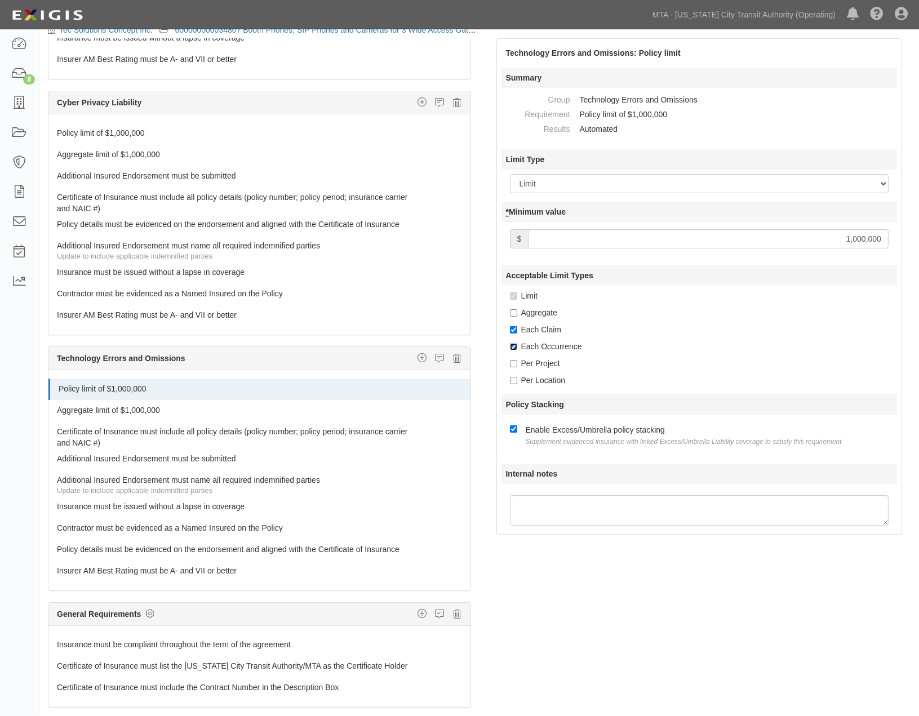
scroll to position [0, 0]
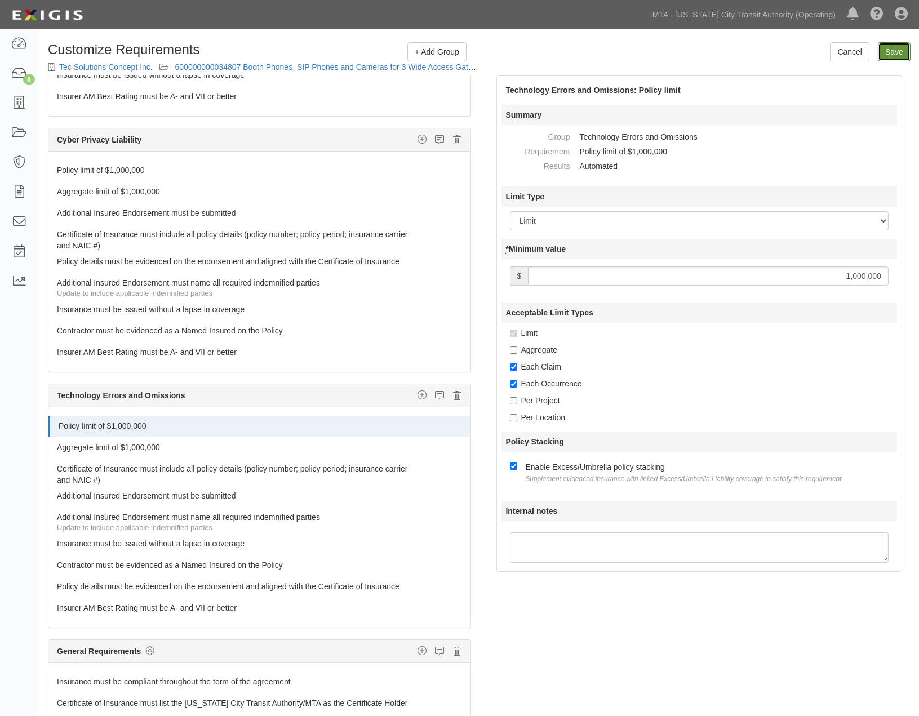
click at [884, 55] on input "Save" at bounding box center [894, 51] width 33 height 19
type input "1000000"
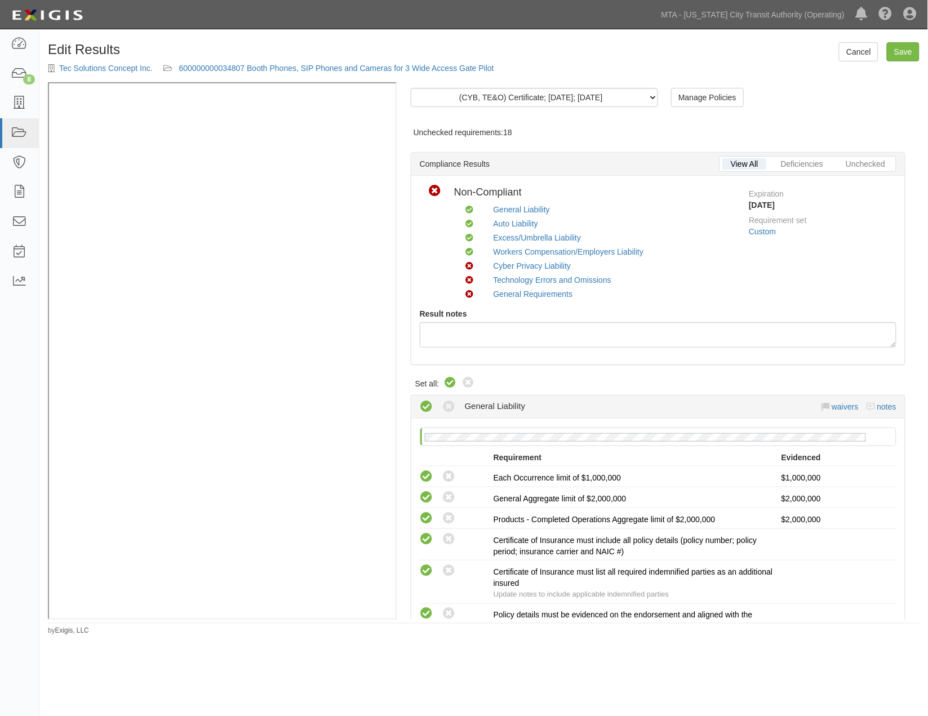
click at [451, 381] on icon at bounding box center [451, 383] width 14 height 14
radio input "true"
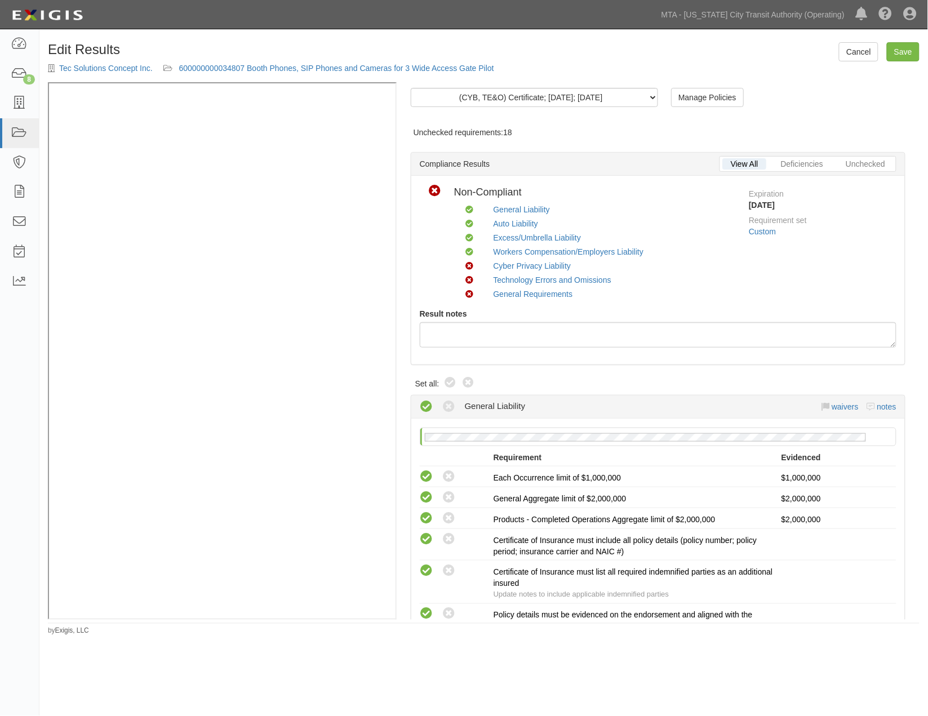
radio input "true"
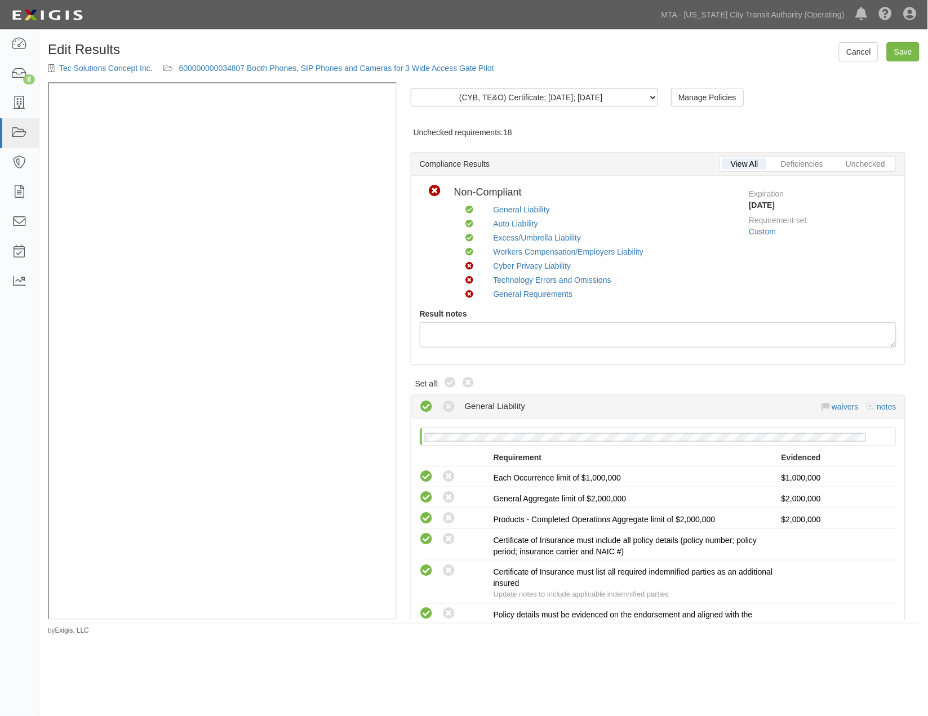
radio input "true"
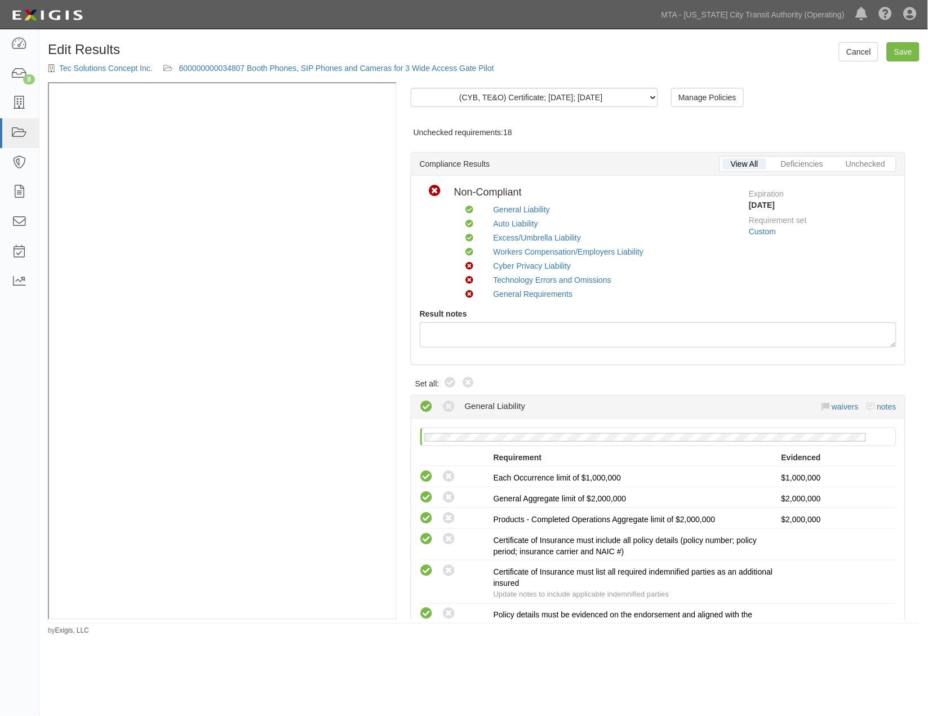
radio input "true"
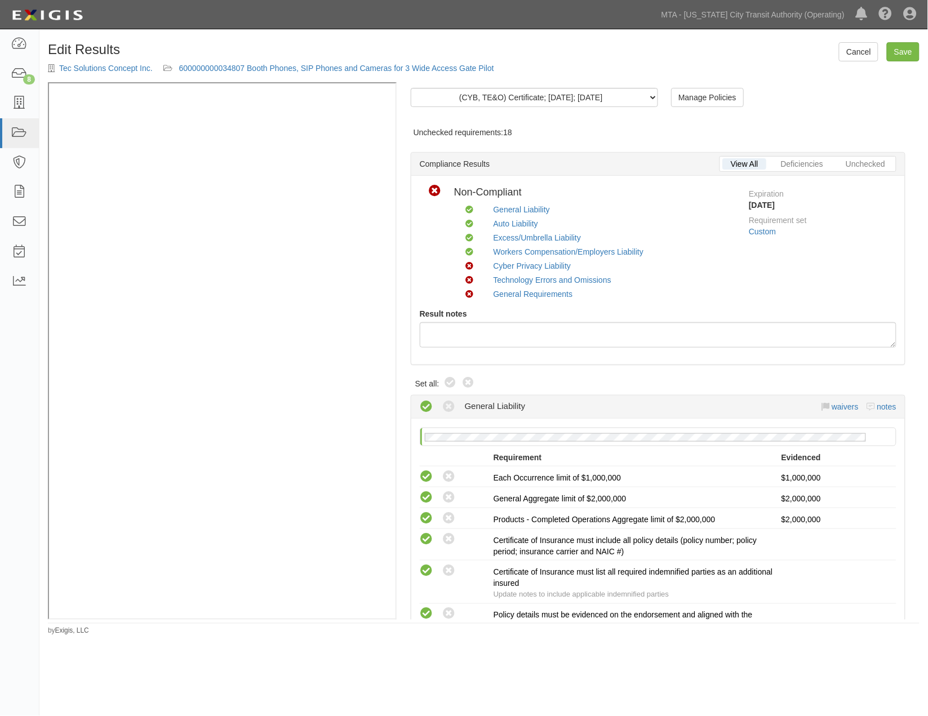
radio input "true"
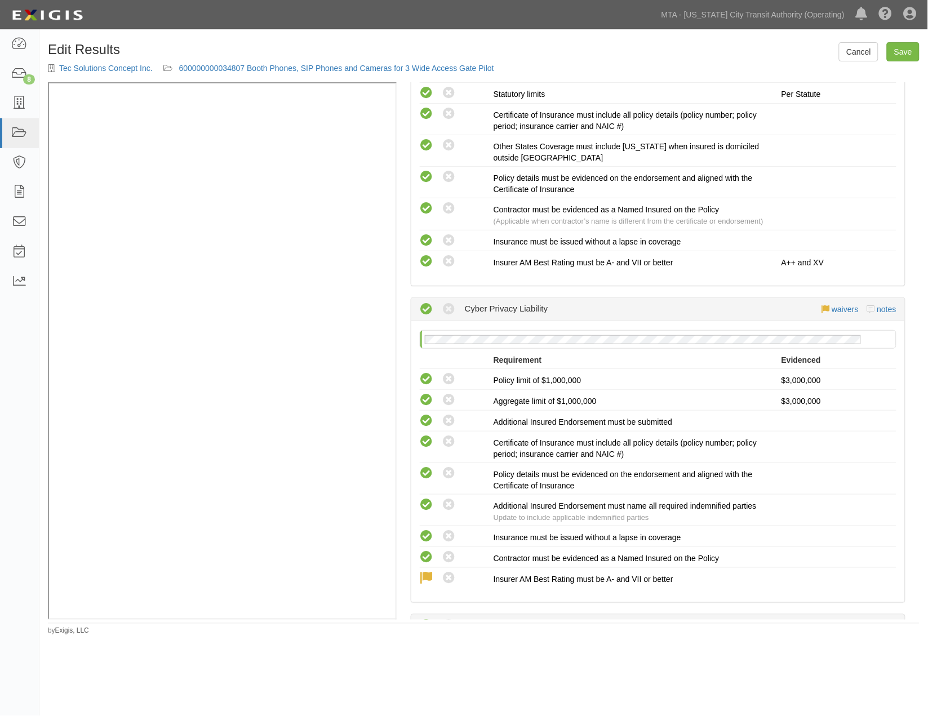
scroll to position [1565, 0]
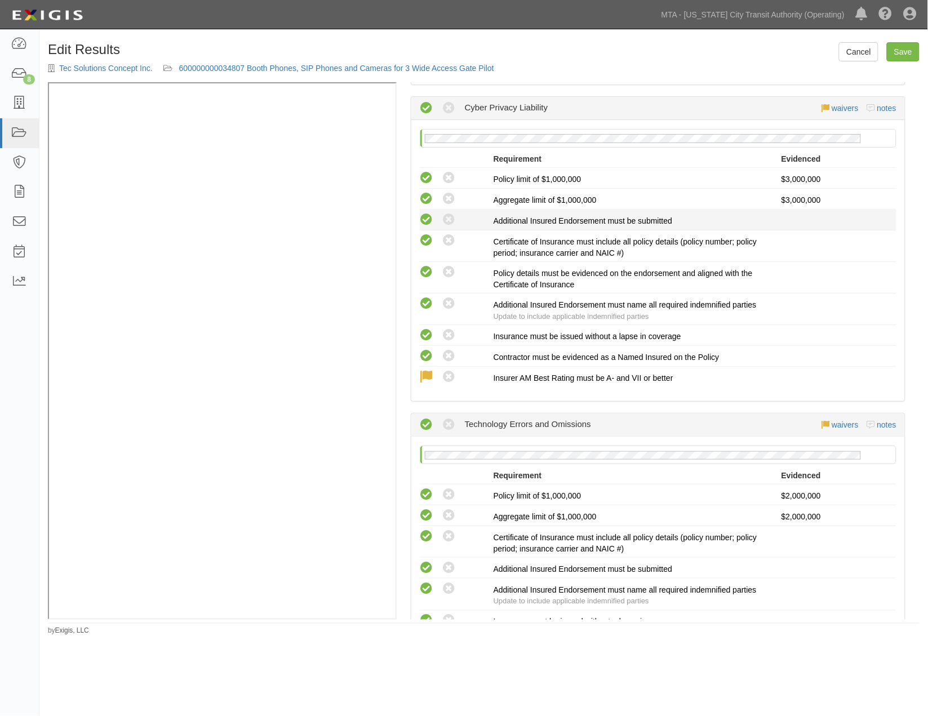
click at [430, 227] on icon at bounding box center [427, 220] width 14 height 14
radio input "true"
click at [446, 227] on icon at bounding box center [449, 220] width 14 height 14
radio input "true"
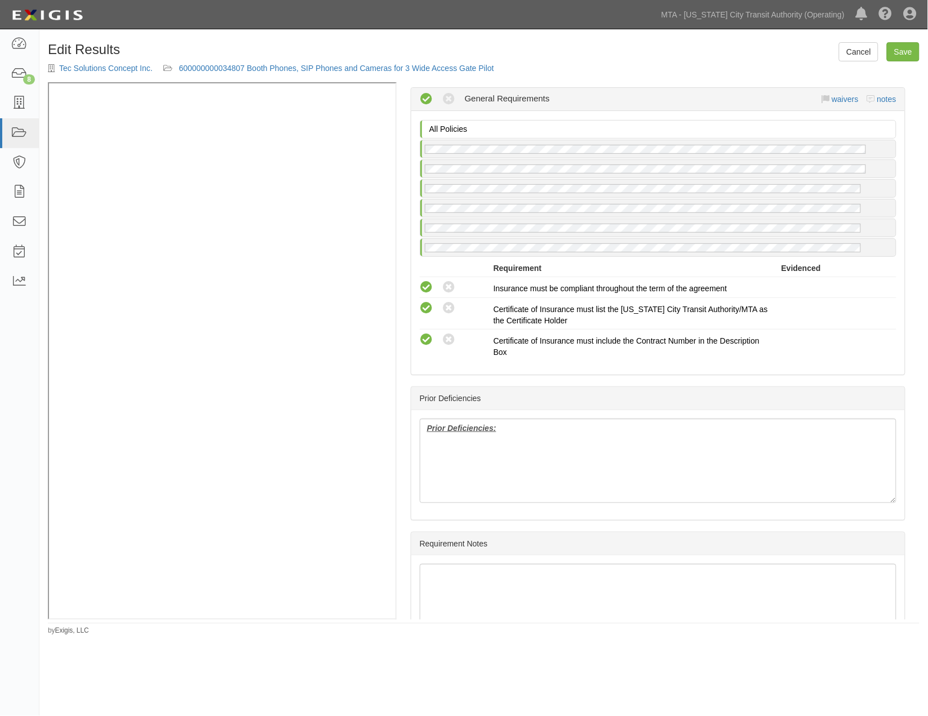
scroll to position [2302, 0]
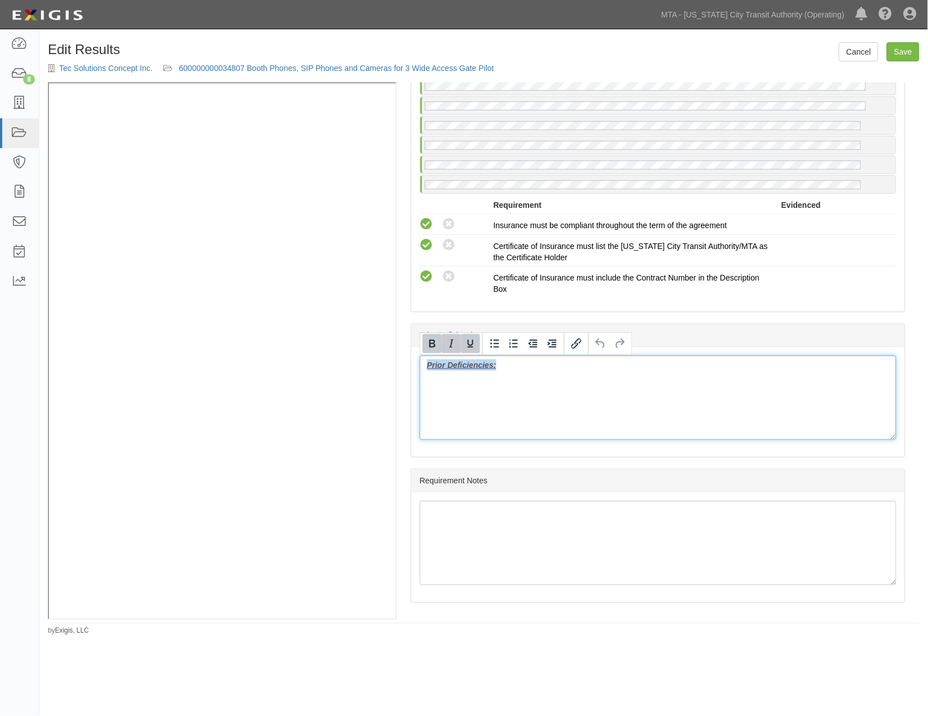
drag, startPoint x: 521, startPoint y: 381, endPoint x: 395, endPoint y: 363, distance: 127.6
click at [337, 245] on div "(CYB, TE&O) Certificate; 9/2/2025; 9.13.26 (GL) Endorsement; 3/4/2025; GL - AI …" at bounding box center [484, 350] width 872 height 537
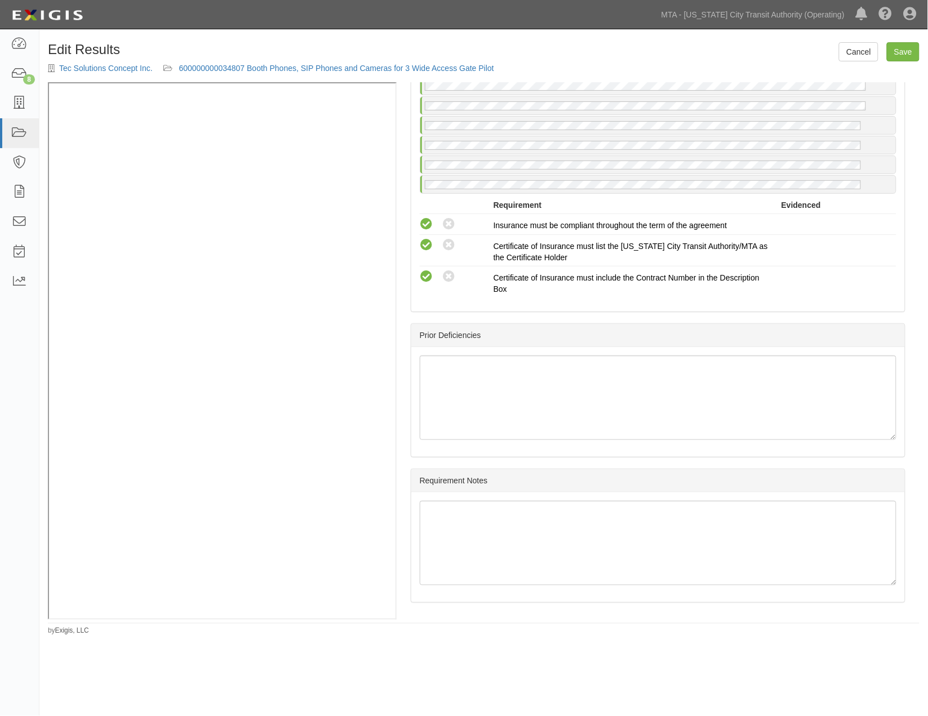
click at [600, 637] on div "Edit Results Tec Solutions Concept Inc. 600000000034807 Booth Phones, SIP Phone…" at bounding box center [464, 356] width 928 height 645
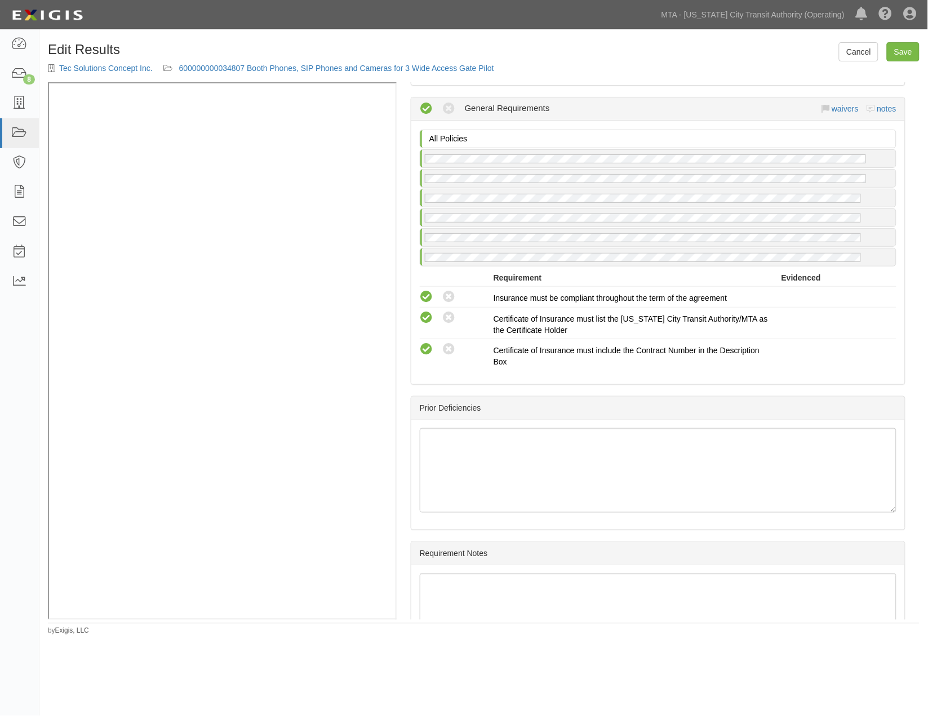
scroll to position [2052, 0]
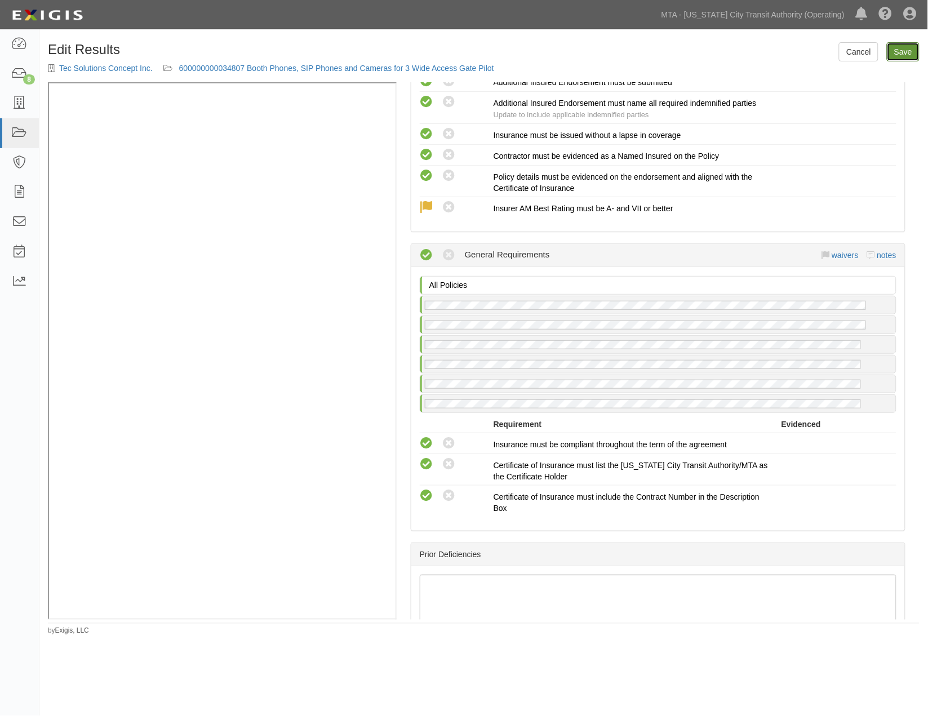
click at [900, 52] on link "Save" at bounding box center [903, 51] width 33 height 19
radio input "true"
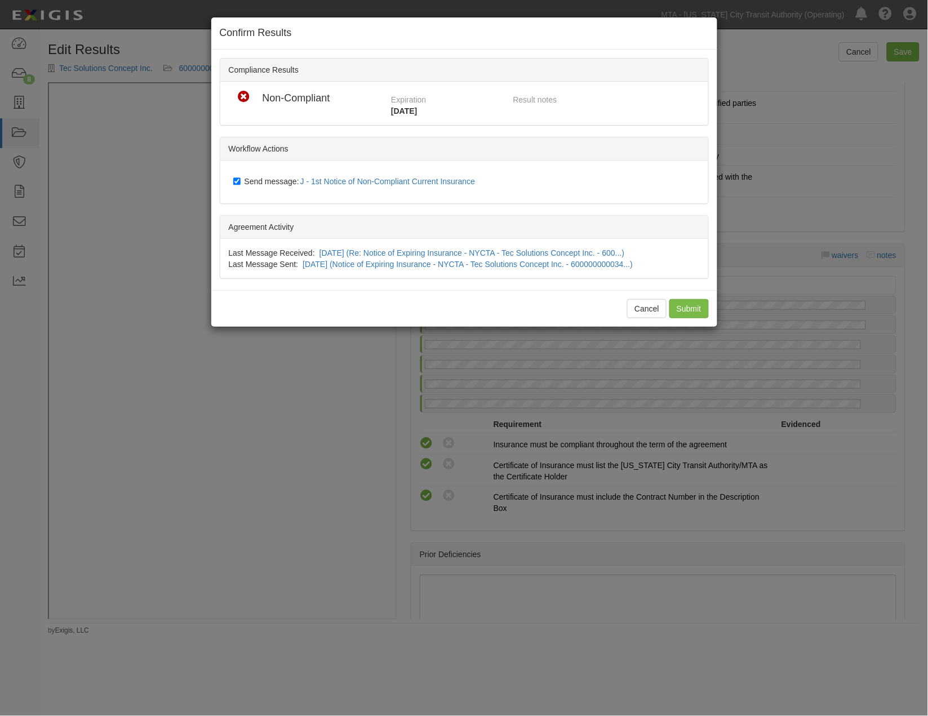
click at [265, 177] on span "Send message: J - 1st Notice of Non-Compliant Current Insurance" at bounding box center [363, 181] width 236 height 9
click at [241, 177] on input "Send message: J - 1st Notice of Non-Compliant Current Insurance" at bounding box center [236, 181] width 7 height 9
checkbox input "false"
click at [688, 314] on input "Submit" at bounding box center [688, 308] width 39 height 19
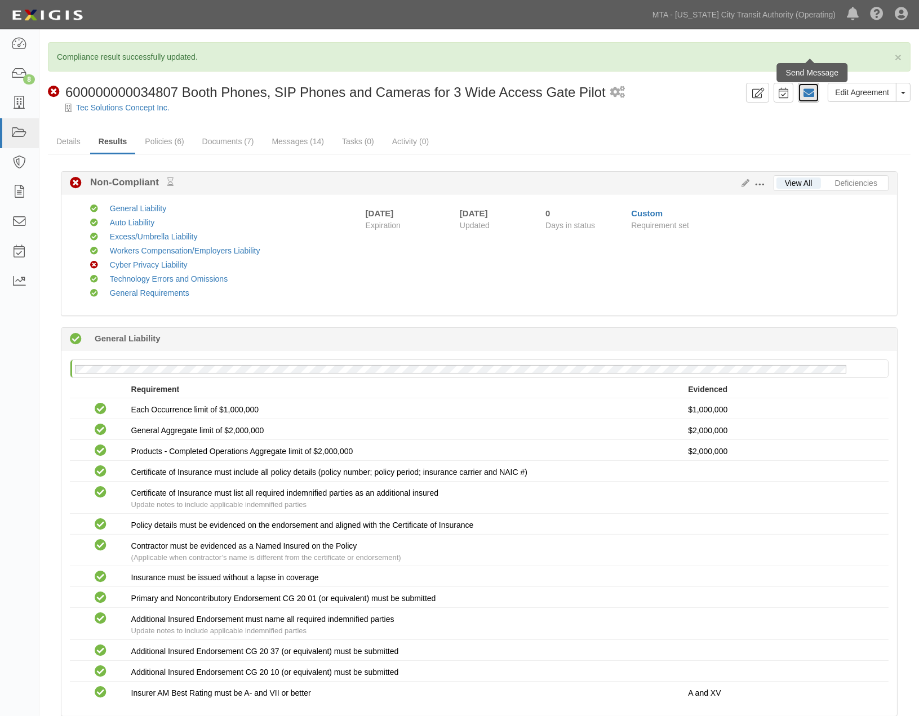
click at [808, 94] on icon at bounding box center [808, 92] width 11 height 11
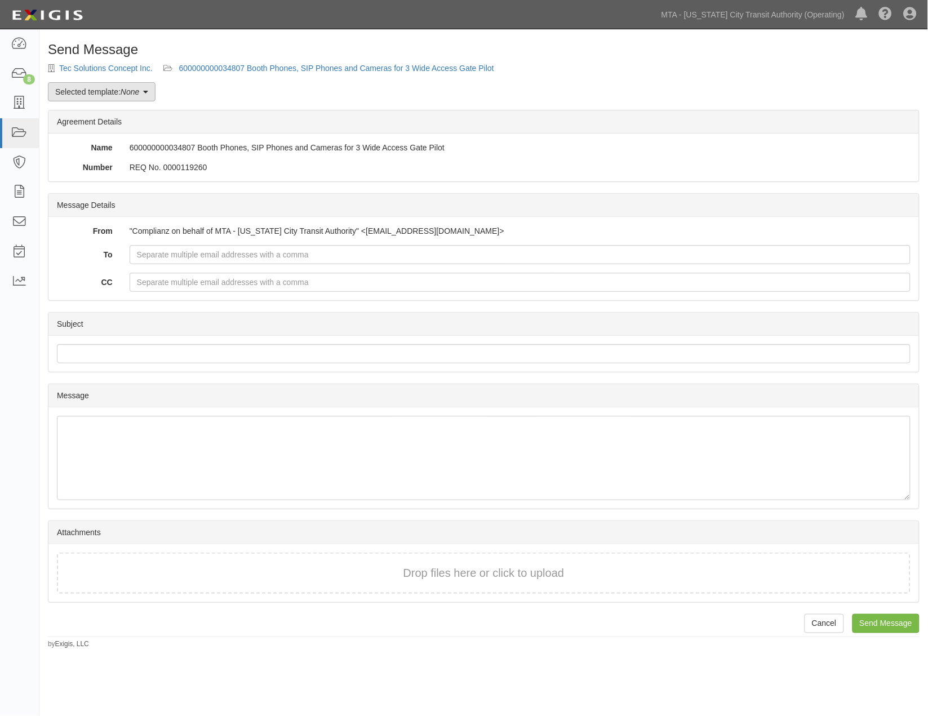
click at [110, 94] on link "Selected template: None" at bounding box center [102, 91] width 108 height 19
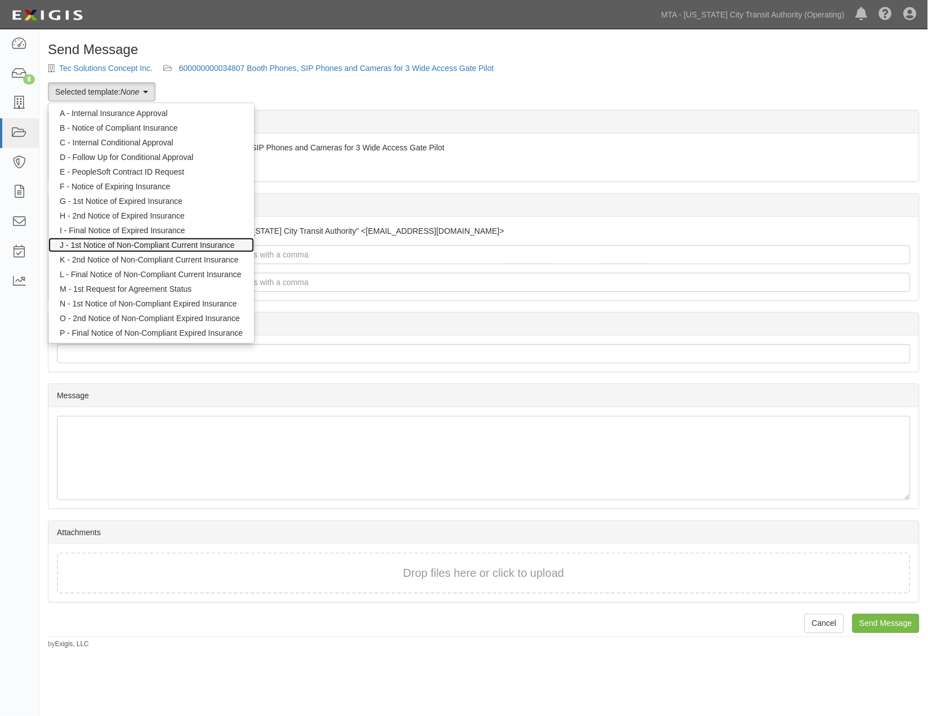
click at [101, 242] on link "J - 1st Notice of Non-Compliant Current Insurance" at bounding box center [151, 245] width 206 height 15
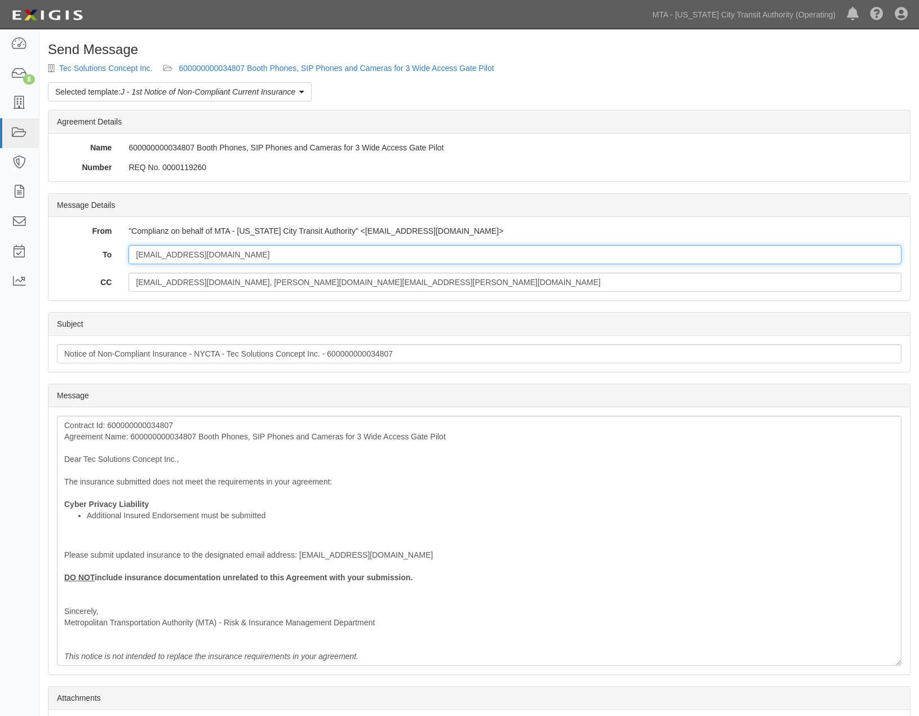
click at [242, 255] on input "[EMAIL_ADDRESS][DOMAIN_NAME]" at bounding box center [514, 254] width 773 height 19
paste input "[PERSON_NAME][EMAIL_ADDRESS][DOMAIN_NAME]"
type input "[EMAIL_ADDRESS][DOMAIN_NAME]; [PERSON_NAME][EMAIL_ADDRESS][DOMAIN_NAME]"
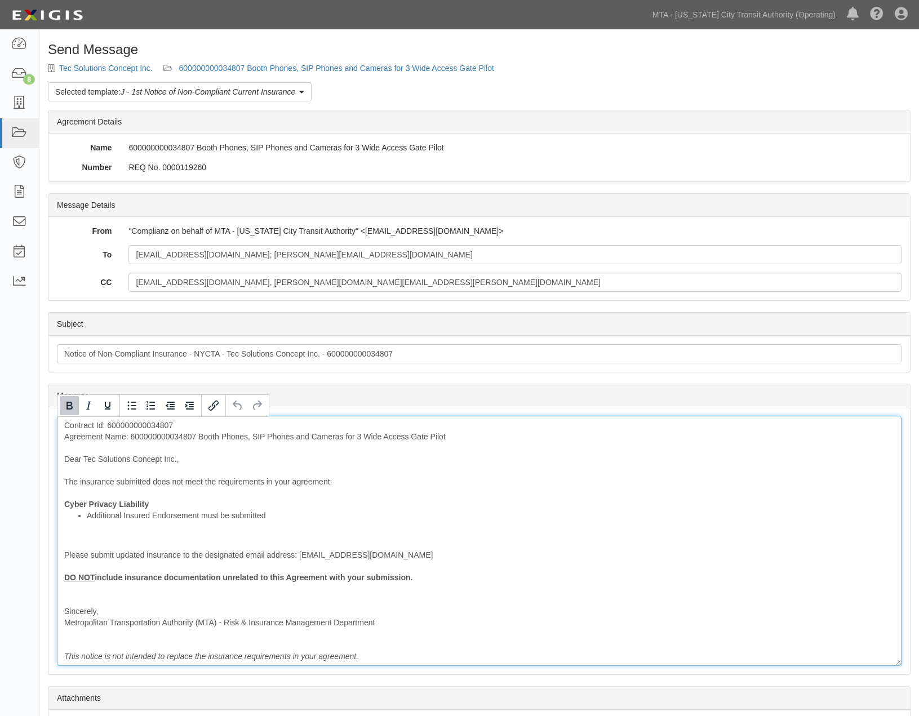
click at [212, 508] on div "Contract Id: 600000000034807 Agreement Name: 600000000034807 Booth Phones, SIP …" at bounding box center [479, 541] width 845 height 250
click at [352, 540] on div "Contract Id: 600000000034807 Agreement Name: 600000000034807 Booth Phones, SIP …" at bounding box center [479, 541] width 845 height 250
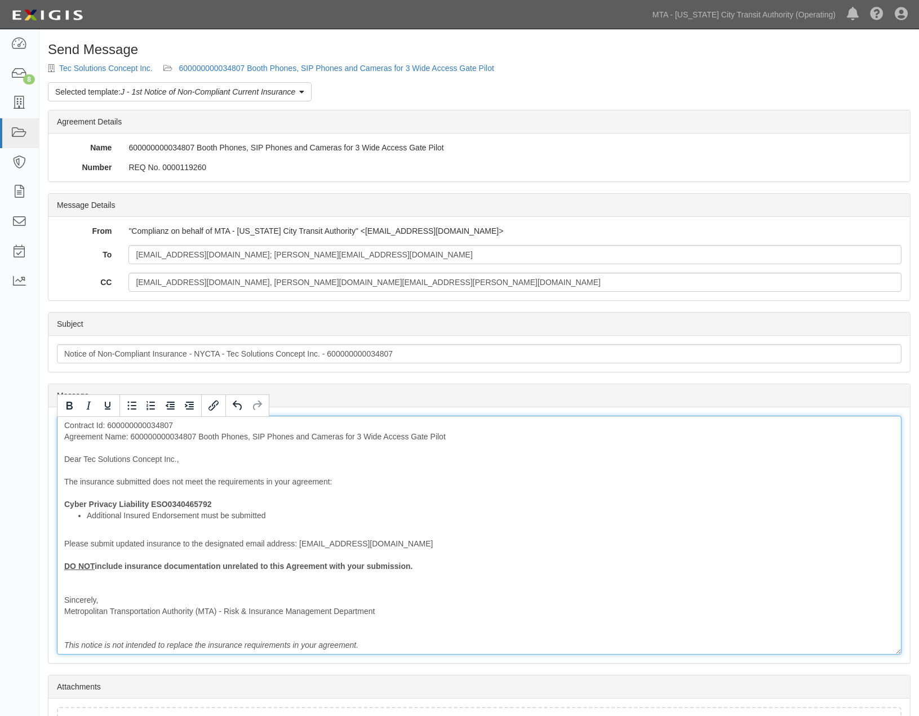
scroll to position [87, 0]
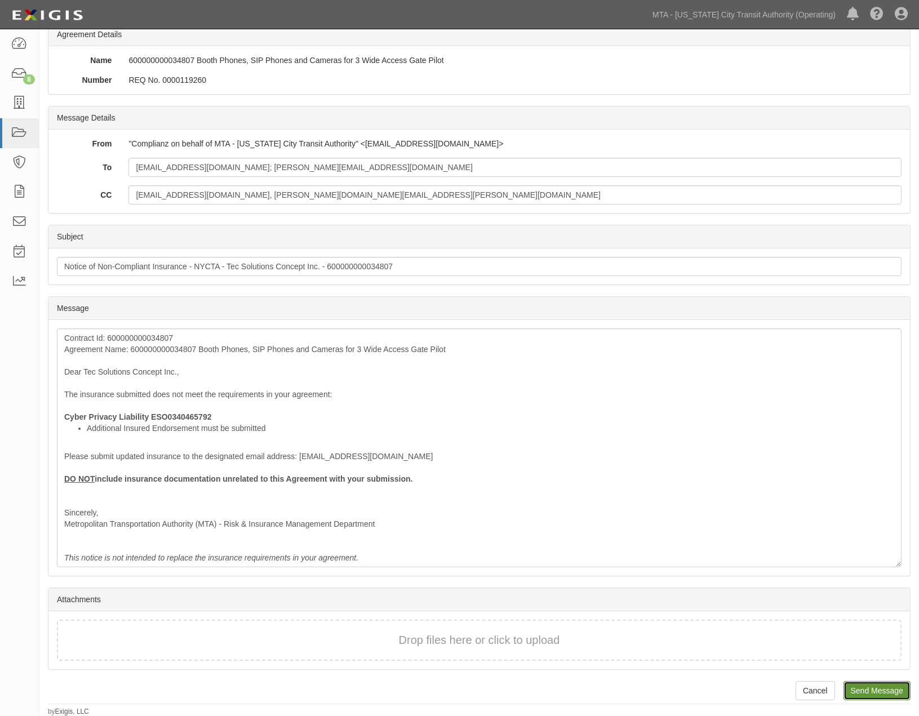
click at [860, 686] on input "Send Message" at bounding box center [877, 690] width 67 height 19
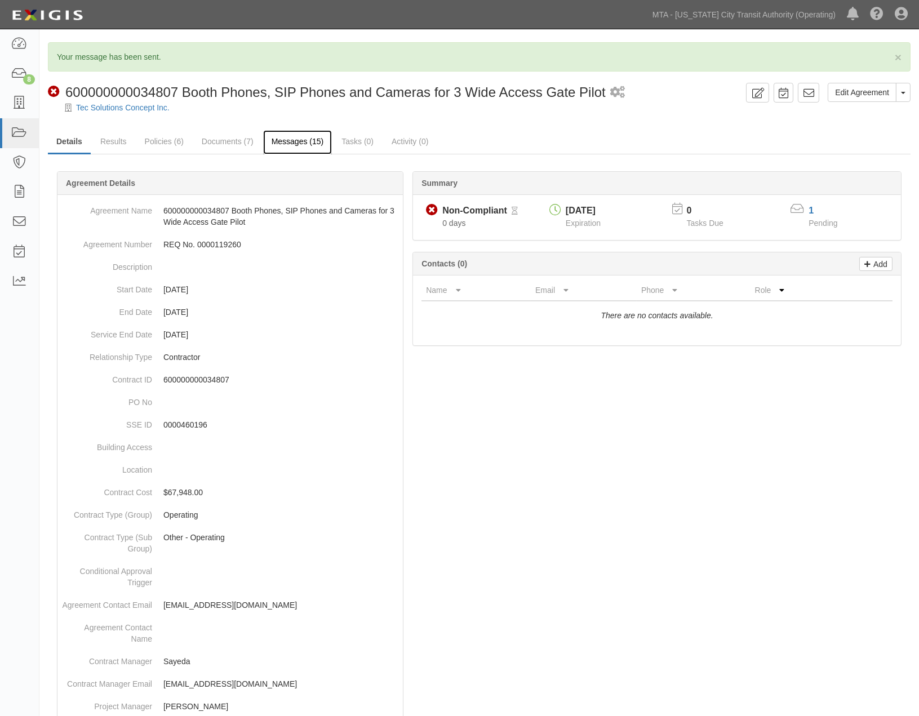
click at [294, 143] on link "Messages (15)" at bounding box center [297, 142] width 69 height 24
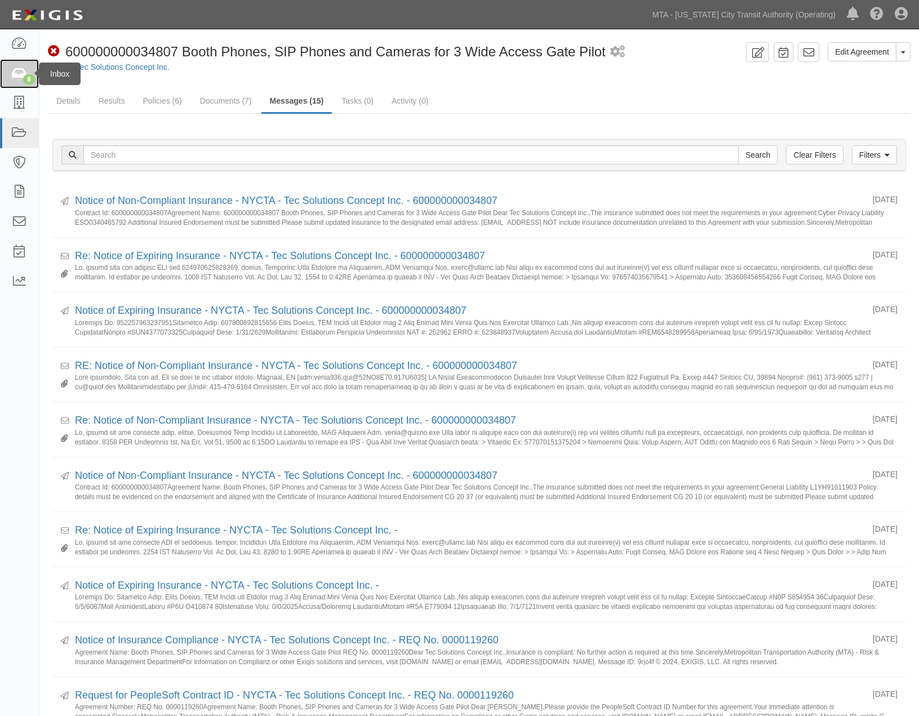
click at [14, 73] on icon at bounding box center [19, 74] width 16 height 13
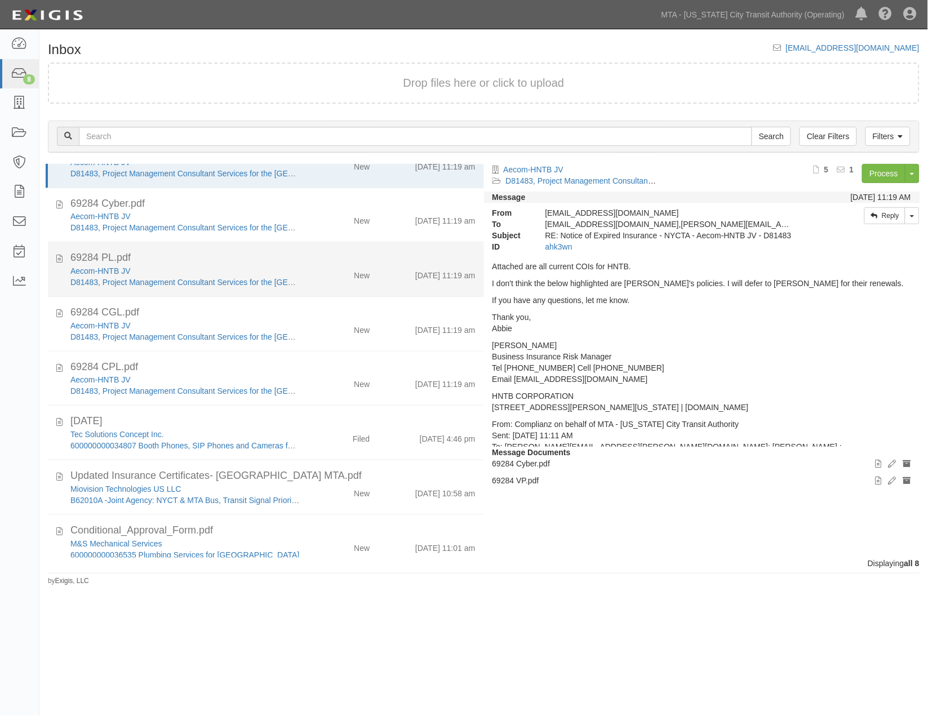
scroll to position [47, 0]
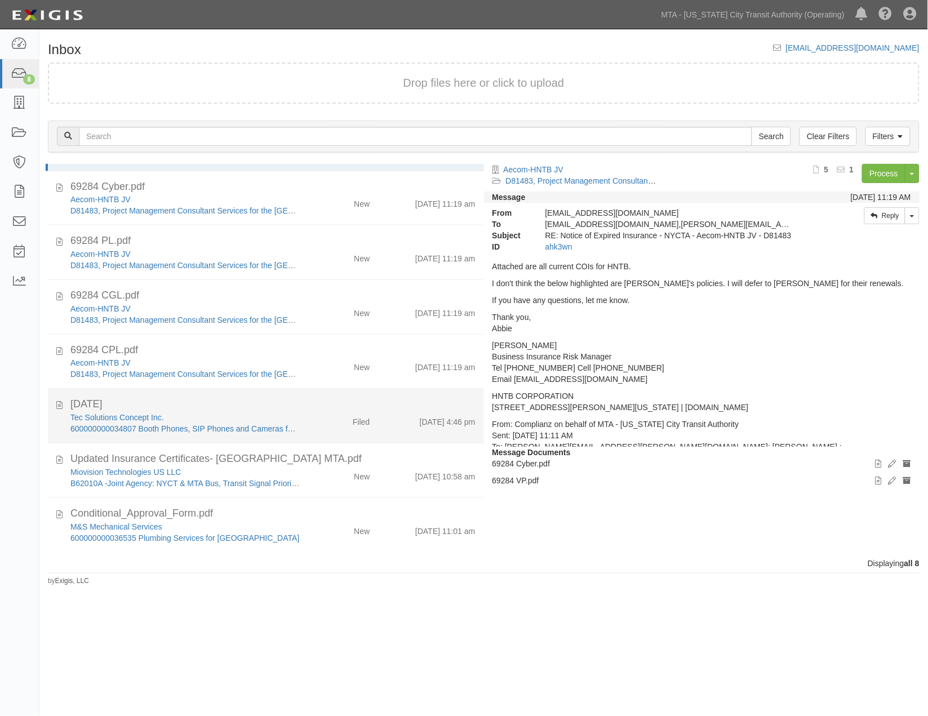
click at [308, 412] on div "Filed" at bounding box center [343, 420] width 70 height 16
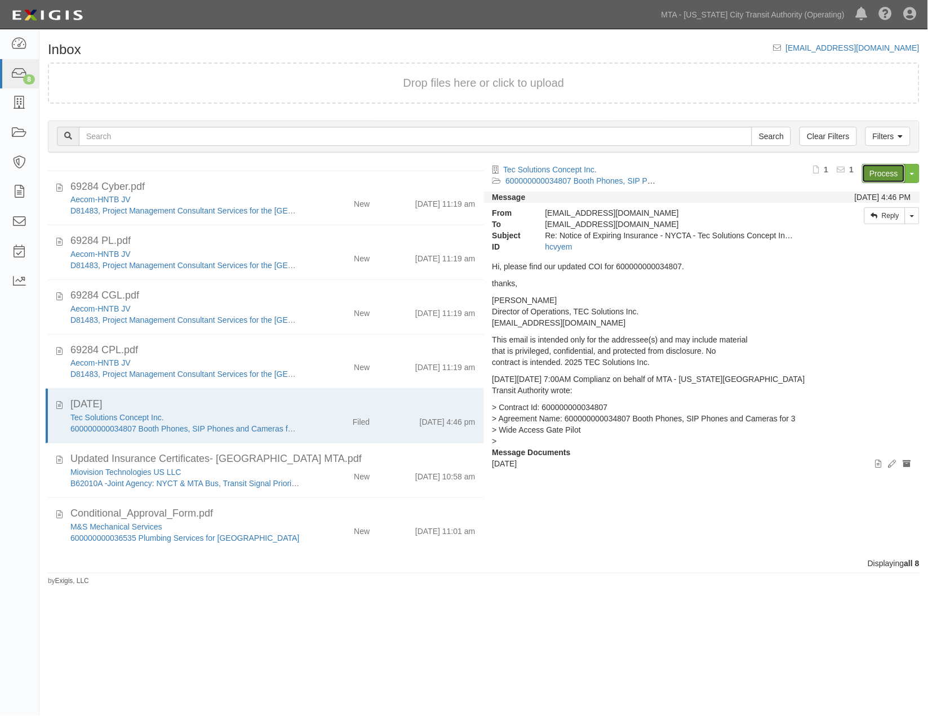
click at [897, 172] on link "Process" at bounding box center [883, 173] width 43 height 19
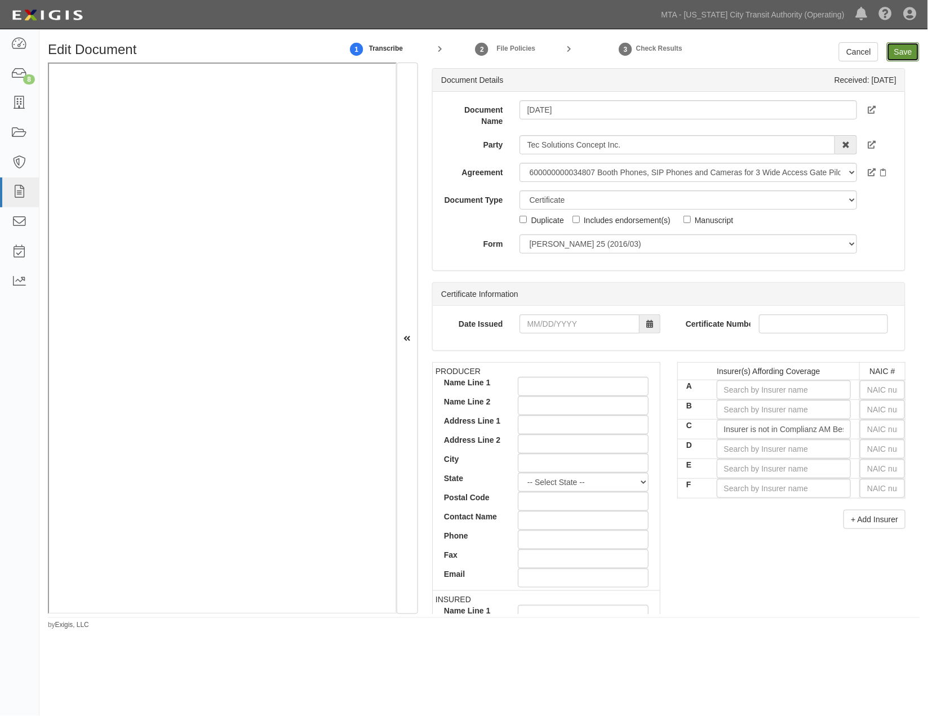
click at [914, 49] on input "Save" at bounding box center [903, 51] width 33 height 19
type input "3000000"
type input "2000000"
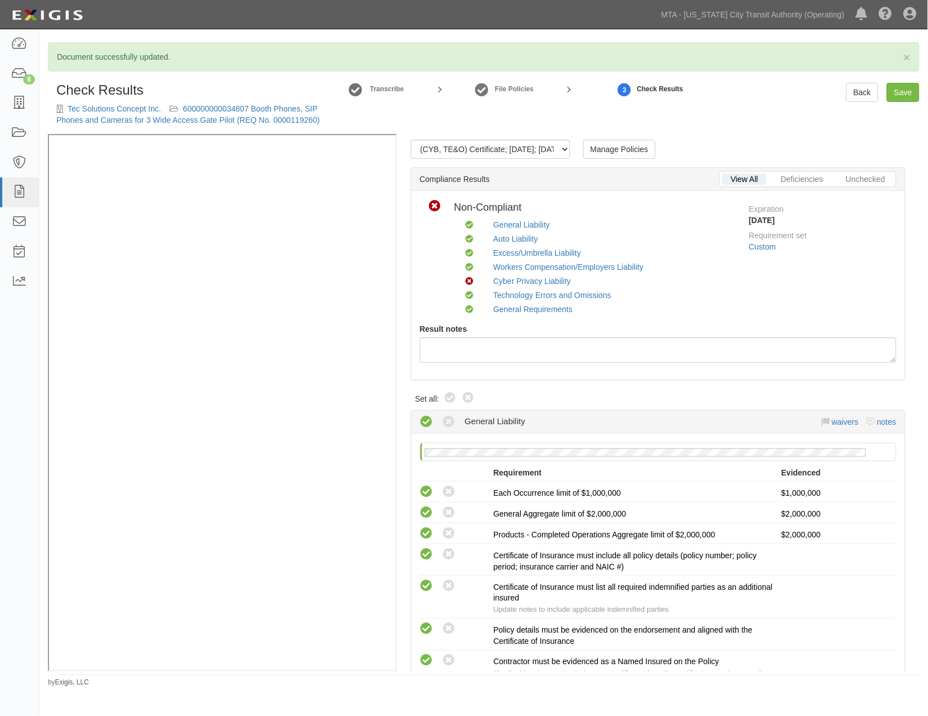
click at [442, 400] on div "Compliant Non-compliant" at bounding box center [458, 400] width 36 height 16
click at [453, 396] on icon at bounding box center [451, 399] width 14 height 14
radio input "true"
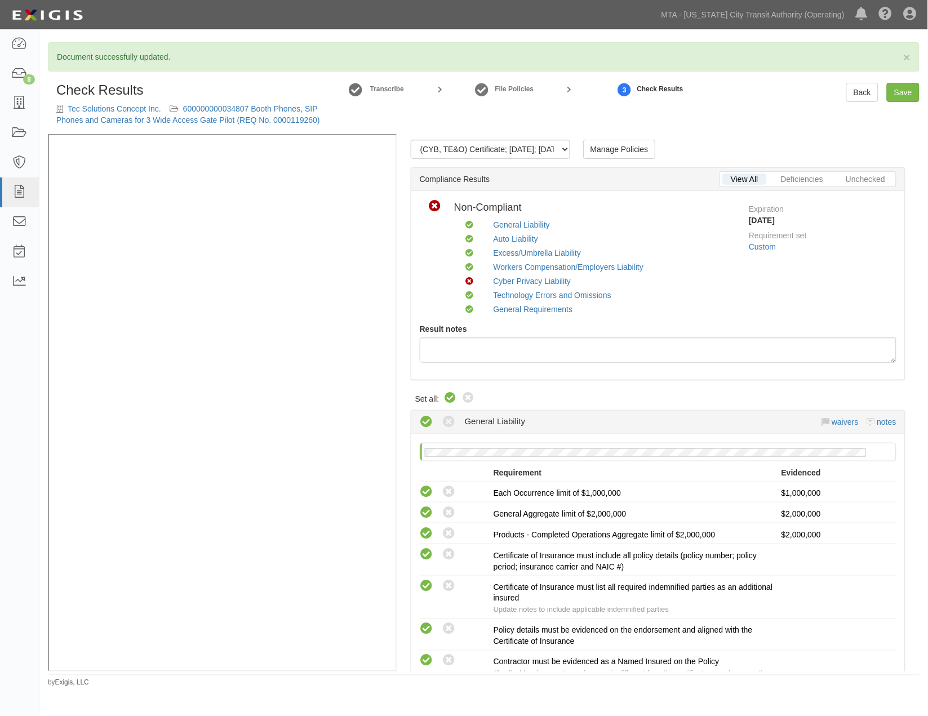
radio input "true"
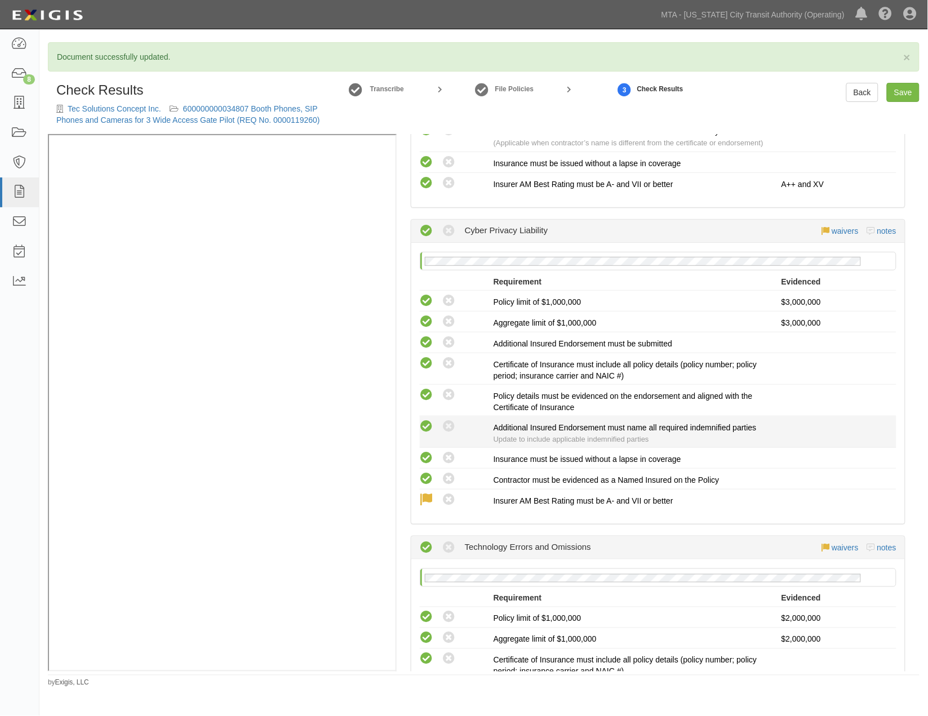
scroll to position [1502, 0]
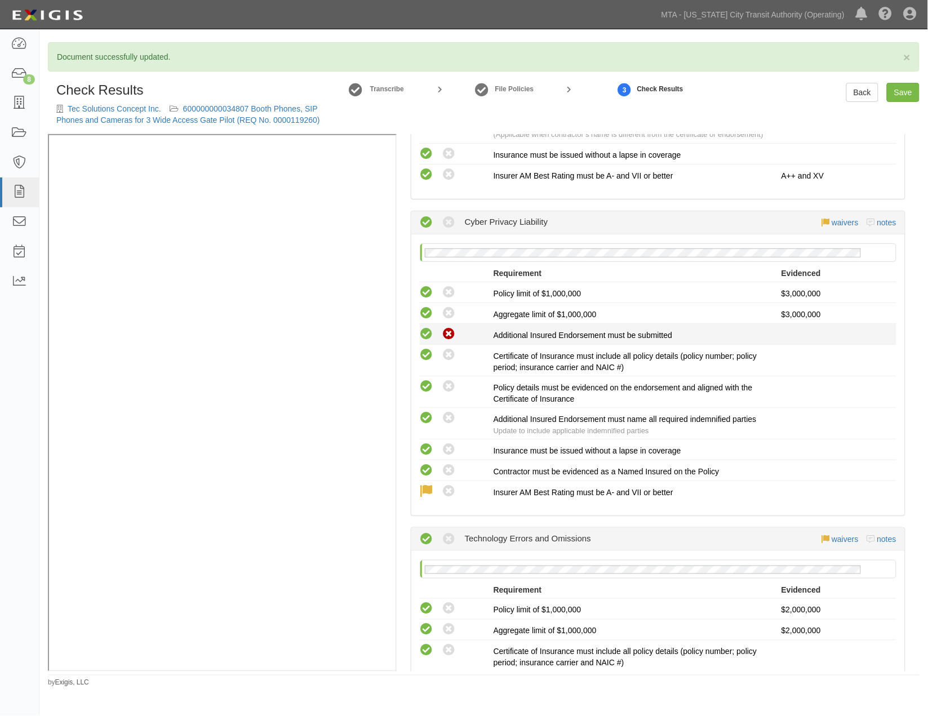
click at [449, 341] on icon at bounding box center [449, 334] width 14 height 14
radio input "true"
click at [423, 341] on icon at bounding box center [427, 334] width 14 height 14
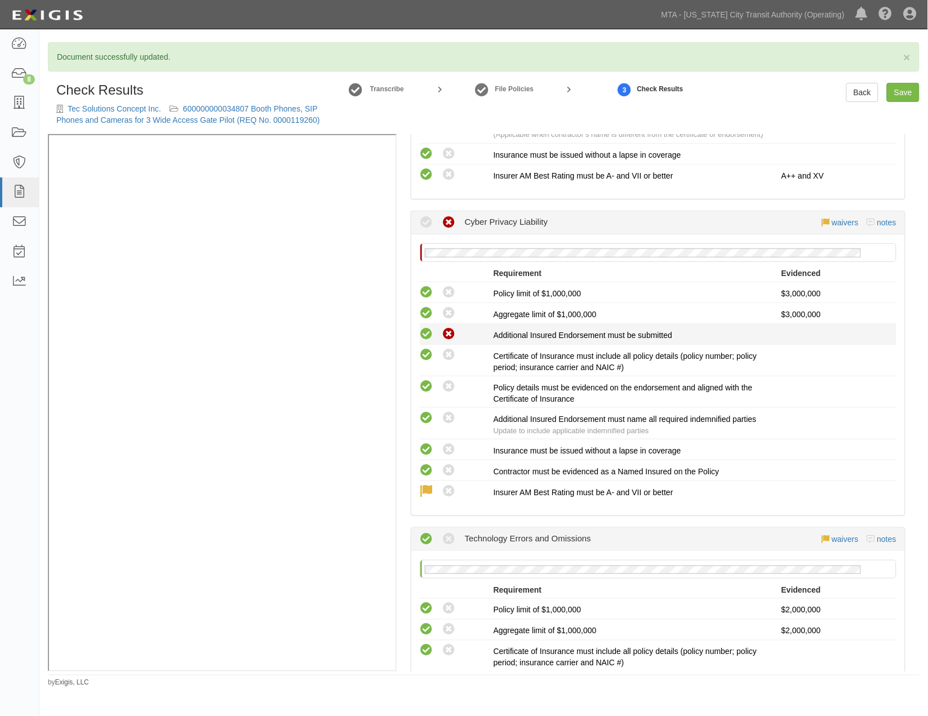
radio input "true"
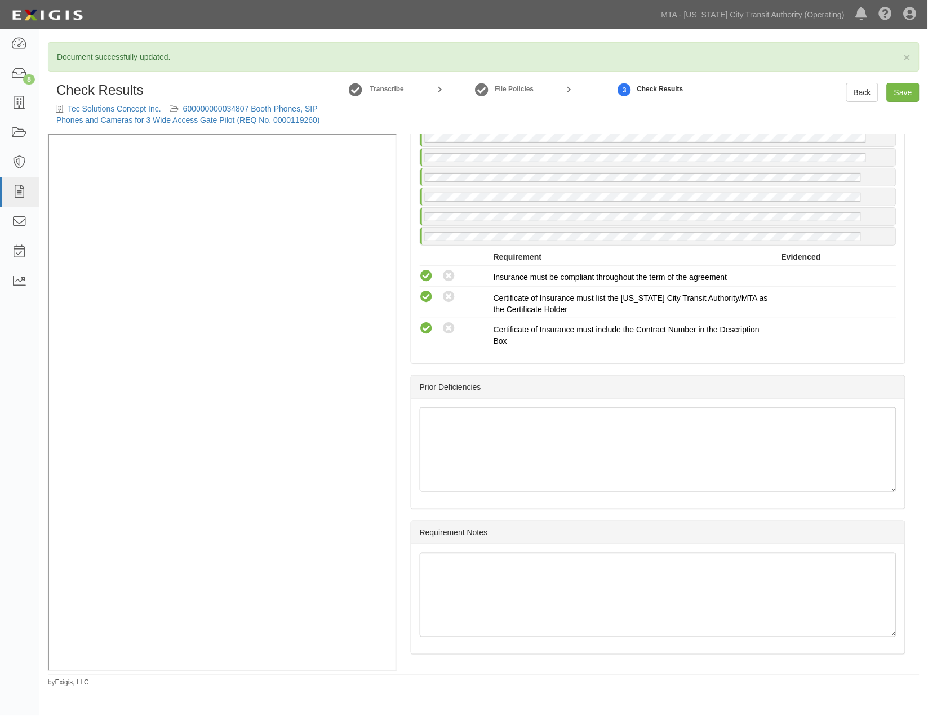
scroll to position [2302, 0]
click at [910, 89] on link "Save" at bounding box center [903, 92] width 33 height 19
radio input "true"
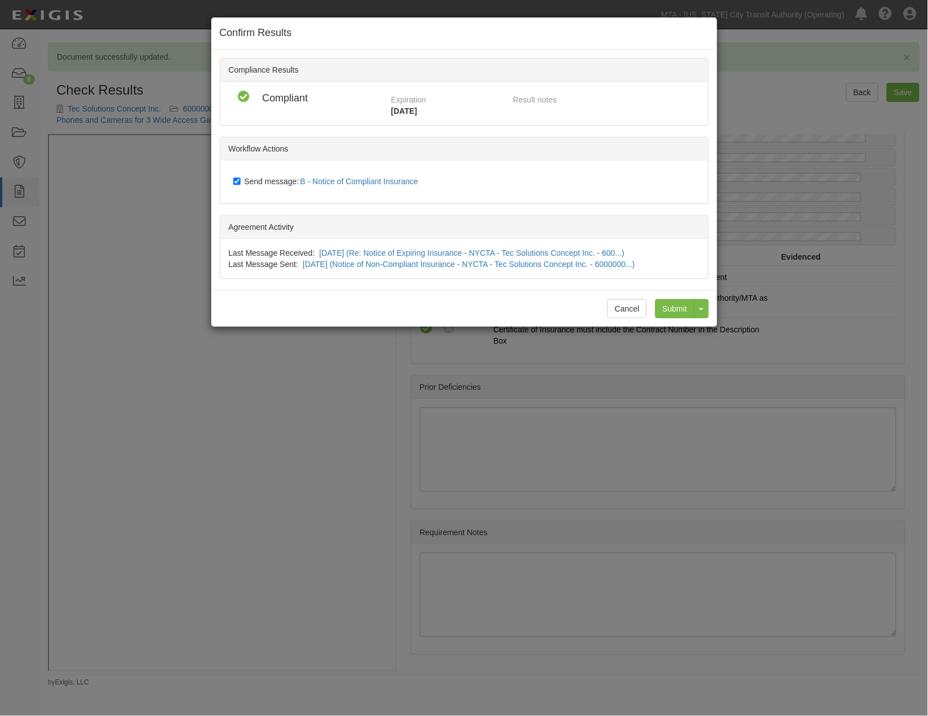
click at [265, 180] on span "Send message: B - Notice of Compliant Insurance" at bounding box center [334, 181] width 179 height 9
click at [241, 180] on input "Send message: B - Notice of Compliant Insurance" at bounding box center [236, 181] width 7 height 9
checkbox input "false"
click at [667, 307] on input "Submit" at bounding box center [674, 308] width 39 height 19
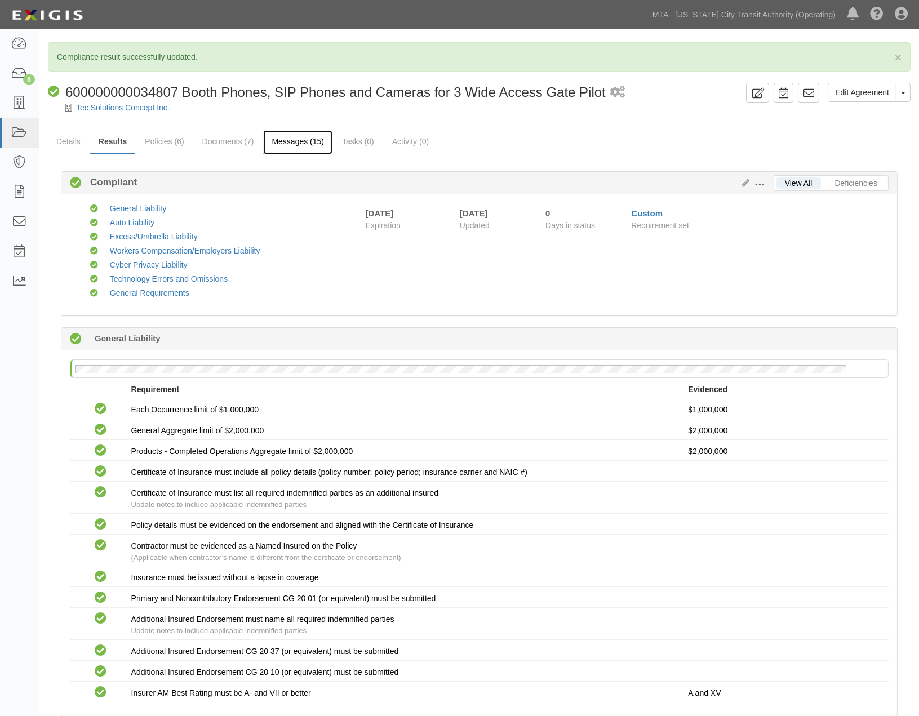
click at [294, 131] on link "Messages (15)" at bounding box center [297, 142] width 69 height 24
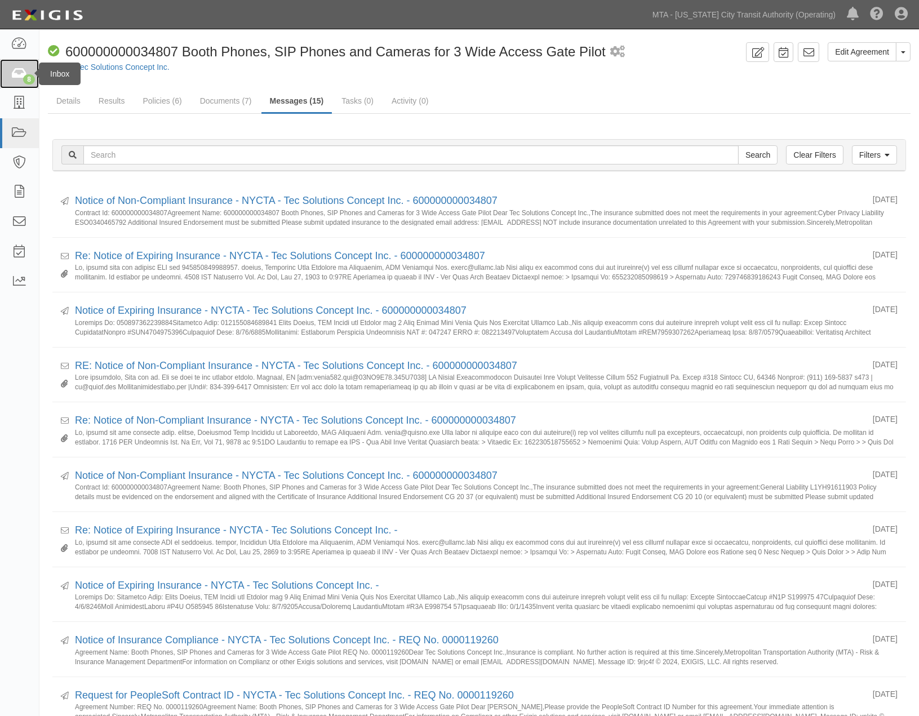
click at [15, 68] on icon at bounding box center [19, 74] width 16 height 13
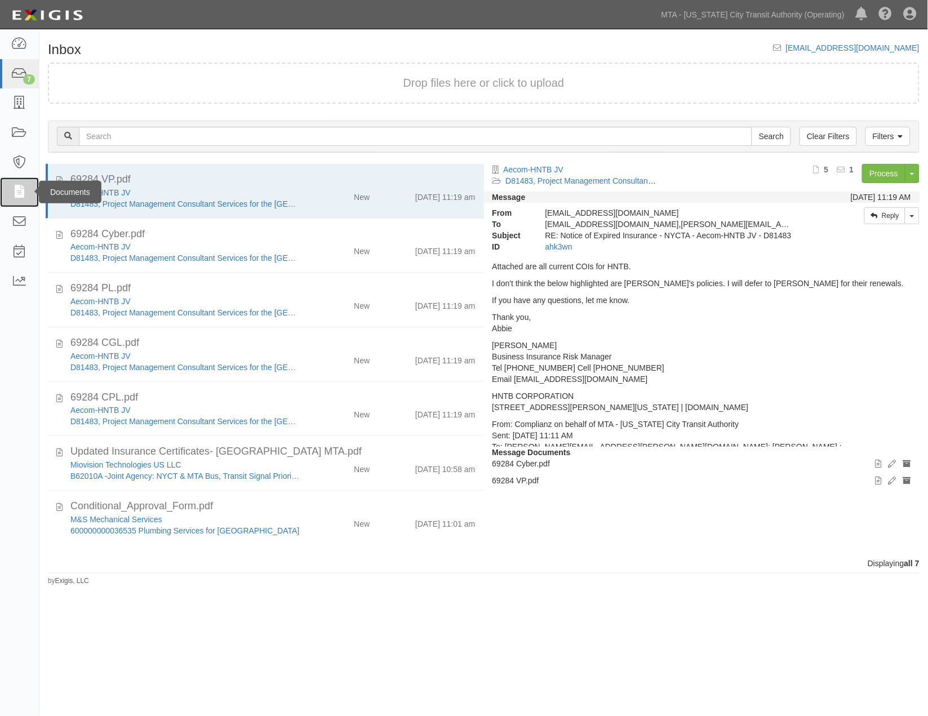
click at [15, 190] on icon at bounding box center [19, 192] width 16 height 13
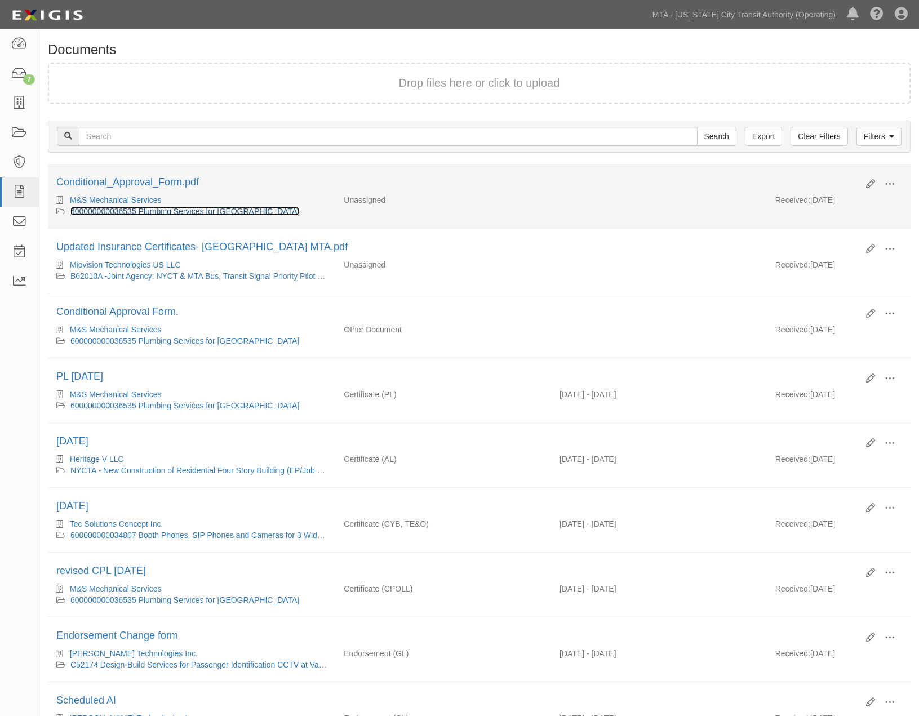
click at [147, 207] on link "600000000036535 Plumbing Services for [GEOGRAPHIC_DATA]" at bounding box center [184, 211] width 229 height 9
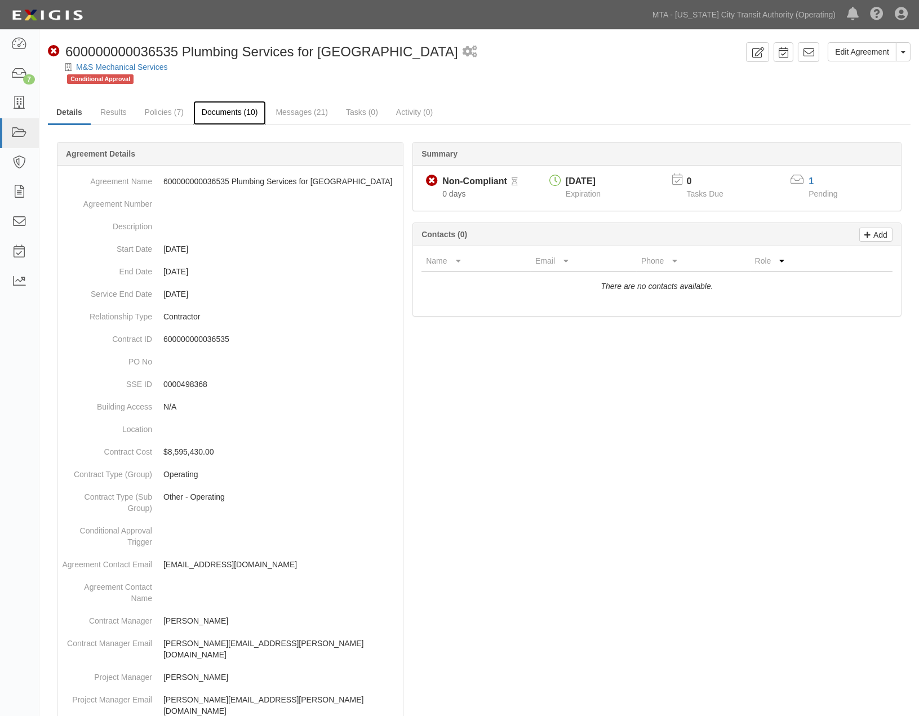
click at [223, 113] on link "Documents (10)" at bounding box center [229, 113] width 73 height 24
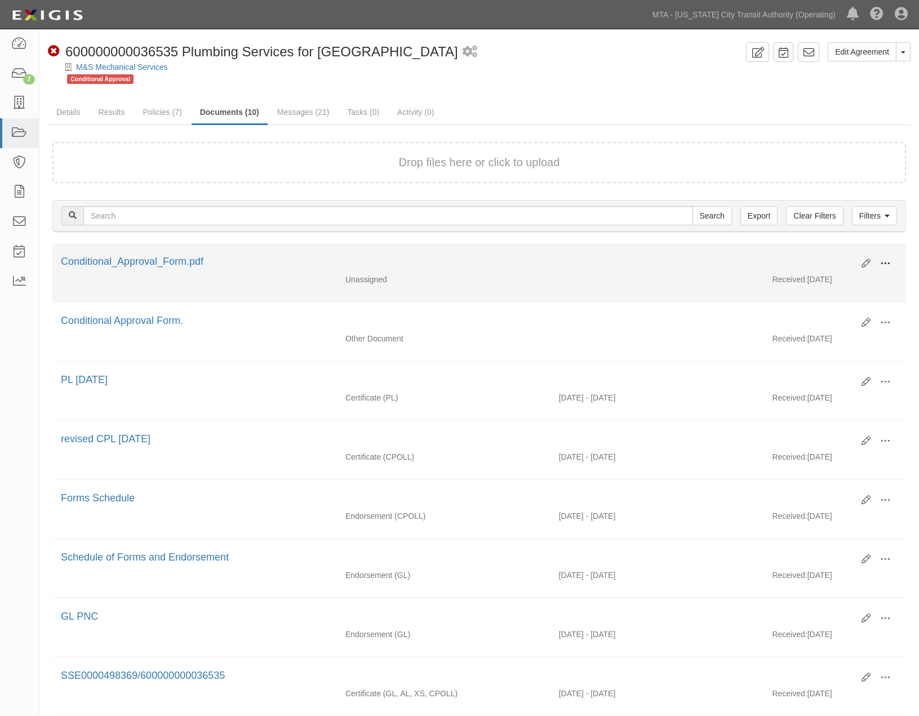
click at [890, 255] on button at bounding box center [885, 264] width 25 height 19
click at [805, 280] on link "View" at bounding box center [830, 280] width 89 height 20
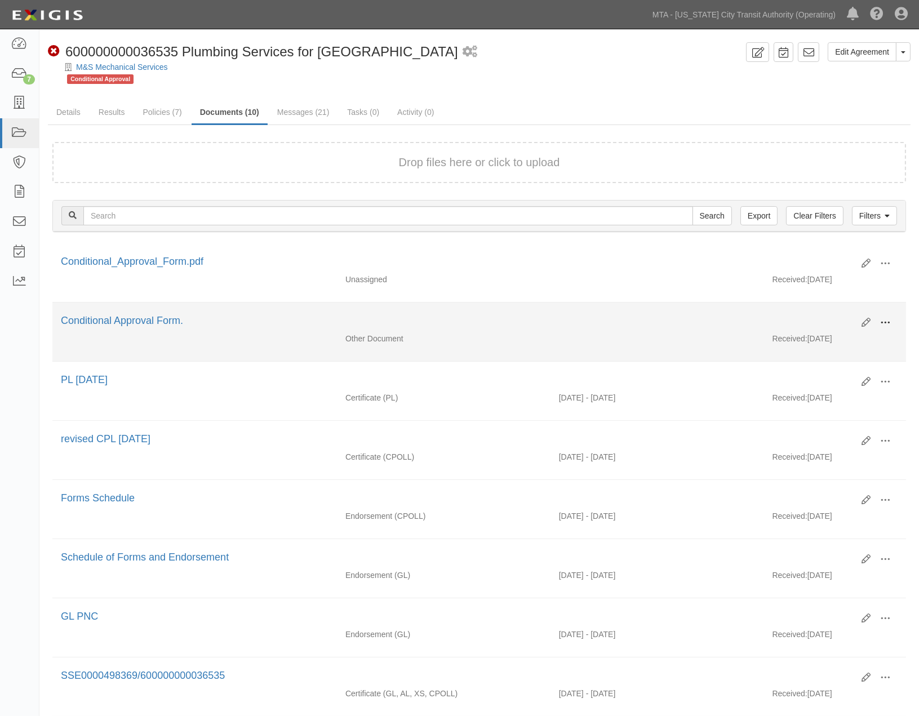
click at [891, 323] on button at bounding box center [885, 323] width 25 height 19
click at [818, 340] on link "View" at bounding box center [830, 339] width 89 height 20
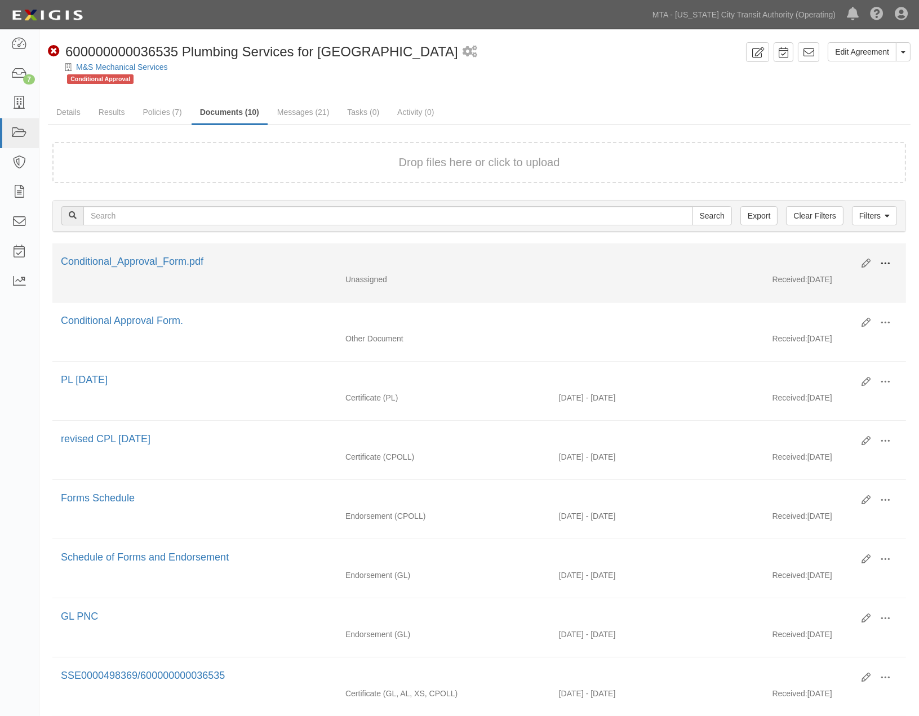
click at [889, 259] on span at bounding box center [885, 264] width 10 height 10
click at [816, 334] on link "Delete" at bounding box center [830, 342] width 89 height 20
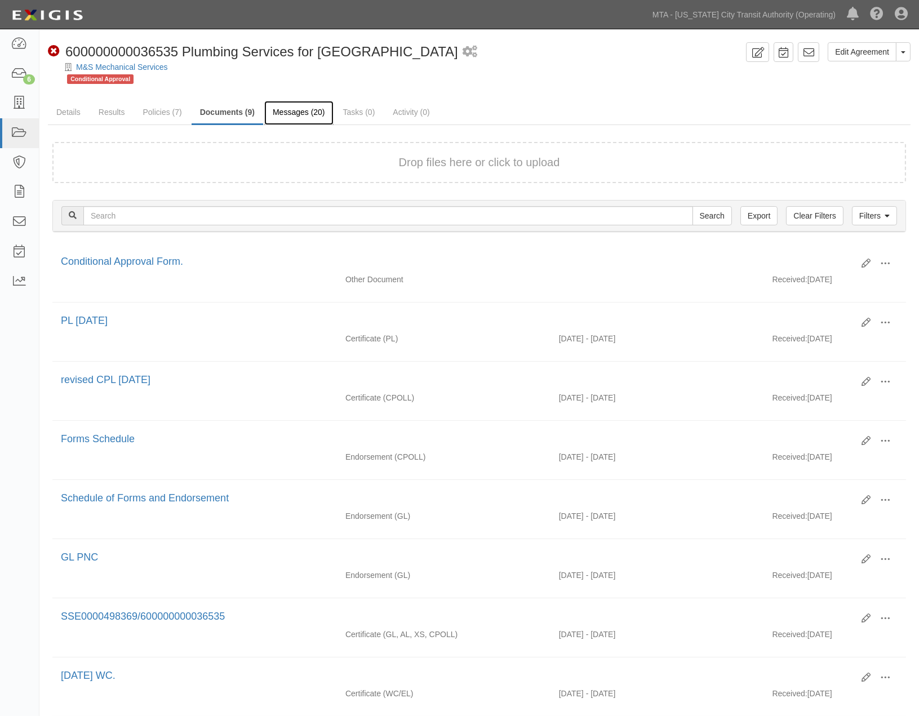
click at [301, 117] on link "Messages (20)" at bounding box center [298, 113] width 69 height 24
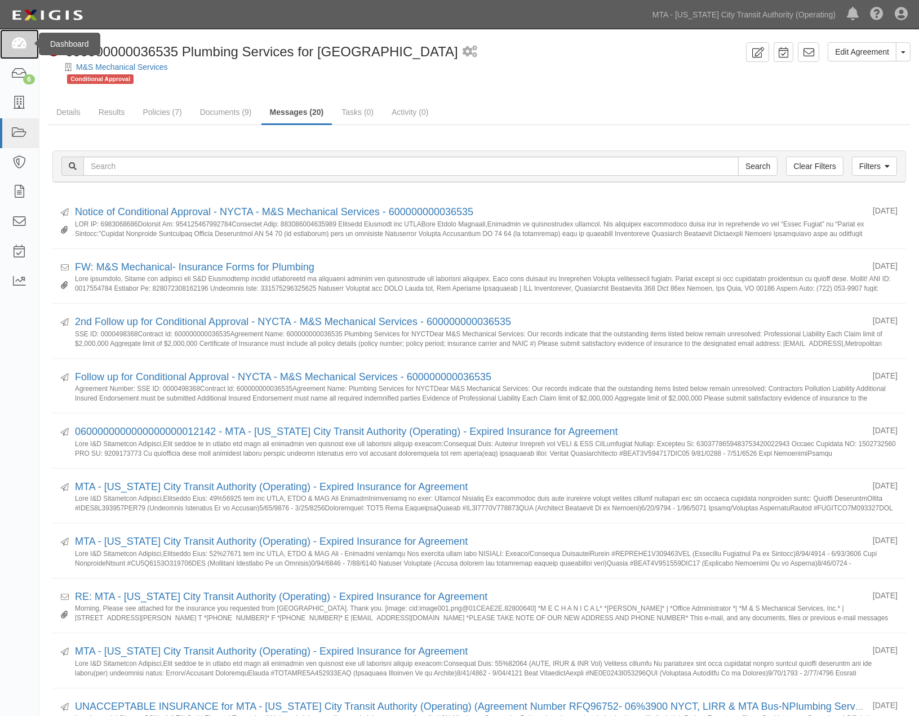
click at [23, 42] on icon at bounding box center [19, 44] width 16 height 13
click at [24, 72] on icon at bounding box center [19, 74] width 16 height 13
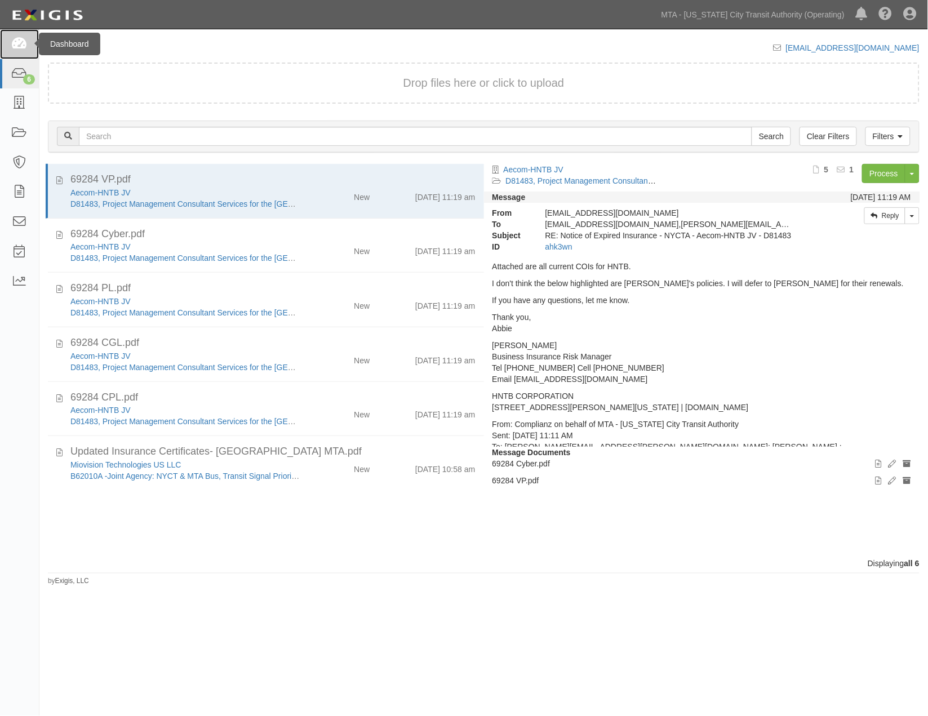
click at [19, 41] on icon at bounding box center [19, 44] width 16 height 13
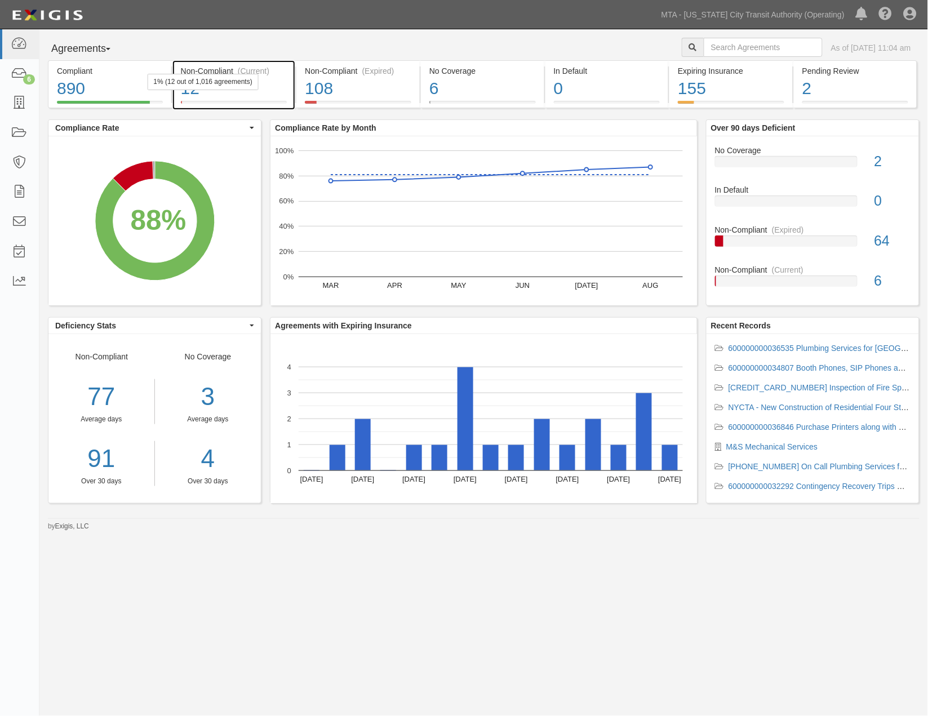
click at [250, 86] on div "1% (12 out of 1,016 agreements)" at bounding box center [202, 82] width 111 height 16
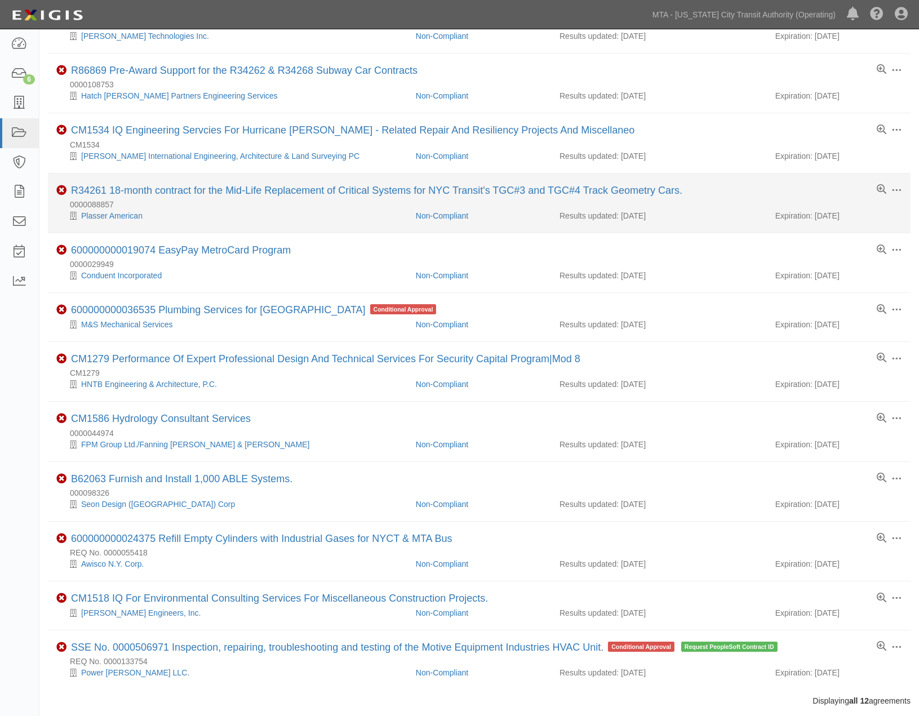
scroll to position [125, 0]
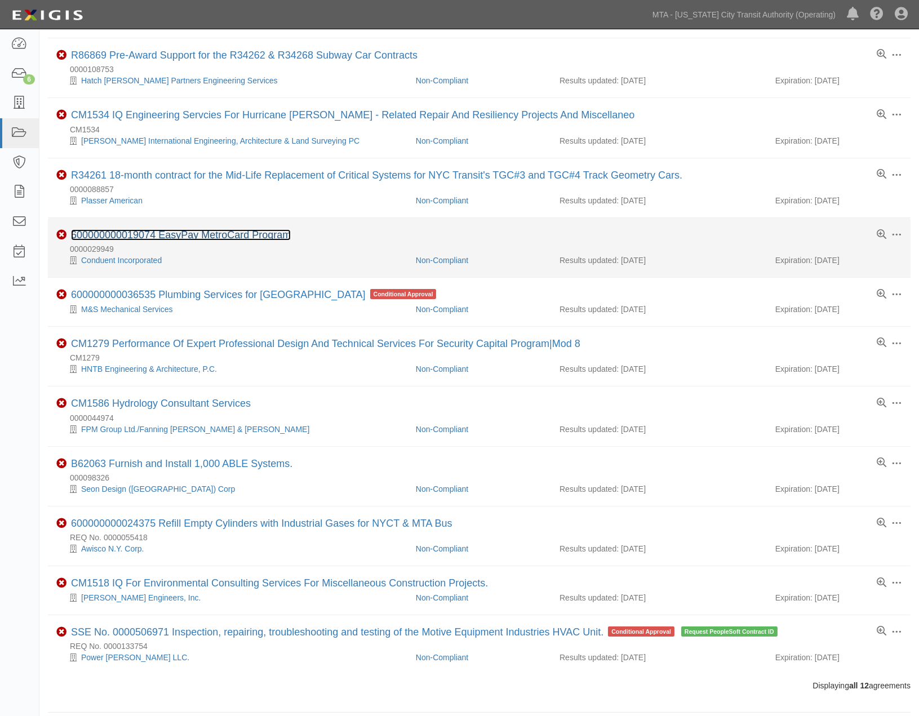
click at [273, 238] on link "600000000019074 EasyPay MetroCard Program" at bounding box center [181, 234] width 220 height 11
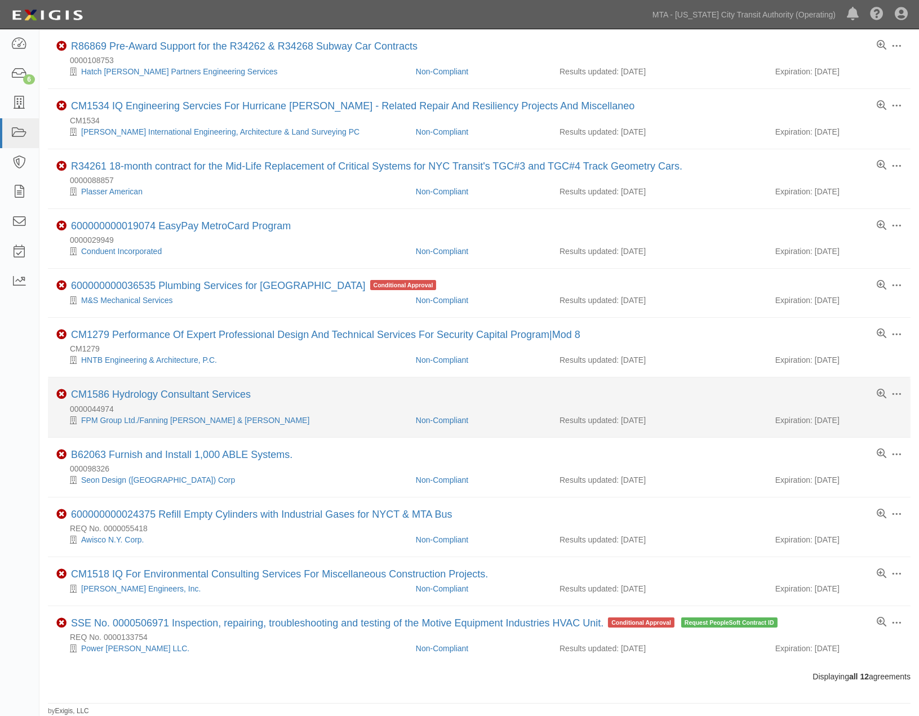
scroll to position [140, 0]
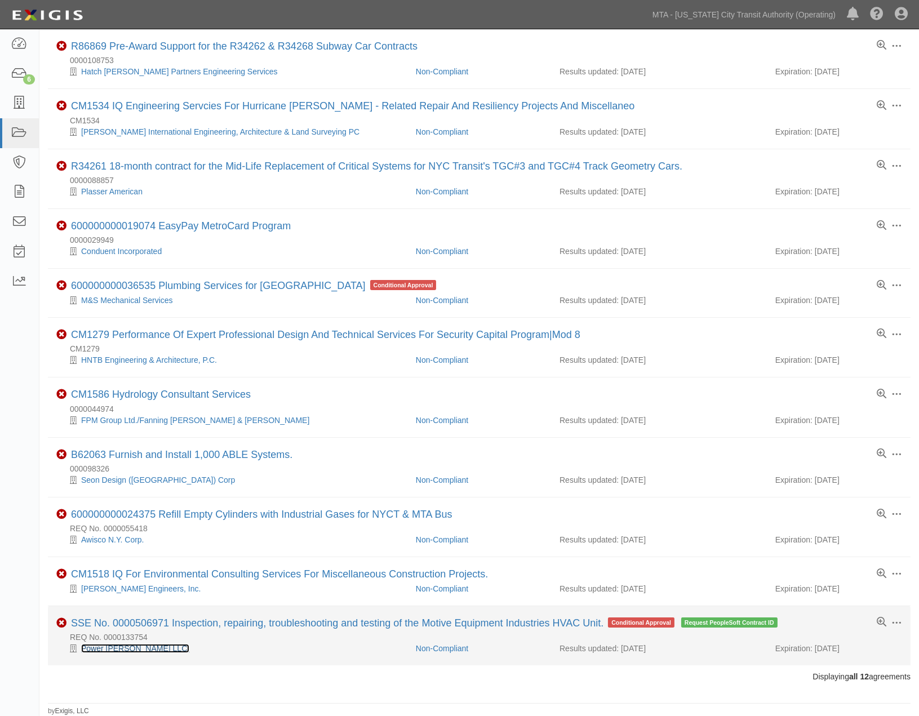
click at [125, 647] on link "Power Tom LLC." at bounding box center [135, 648] width 108 height 9
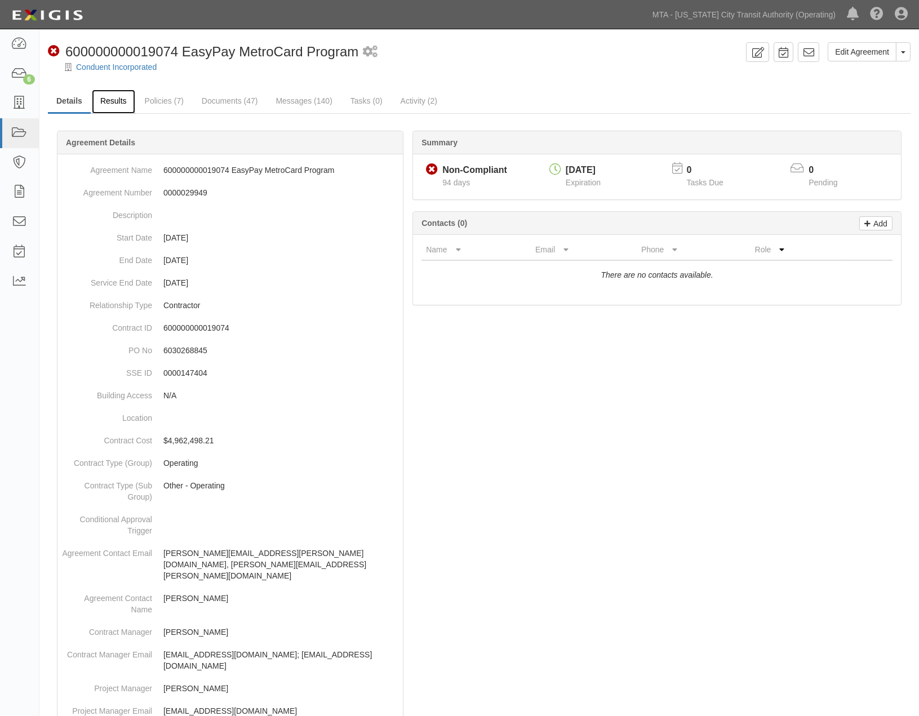
click at [111, 100] on link "Results" at bounding box center [113, 102] width 43 height 24
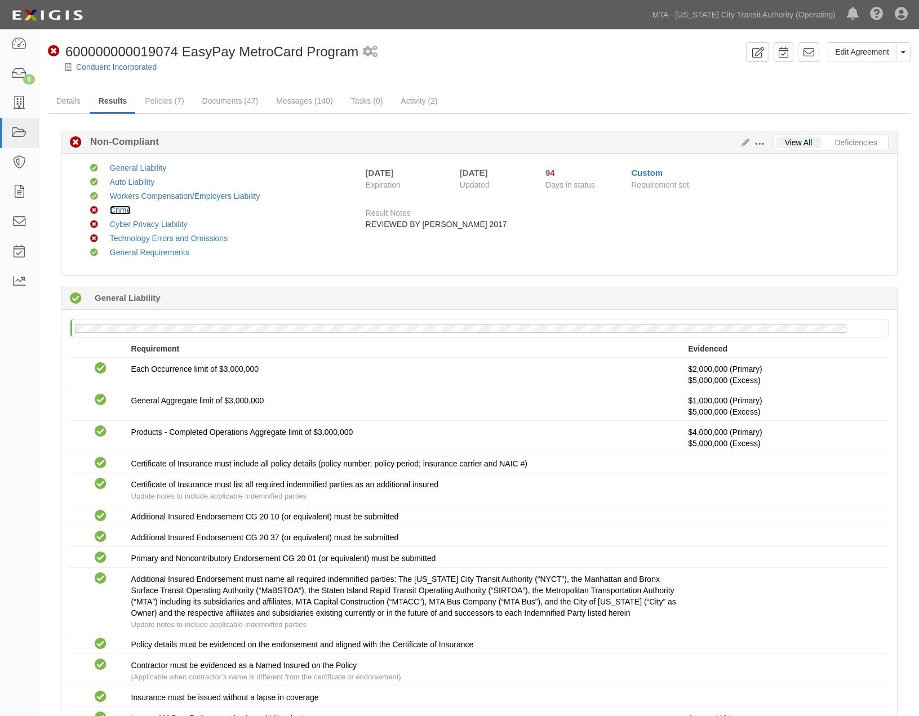
click at [122, 206] on link "Crime" at bounding box center [120, 210] width 21 height 9
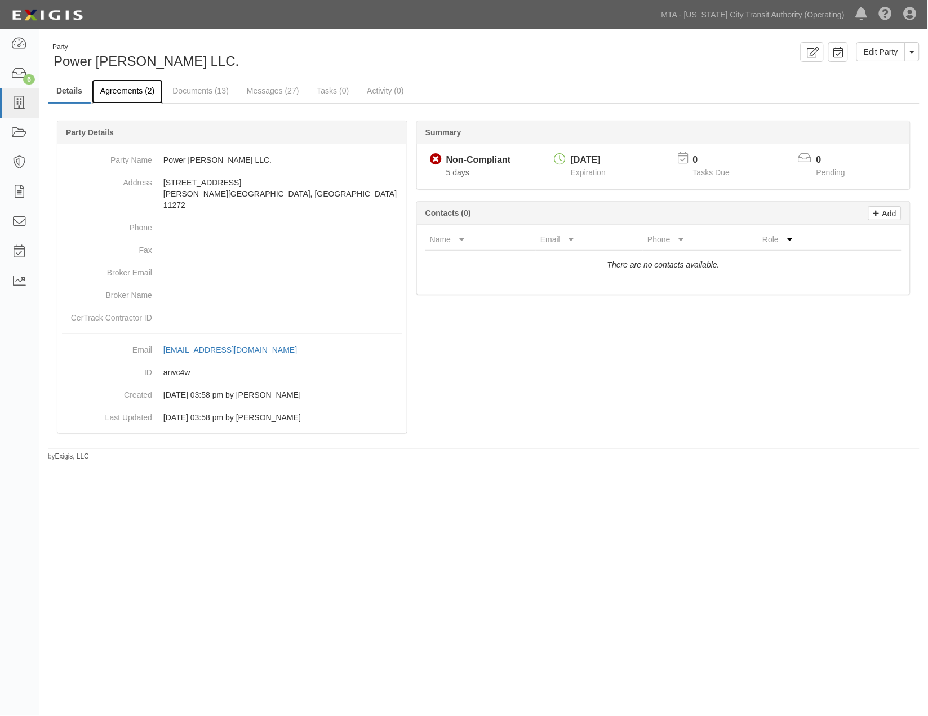
click at [141, 93] on link "Agreements (2)" at bounding box center [127, 91] width 71 height 24
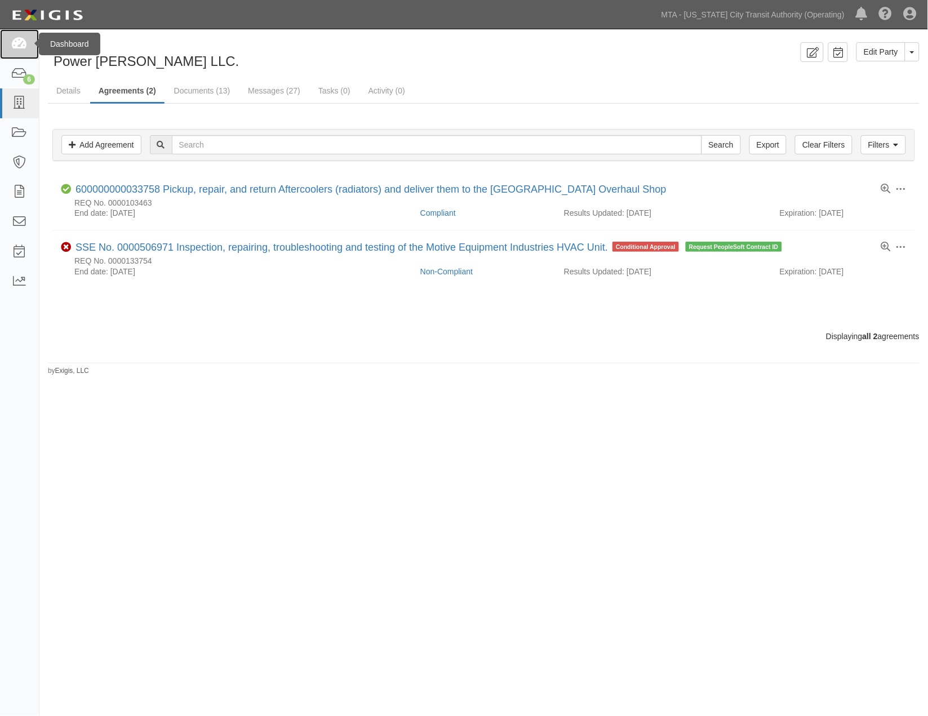
click at [26, 39] on icon at bounding box center [19, 44] width 16 height 13
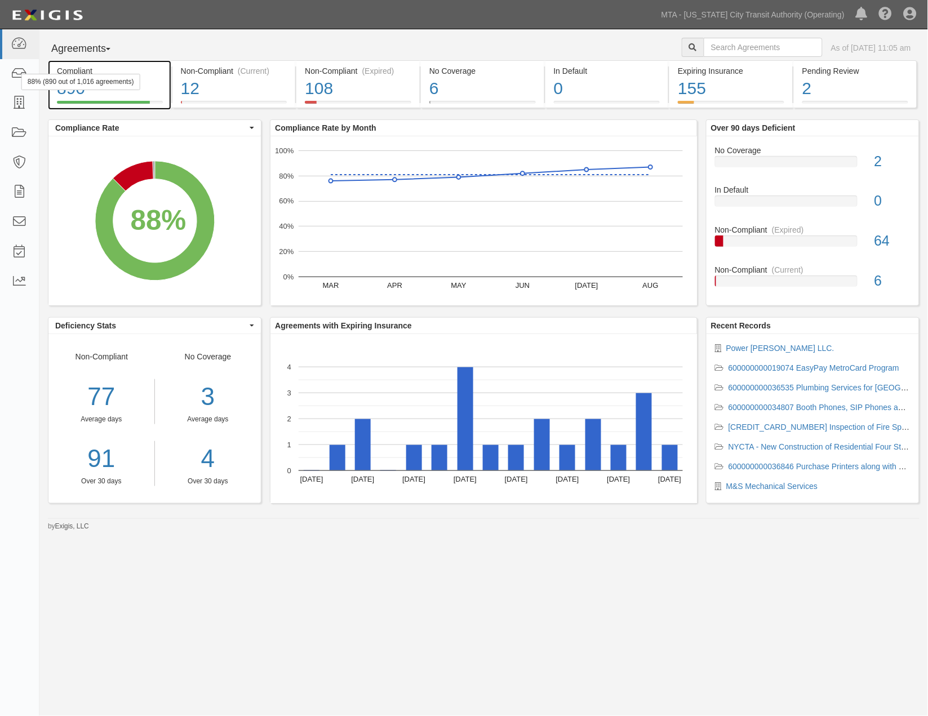
click at [154, 86] on div "890" at bounding box center [110, 89] width 106 height 24
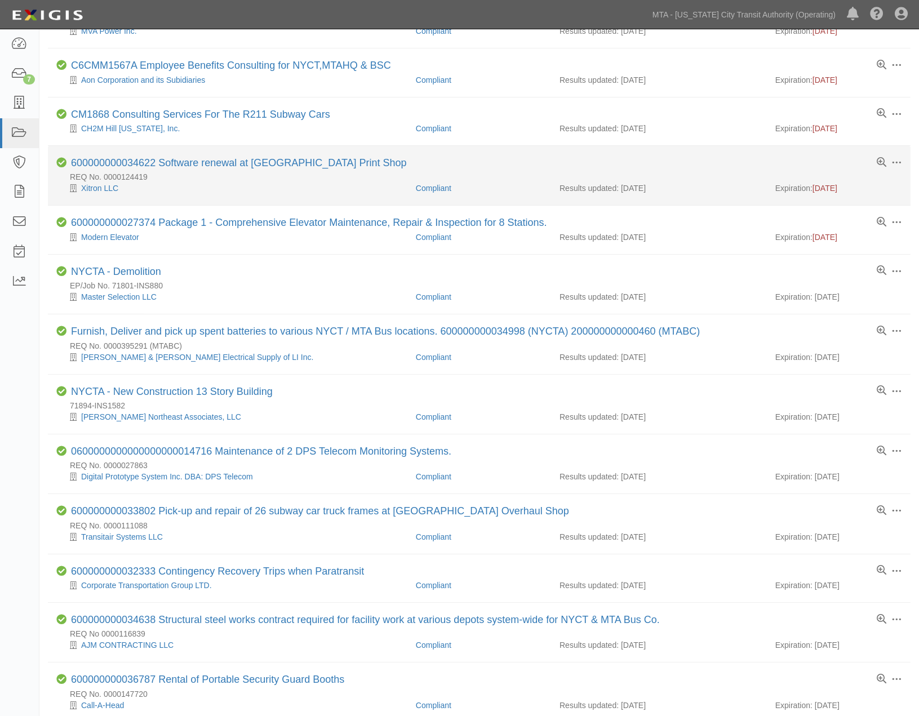
scroll to position [188, 0]
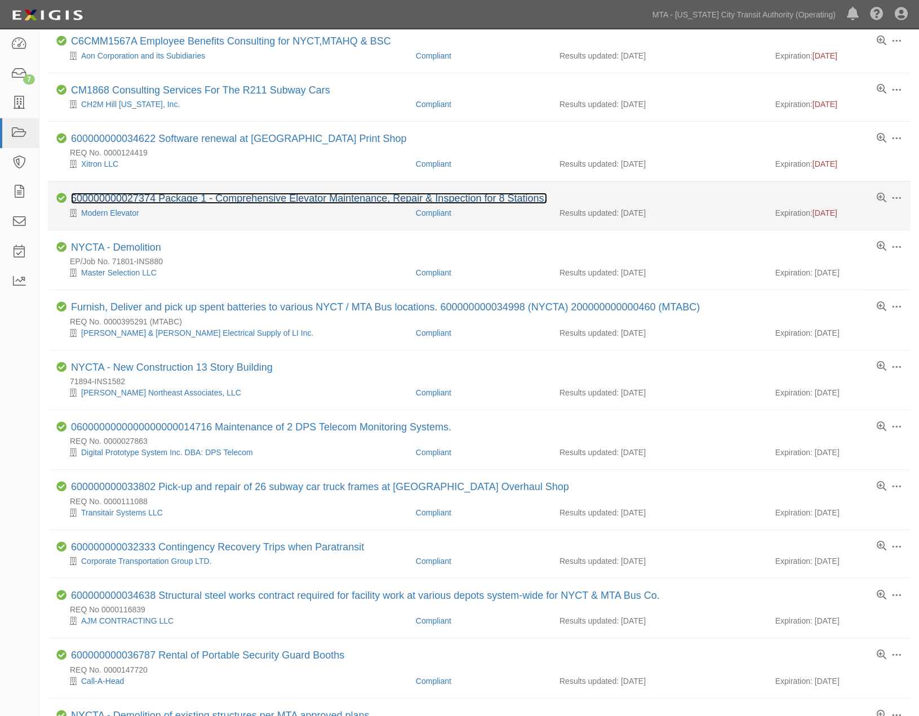
click at [340, 204] on link "600000000027374 Package 1 - Comprehensive Elevator Maintenance, Repair & Inspec…" at bounding box center [309, 198] width 476 height 11
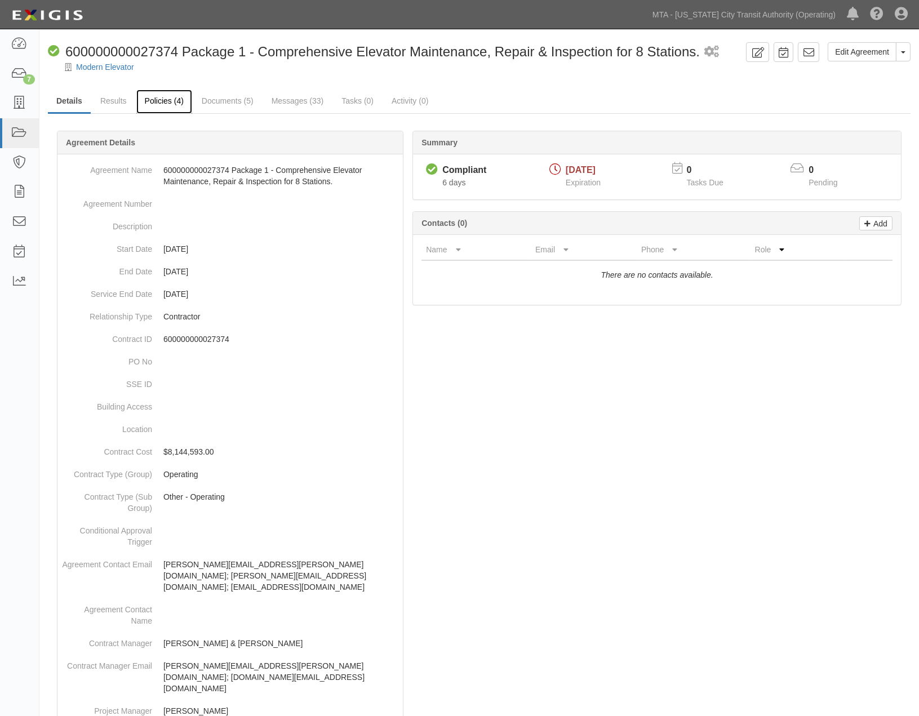
click at [162, 96] on link "Policies (4)" at bounding box center [164, 102] width 56 height 24
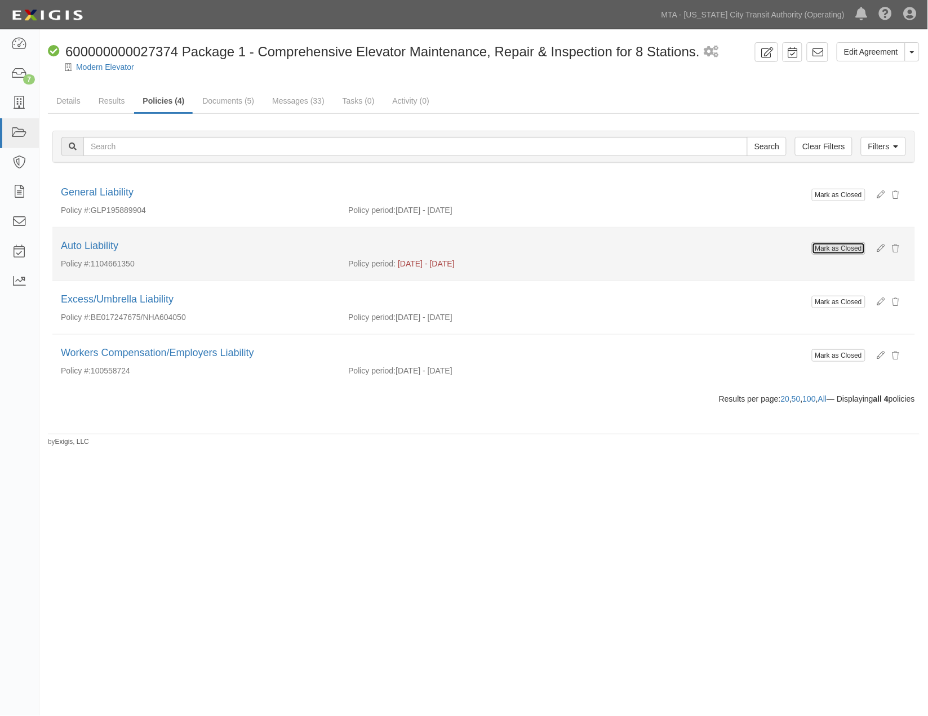
click at [840, 248] on input "Mark as Closed" at bounding box center [839, 248] width 54 height 12
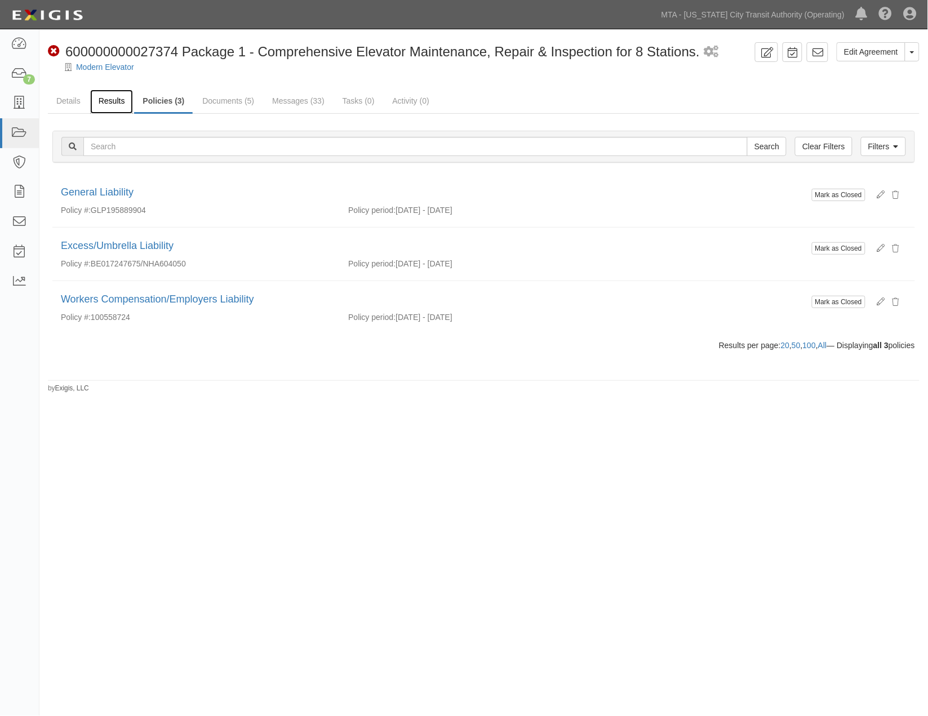
click at [111, 94] on link "Results" at bounding box center [111, 102] width 43 height 24
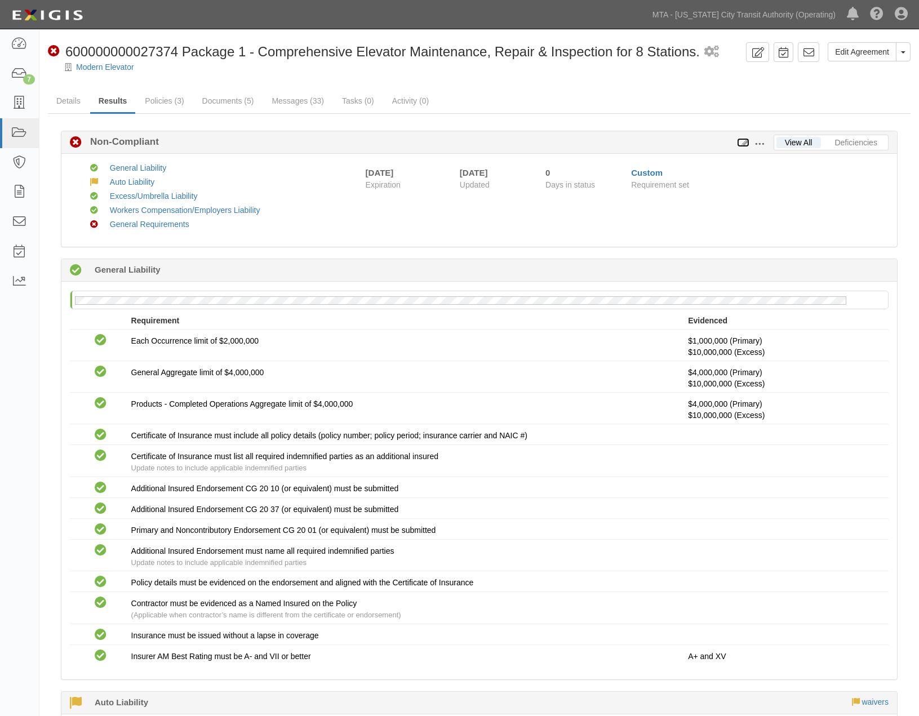
click at [746, 139] on icon at bounding box center [743, 143] width 12 height 8
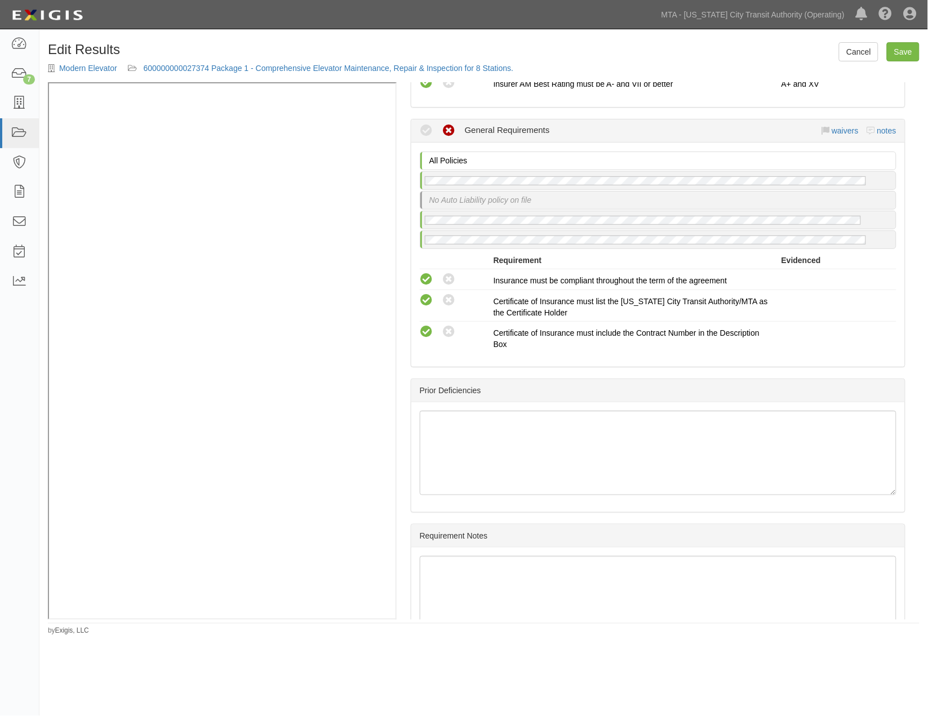
scroll to position [1565, 0]
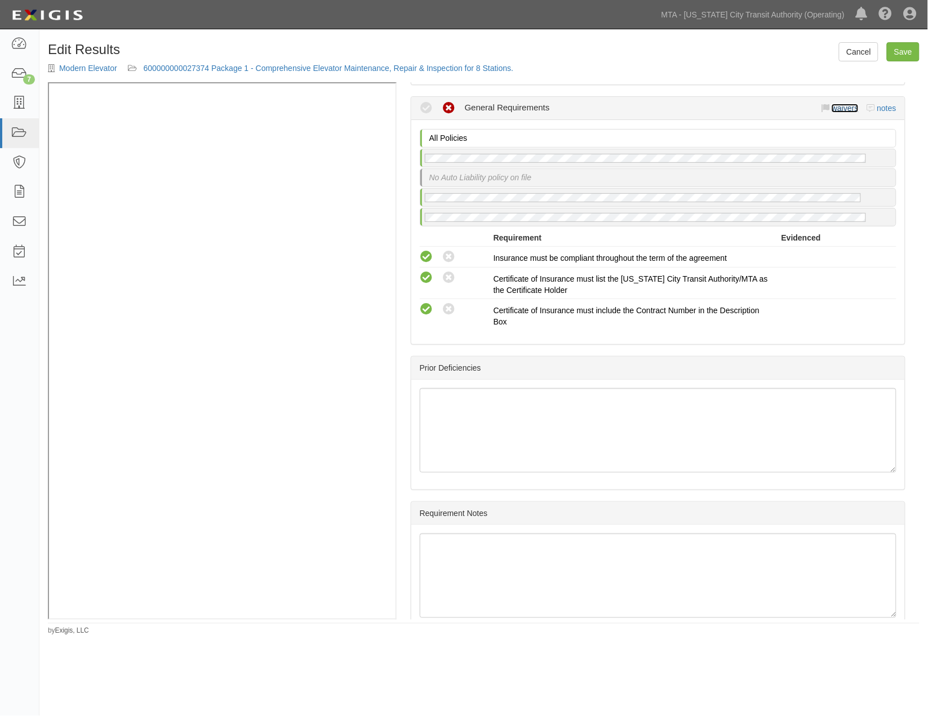
click at [848, 113] on link "waivers" at bounding box center [845, 108] width 26 height 9
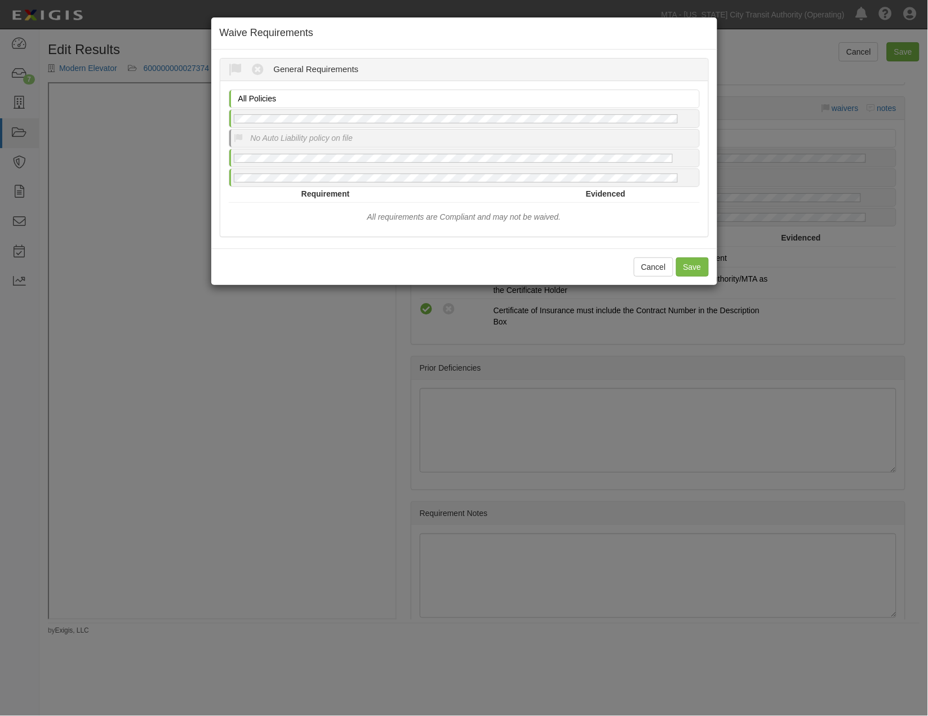
click at [306, 137] on p "No Auto Liability policy on file" at bounding box center [301, 137] width 103 height 11
click at [239, 140] on icon at bounding box center [239, 139] width 10 height 10
radio input "true"
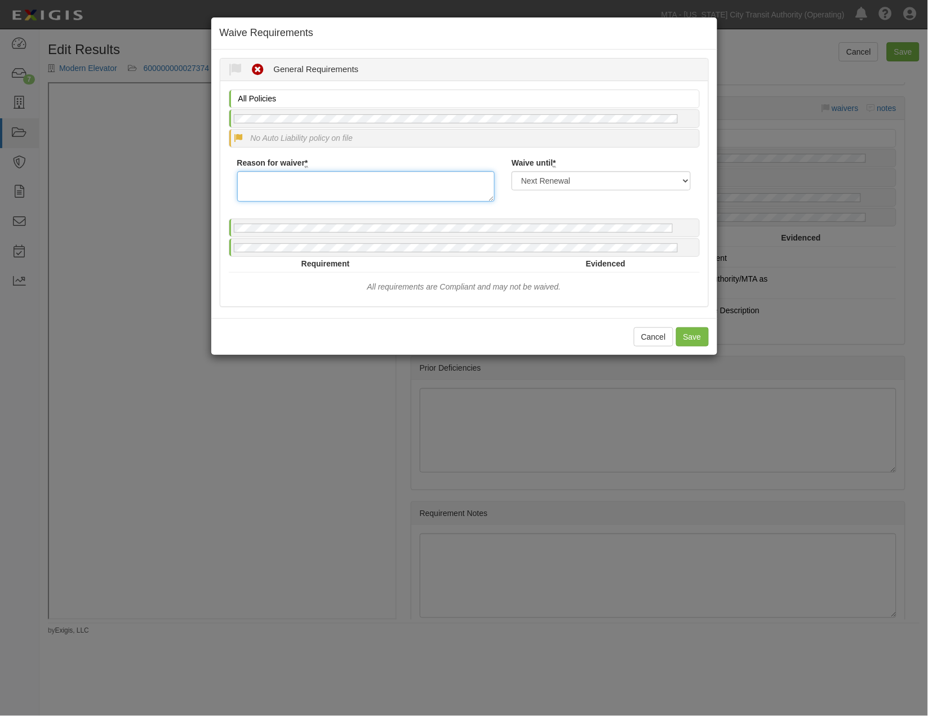
click at [291, 189] on textarea "Reason for waiver *" at bounding box center [366, 186] width 258 height 30
type textarea "when work commences coverage will be submitted"
click at [677, 339] on button "Save" at bounding box center [692, 336] width 33 height 19
radio input "true"
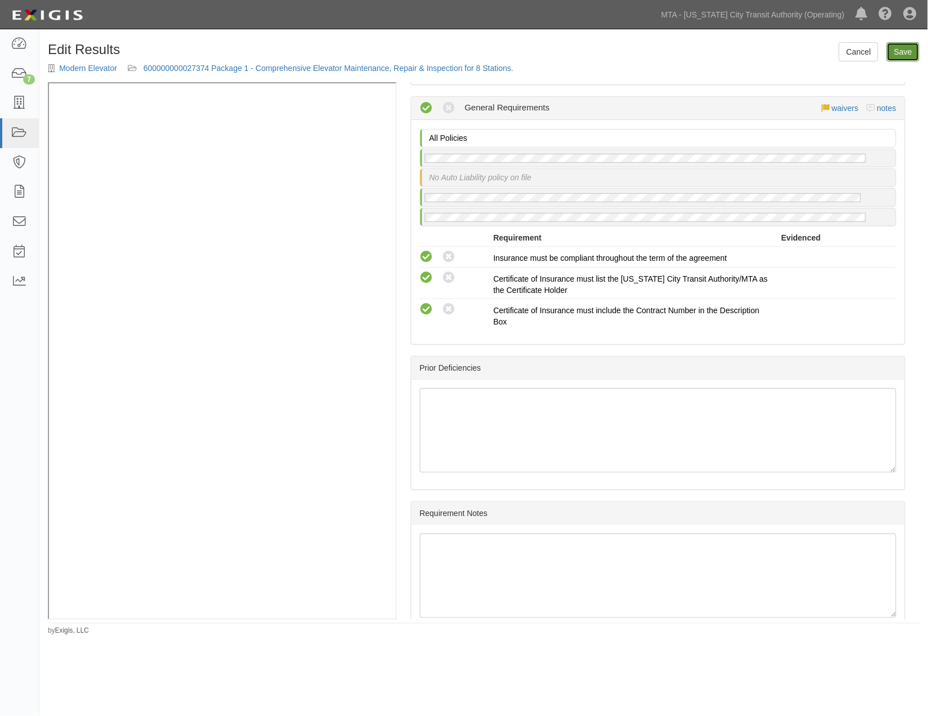
click at [902, 51] on link "Save" at bounding box center [903, 51] width 33 height 19
radio input "true"
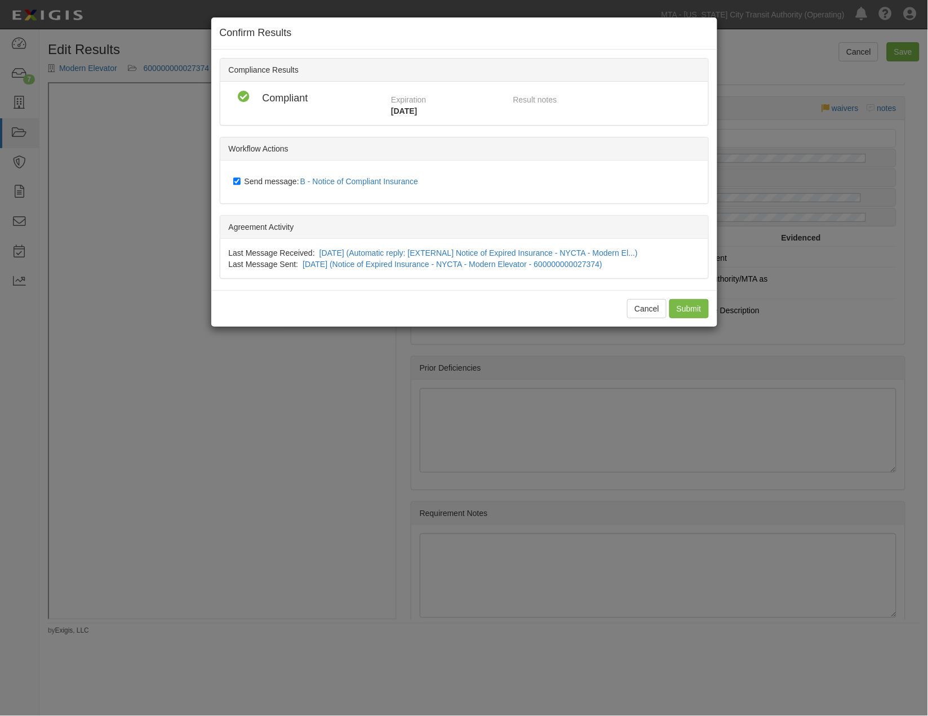
click at [249, 181] on span "Send message: B - Notice of Compliant Insurance" at bounding box center [334, 181] width 179 height 9
click at [241, 181] on input "Send message: B - Notice of Compliant Insurance" at bounding box center [236, 181] width 7 height 9
checkbox input "false"
click at [686, 304] on input "Submit" at bounding box center [688, 308] width 39 height 19
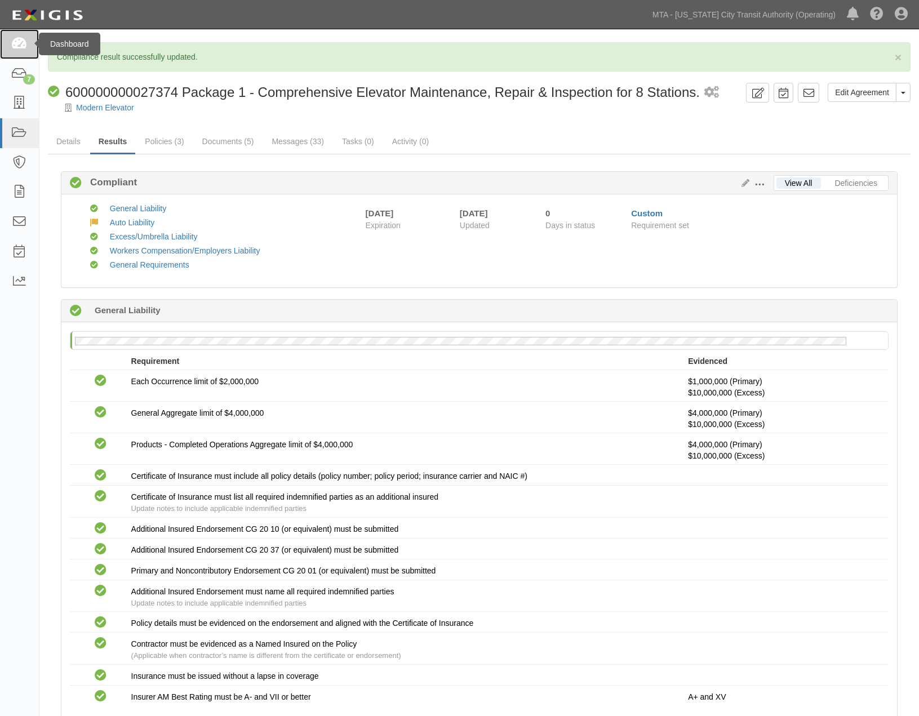
click at [18, 49] on icon at bounding box center [19, 44] width 16 height 13
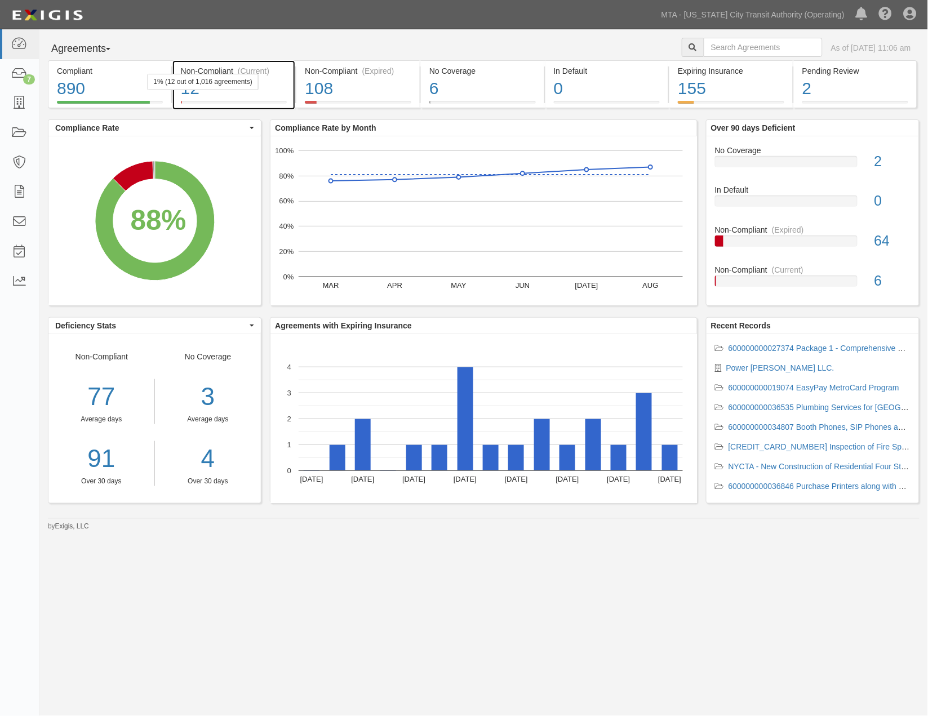
click at [271, 90] on div "12" at bounding box center [234, 89] width 107 height 24
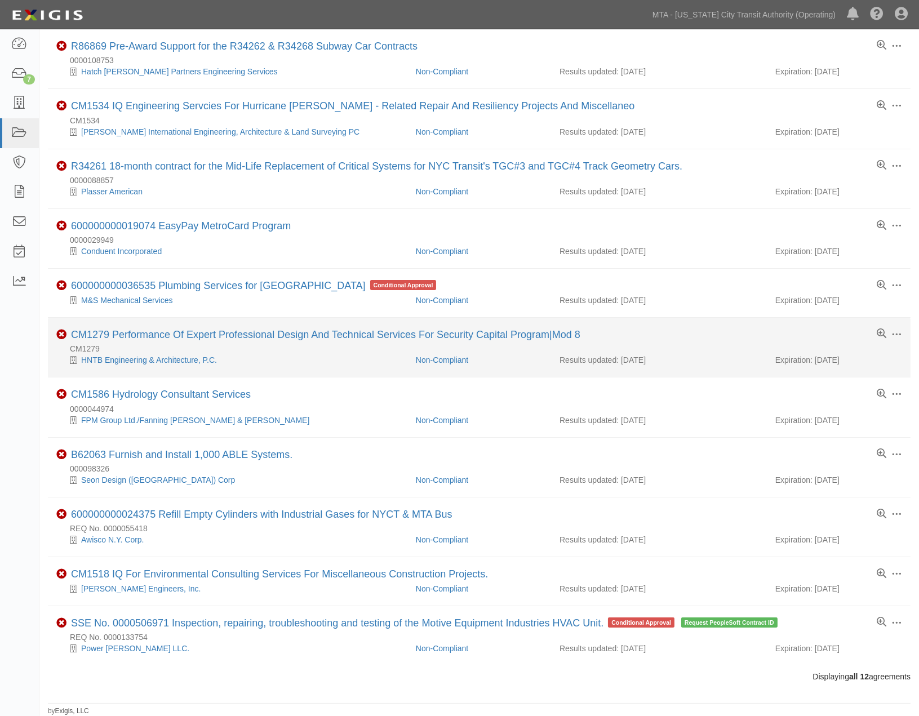
scroll to position [140, 0]
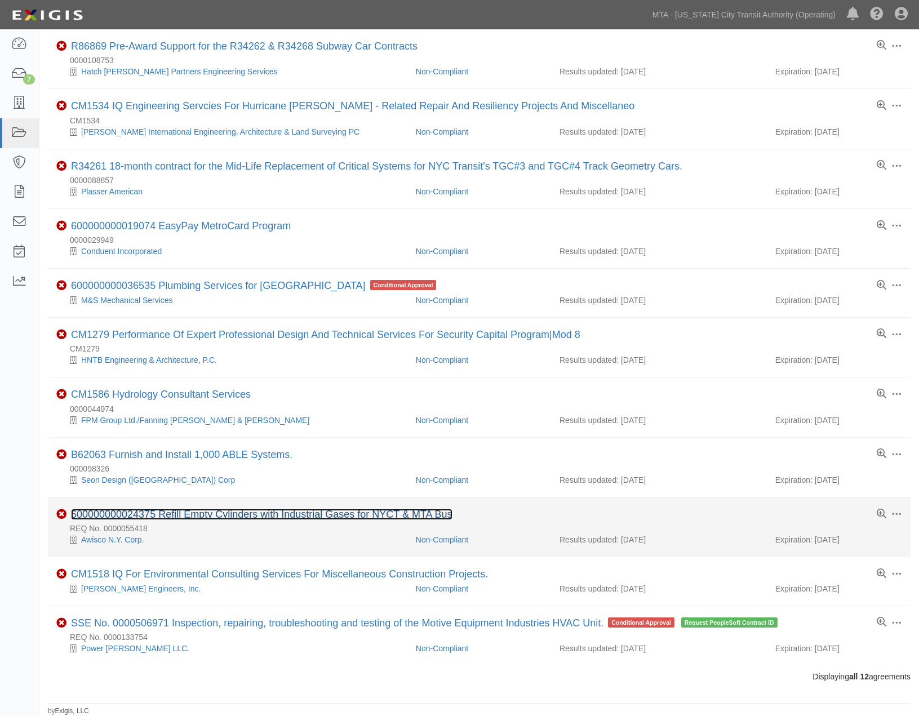
click at [218, 511] on link "600000000024375 Refill Empty Cylinders with Industrial Gases for NYCT & MTA Bus" at bounding box center [261, 514] width 381 height 11
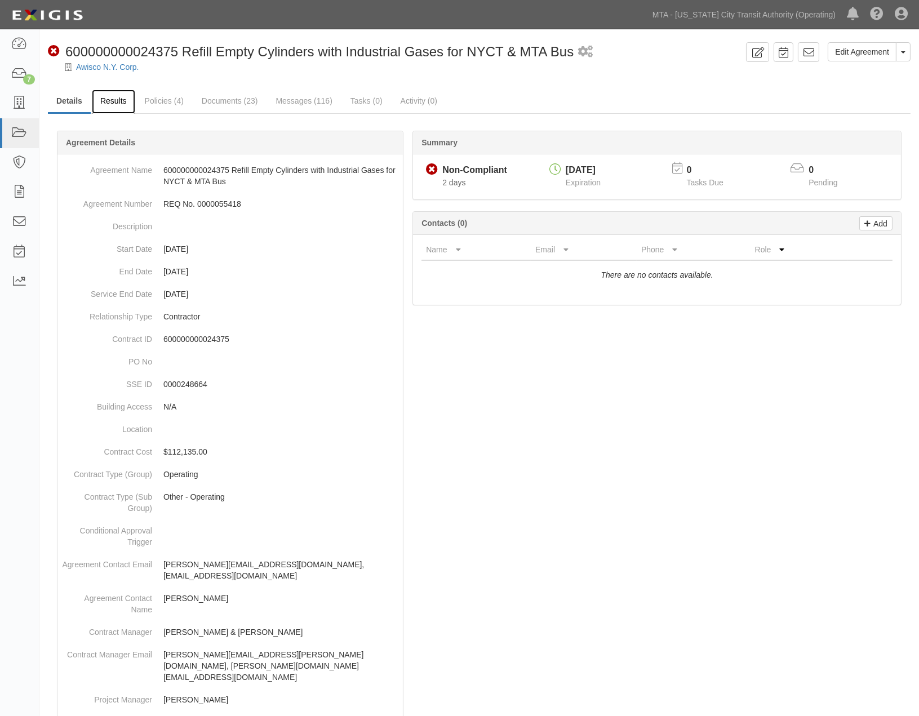
click at [109, 104] on link "Results" at bounding box center [113, 102] width 43 height 24
click at [869, 54] on link "Edit Agreement" at bounding box center [862, 51] width 69 height 19
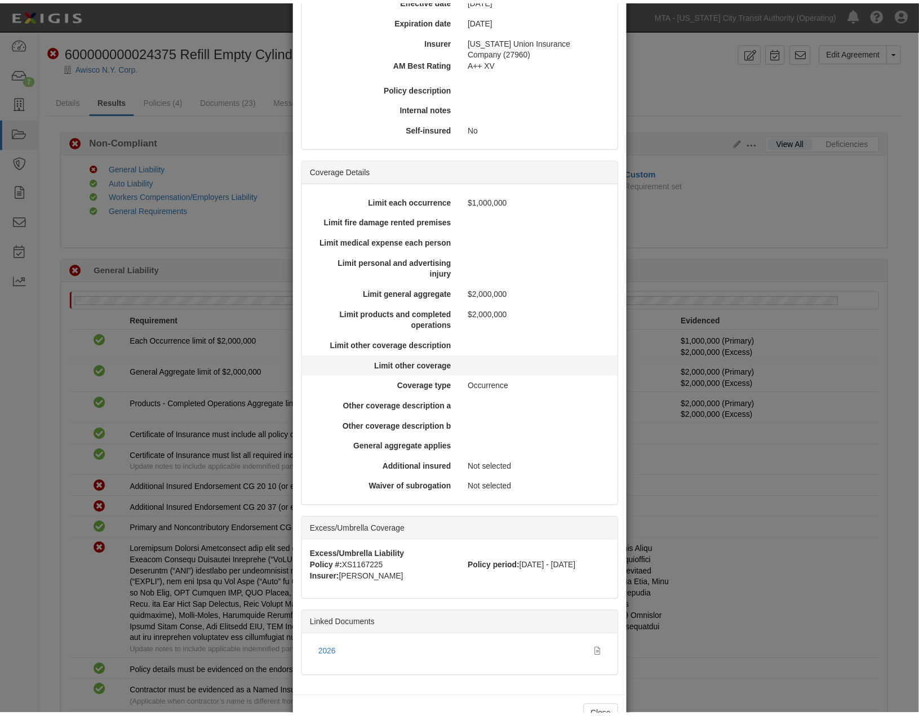
scroll to position [185, 0]
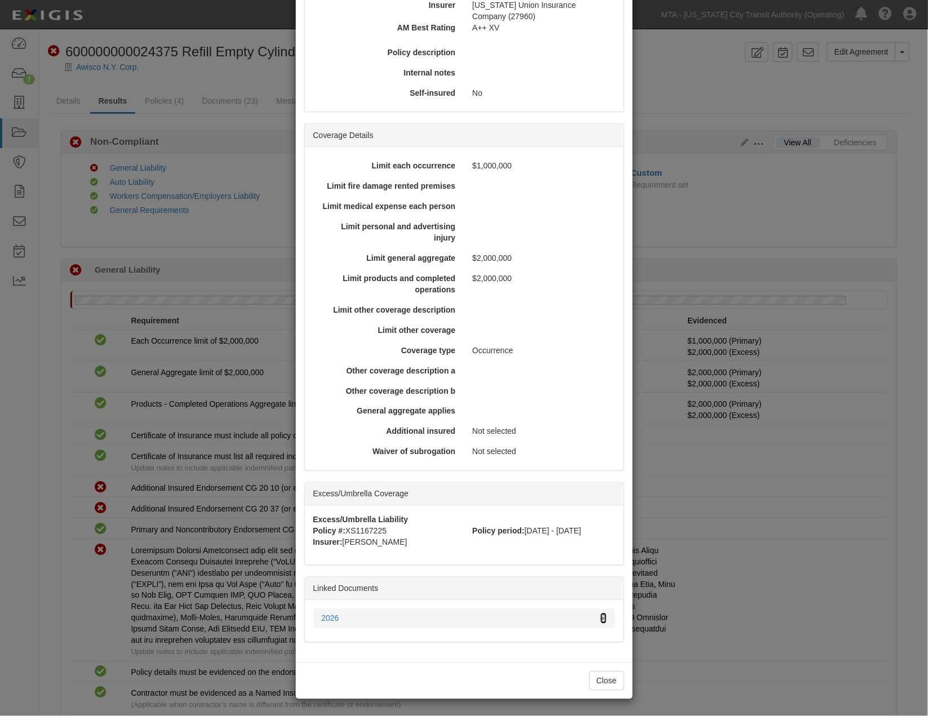
click at [601, 618] on icon at bounding box center [604, 619] width 6 height 8
click at [690, 379] on div "× View Policy Policy Summary Coverage line General Liability Policy number G217…" at bounding box center [464, 358] width 928 height 716
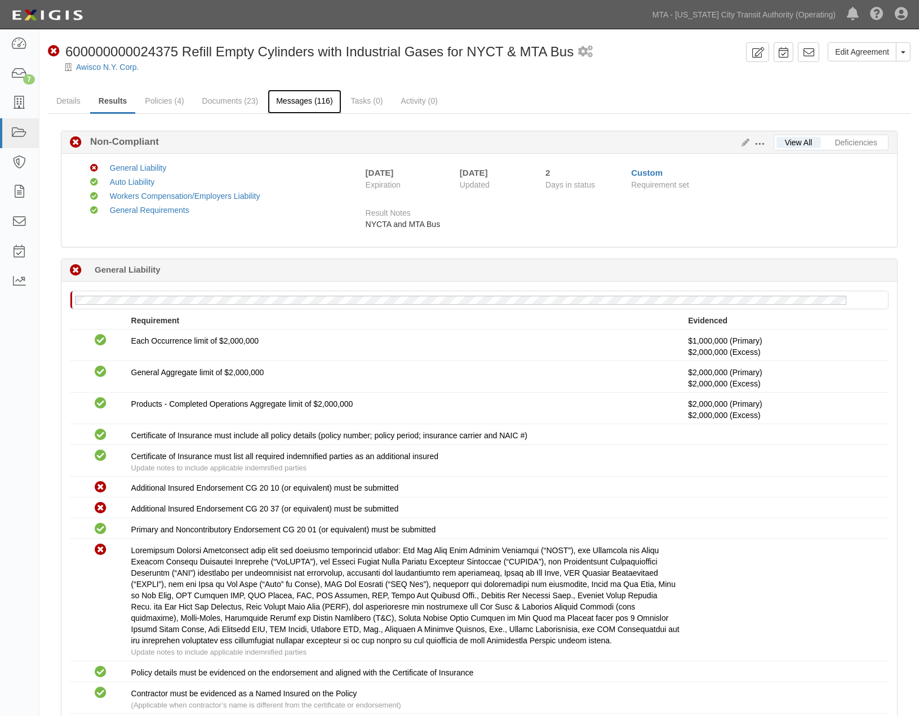
click at [296, 99] on link "Messages (116)" at bounding box center [304, 102] width 73 height 24
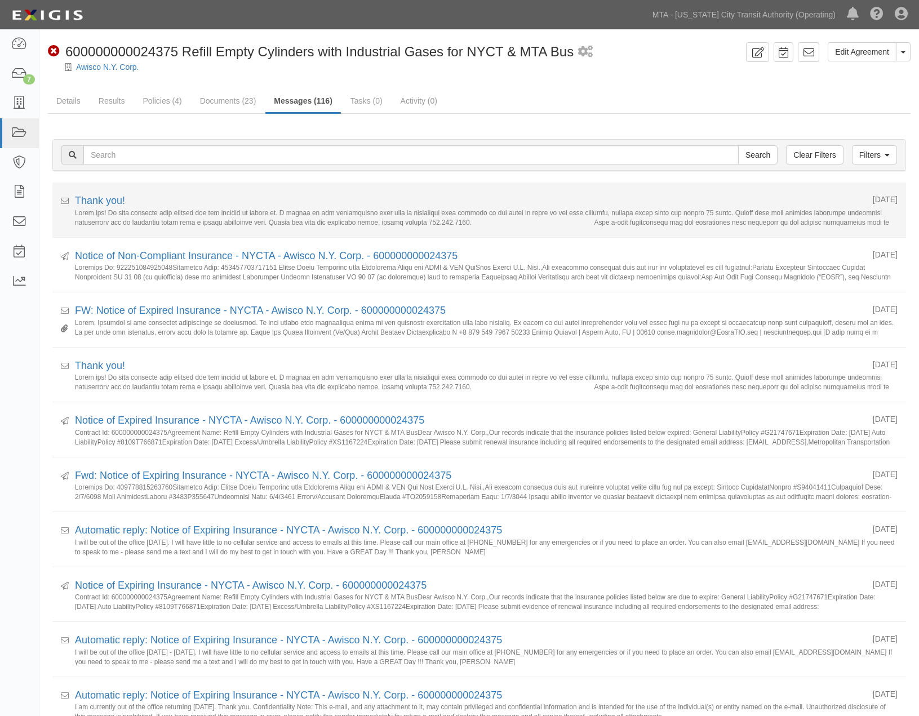
click at [224, 206] on div "Thank you!" at bounding box center [469, 201] width 789 height 15
click at [79, 198] on link "Thank you!" at bounding box center [100, 200] width 50 height 11
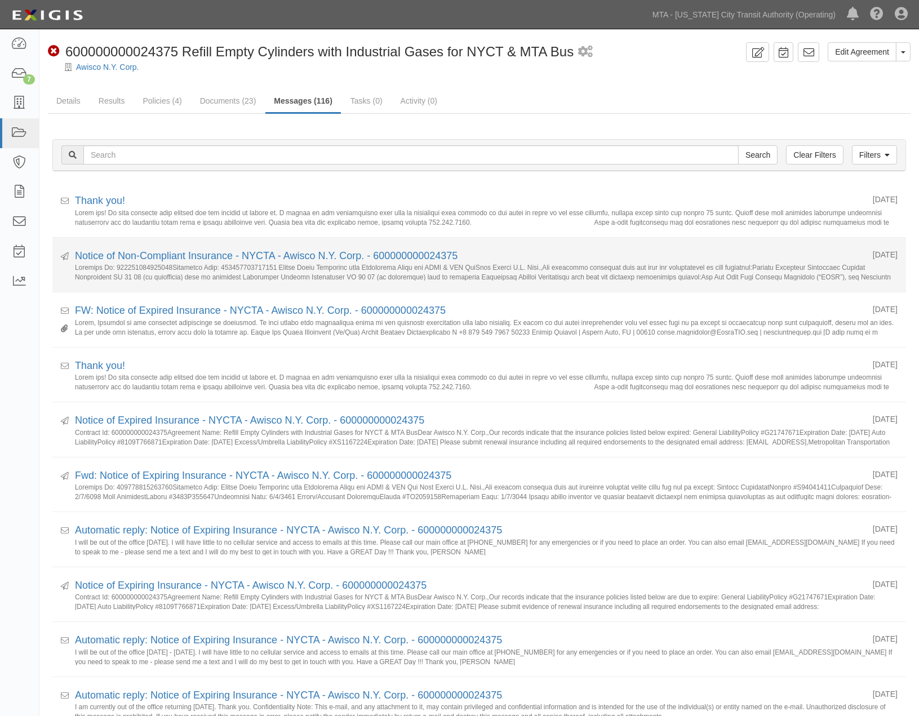
click at [194, 262] on div "Notice of Non-Compliant Insurance - NYCTA - Awisco N.Y. Corp. - 600000000024375" at bounding box center [469, 256] width 789 height 15
click at [194, 259] on link "Notice of Non-Compliant Insurance - NYCTA - Awisco N.Y. Corp. - 600000000024375" at bounding box center [266, 255] width 383 height 11
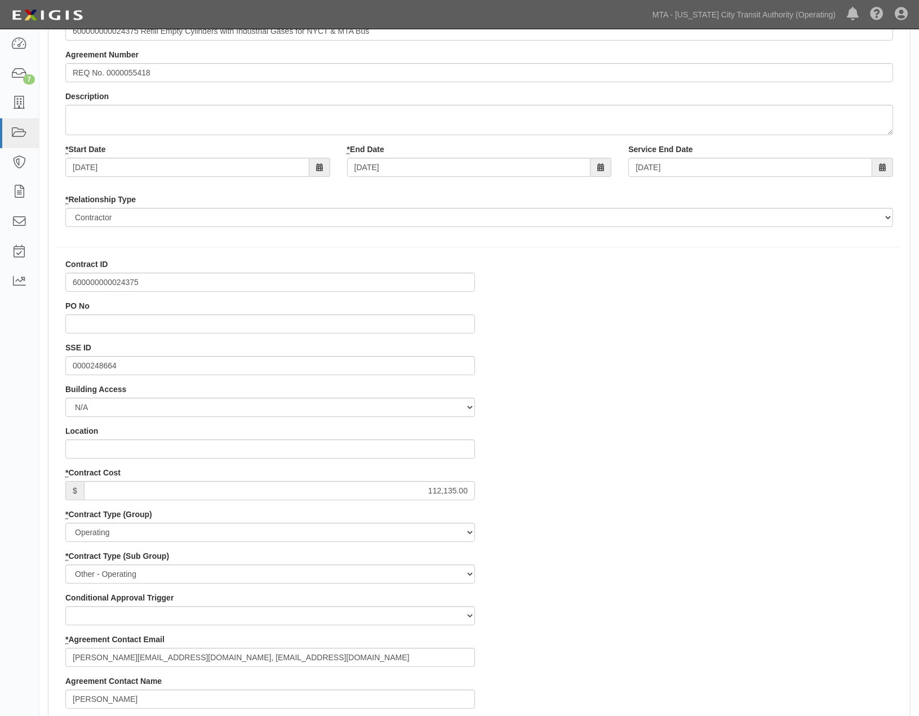
scroll to position [188, 0]
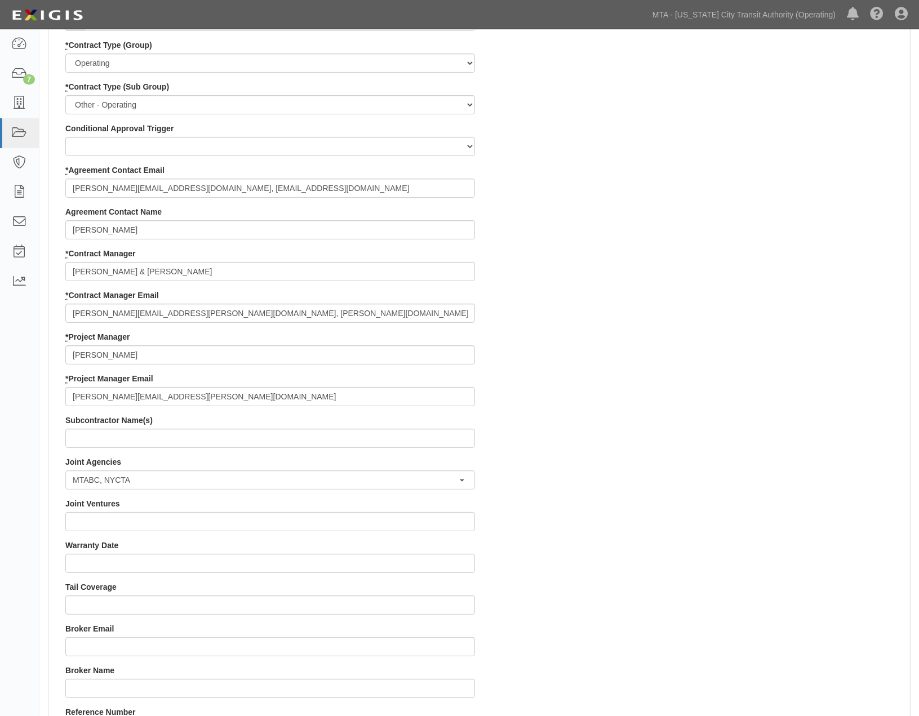
scroll to position [689, 0]
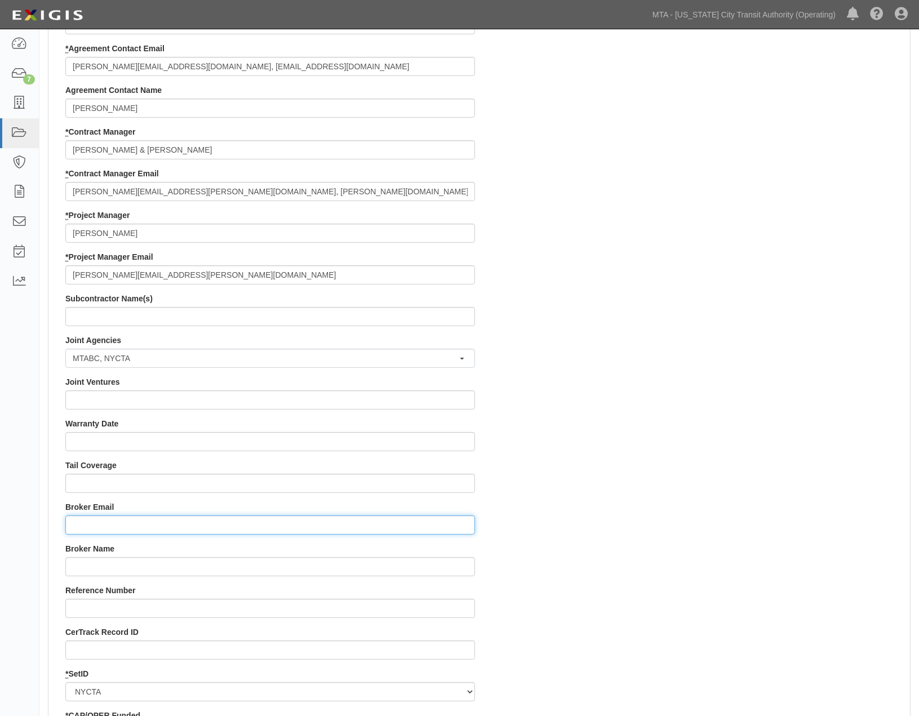
click at [94, 527] on input "Broker Email" at bounding box center [270, 525] width 410 height 19
paste input "certificates@thehortongroup.com"
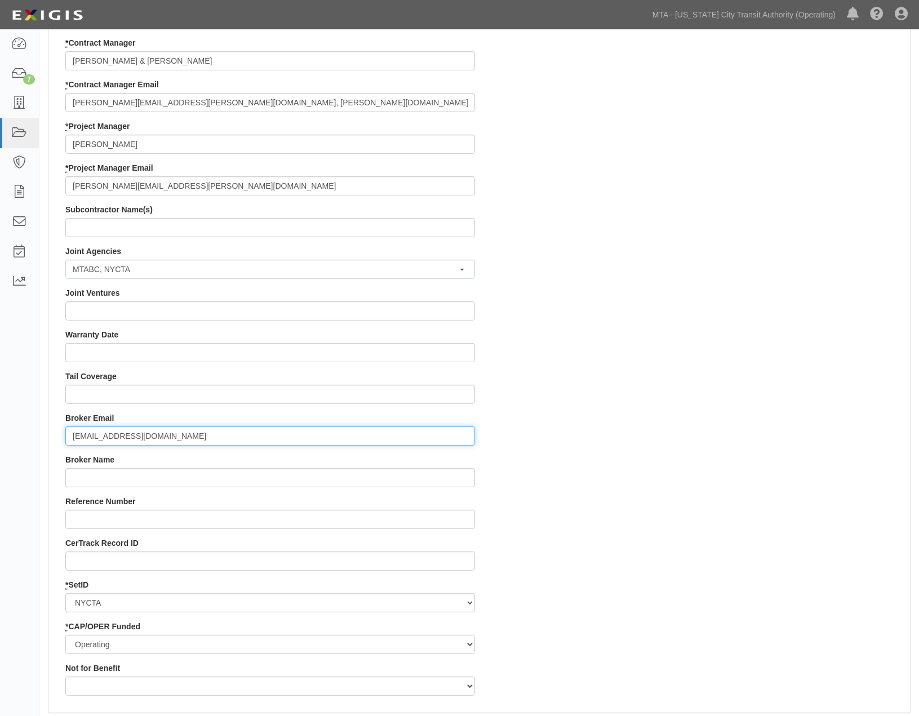
scroll to position [979, 0]
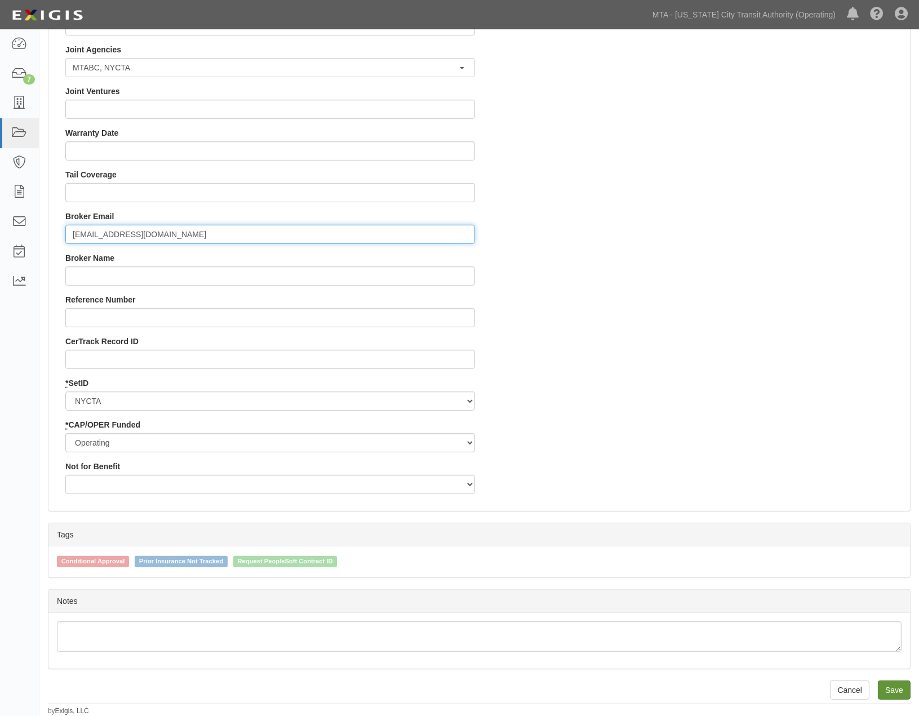
type input "certificates@thehortongroup.com"
click at [910, 686] on input "Save" at bounding box center [894, 690] width 33 height 19
type input "112135.00"
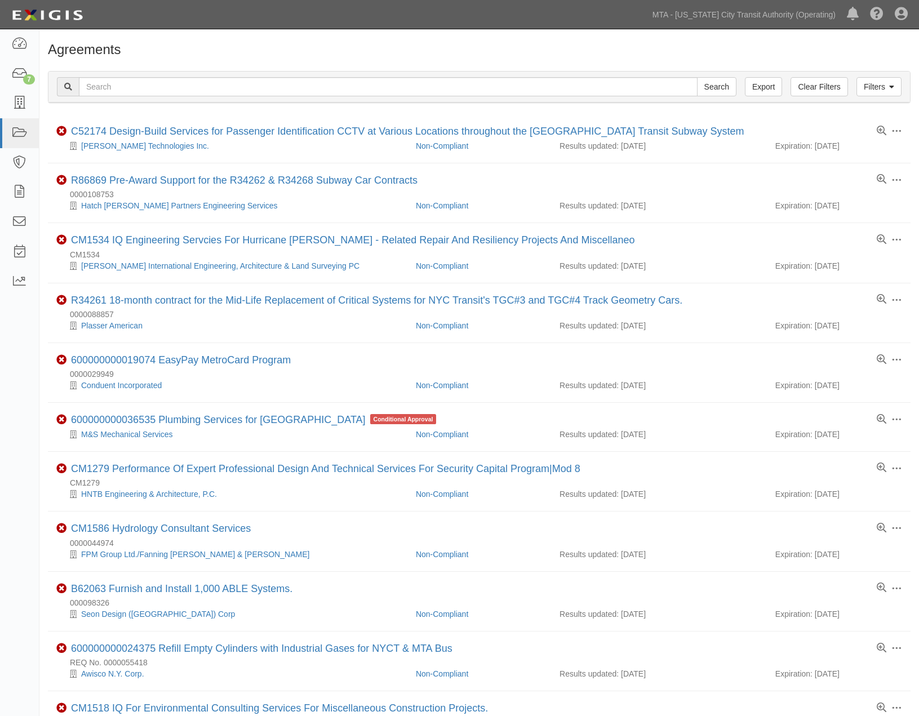
scroll to position [140, 0]
click at [26, 46] on icon at bounding box center [19, 44] width 16 height 13
click at [16, 76] on icon at bounding box center [19, 74] width 16 height 13
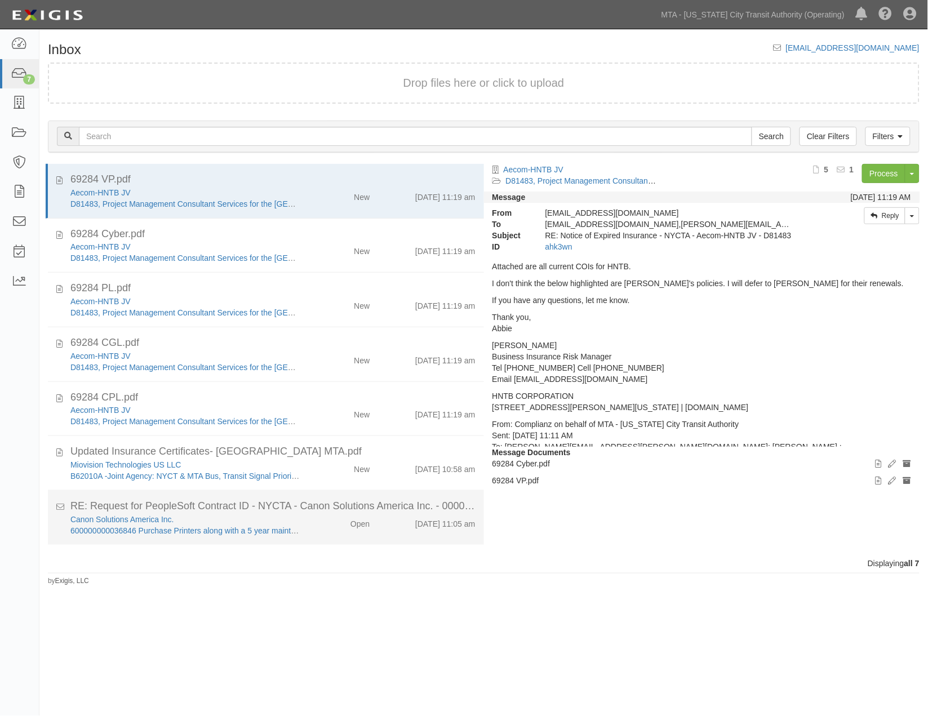
click at [327, 533] on div "Canon Solutions America Inc. 600000000036846 Purchase Printers along with a 5 y…" at bounding box center [273, 525] width 422 height 23
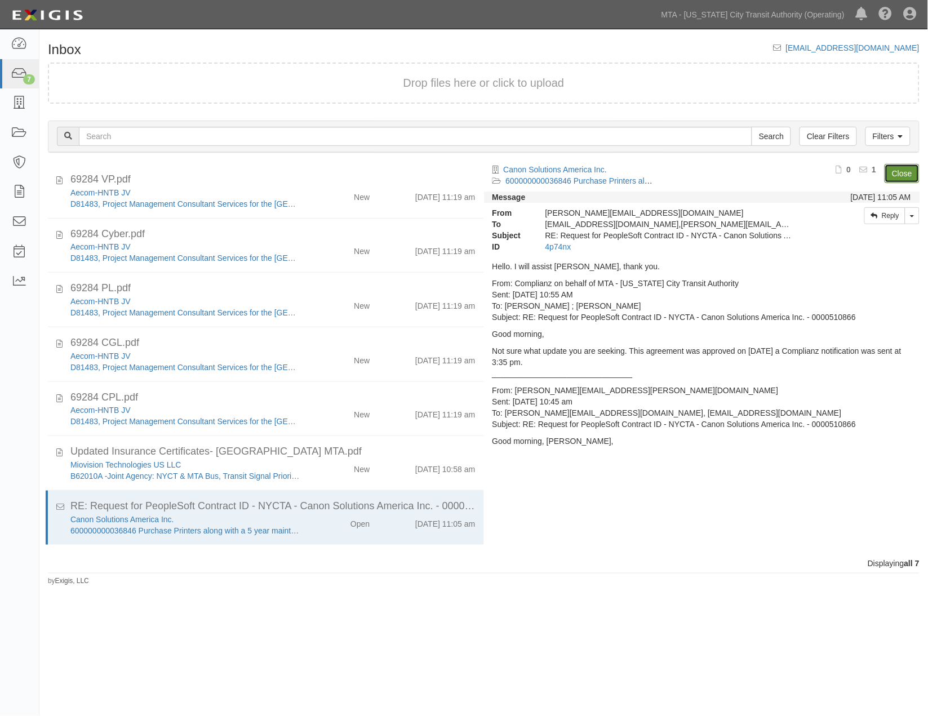
click at [908, 177] on link "Close" at bounding box center [902, 173] width 35 height 19
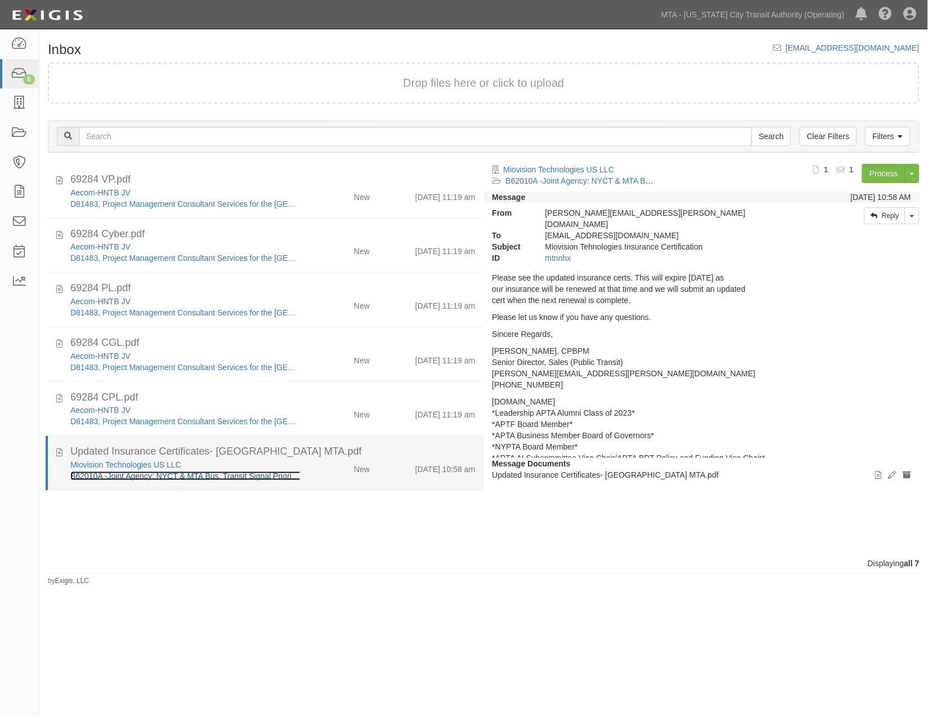
click at [187, 476] on link "B62010A -Joint Agency: NYCT & MTA Bus, Transit Signal Priority Pilot For Depart…" at bounding box center [259, 476] width 379 height 9
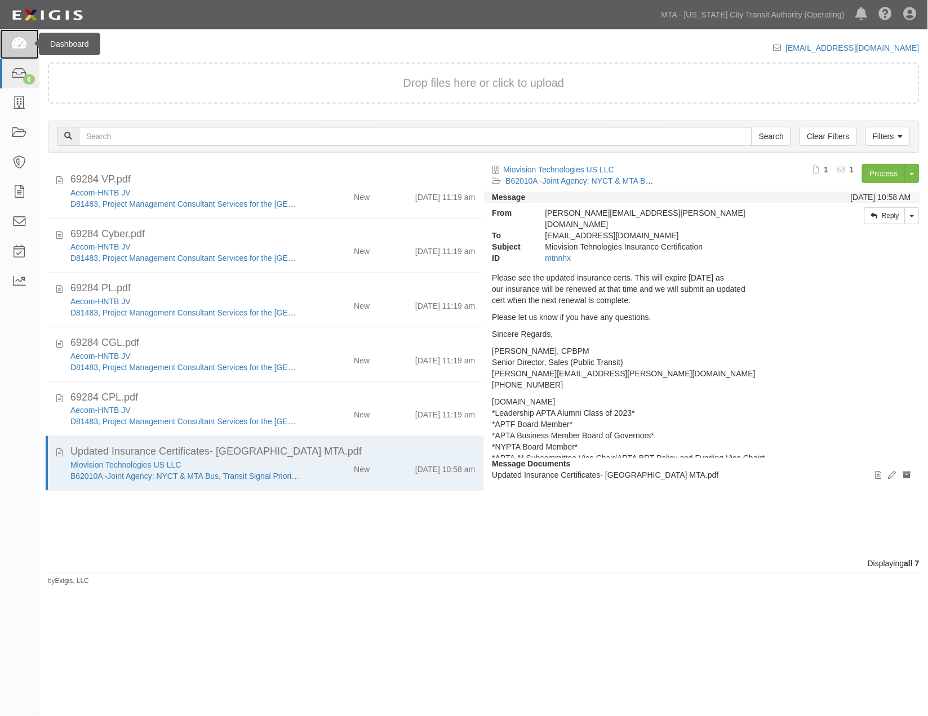
click at [19, 41] on icon at bounding box center [19, 44] width 16 height 13
click at [21, 43] on icon at bounding box center [19, 44] width 16 height 13
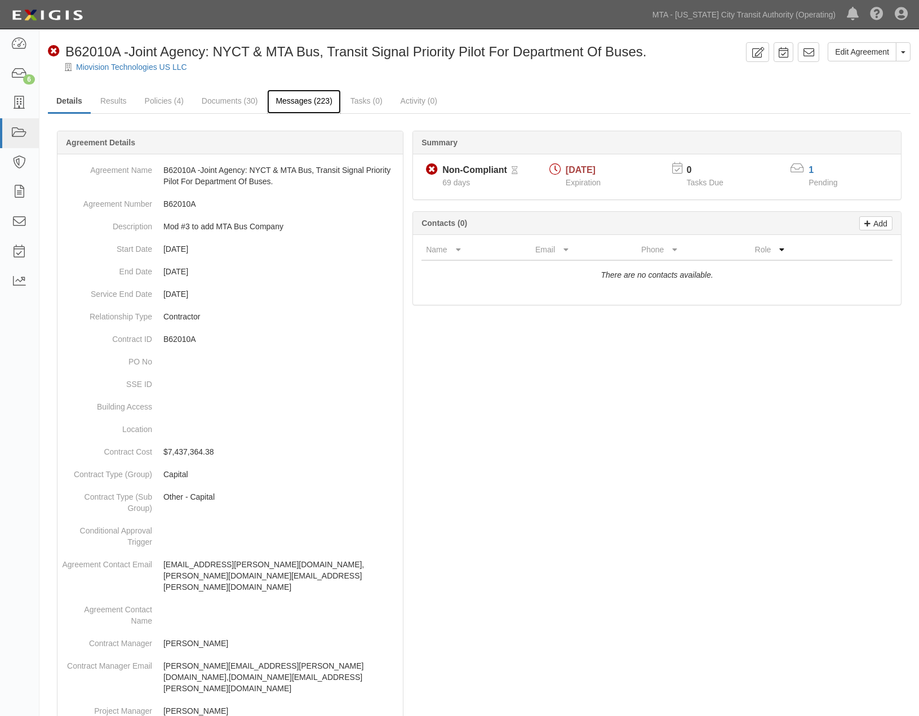
click at [291, 99] on link "Messages (223)" at bounding box center [303, 102] width 73 height 24
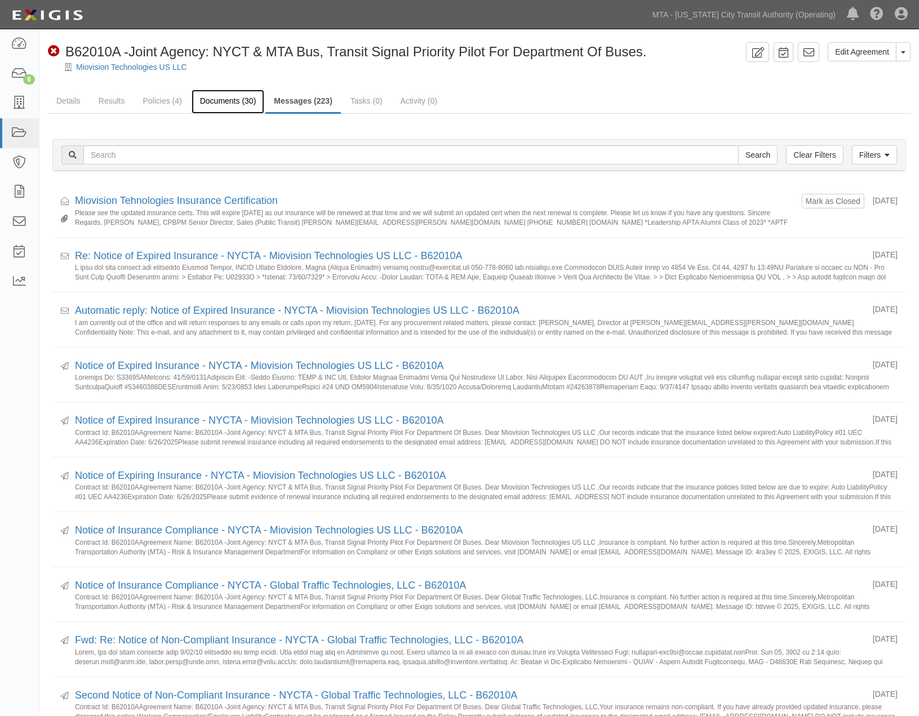
click at [213, 99] on link "Documents (30)" at bounding box center [228, 102] width 73 height 24
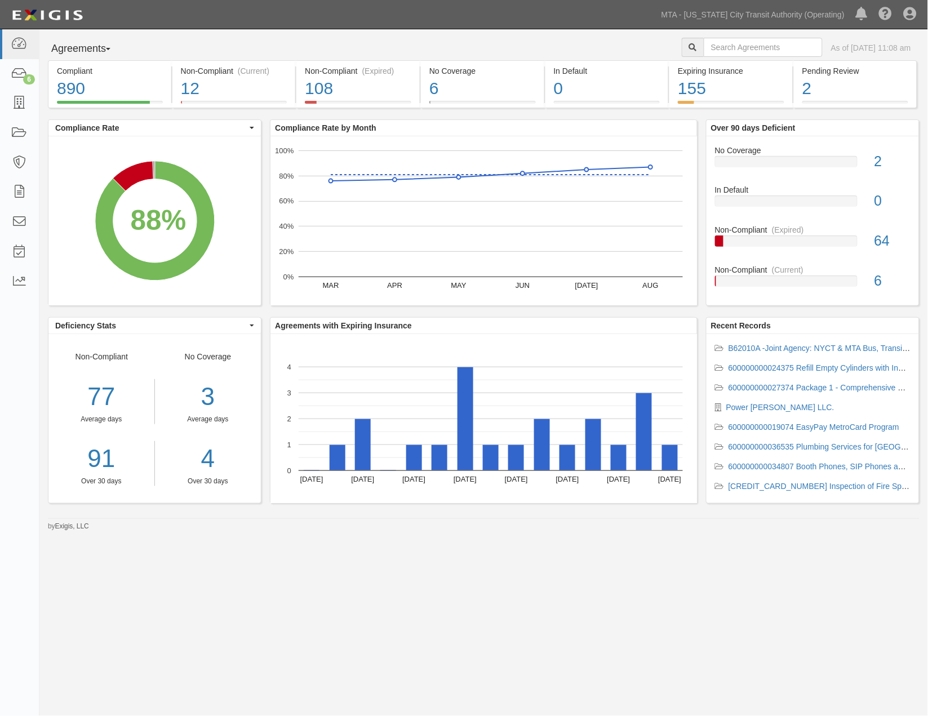
drag, startPoint x: 500, startPoint y: 648, endPoint x: 468, endPoint y: 619, distance: 43.5
click at [500, 649] on div "Agreements Parties Agreements Coverages As of Sep 03, 2025 11:08 am Compliant 8…" at bounding box center [464, 351] width 928 height 645
click at [23, 70] on icon at bounding box center [19, 74] width 16 height 13
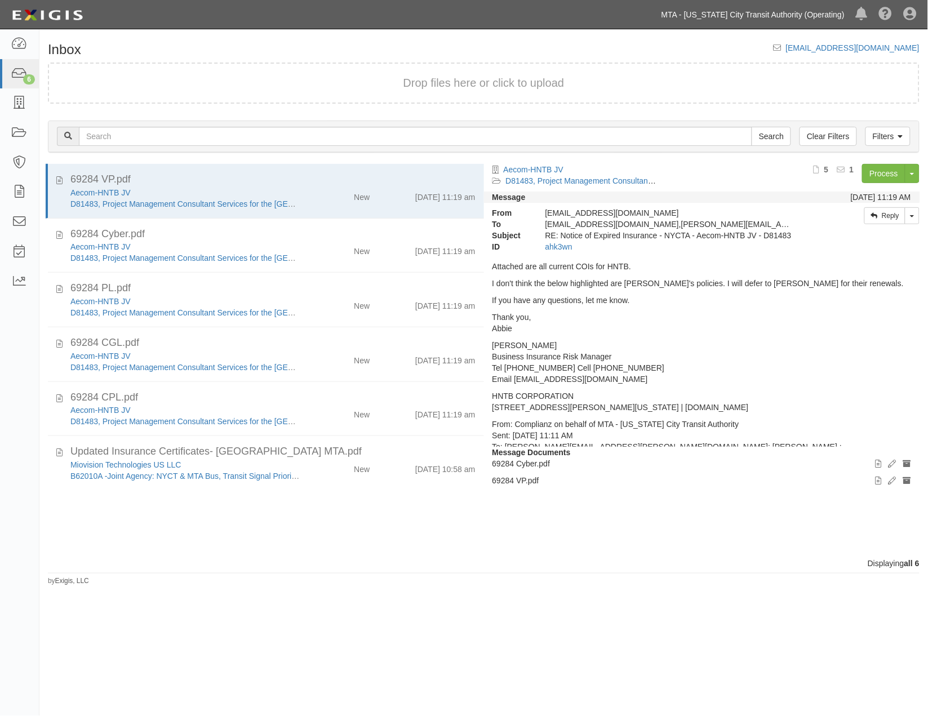
click at [778, 19] on link "MTA - [US_STATE] City Transit Authority (Operating)" at bounding box center [753, 14] width 194 height 23
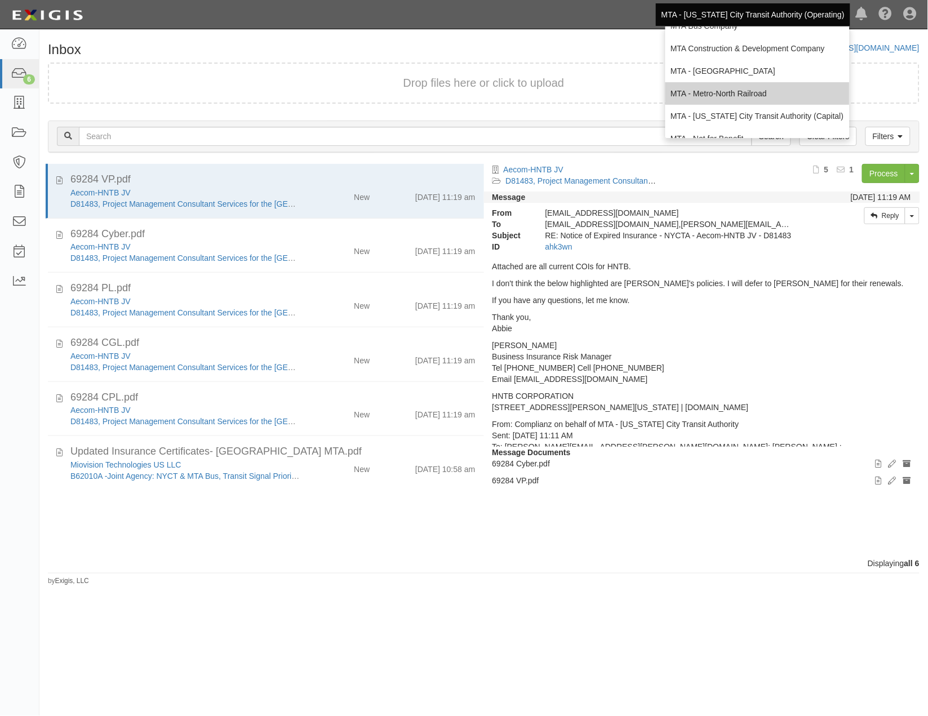
scroll to position [74, 0]
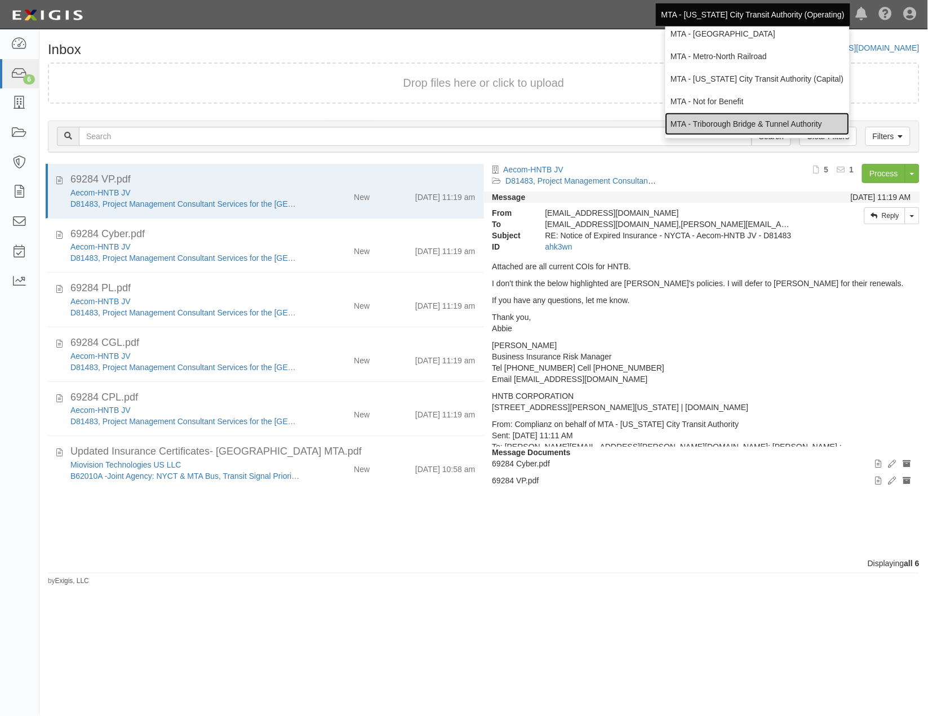
click at [725, 125] on link "MTA - Triborough Bridge & Tunnel Authority" at bounding box center [758, 124] width 184 height 23
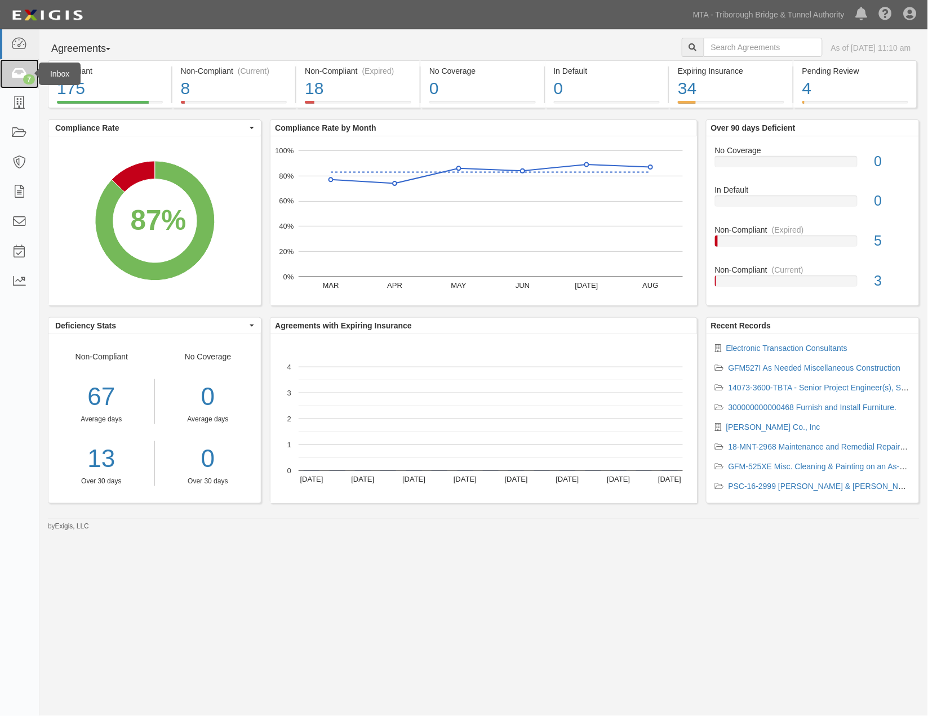
click at [14, 70] on icon at bounding box center [19, 74] width 16 height 13
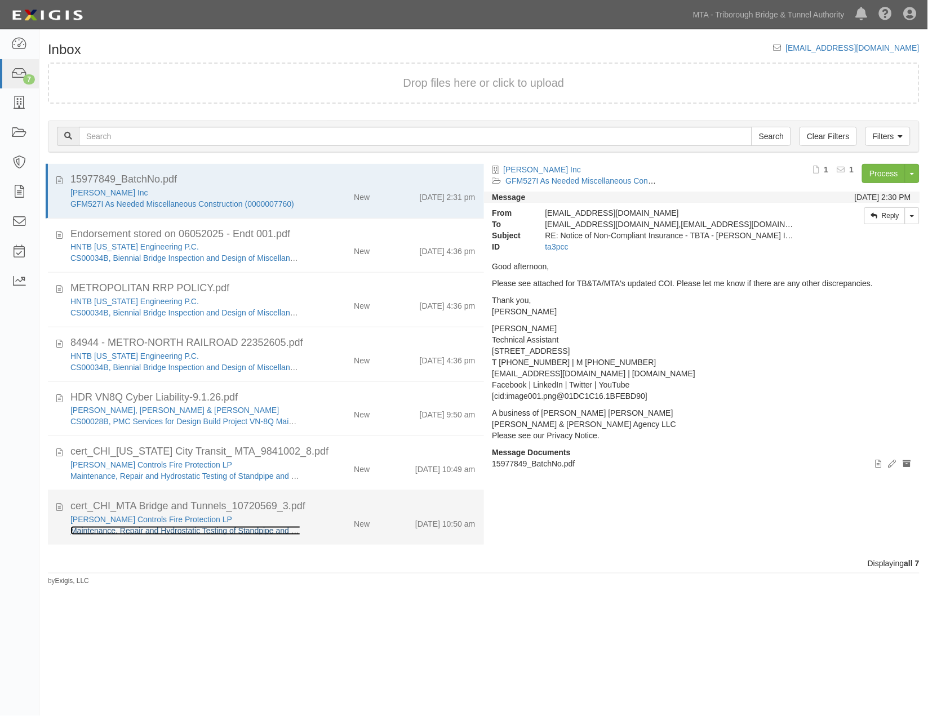
click at [156, 527] on link "Maintenance, Repair and Hydrostatic Testing of Standpipe and Sprinkler System (…" at bounding box center [236, 530] width 332 height 9
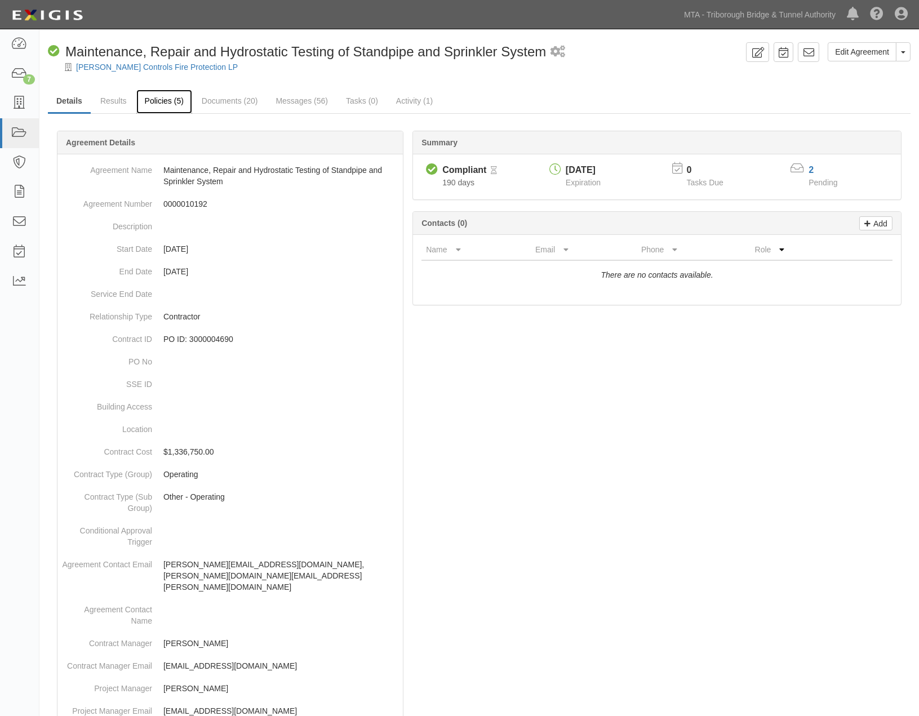
click at [169, 91] on link "Policies (5)" at bounding box center [164, 102] width 56 height 24
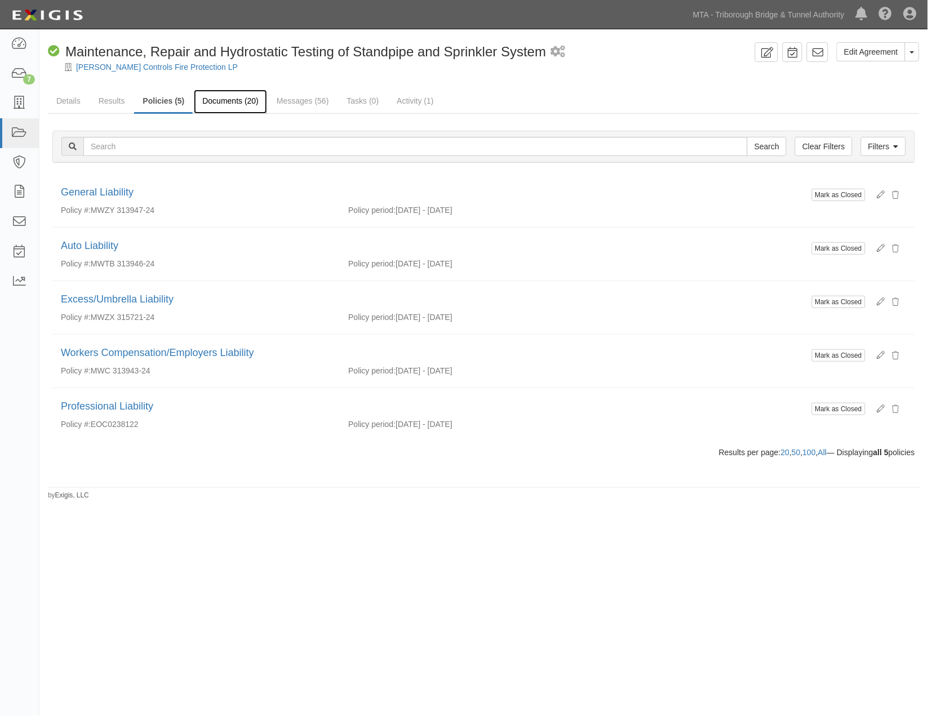
click at [243, 104] on link "Documents (20)" at bounding box center [230, 102] width 73 height 24
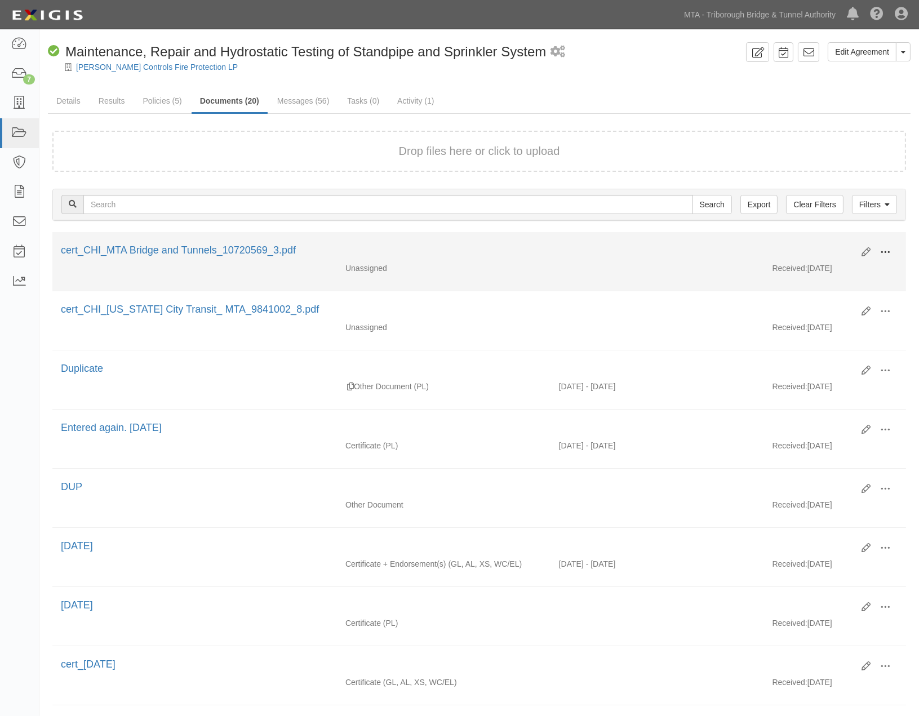
click at [885, 250] on span at bounding box center [885, 252] width 10 height 10
click at [822, 267] on link "View" at bounding box center [830, 269] width 89 height 20
click at [888, 249] on span at bounding box center [885, 252] width 10 height 10
click at [823, 312] on link "Archive" at bounding box center [830, 310] width 89 height 20
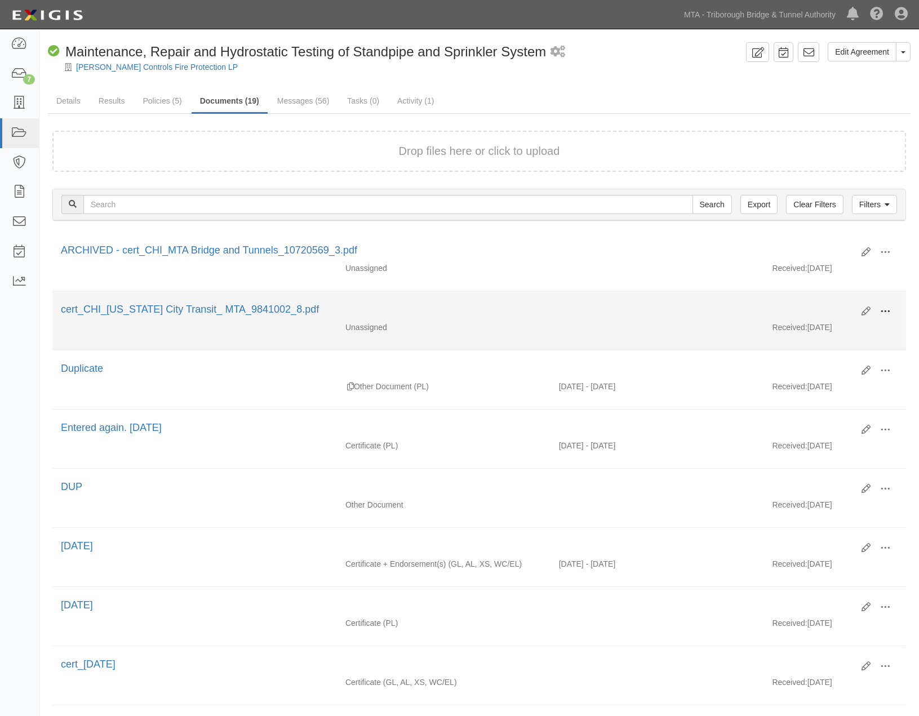
click at [885, 310] on span at bounding box center [885, 312] width 10 height 10
click at [810, 367] on link "Archive" at bounding box center [830, 370] width 89 height 20
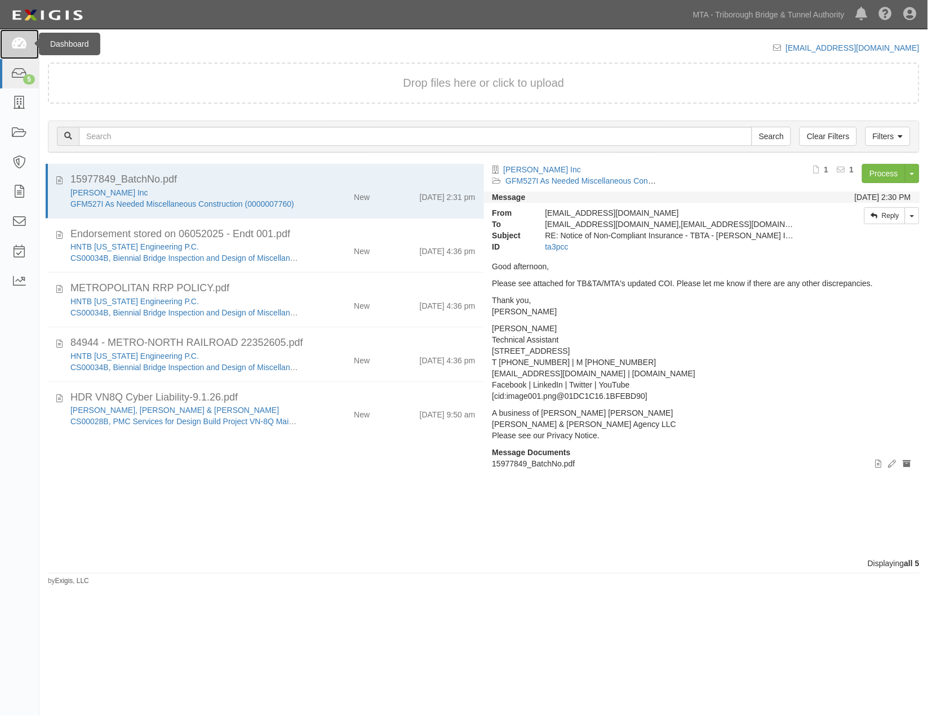
click at [19, 35] on link at bounding box center [19, 44] width 39 height 30
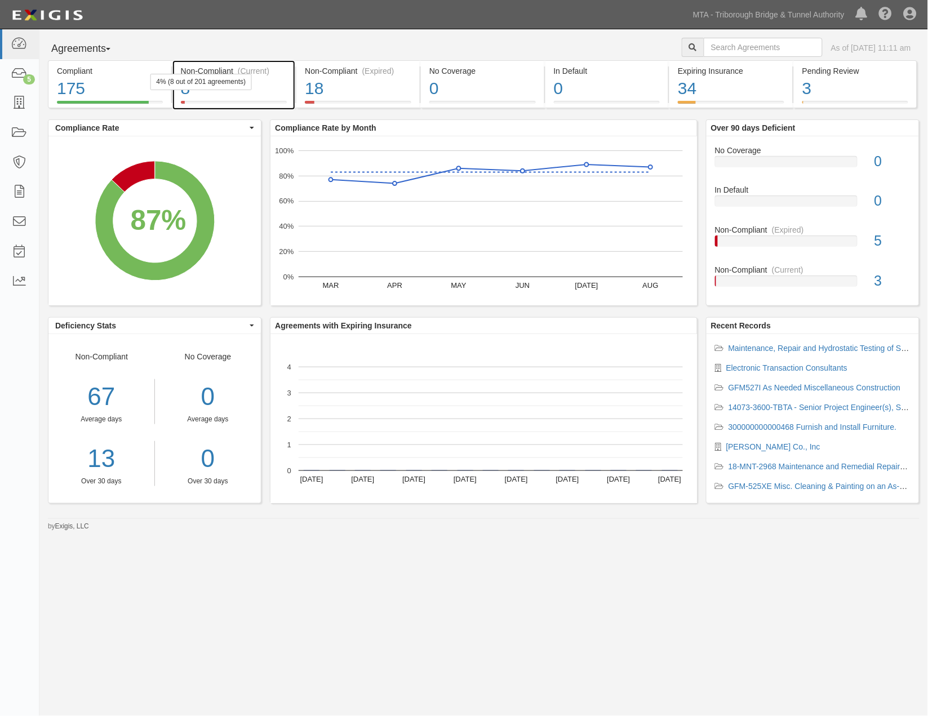
click at [274, 92] on div "8" at bounding box center [234, 89] width 107 height 24
click at [768, 101] on div at bounding box center [731, 102] width 107 height 3
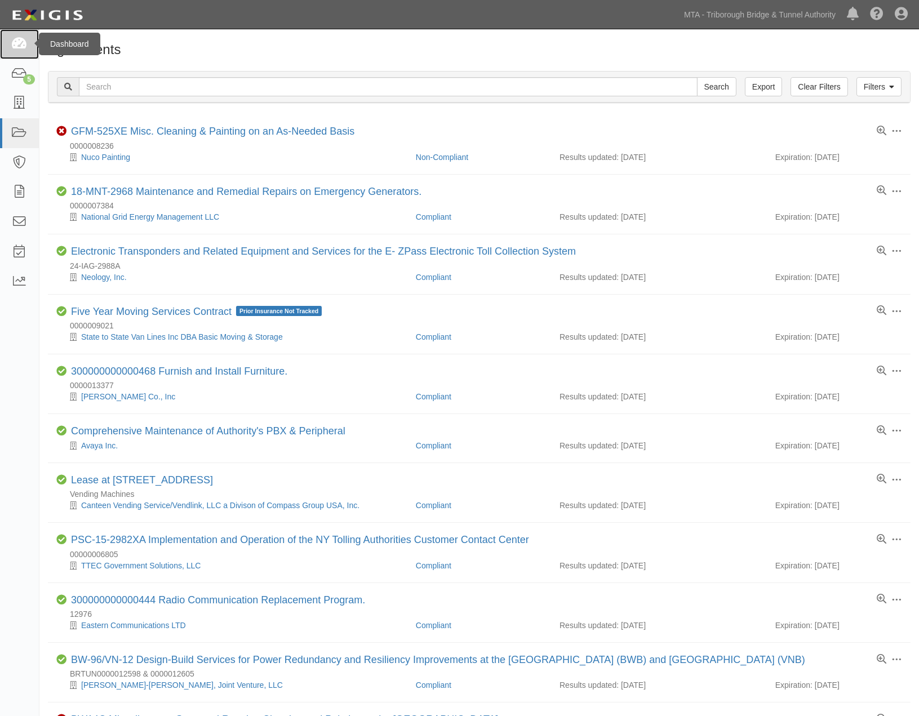
click at [21, 48] on icon at bounding box center [19, 44] width 16 height 13
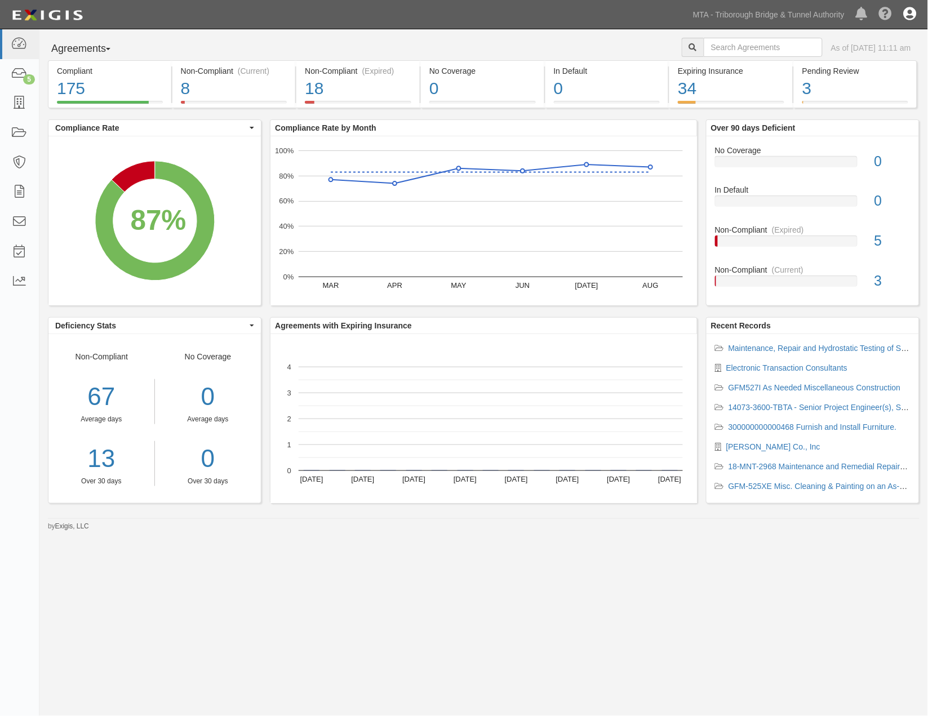
click at [912, 13] on icon at bounding box center [910, 15] width 13 height 14
click at [862, 64] on link "Sign Out" at bounding box center [877, 66] width 89 height 23
